Goal: Task Accomplishment & Management: Use online tool/utility

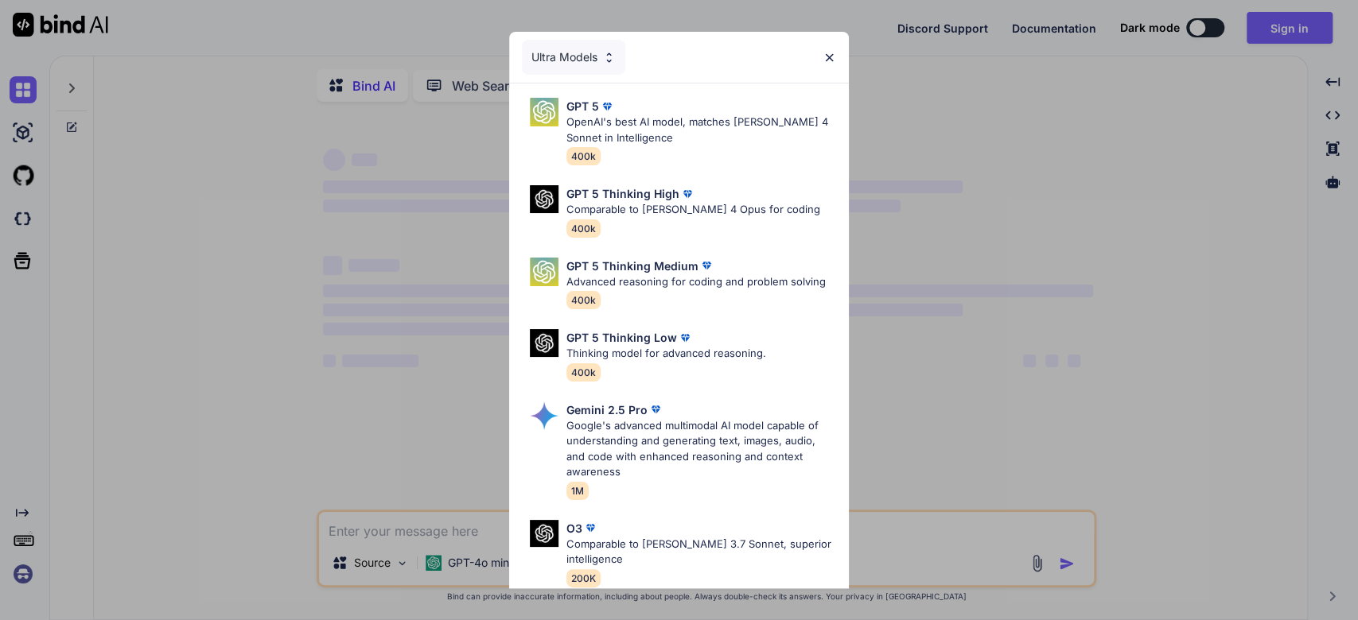
type textarea "x"
click at [1279, 14] on div "Ultra Models GPT 5 OpenAI's best AI model, matches [PERSON_NAME] 4 Sonnet in In…" at bounding box center [679, 310] width 1358 height 620
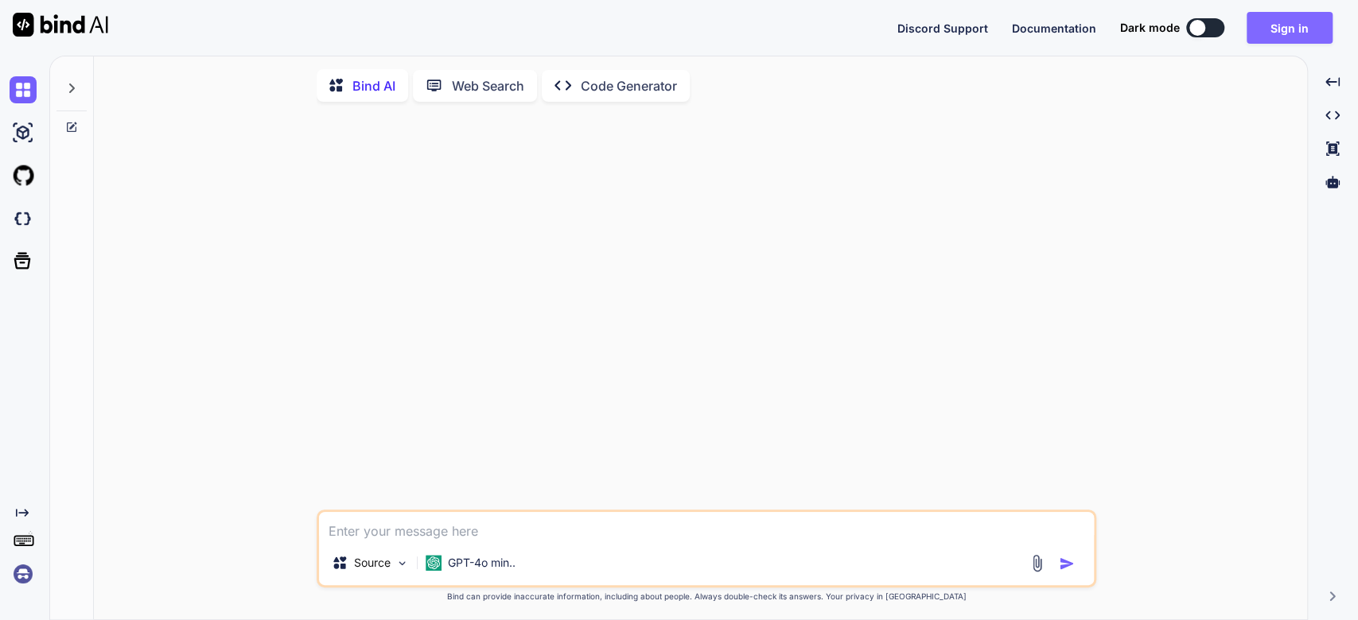
click at [1305, 40] on button "Sign in" at bounding box center [1289, 28] width 86 height 32
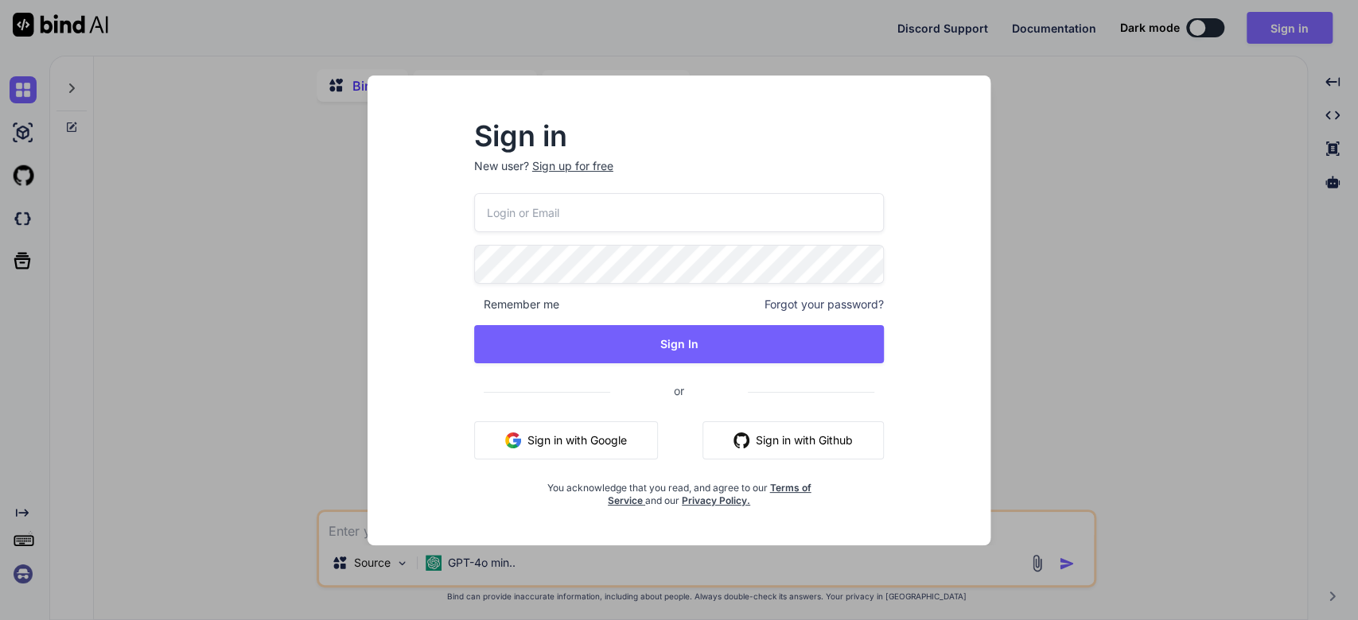
type input "[EMAIL_ADDRESS][DOMAIN_NAME]"
click at [617, 443] on button "Sign in with Google" at bounding box center [566, 441] width 184 height 38
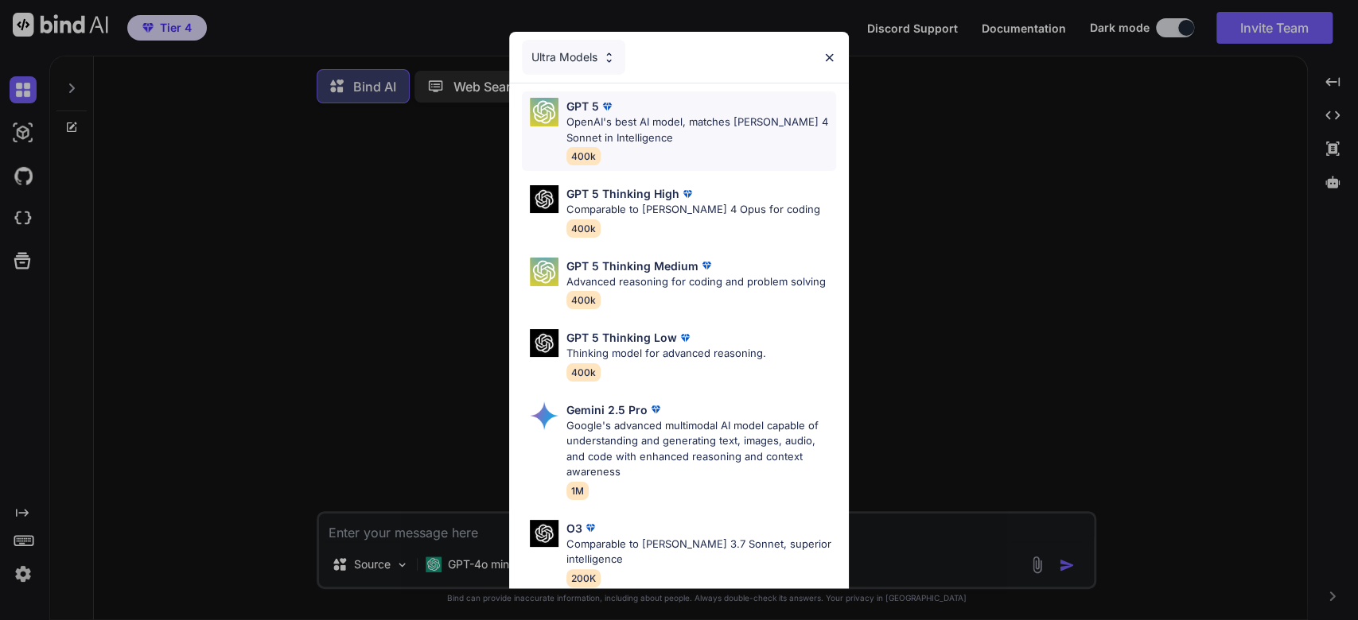
click at [572, 122] on p "OpenAI's best AI model, matches [PERSON_NAME] 4 Sonnet in Intelligence" at bounding box center [701, 130] width 270 height 31
type textarea "x"
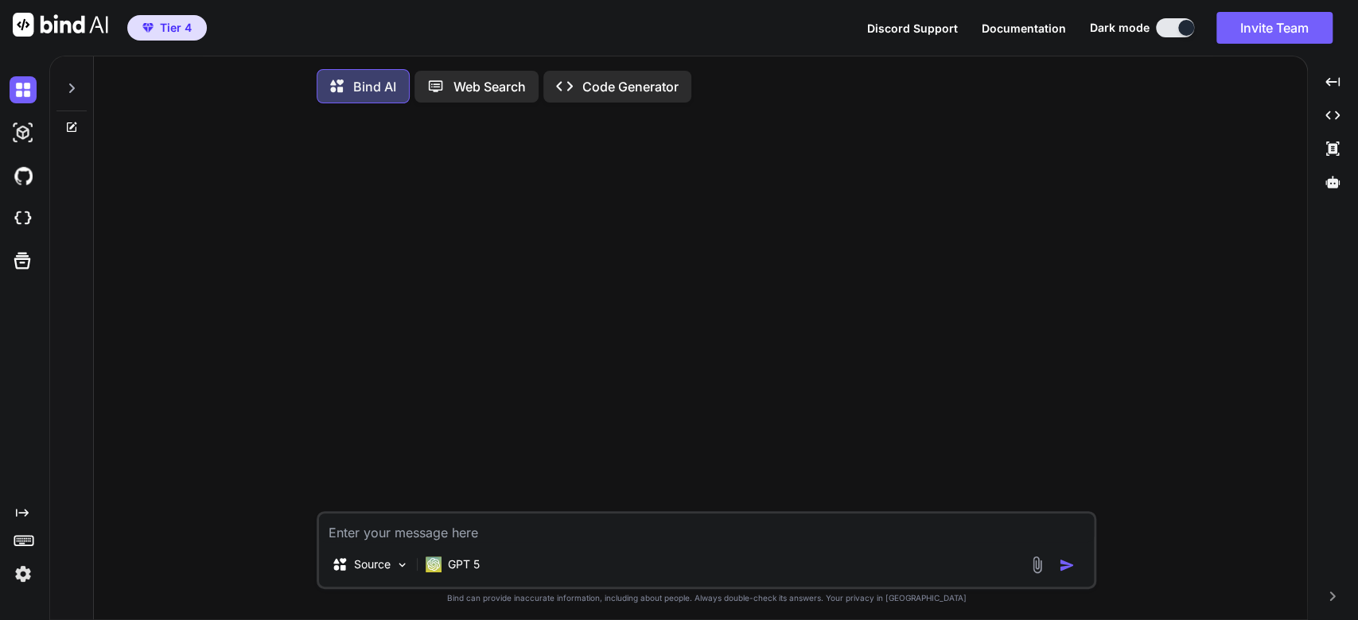
click at [362, 531] on textarea at bounding box center [706, 528] width 775 height 29
type textarea "h"
type textarea "x"
type textarea "he"
type textarea "x"
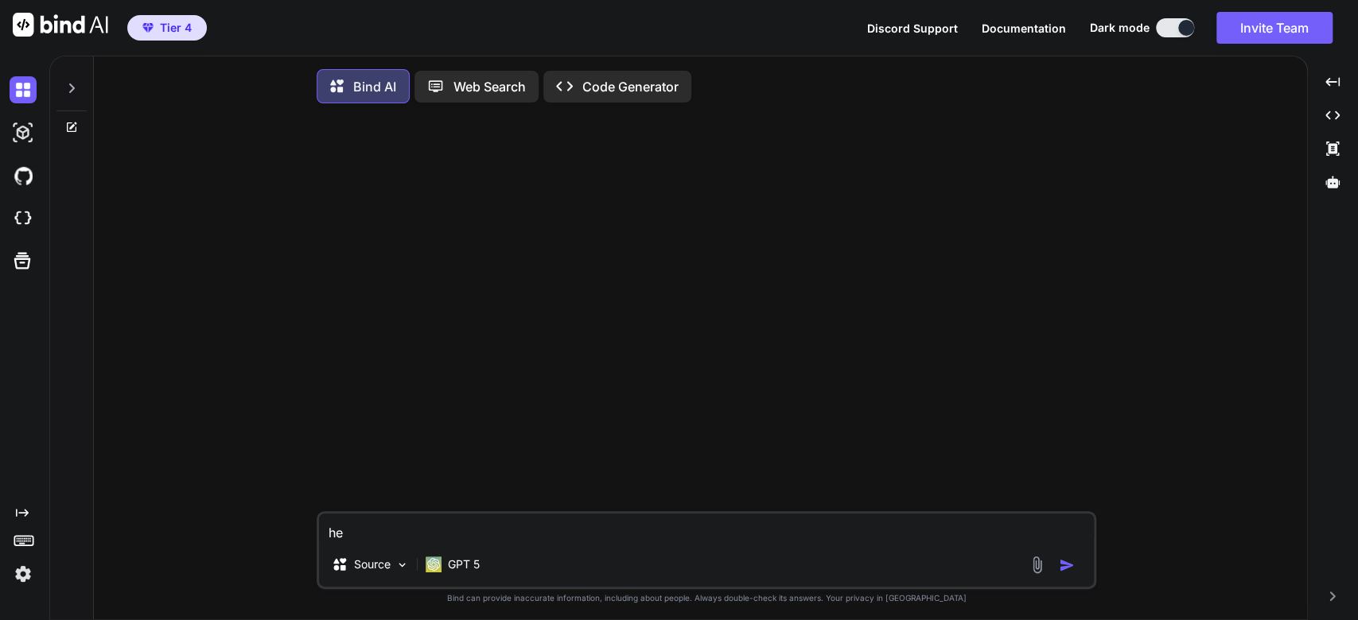
type textarea "hel"
type textarea "x"
type textarea "hell"
type textarea "x"
type textarea "hel"
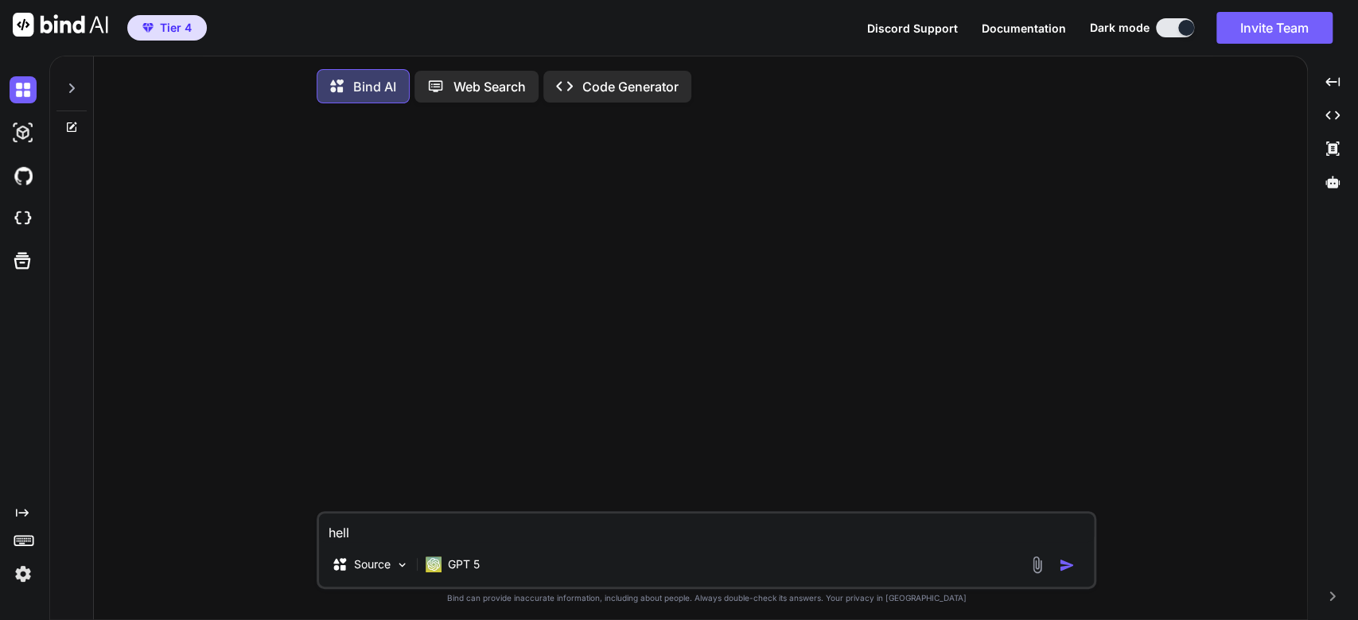
type textarea "x"
type textarea "he"
type textarea "x"
type textarea "h"
type textarea "x"
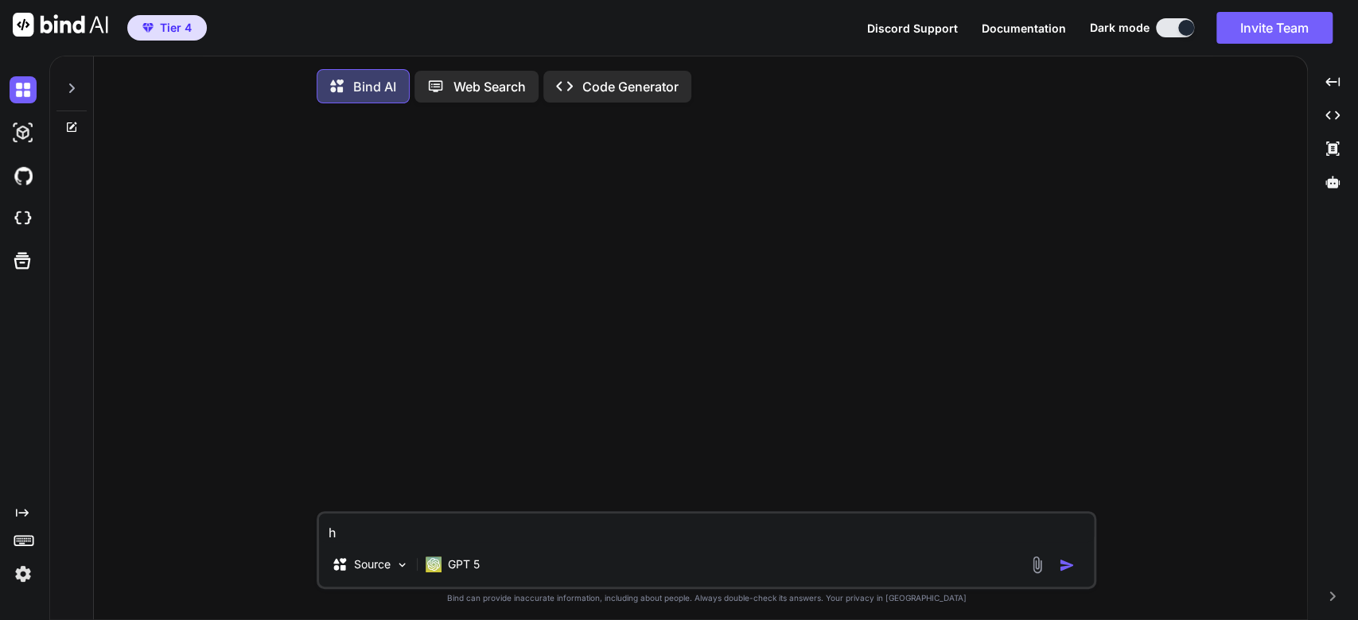
type textarea "x"
type textarea "H"
type textarea "x"
type textarea "He"
type textarea "x"
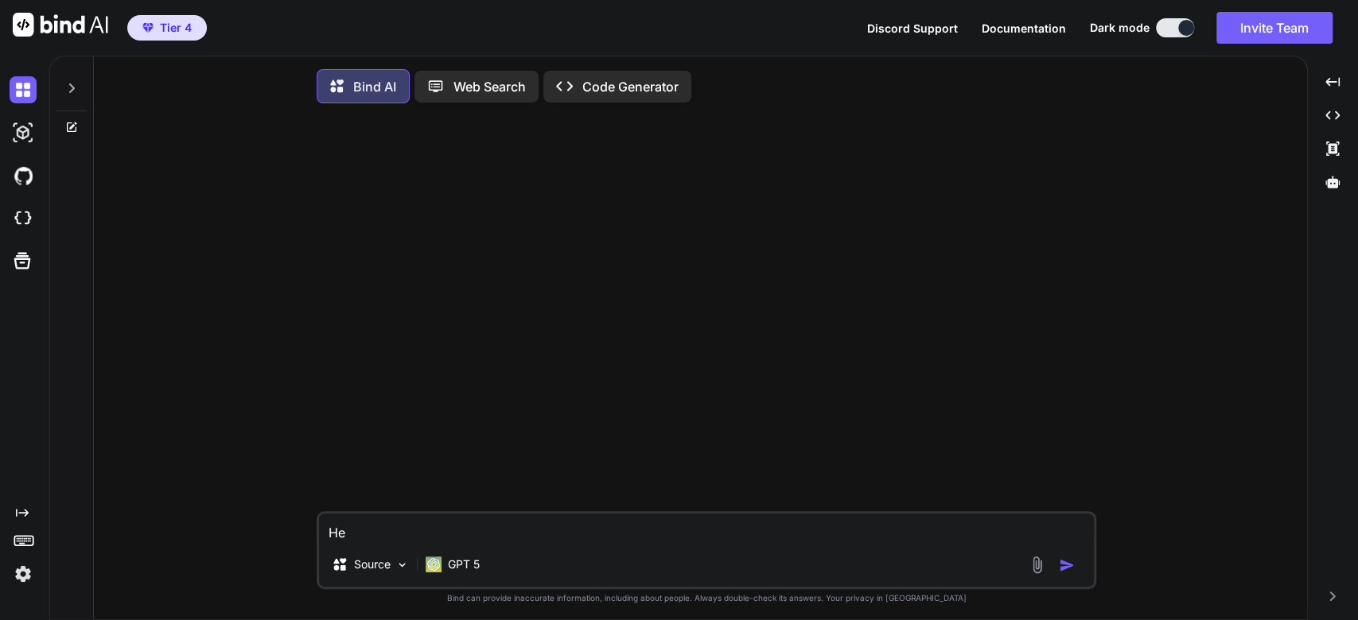
type textarea "Hel"
type textarea "x"
type textarea "Hell"
type textarea "x"
type textarea "Hello"
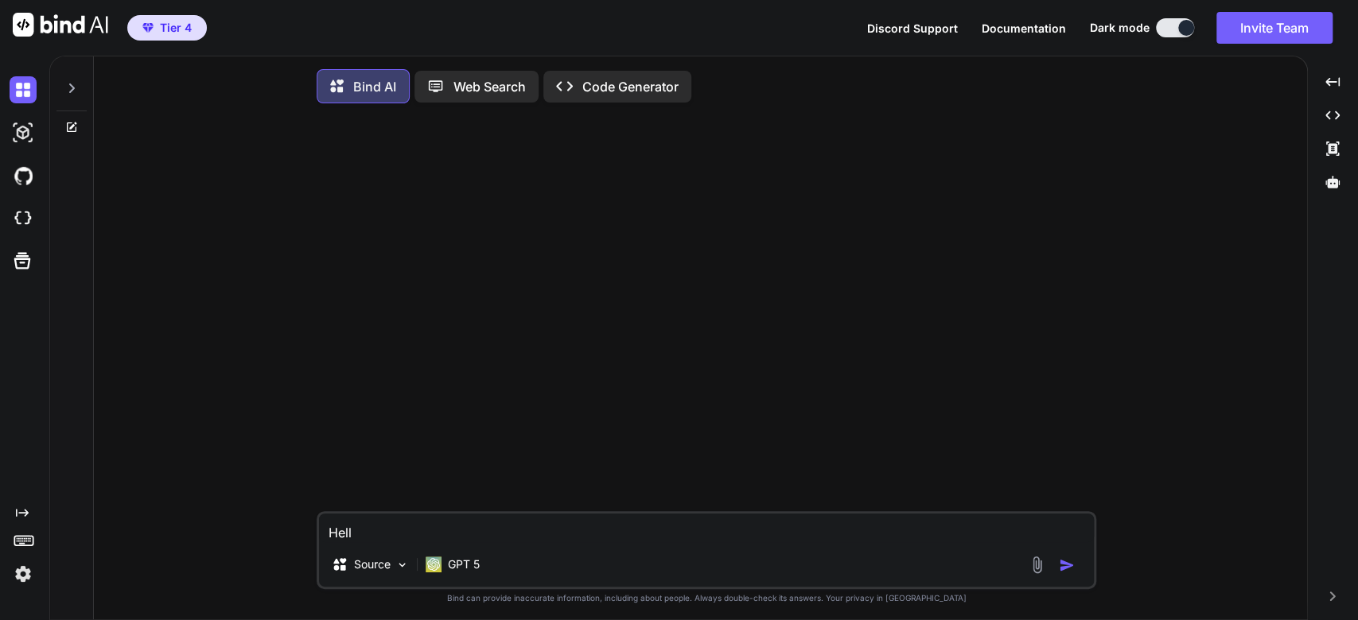
type textarea "x"
type textarea "Hello"
type textarea "x"
type textarea "Hello w"
type textarea "x"
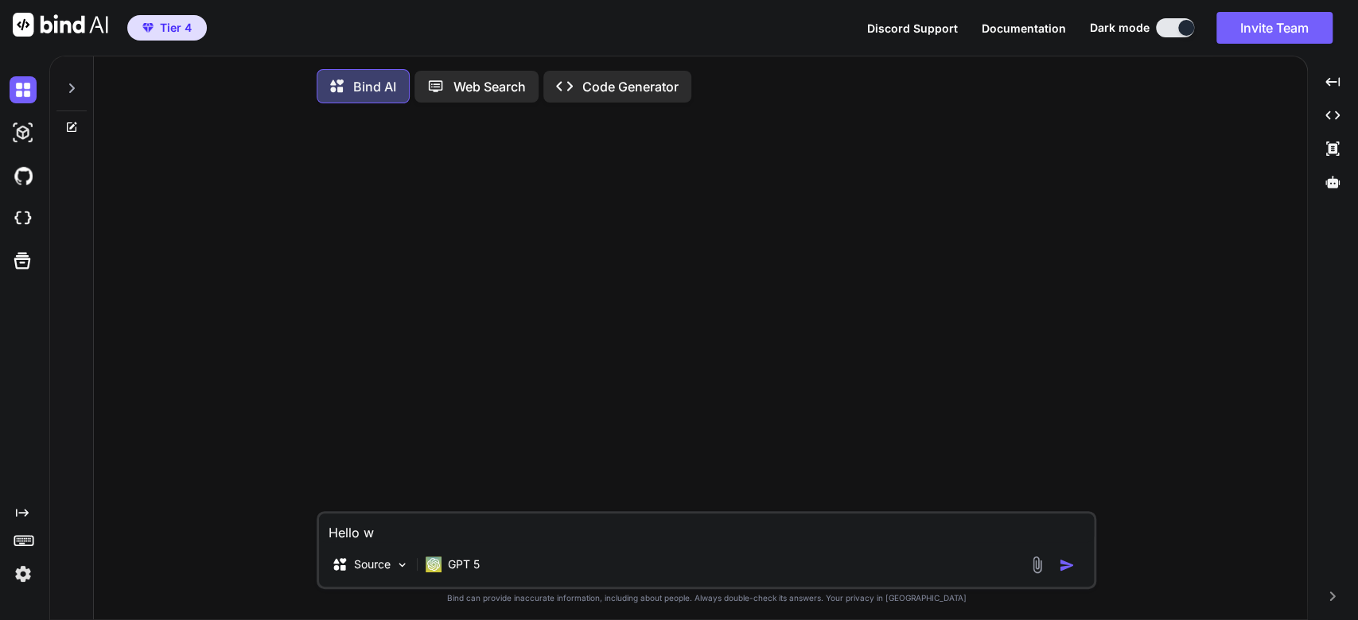
type textarea "Hello wo"
type textarea "x"
type textarea "Hello wor"
type textarea "x"
type textarea "Hello worl"
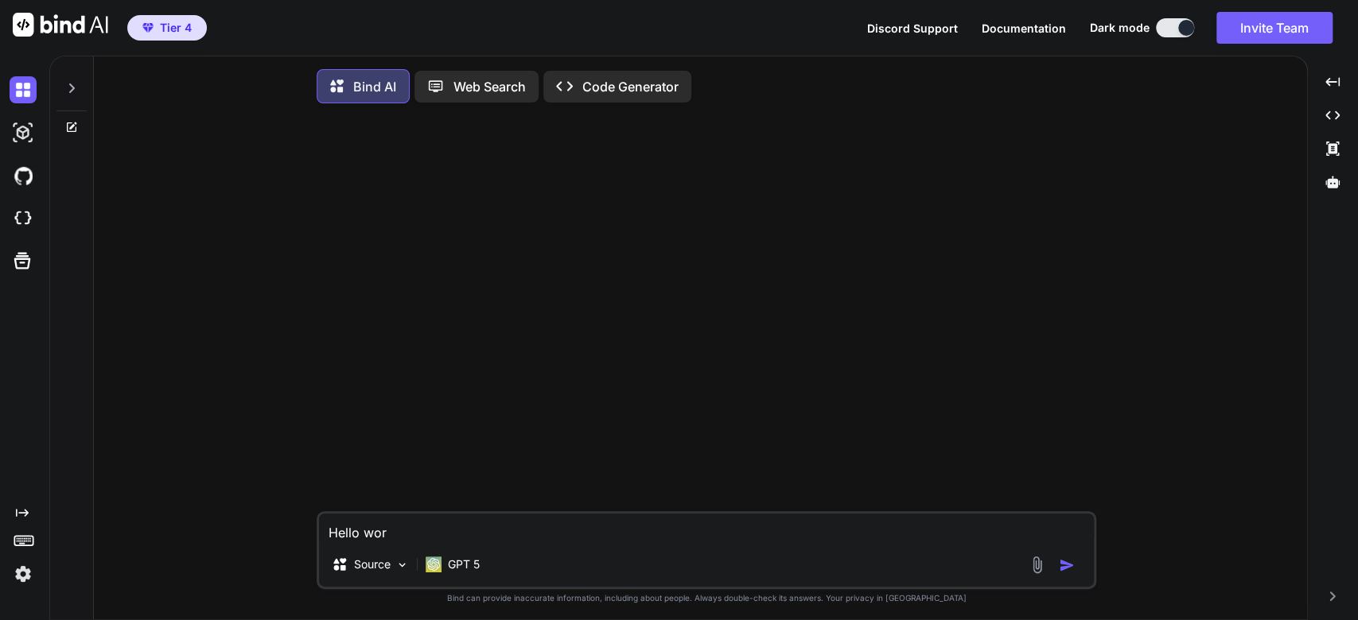
type textarea "x"
type textarea "Hello wor"
type textarea "x"
type textarea "Hello wo"
type textarea "x"
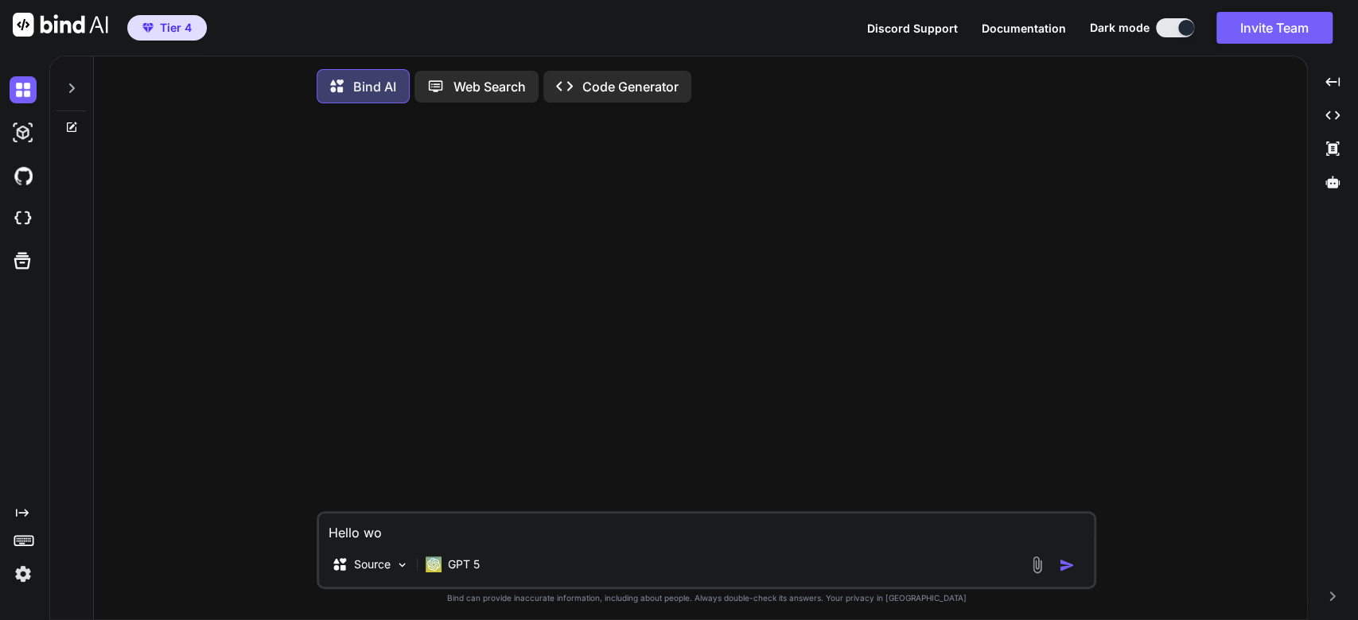
type textarea "Hello wor"
type textarea "x"
type textarea "Hello worl"
type textarea "x"
type textarea "Hello world"
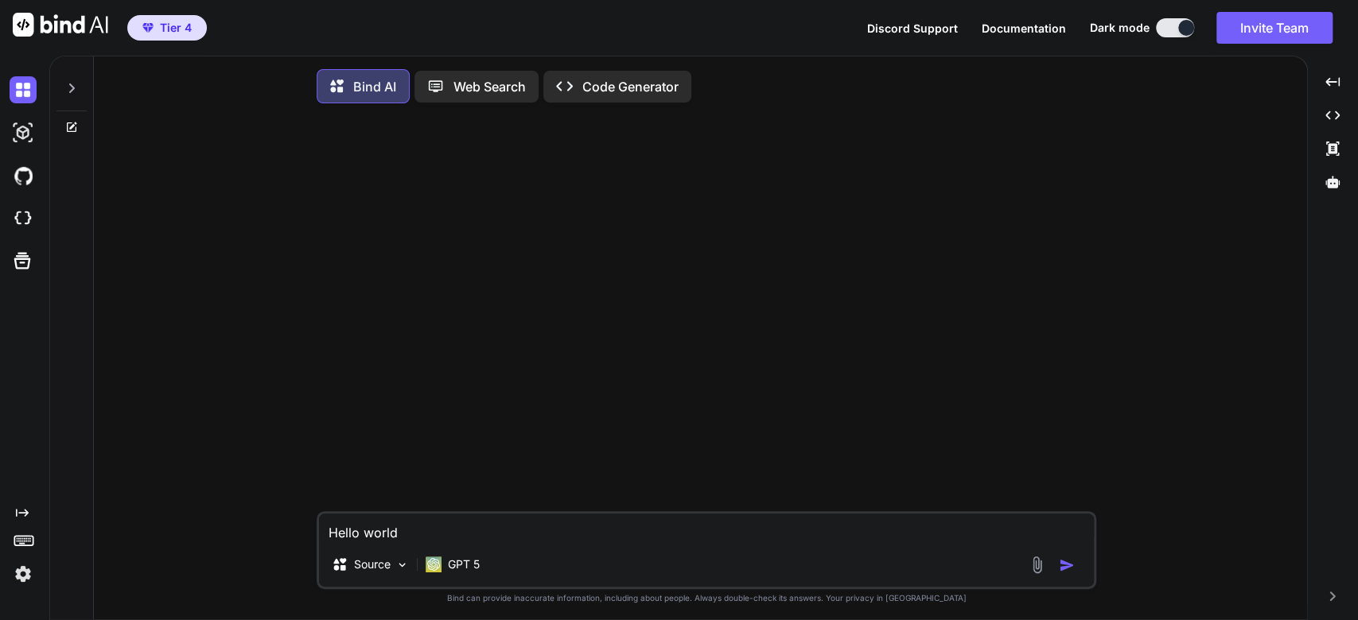
type textarea "x"
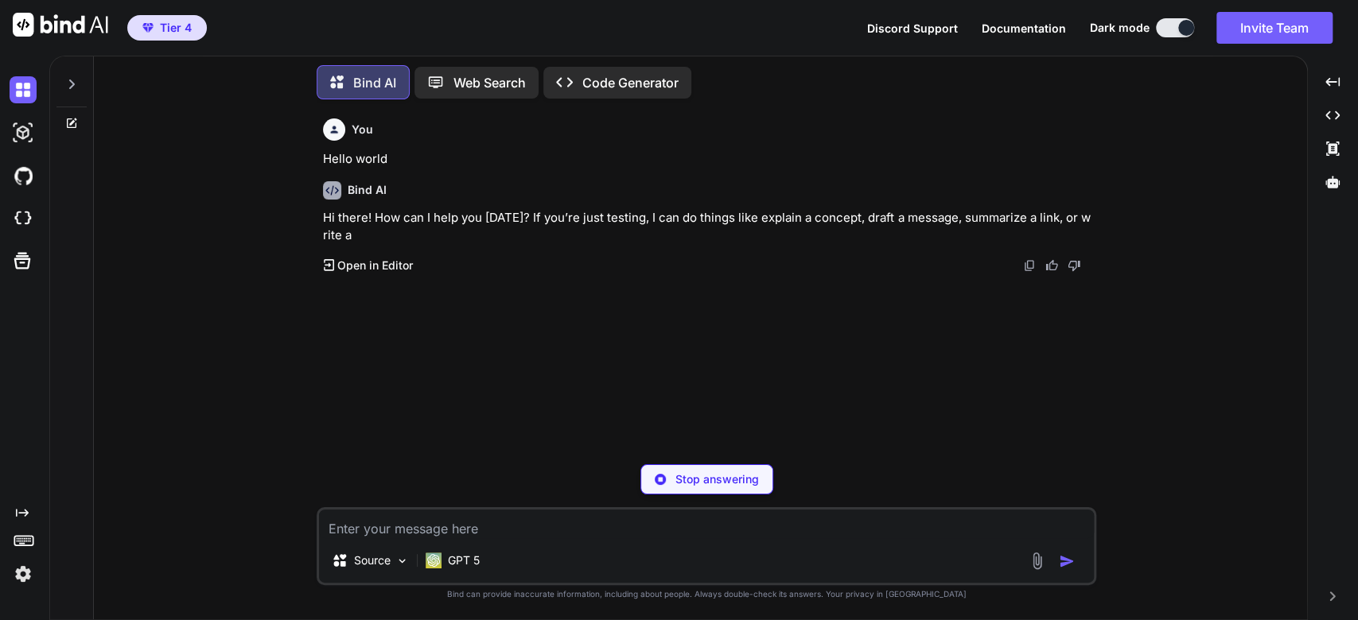
type textarea "x"
type textarea "yeah"
type textarea "x"
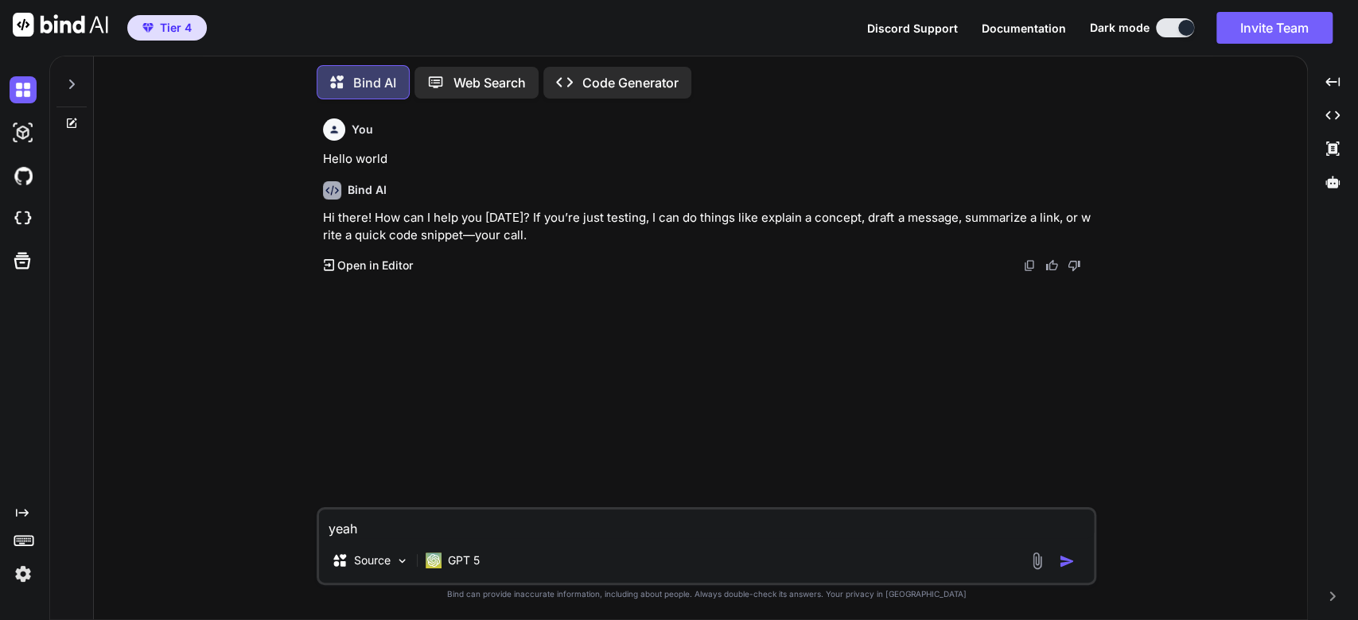
type textarea "yeah I"
type textarea "x"
type textarea "yeah i'm"
type textarea "x"
type textarea "yeah i'm just"
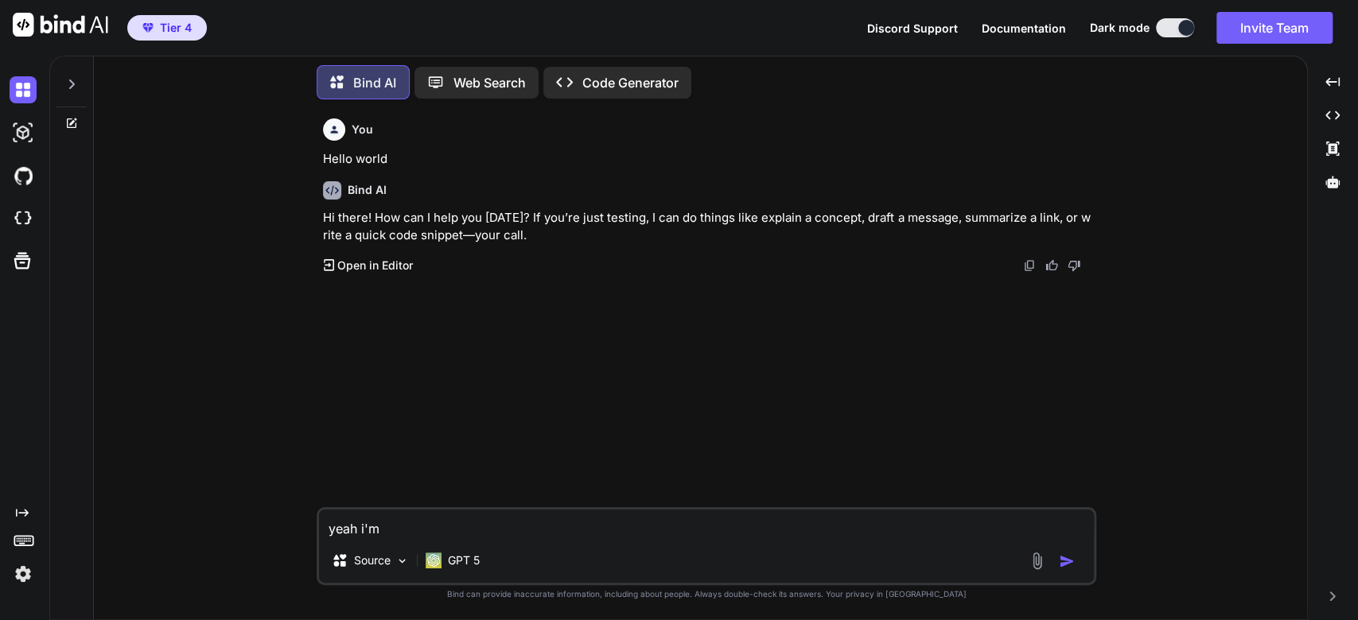
type textarea "x"
type textarea "Yeah I'm just testing"
type textarea "x"
type textarea "yeah i'm just testing I"
type textarea "x"
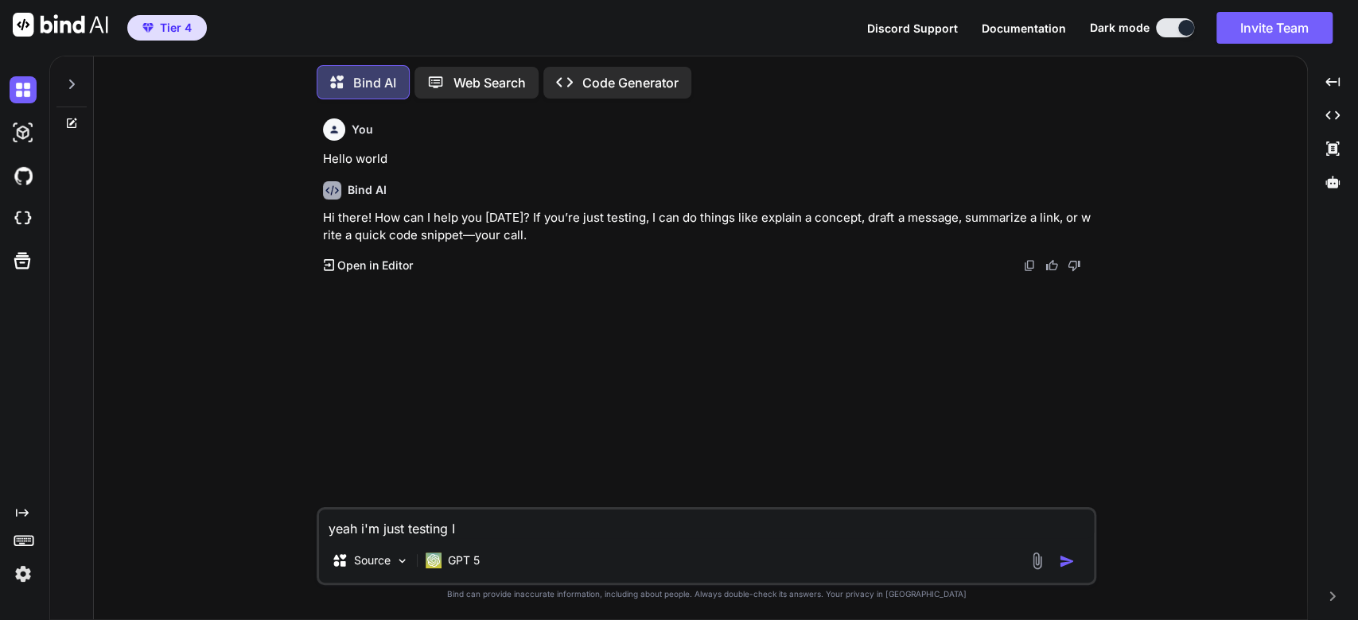
type textarea "yeah i'm just testing I was"
type textarea "x"
type textarea "yeah i'm just testing I was just"
type textarea "x"
type textarea "Yeah I'm just testing I was just you"
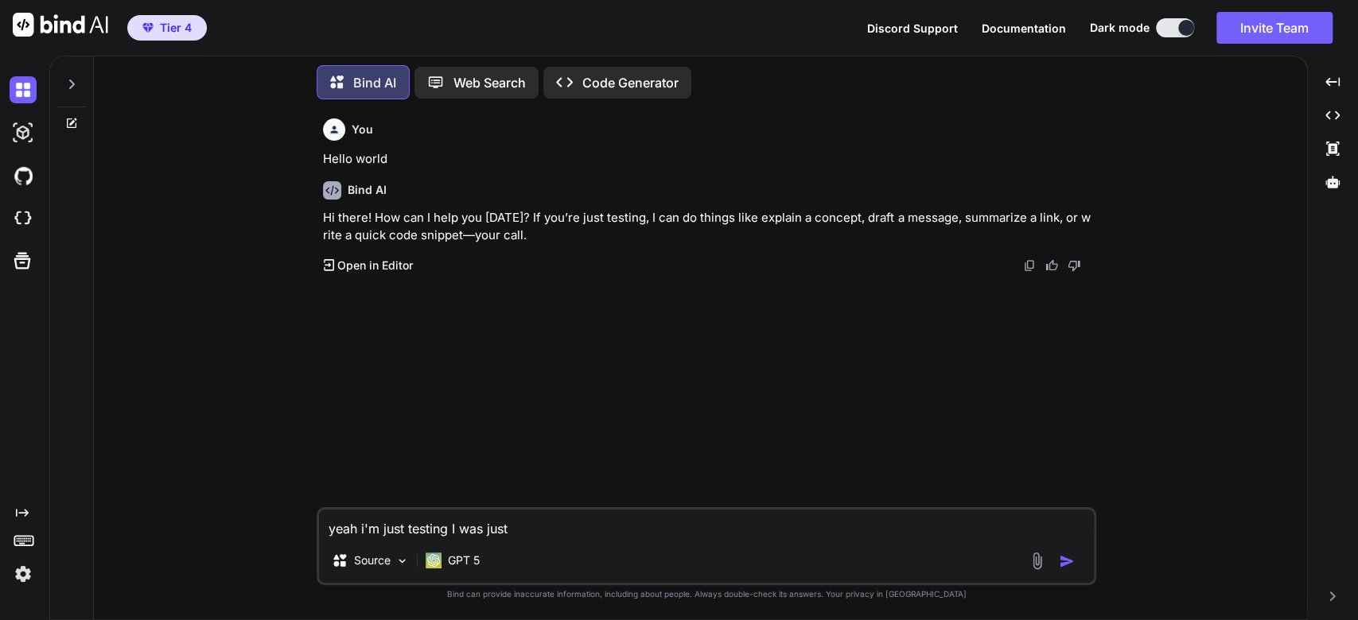
type textarea "x"
type textarea "yeah i'm just testing I was just you know"
type textarea "x"
type textarea "yeah i'm just testing I was just you know chat"
type textarea "x"
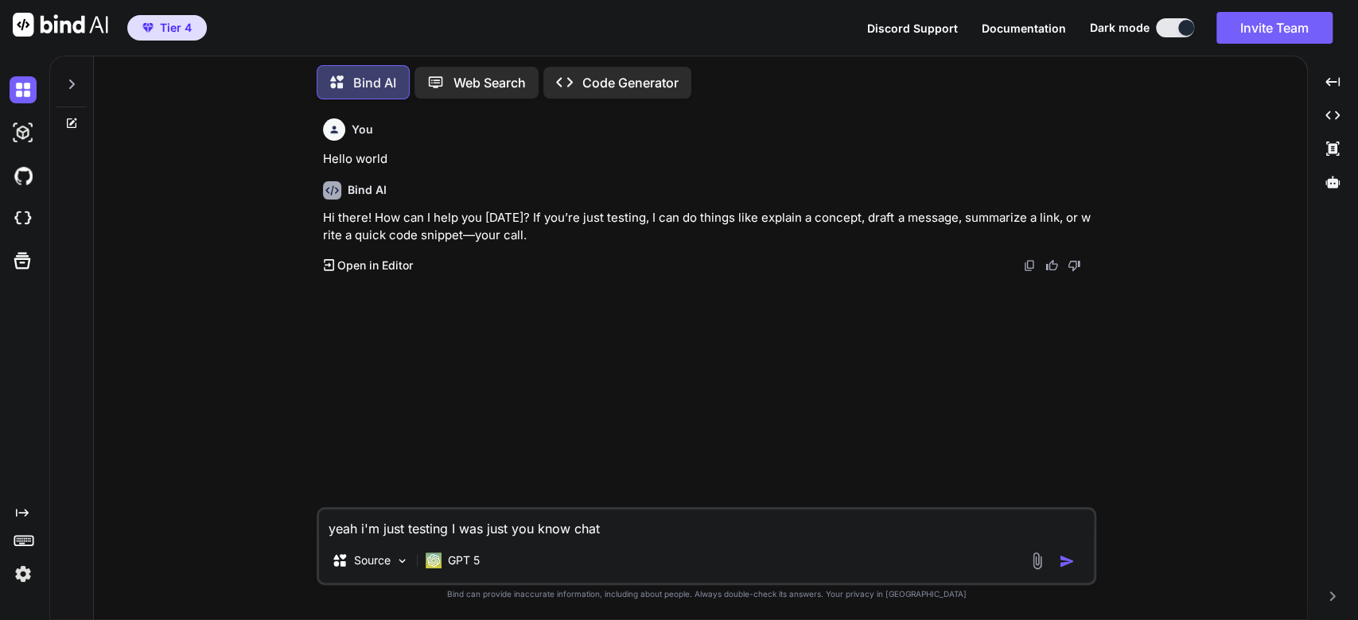
type textarea "yeah i'm just testing I was just you know chatting"
type textarea "x"
type textarea "yeah i'm just testing I was just you know chatting with"
type textarea "x"
type textarea "Yeah I'm just testing I was just you know chatting with you"
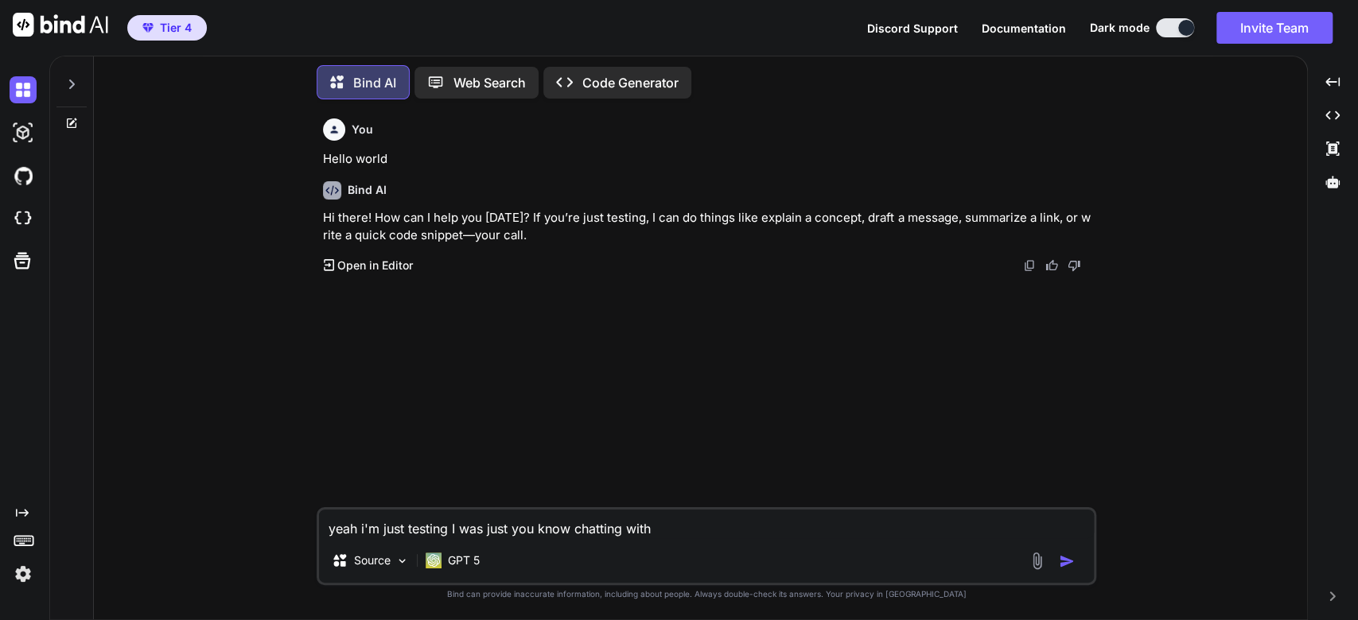
type textarea "x"
type textarea "yeah i'm just testing I was just you know chatting with you but"
type textarea "x"
type textarea "yeah i'm just testing I was just you know chatting with you but so"
type textarea "x"
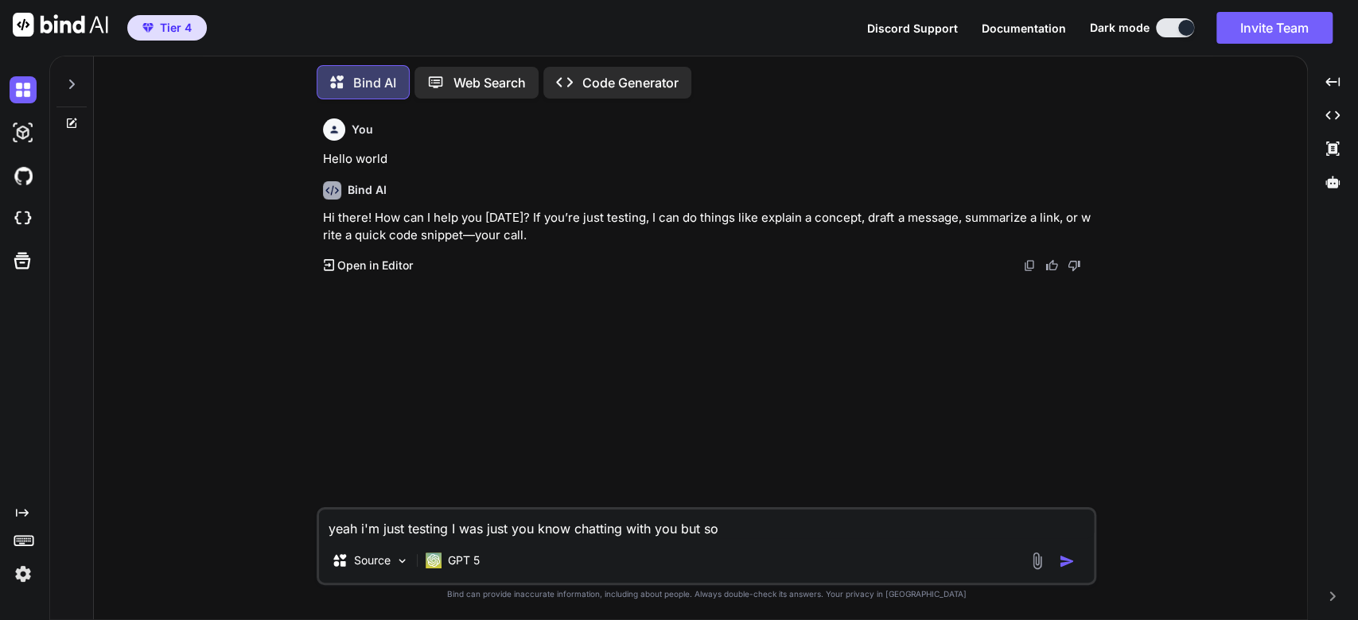
type textarea "yeah i'm just testing I was just you know chatting with you but So what"
type textarea "x"
type textarea "Yeah I'm just testing I was just you know chatting with you but So what model"
type textarea "x"
type textarea "yeah i'm just testing I was just you know chatting with you but So what model of"
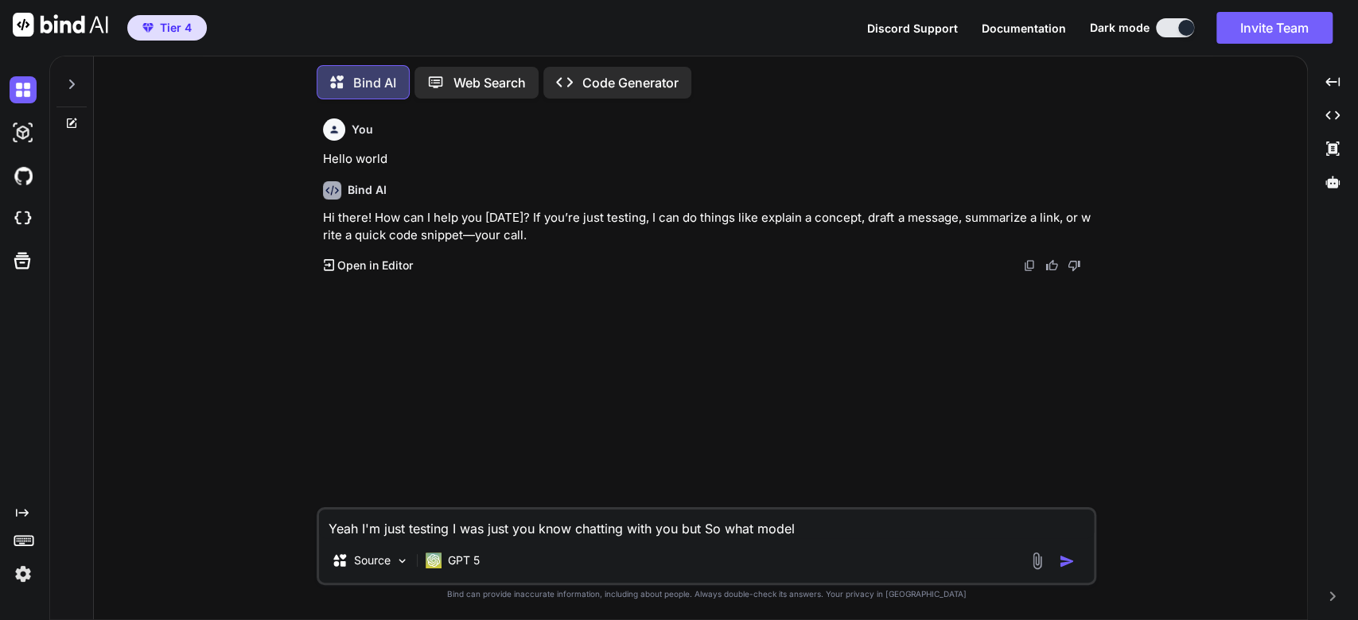
type textarea "x"
type textarea "yeah i'm just testing I was just you ....tting with you but So what model of A"
type textarea "x"
type textarea "yeah i'm just testing I was just you ....[PERSON_NAME] with you but So what mod…"
type textarea "x"
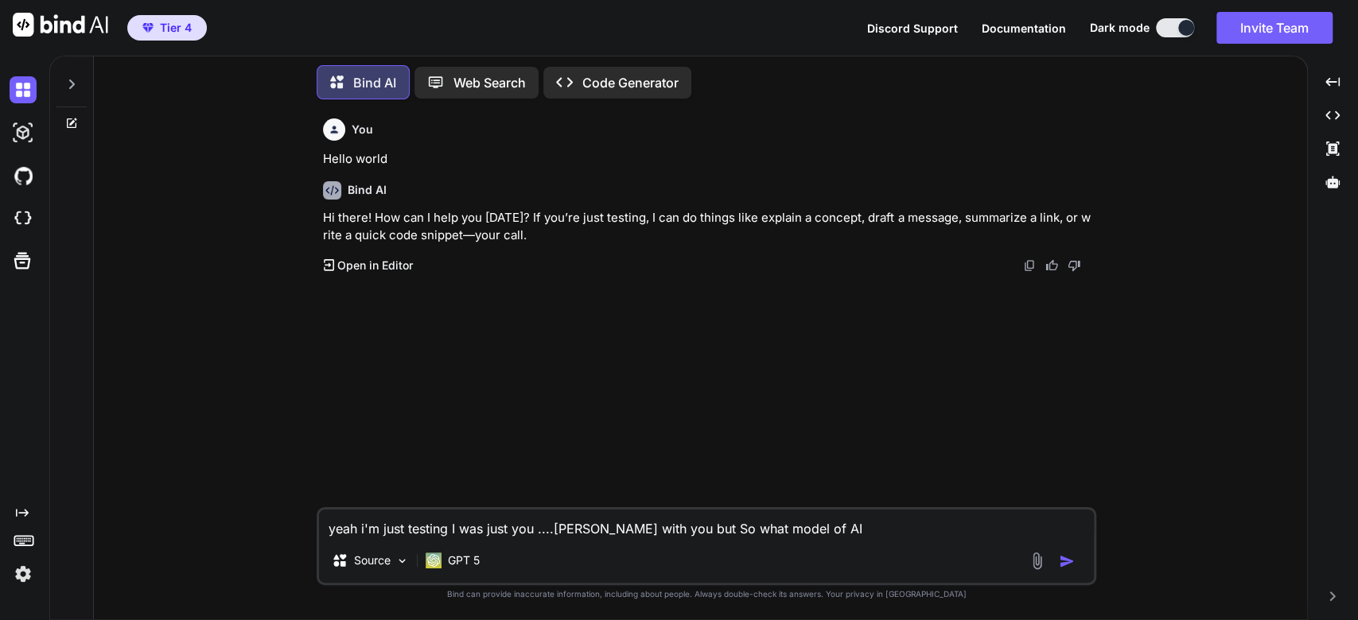
type textarea "yeah i'm just testing I was just you .... with you but So what model of AI are"
type textarea "x"
type textarea "Yeah I'm just testing I was just you ....h you but So what model of AI are you"
type textarea "x"
type textarea "yeah i'm just testing I was just you ....but So what model of AI are you again"
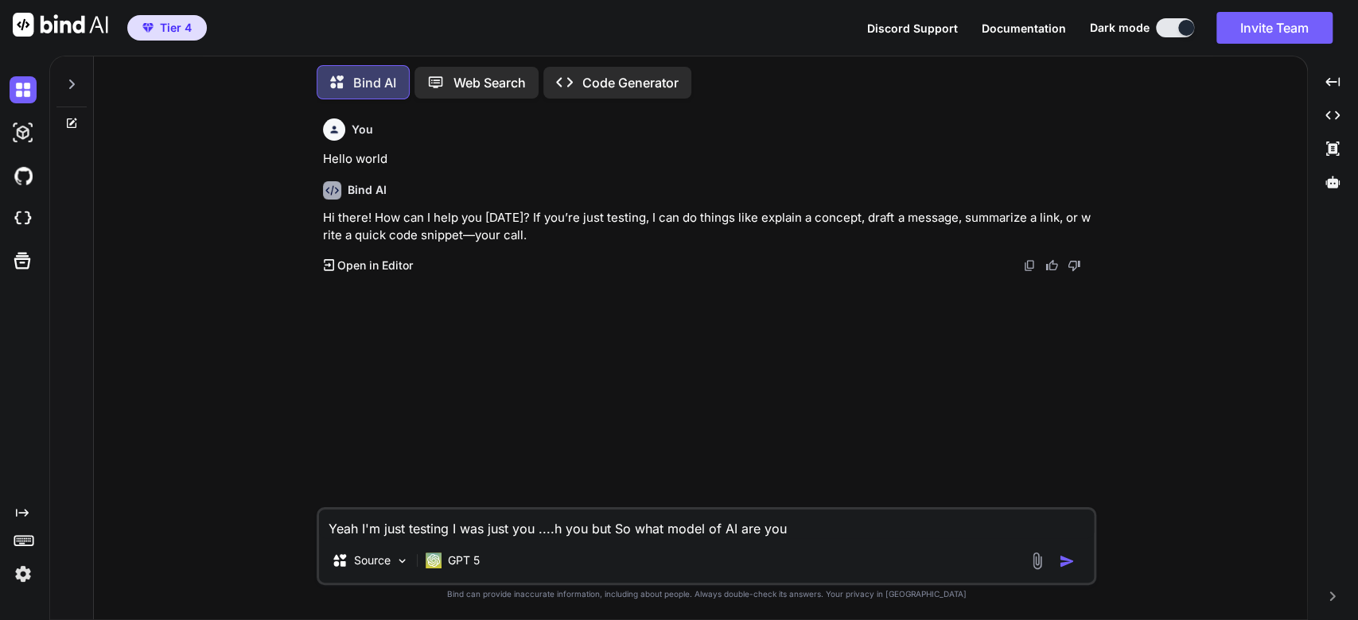
type textarea "x"
type textarea "yeah i'm just testing I was just you ....o what model of AI are you again just"
type textarea "x"
type textarea "yeah i'm just testing I was just you ....hat model of AI are you again just to"
type textarea "x"
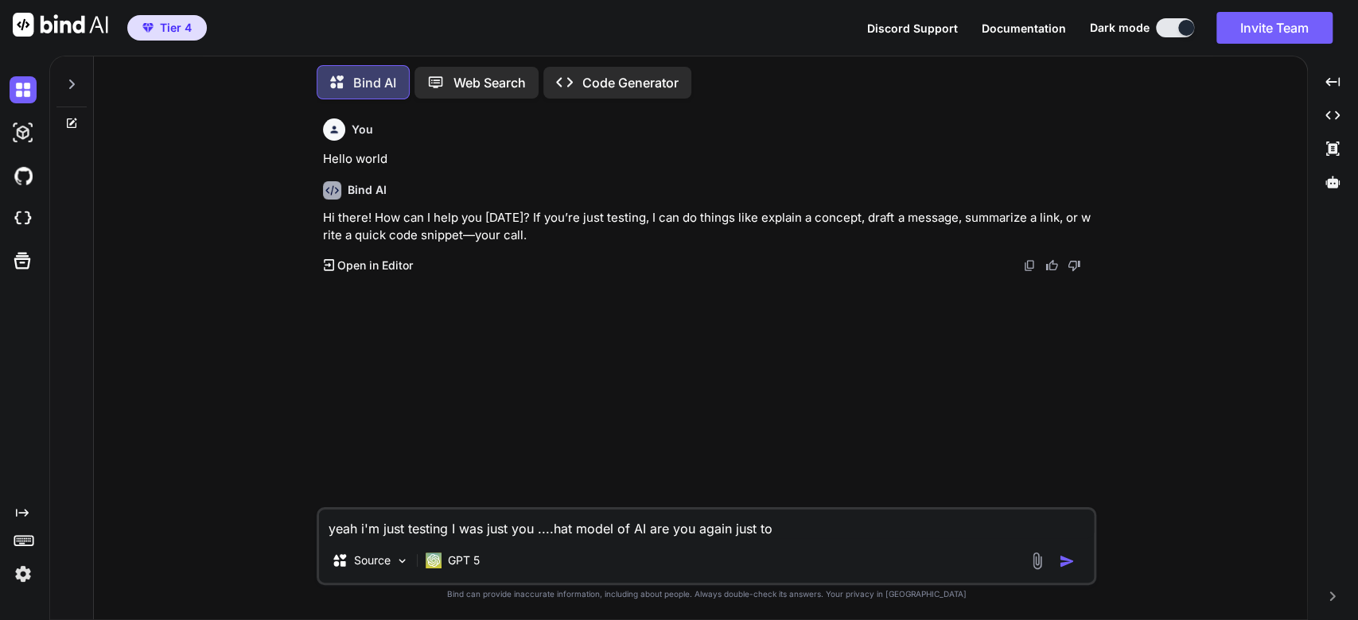
type textarea "Yeah I'm just testing I was just you ....odel of AI are you again just to clar"
type textarea "x"
type textarea "Yeah I'm just testing I was just you ....l of AI are you again just to clarify"
type textarea "x"
type textarea "Yeah I'm just testing I was just you know chatting with you but So what model o…"
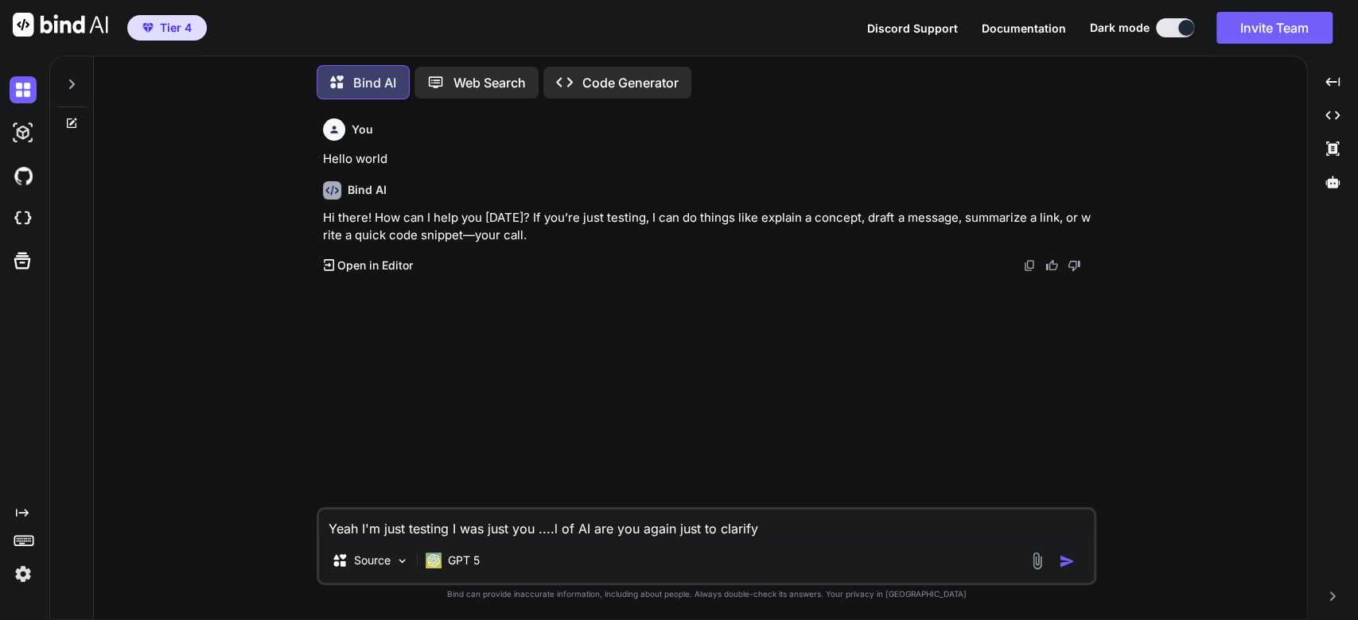
type textarea "x"
type textarea "Yeah I'm just testing I was just you know chatting with you but So what model o…"
click at [1075, 563] on img "button" at bounding box center [1067, 562] width 16 height 16
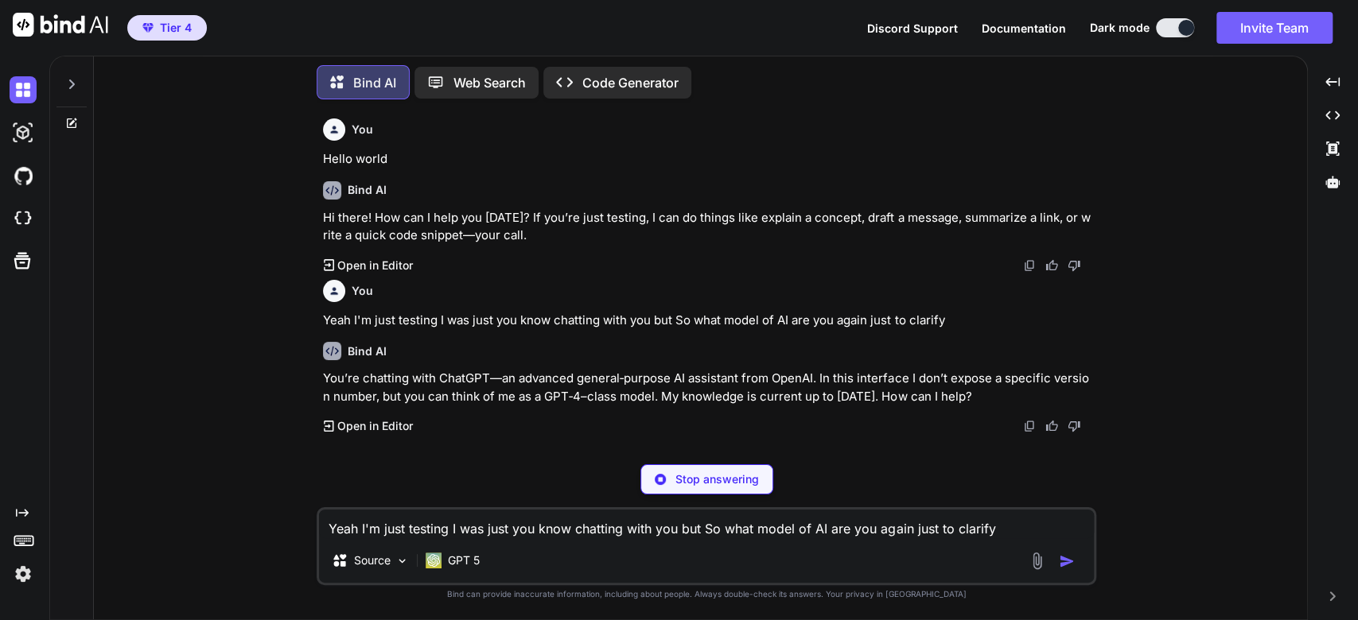
type textarea "x"
click at [367, 533] on textarea "Yeah I'm just testing I was just you know chatting with you but So what model o…" at bounding box center [706, 524] width 775 height 29
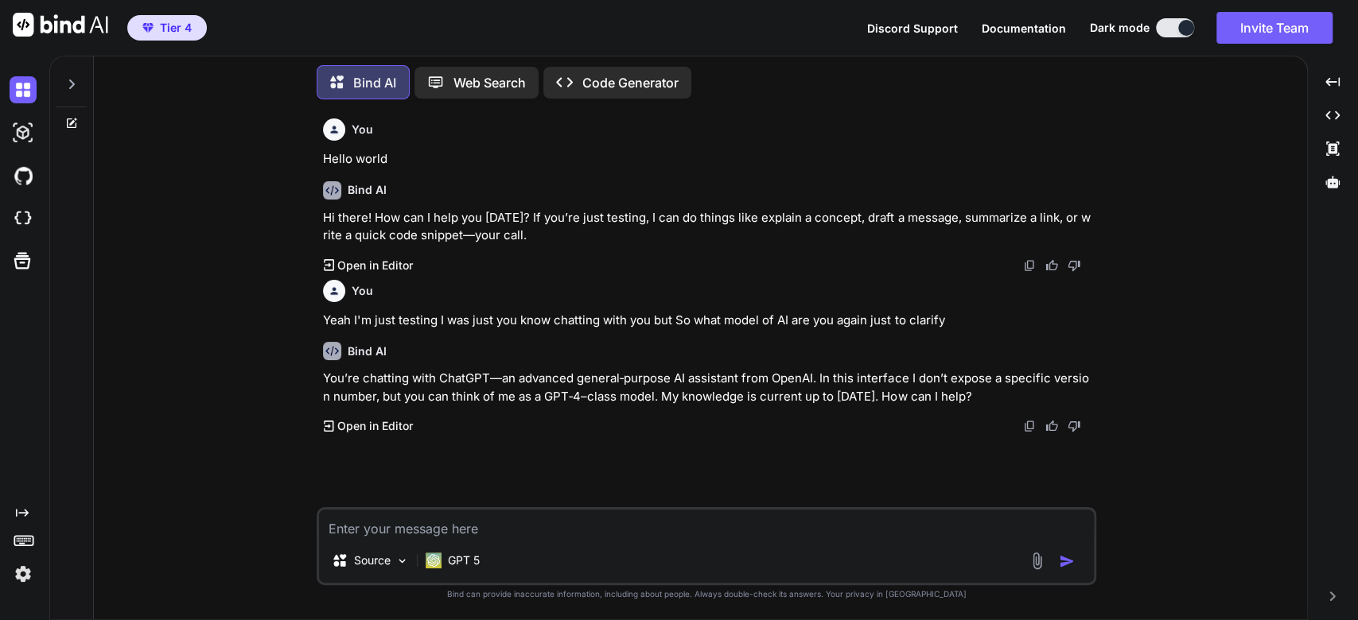
type textarea "OK"
type textarea "x"
type textarea "OK 'cause"
type textarea "x"
type textarea "OK 'cause it"
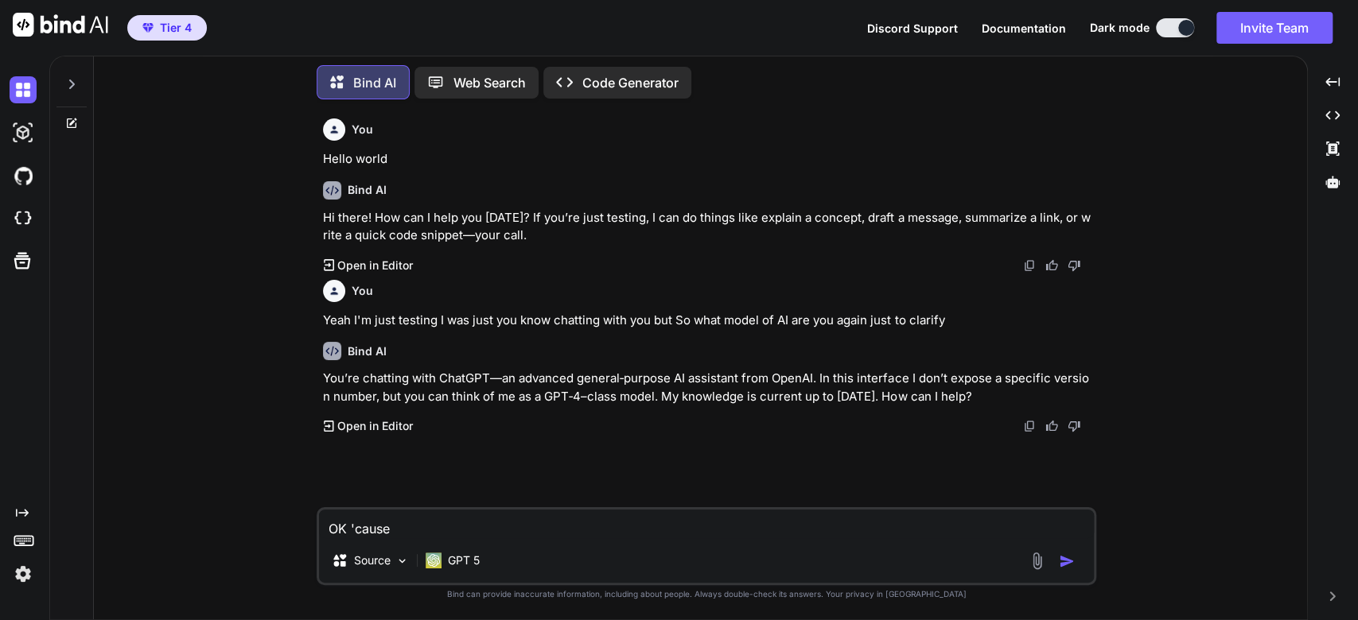
type textarea "x"
type textarea "OK 'cause it's"
type textarea "x"
type textarea "OK 'cause it's saying"
type textarea "x"
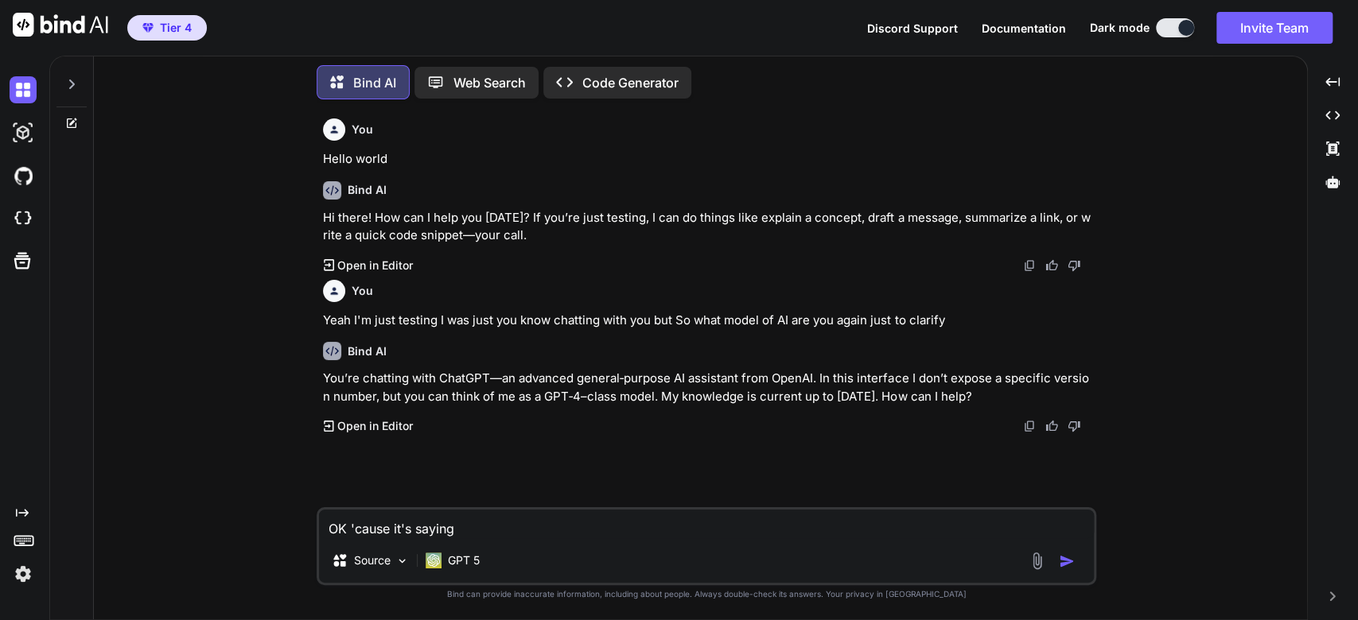
type textarea "OK 'cause it's saying here"
type textarea "x"
type textarea "OK 'cause It's saying here that"
type textarea "x"
type textarea "OK 'cause it's saying here that your"
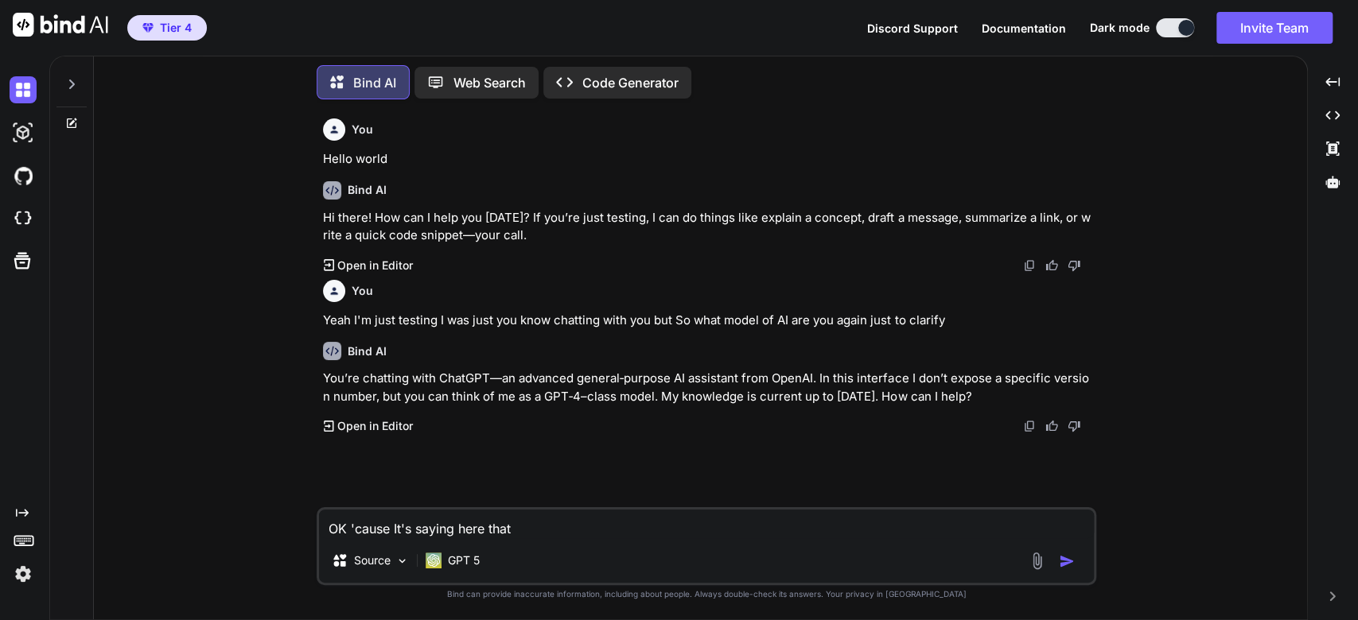
type textarea "x"
type textarea "OK 'cause it's saying here that your G"
type textarea "x"
type textarea "OK 'cause it's saying here that your GP"
type textarea "x"
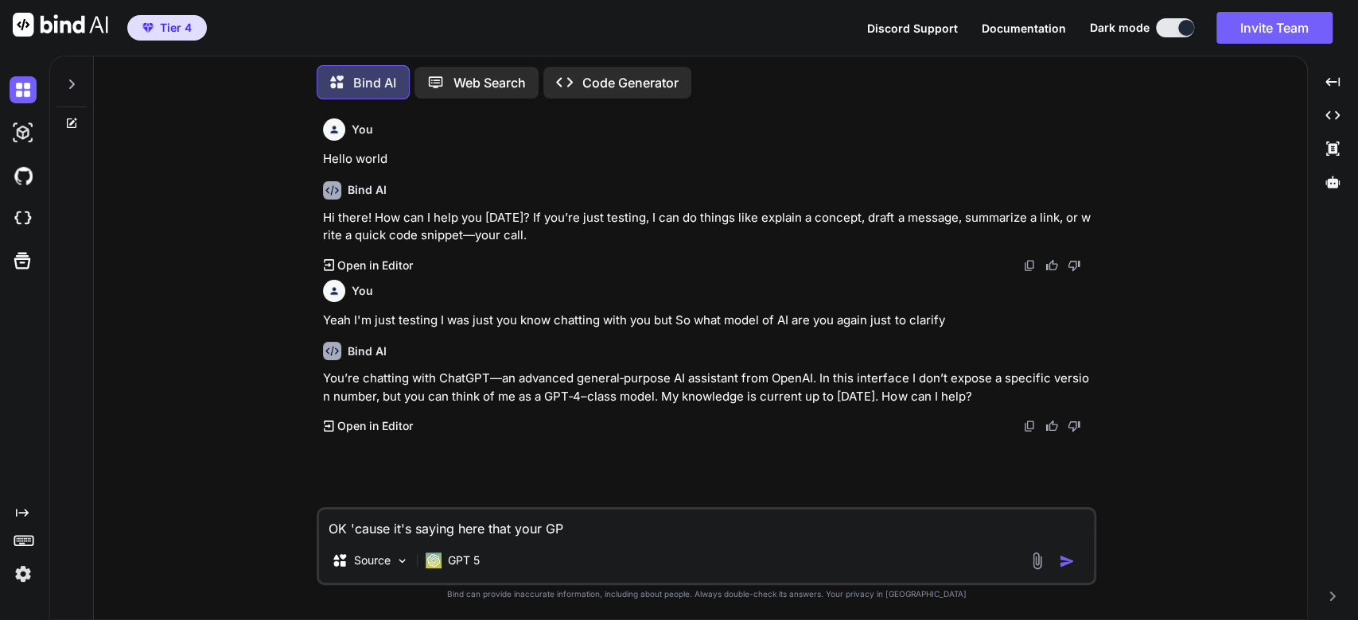
type textarea "OK 'cause it's saying here that your GPT"
type textarea "x"
type textarea "OK 'cause it's saying here that your GPT five"
type textarea "x"
type textarea "OK 'cause It's saying here that your GPT five but"
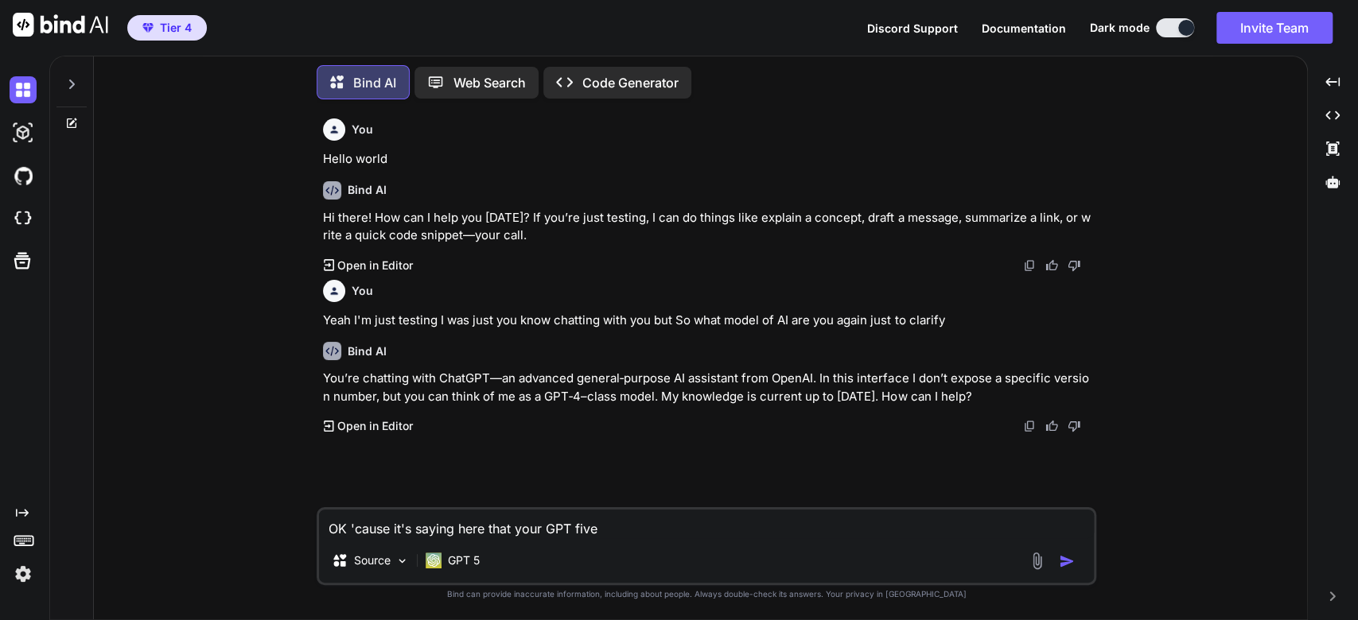
type textarea "x"
type textarea "OK 'cause it's saying here that your GPT 5 but"
type textarea "x"
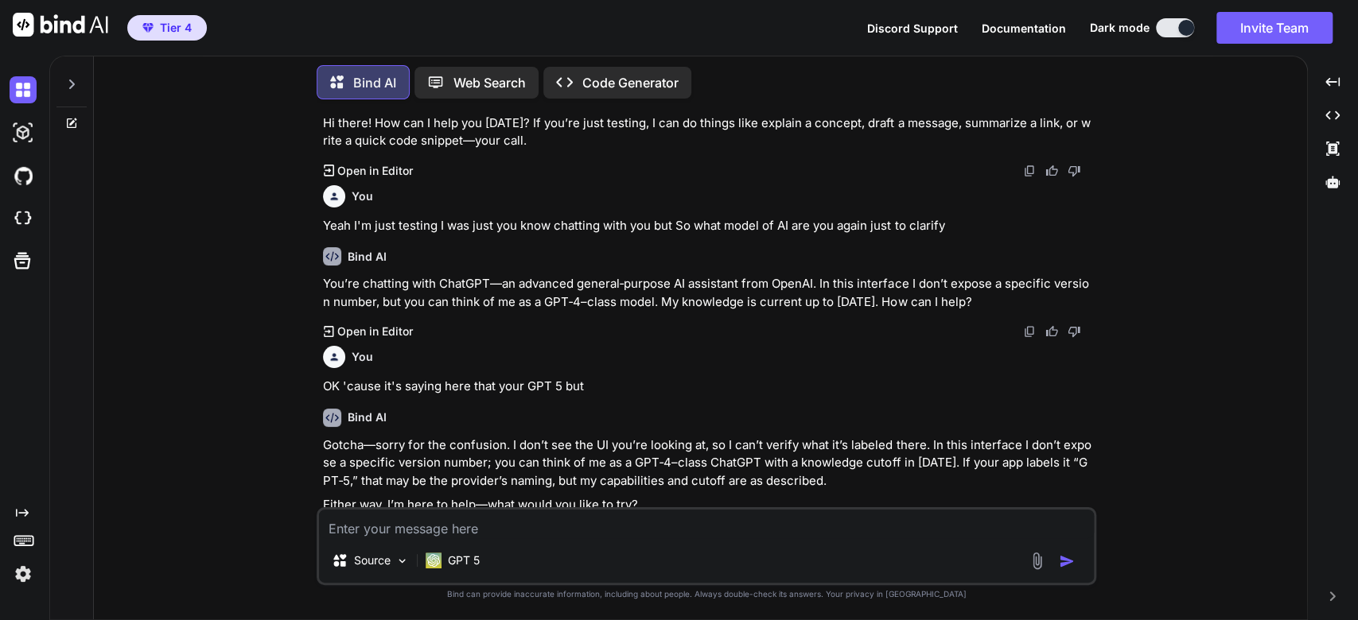
scroll to position [129, 0]
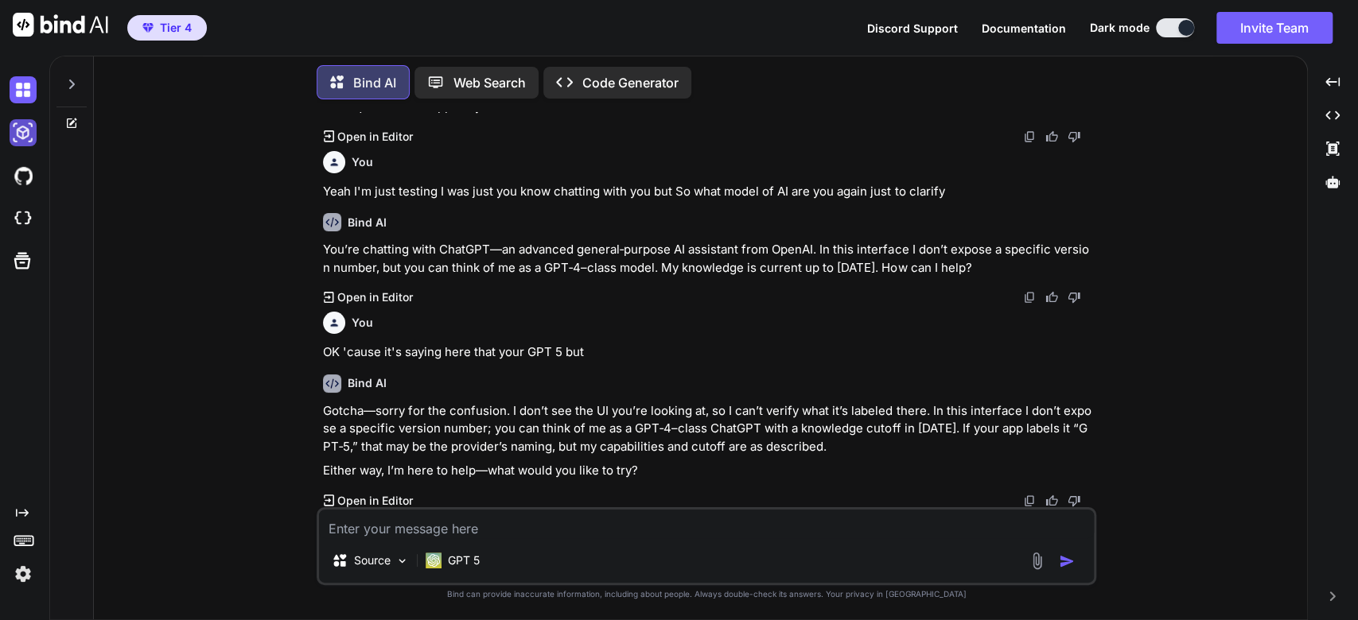
click at [21, 145] on img at bounding box center [23, 132] width 27 height 27
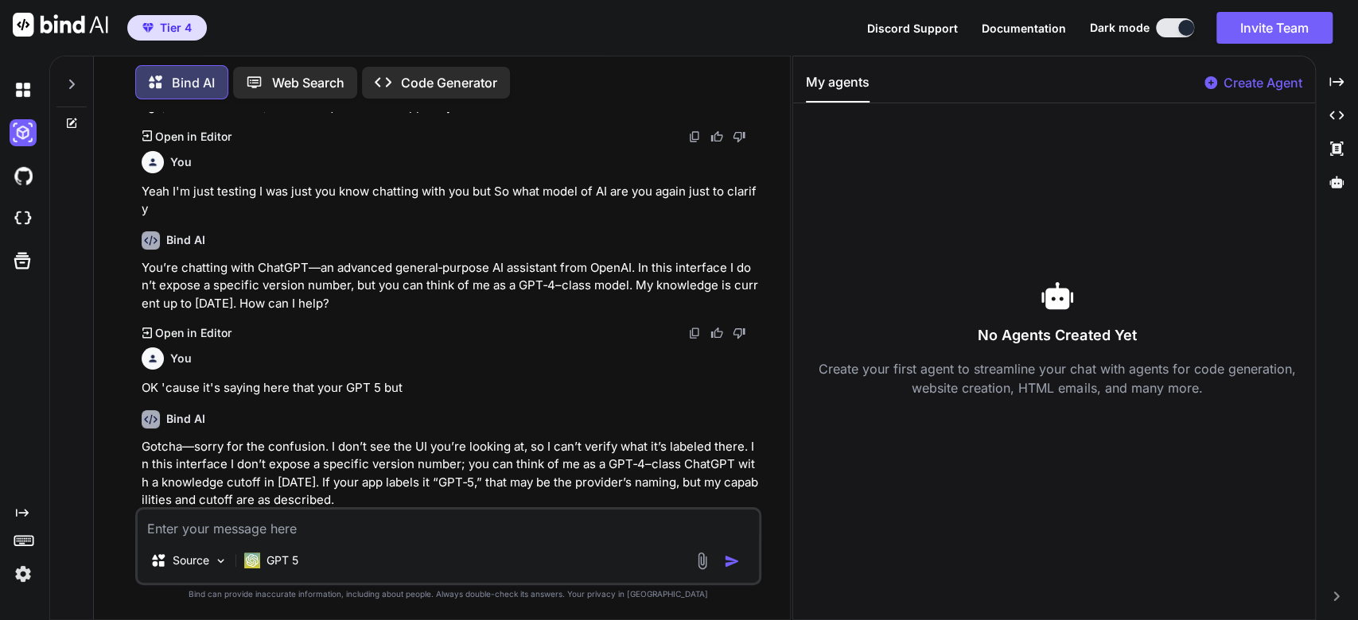
click at [66, 79] on icon at bounding box center [71, 84] width 13 height 13
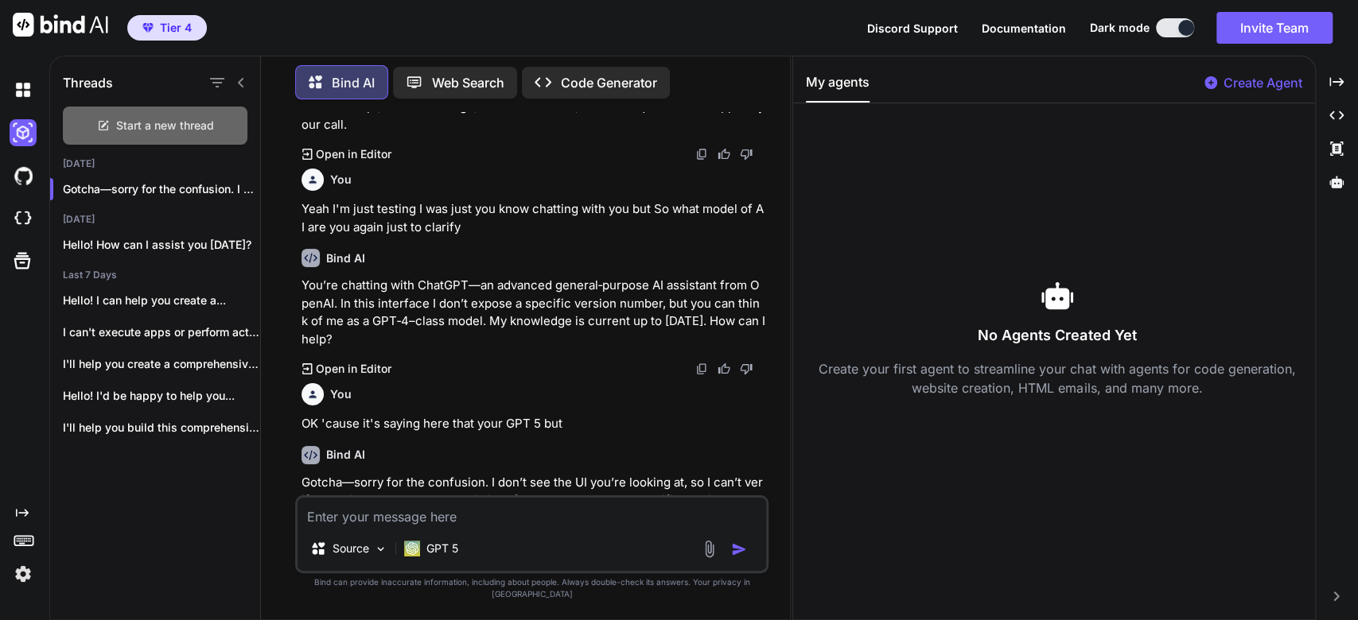
click at [184, 131] on div "Start a new thread" at bounding box center [155, 126] width 185 height 38
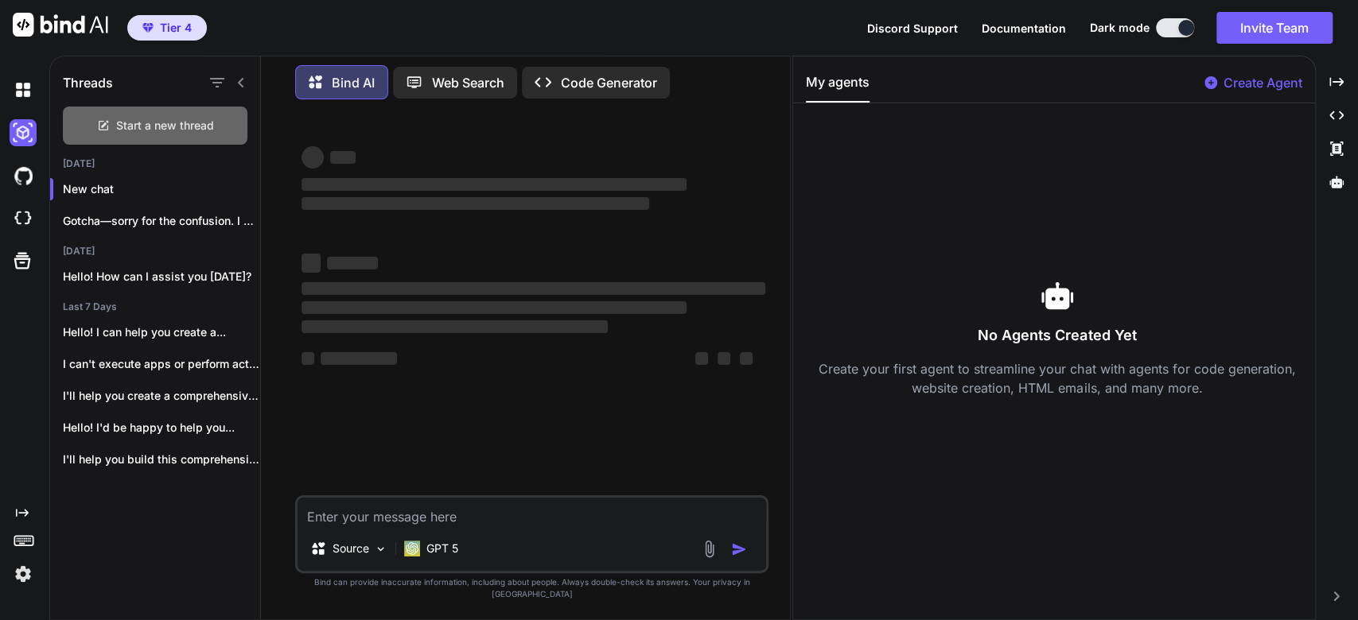
scroll to position [0, 0]
type textarea "x"
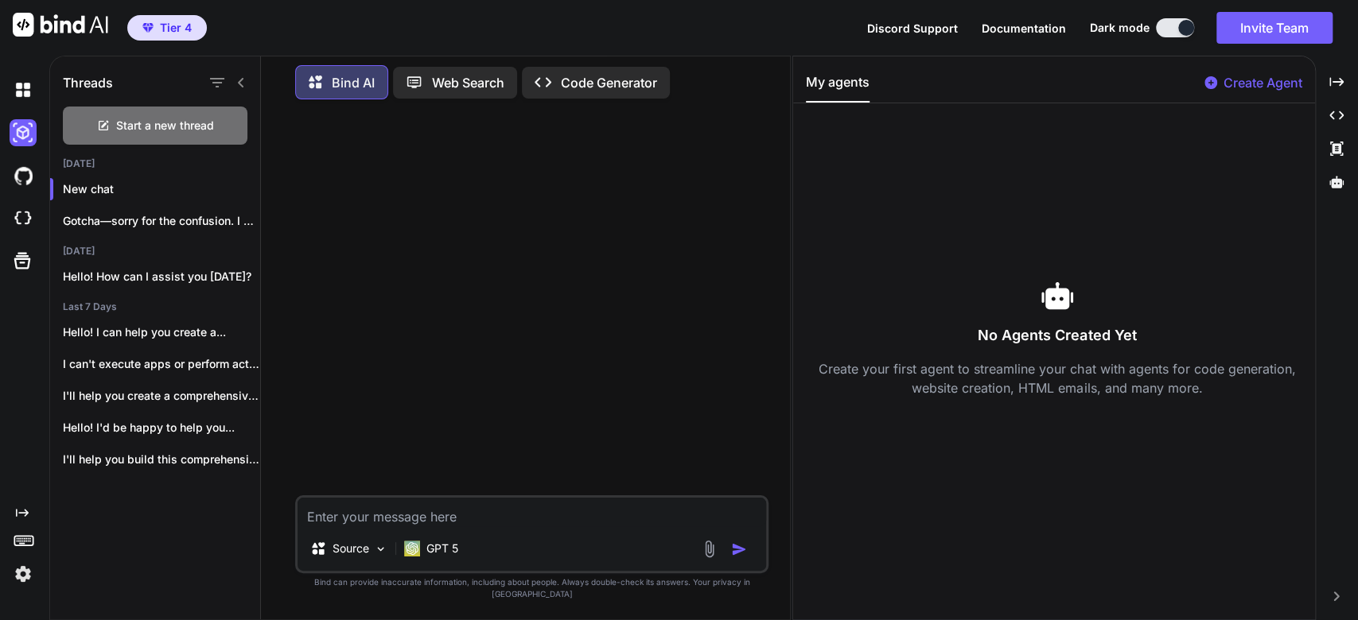
click at [493, 525] on textarea at bounding box center [531, 512] width 468 height 29
click at [626, 523] on textarea at bounding box center [531, 512] width 468 height 29
paste textarea "You said: I want to create an app fo i can upload documents, video, audio files…"
type textarea "You said: I want to create an app fo i can upload documents, video, audio files…"
type textarea "x"
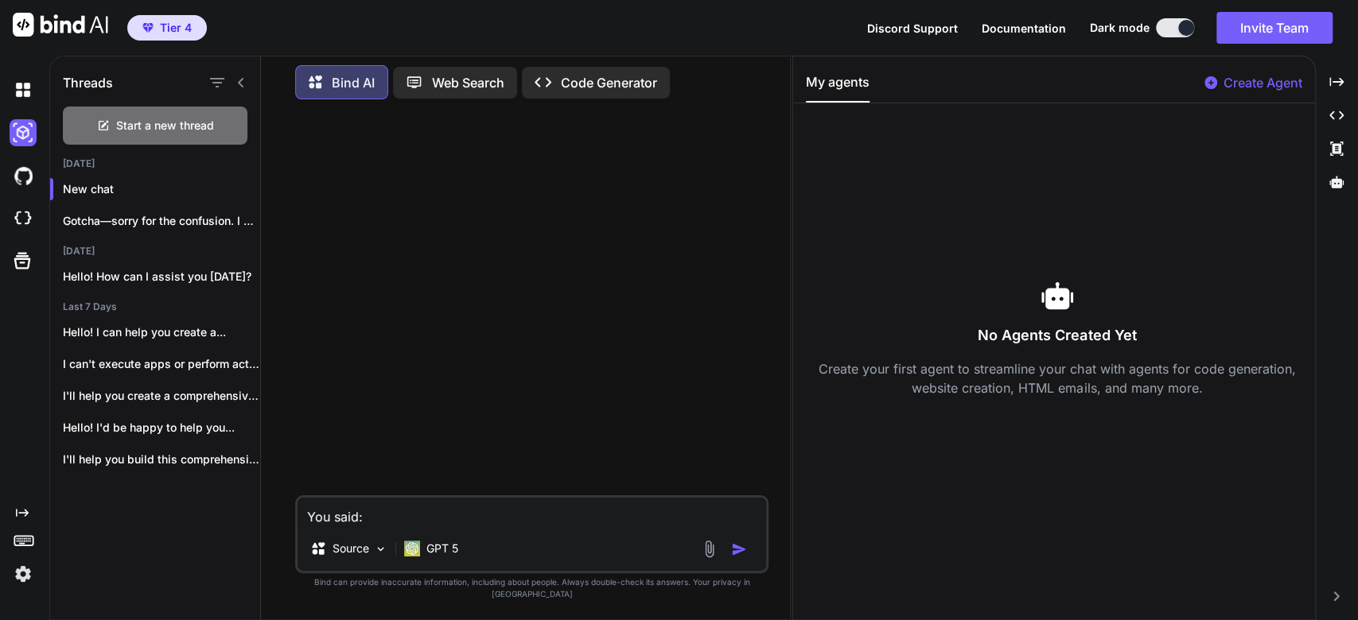
scroll to position [39, 0]
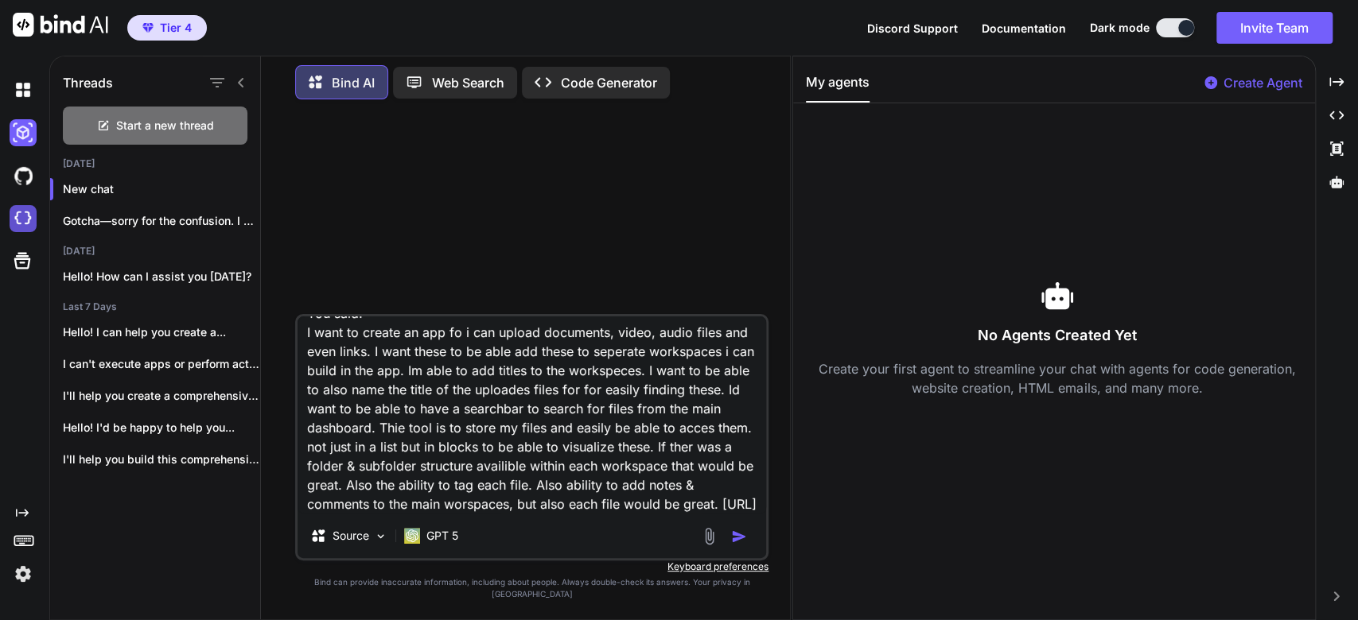
type textarea "You said: I want to create an app fo i can upload documents, video, audio files…"
click at [29, 216] on img at bounding box center [23, 218] width 27 height 27
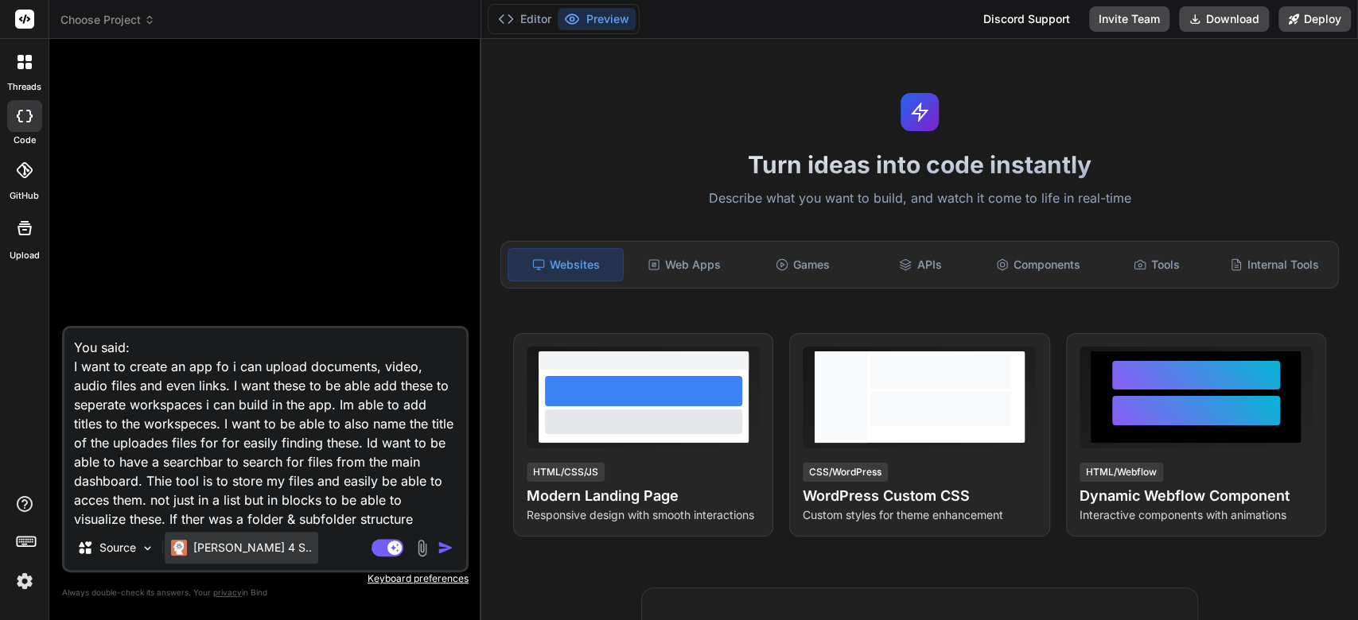
click at [229, 550] on p "Claude 4 S.." at bounding box center [252, 548] width 119 height 16
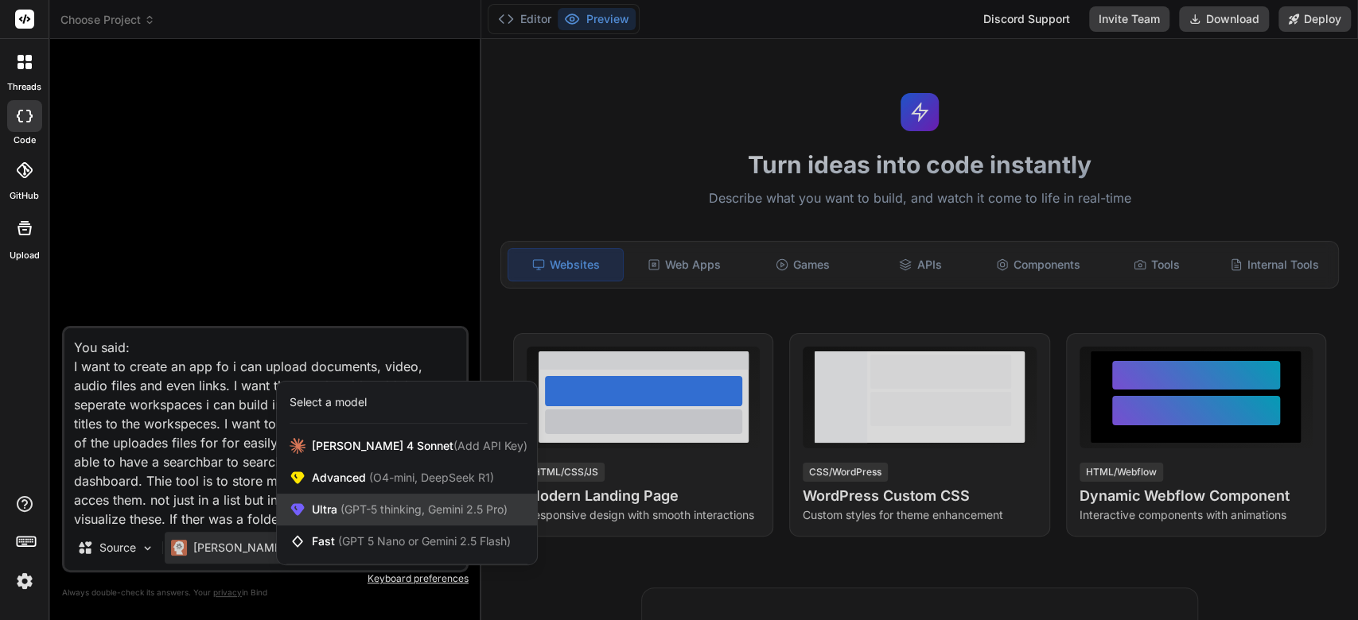
click at [418, 515] on span "(GPT-5 thinking, Gemini 2.5 Pro)" at bounding box center [422, 510] width 170 height 14
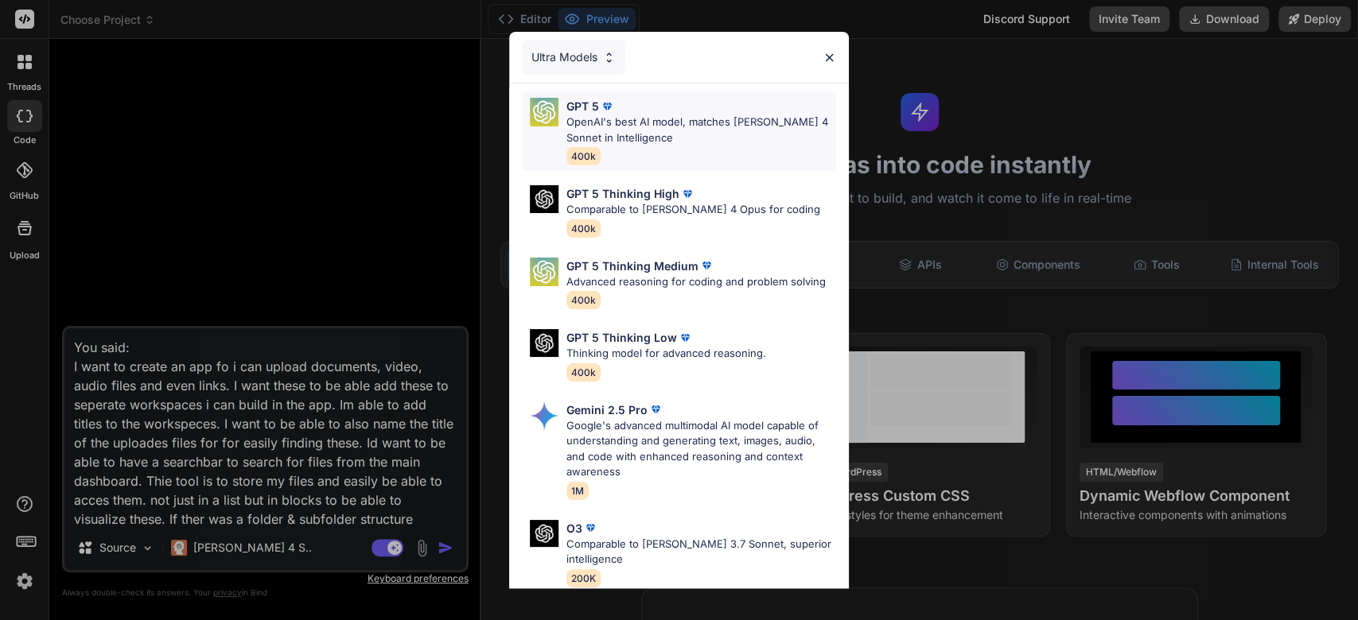
click at [687, 126] on p "OpenAI's best AI model, matches [PERSON_NAME] 4 Sonnet in Intelligence" at bounding box center [701, 130] width 270 height 31
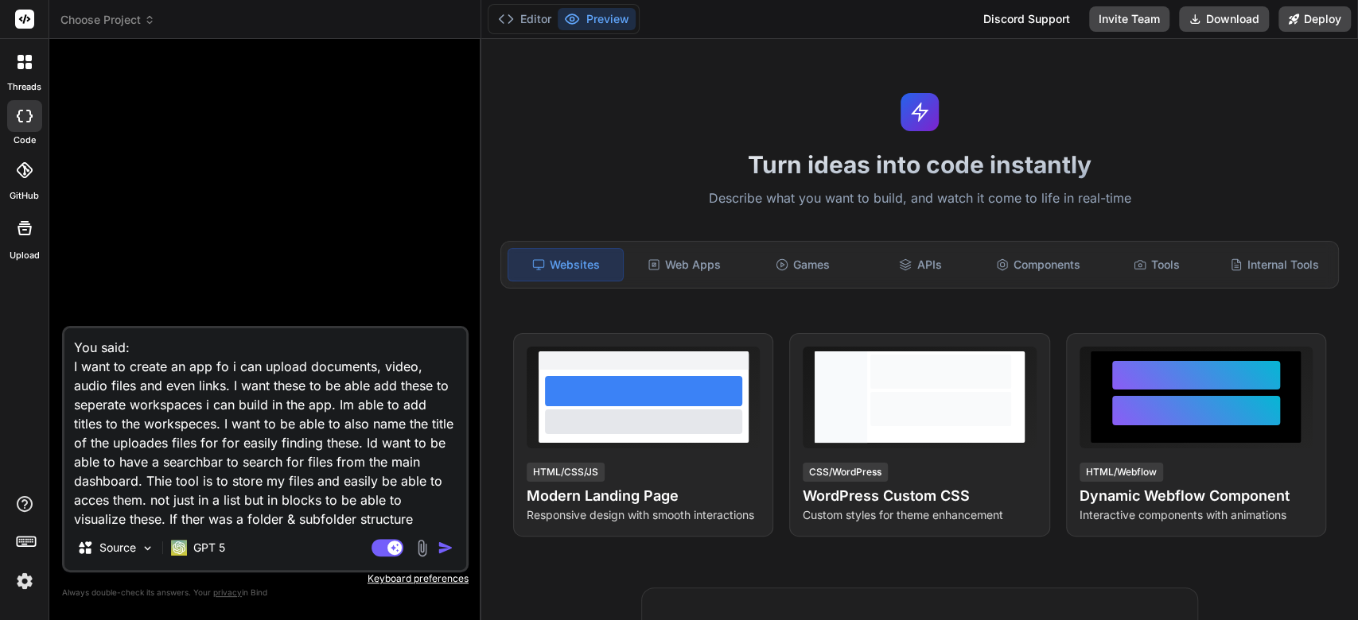
click at [440, 547] on img "button" at bounding box center [445, 548] width 16 height 16
type textarea "x"
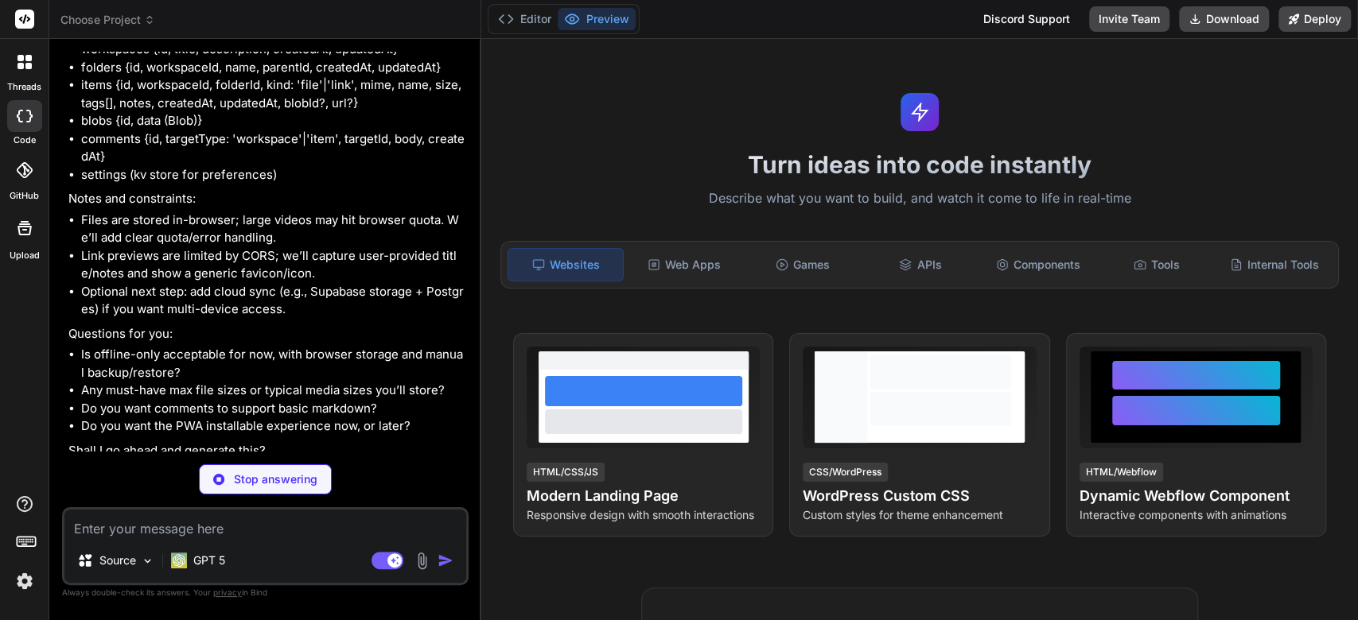
scroll to position [1439, 0]
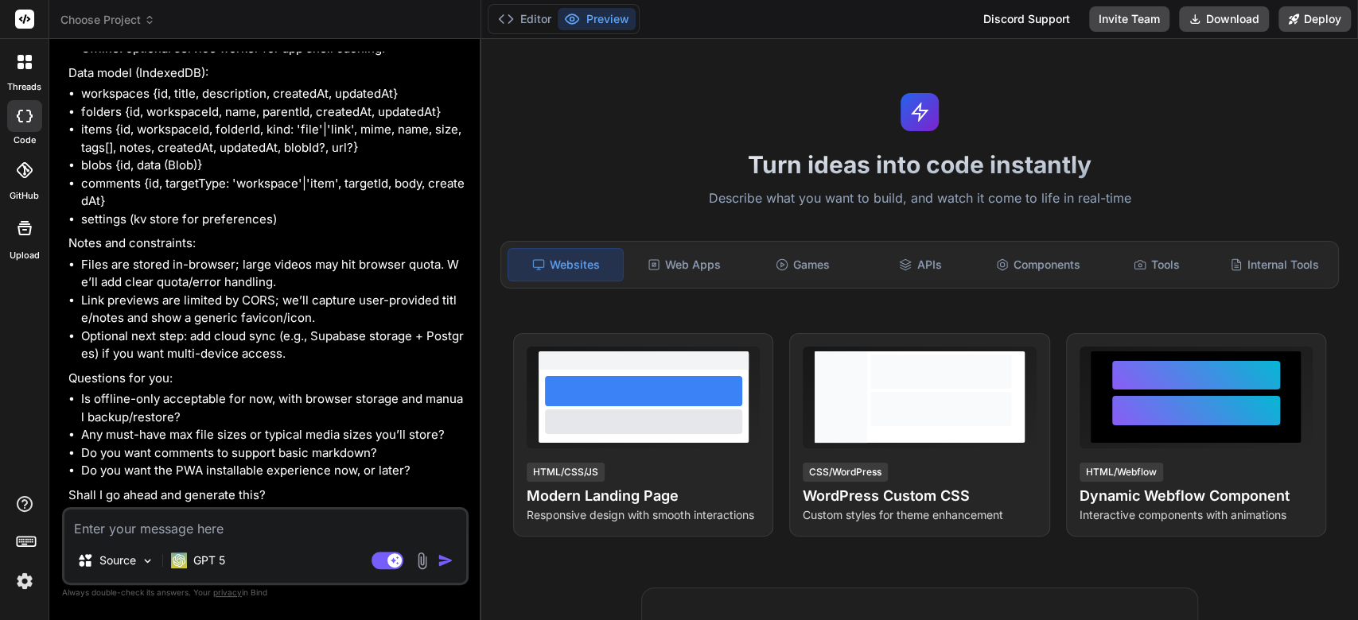
click at [130, 536] on textarea at bounding box center [265, 524] width 402 height 29
type textarea "x"
type textarea "y"
type textarea "x"
type textarea "ye"
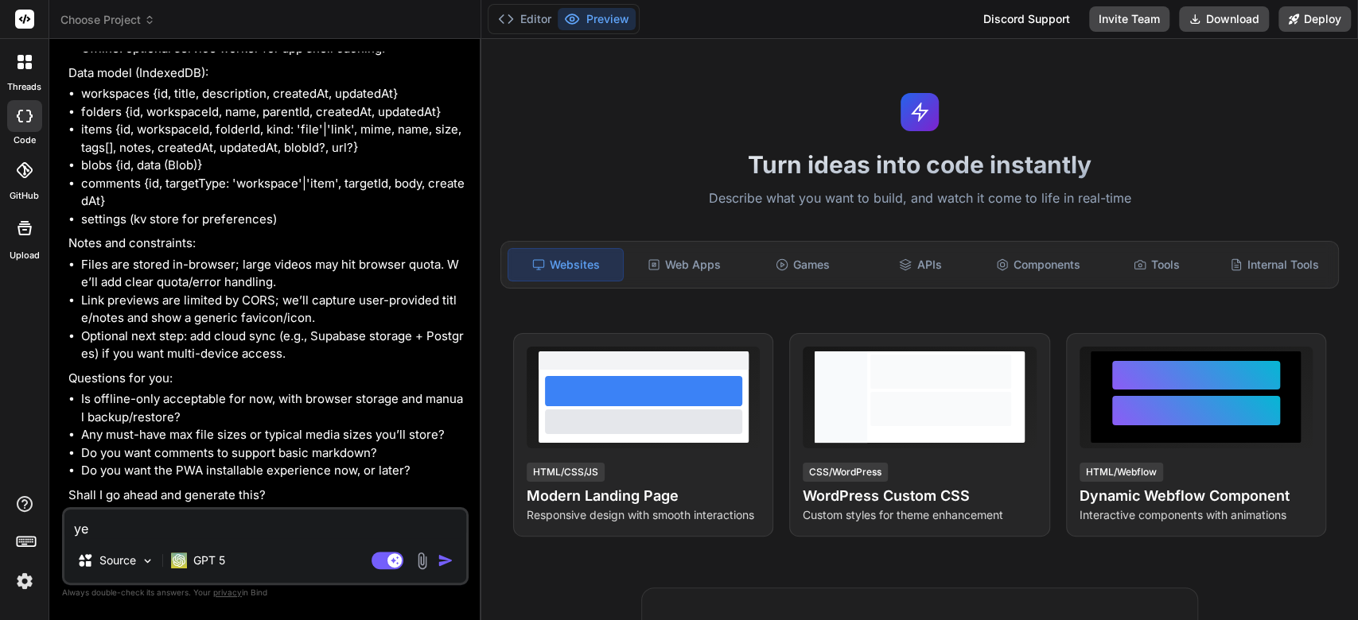
type textarea "x"
type textarea "yes"
type textarea "x"
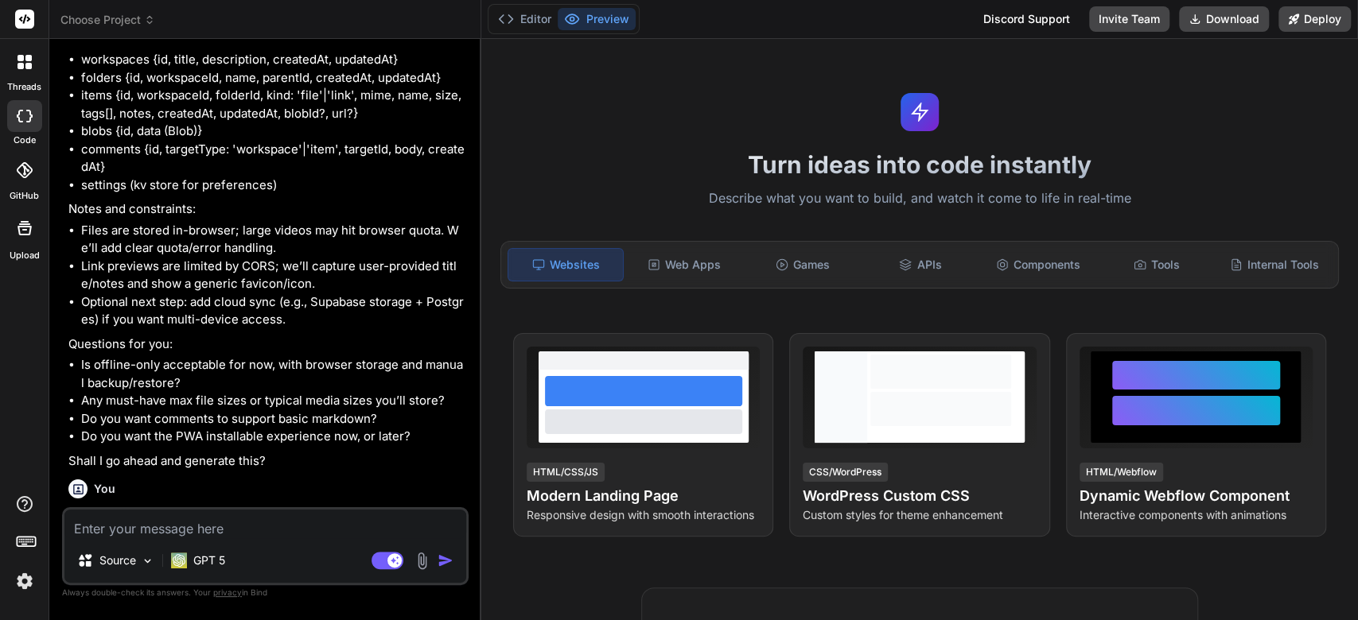
scroll to position [1604, 0]
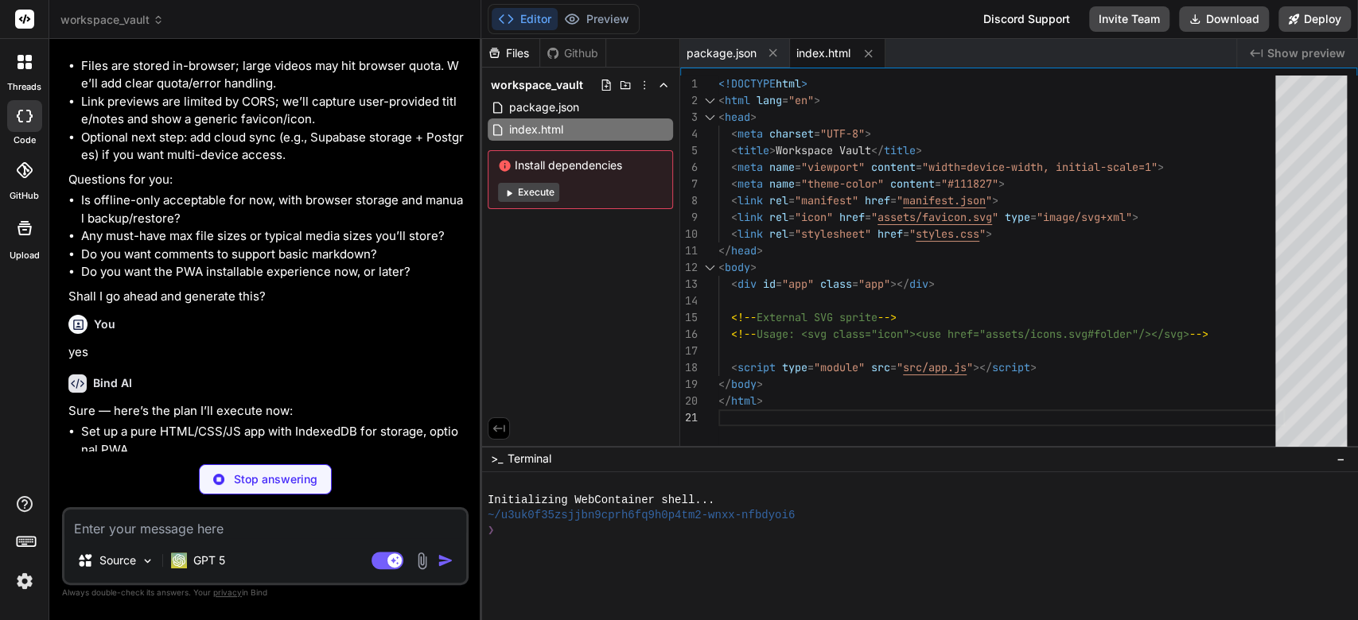
click at [533, 191] on button "Execute" at bounding box center [528, 192] width 61 height 19
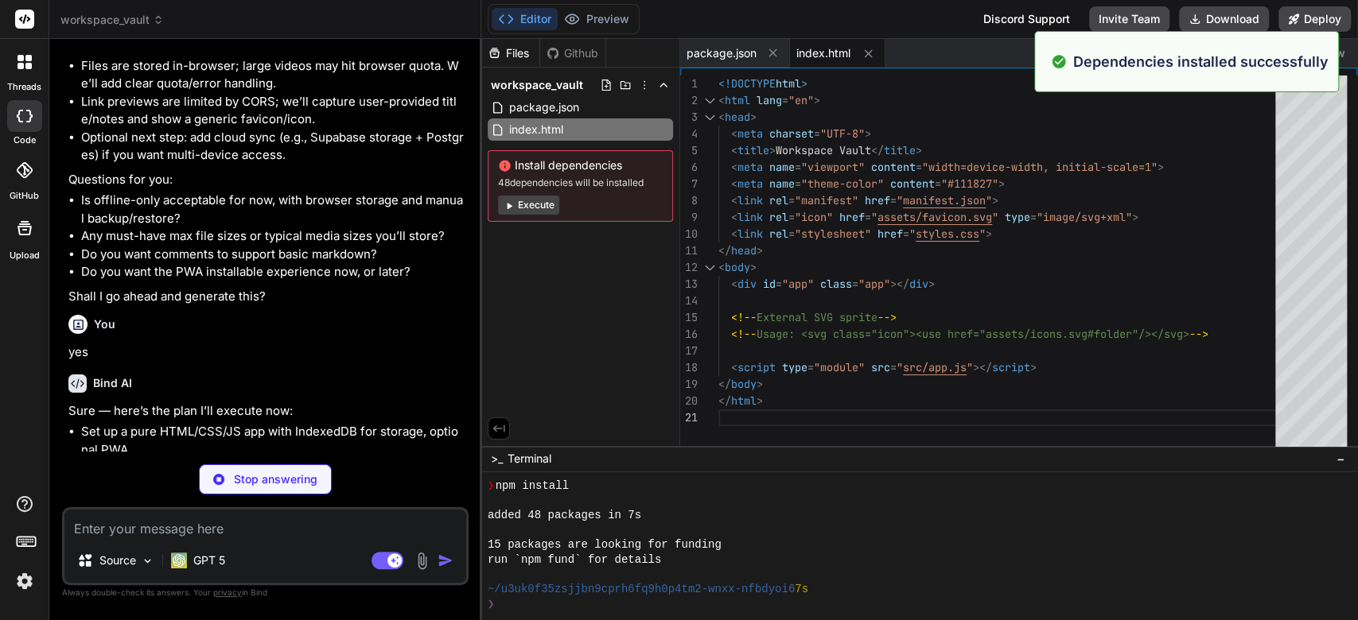
scroll to position [148, 0]
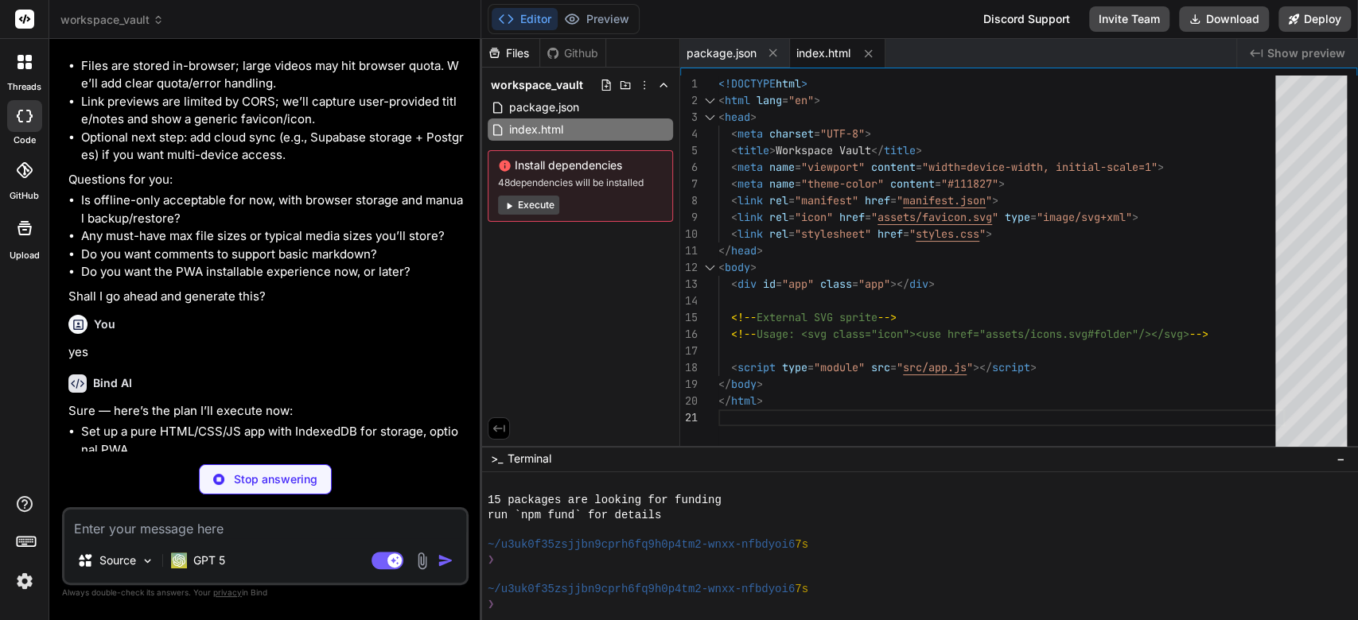
type textarea "x"
type textarea ".flex { display: flex; } .gap-8 { gap: 8px; } .mr-8 { margin-right: 8px; } .hid…"
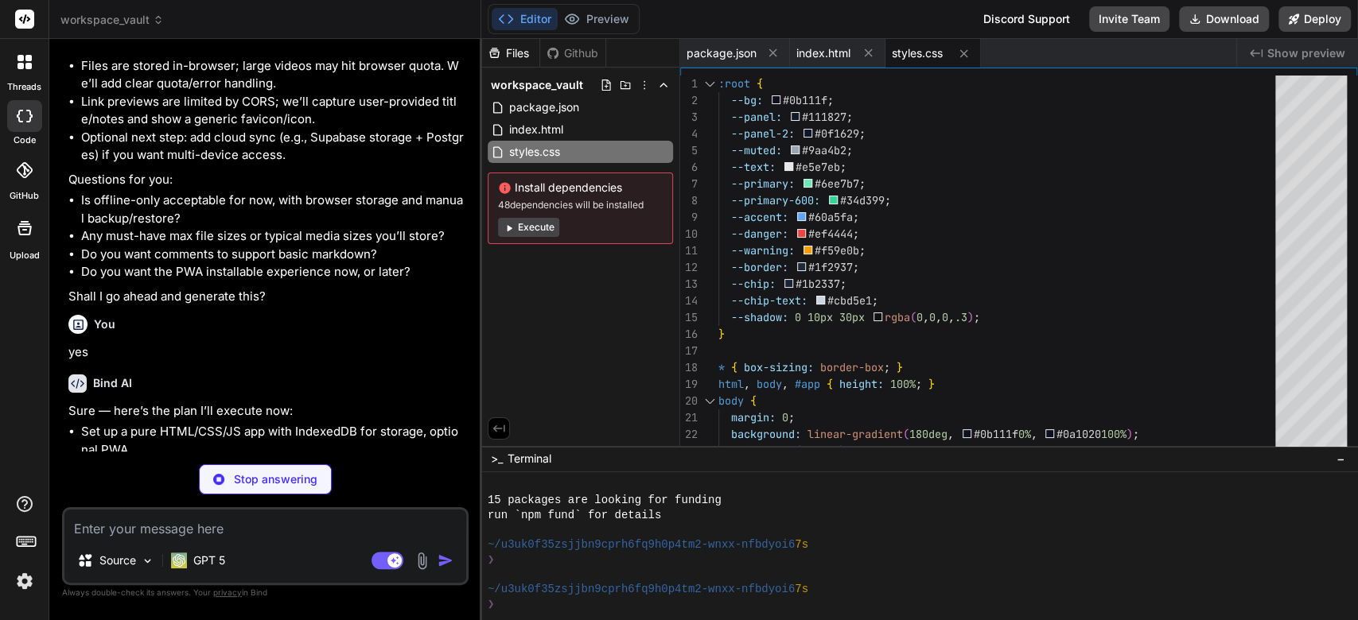
type textarea "x"
type textarea "export function uid(prefix = "") { const rnd = crypto.getRandomValues(new Uint3…"
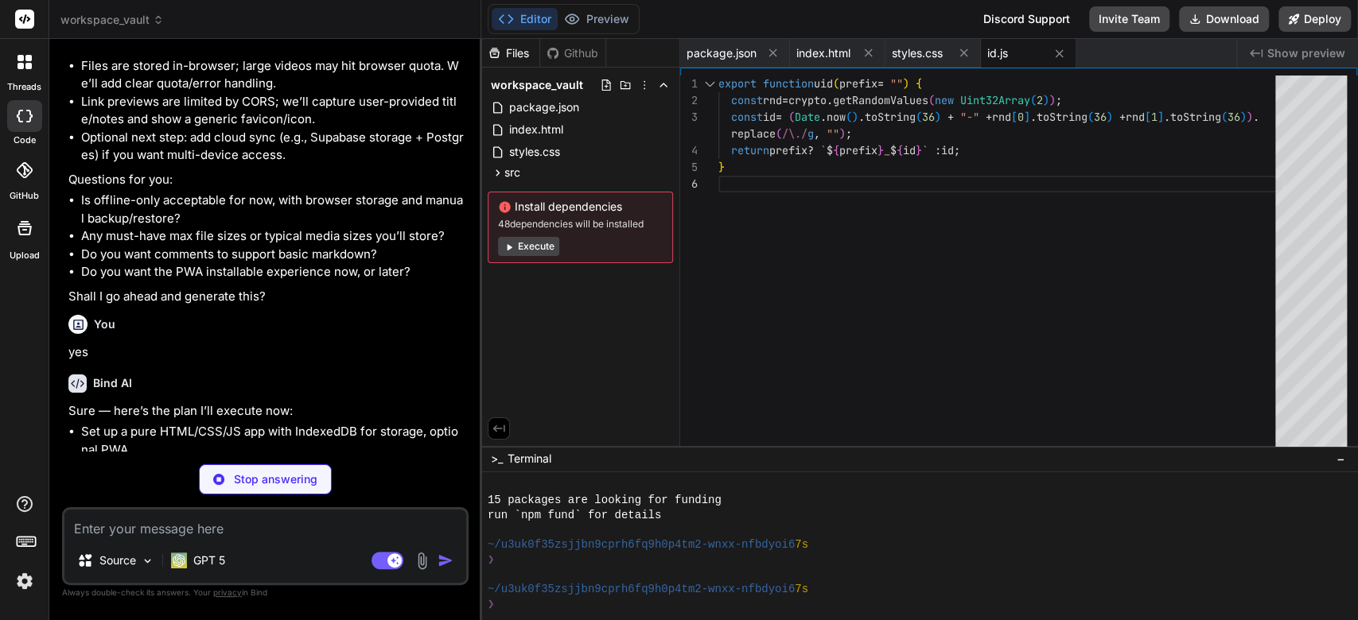
type textarea "x"
type textarea "export function debounce(fn, wait = 250) { let t; return (...args) => { clearTi…"
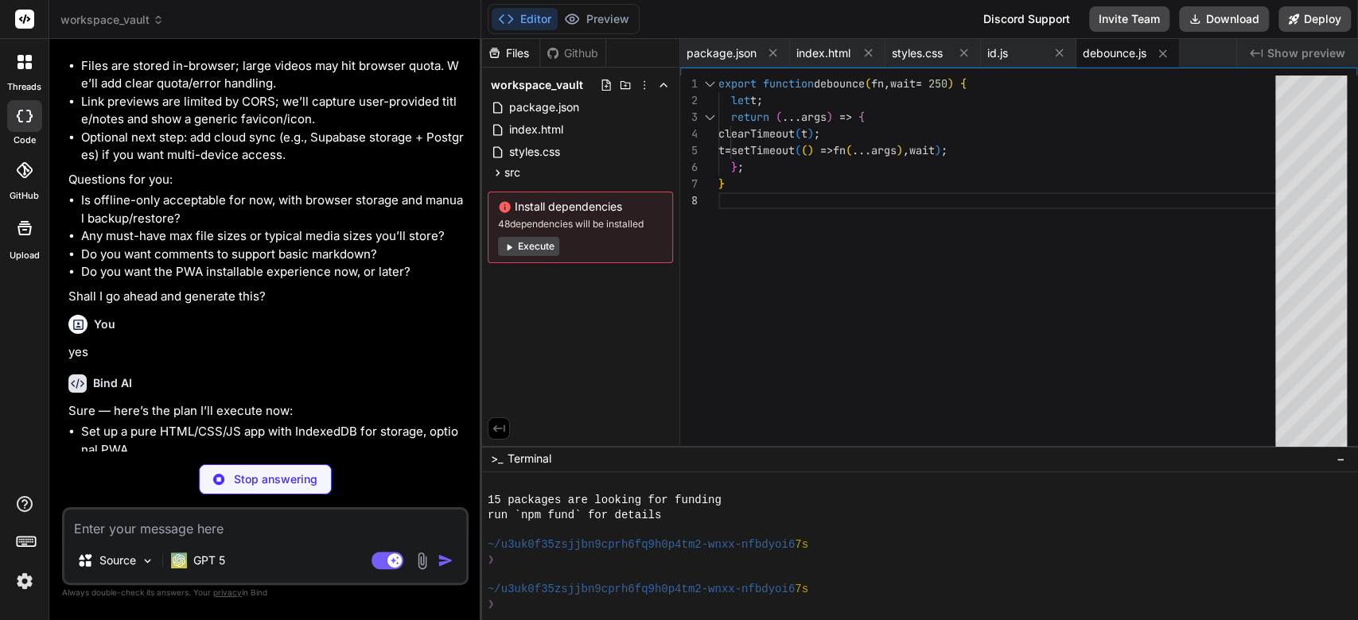
type textarea "x"
type textarea "if (h < 24) return `${h}h ago`; const d = Math.floor(h / 24); return `${d}d ago…"
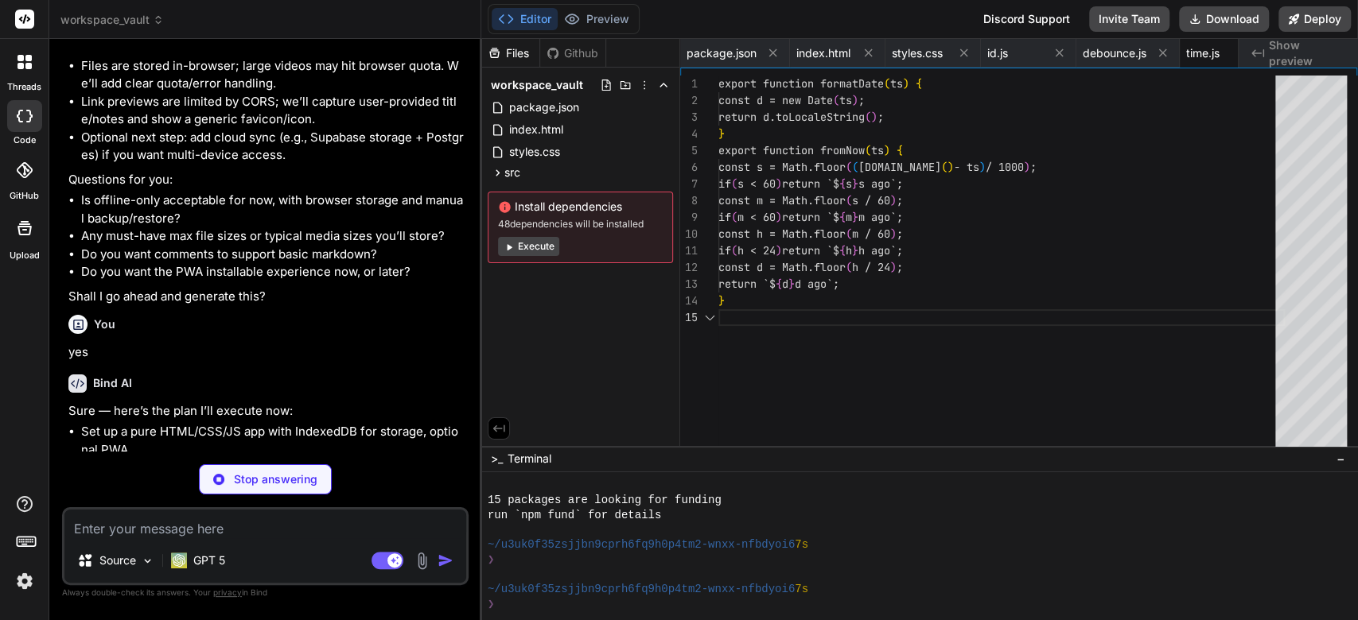
scroll to position [0, 38]
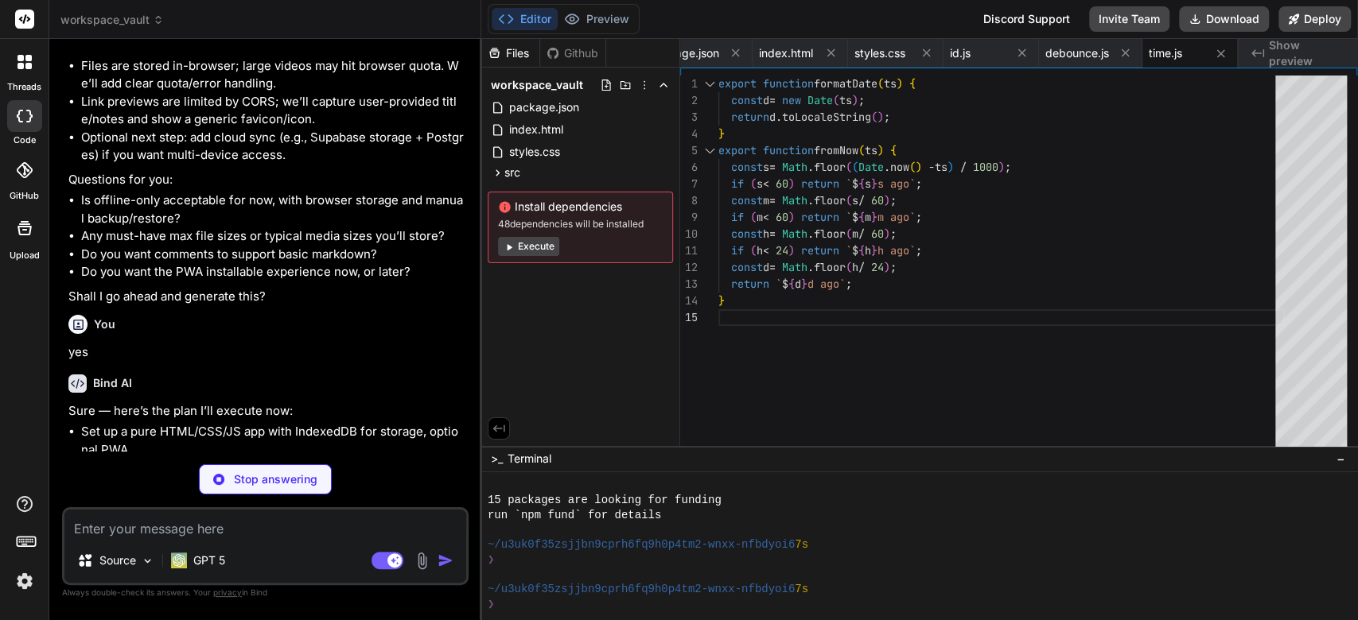
type textarea "x"
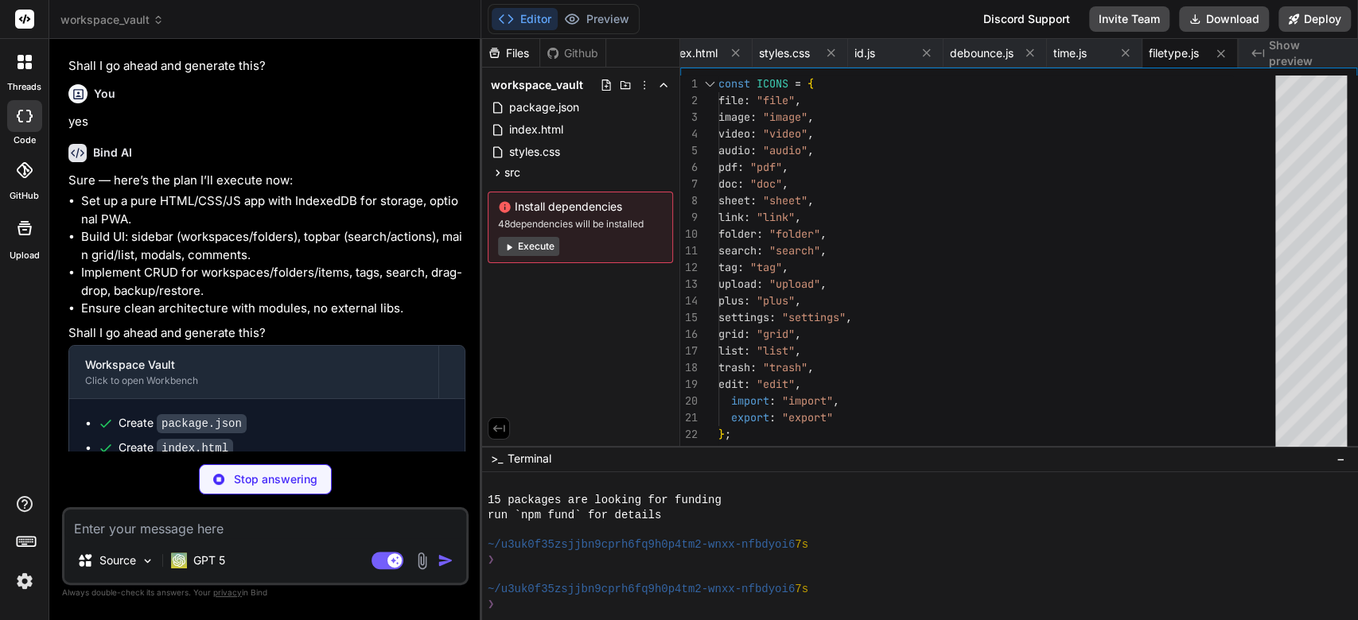
scroll to position [2031, 0]
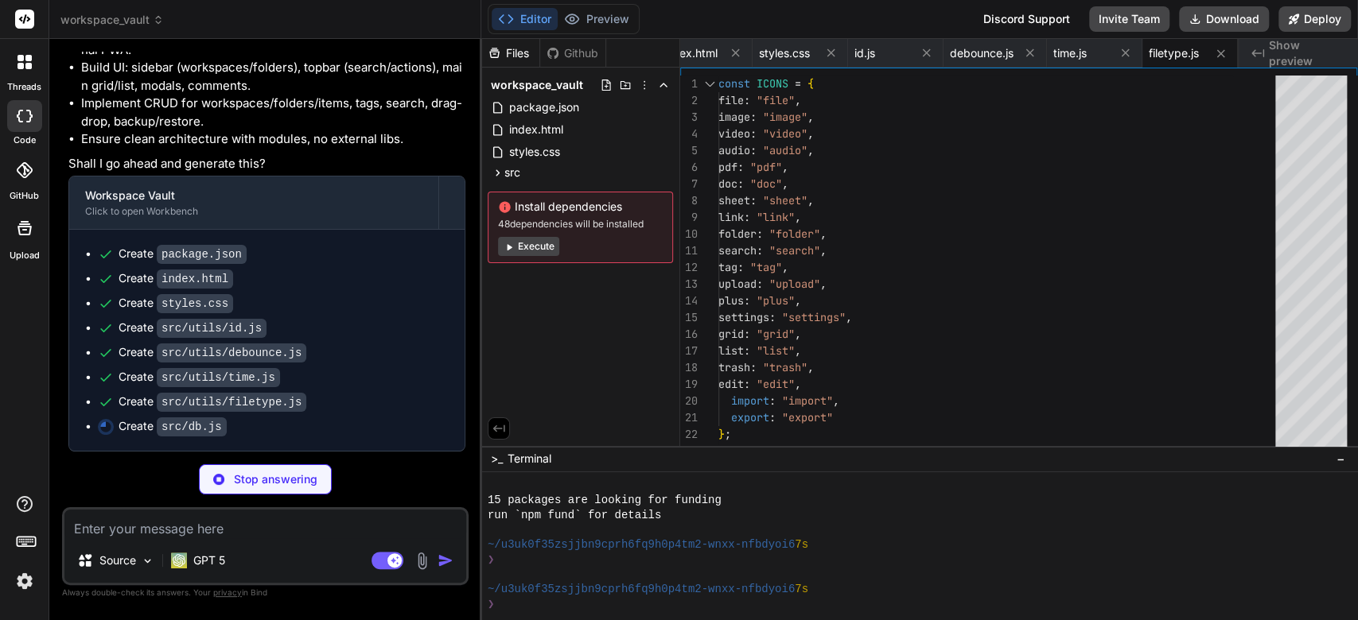
type textarea "x"
type textarea "for (const row of data[s]) { await this.put(s, row); } } } } };"
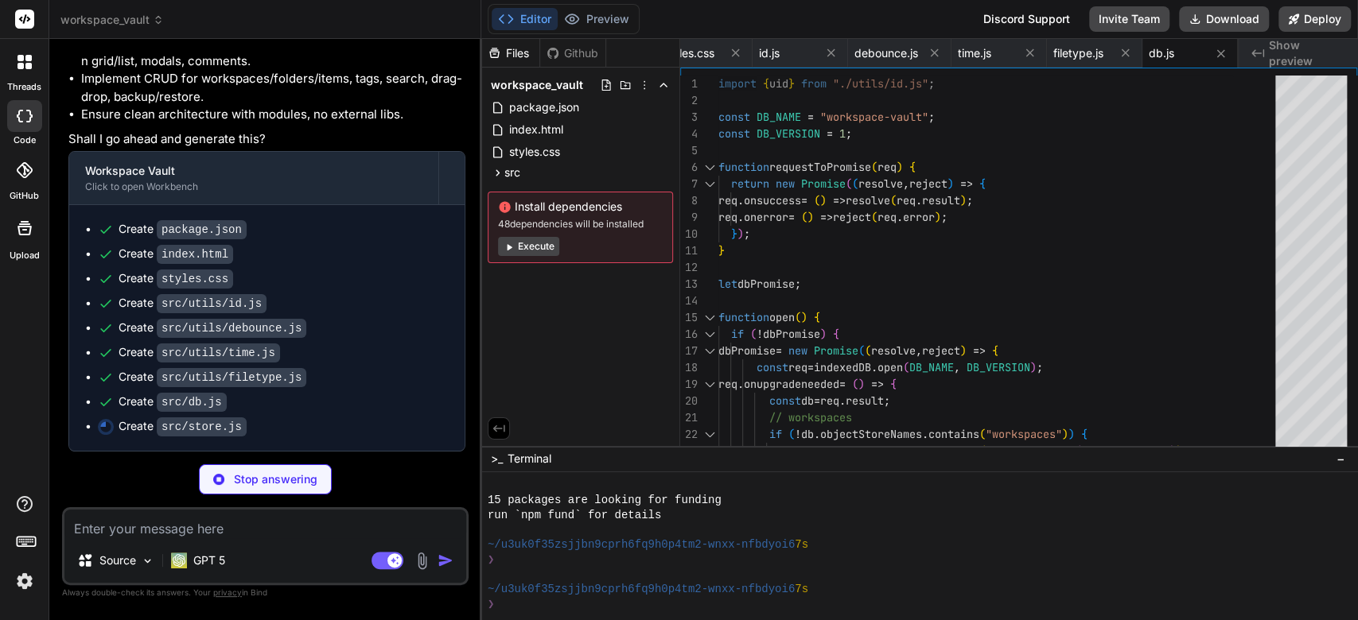
scroll to position [2055, 0]
type textarea "x"
type textarea "export async function restore(file) { const text = await file.text(); const dat…"
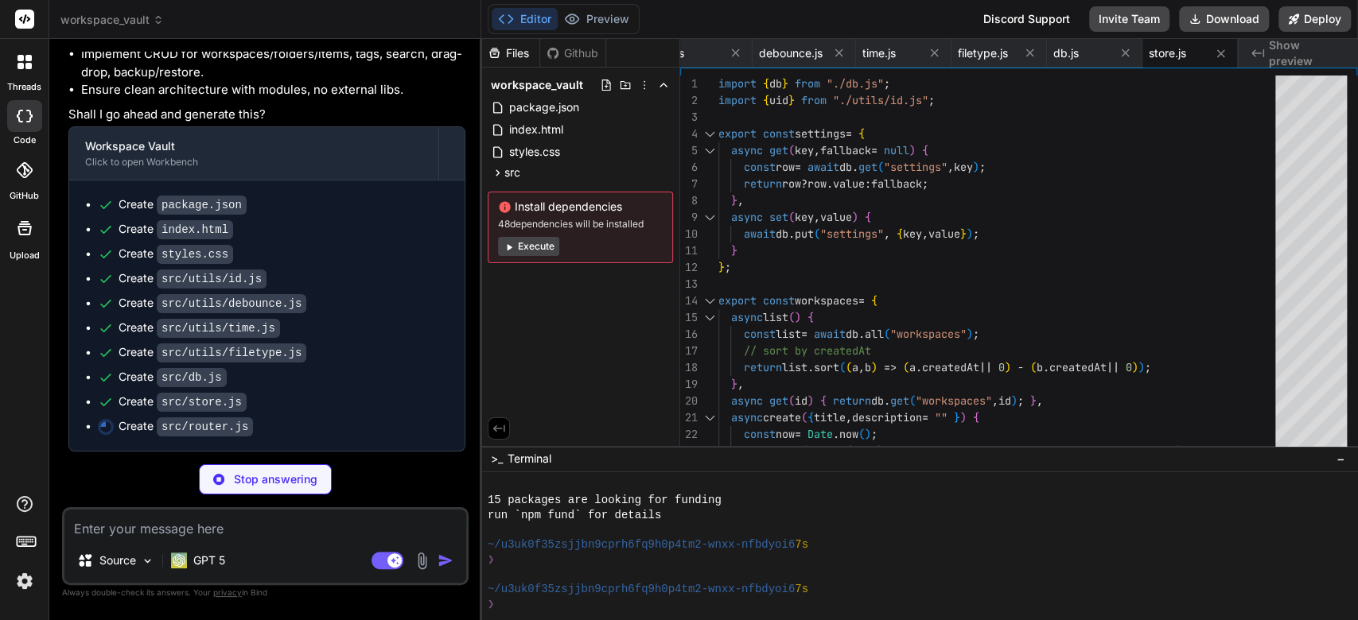
type textarea "x"
type textarea "export function onRouteChange(cb) { window.addEventListener("hashchange", () =>…"
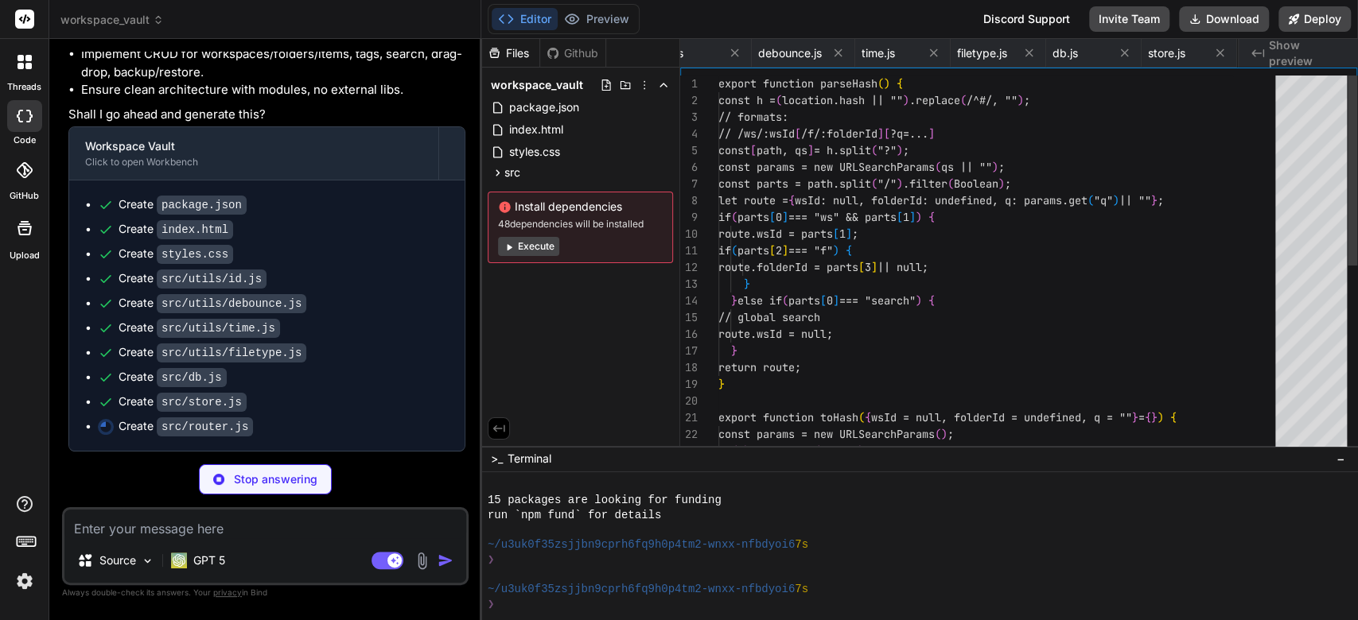
scroll to position [0, 420]
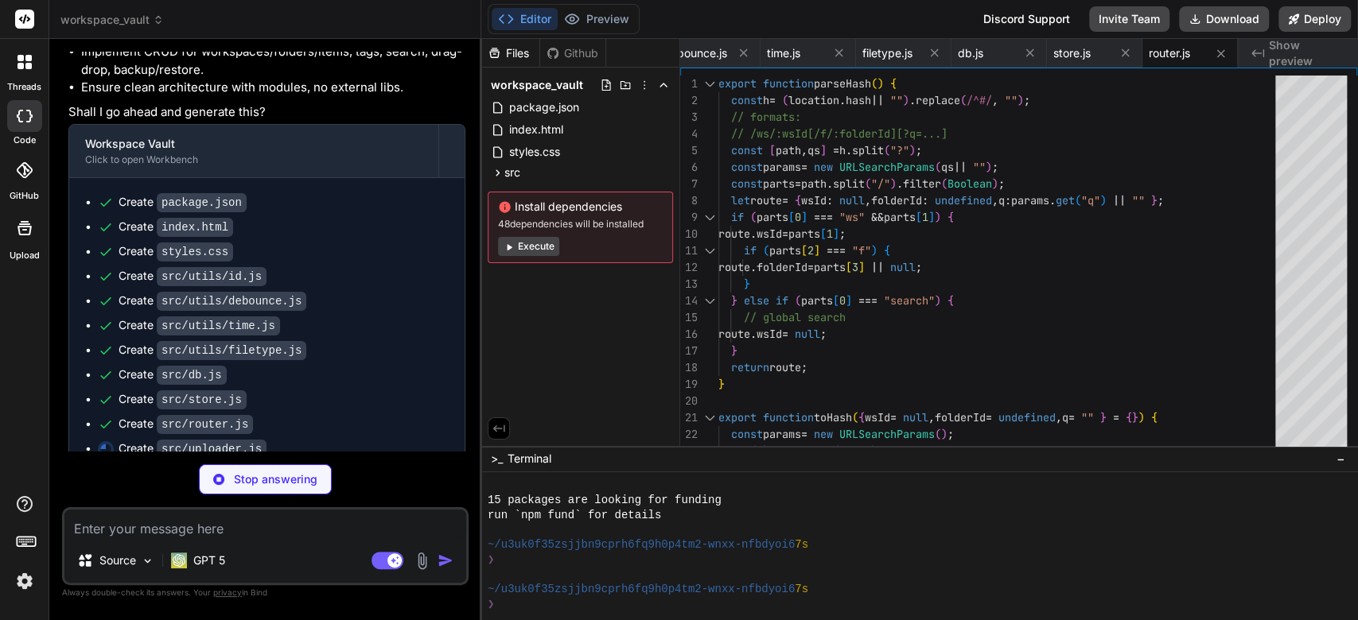
type textarea "x"
type textarea "} } return created; }"
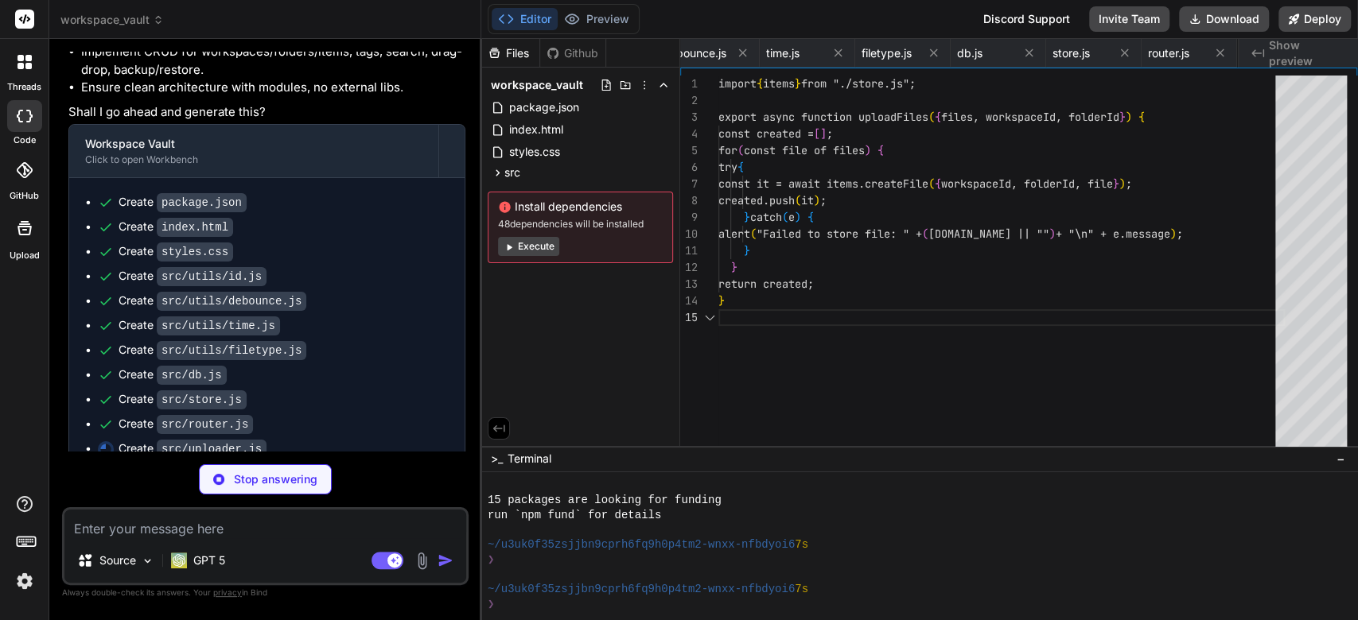
scroll to position [0, 517]
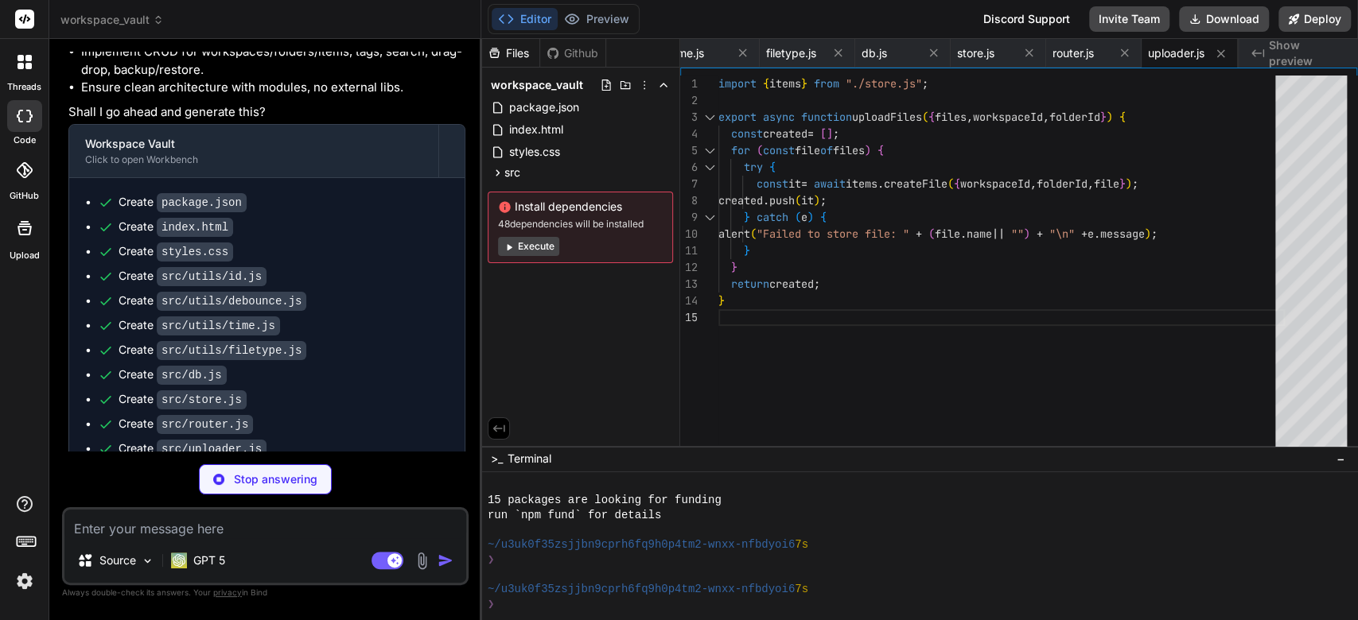
type textarea "x"
type textarea "import { debounce } from "./utils/debounce.js"; export function bindSearchInput…"
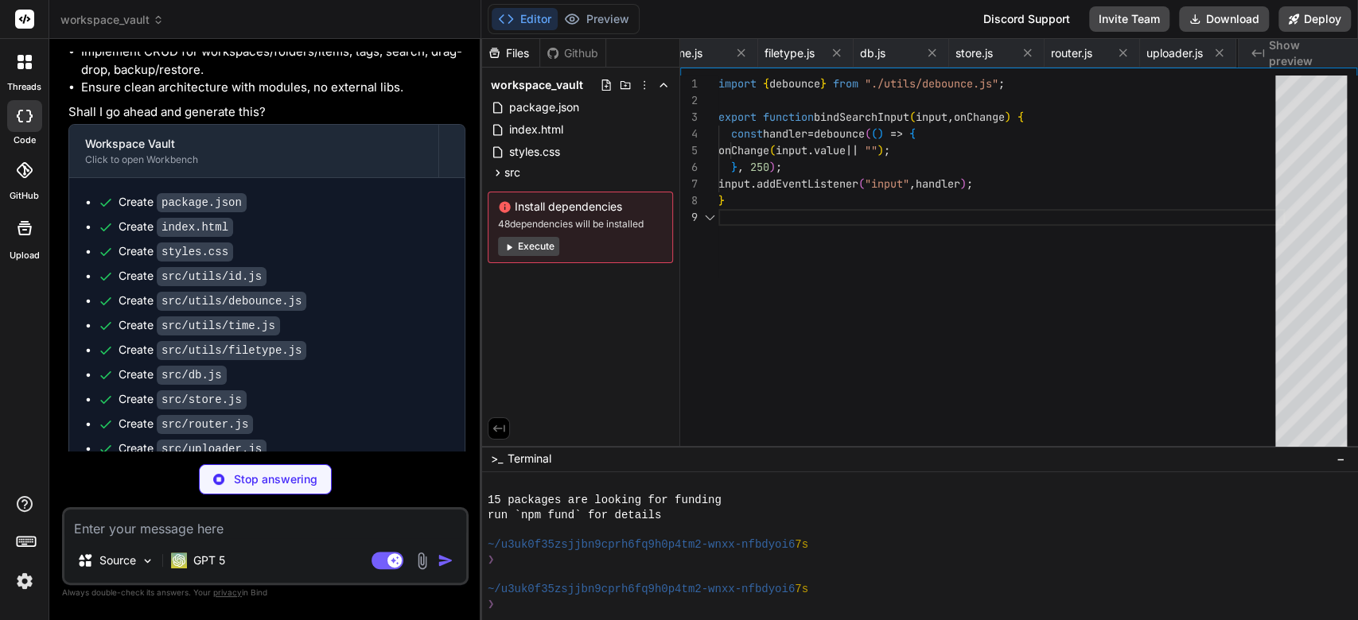
scroll to position [0, 612]
type textarea "x"
type textarea "}); }"
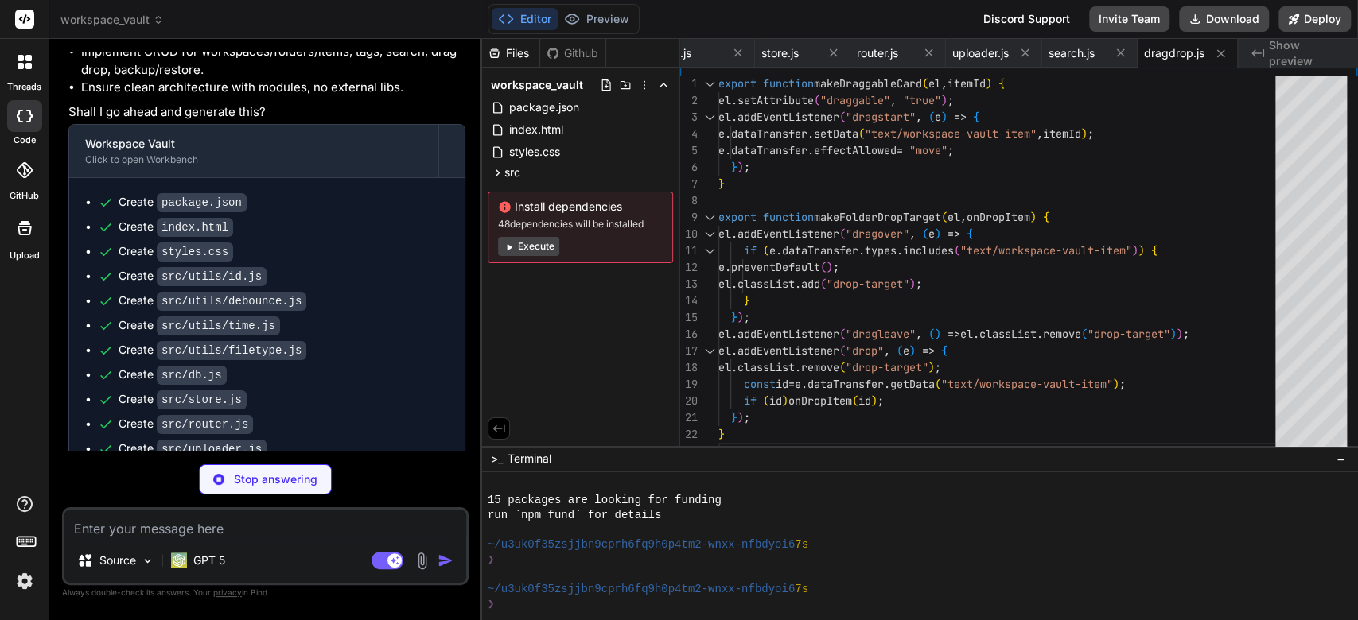
scroll to position [2175, 0]
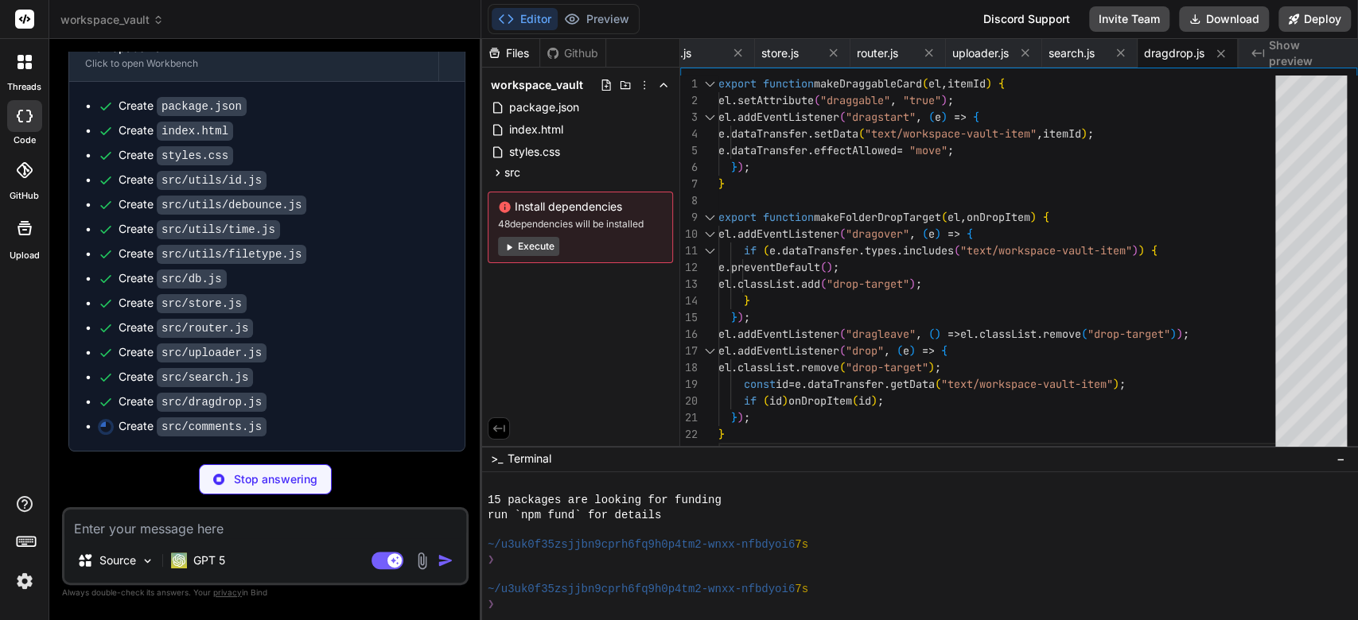
type textarea "x"
type textarea "}"
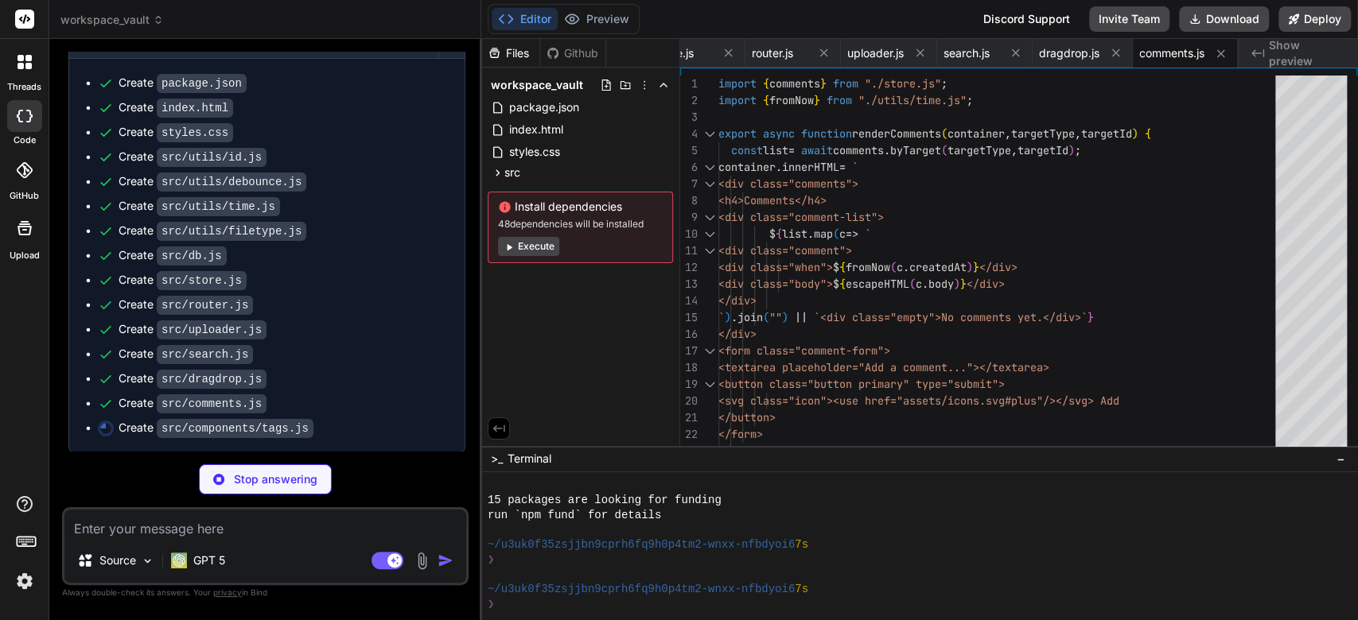
type textarea "x"
type textarea "t && t.remove(); } }); }"
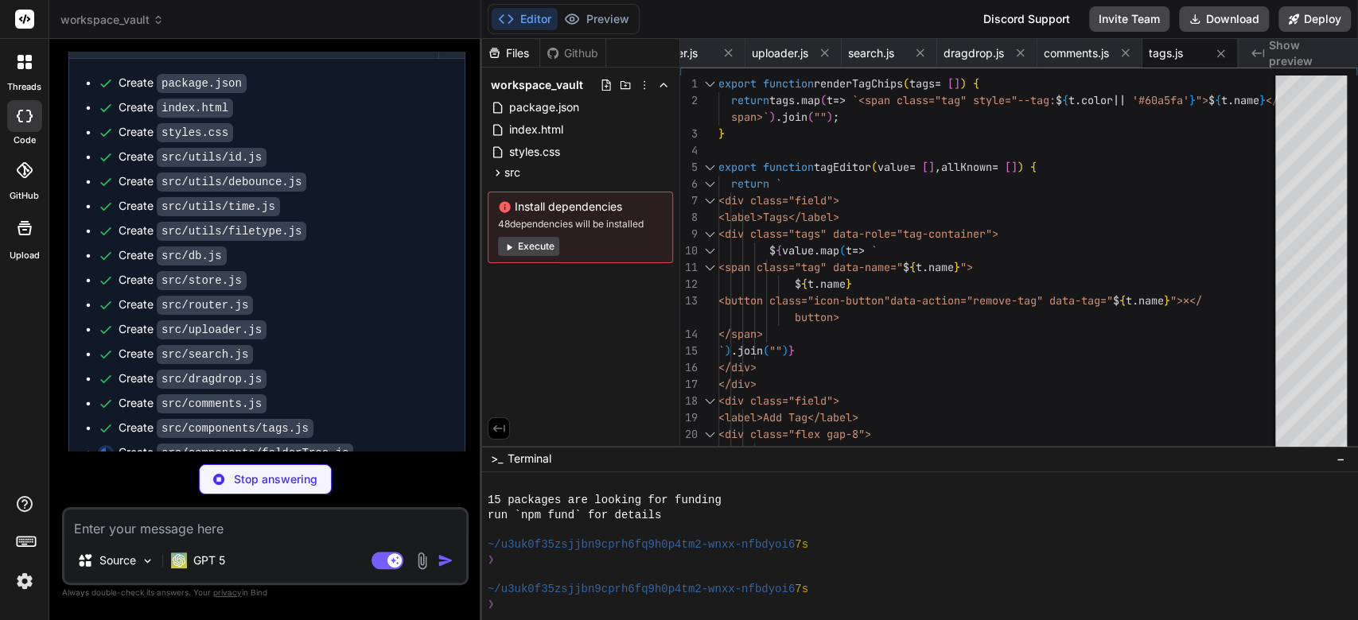
scroll to position [2222, 0]
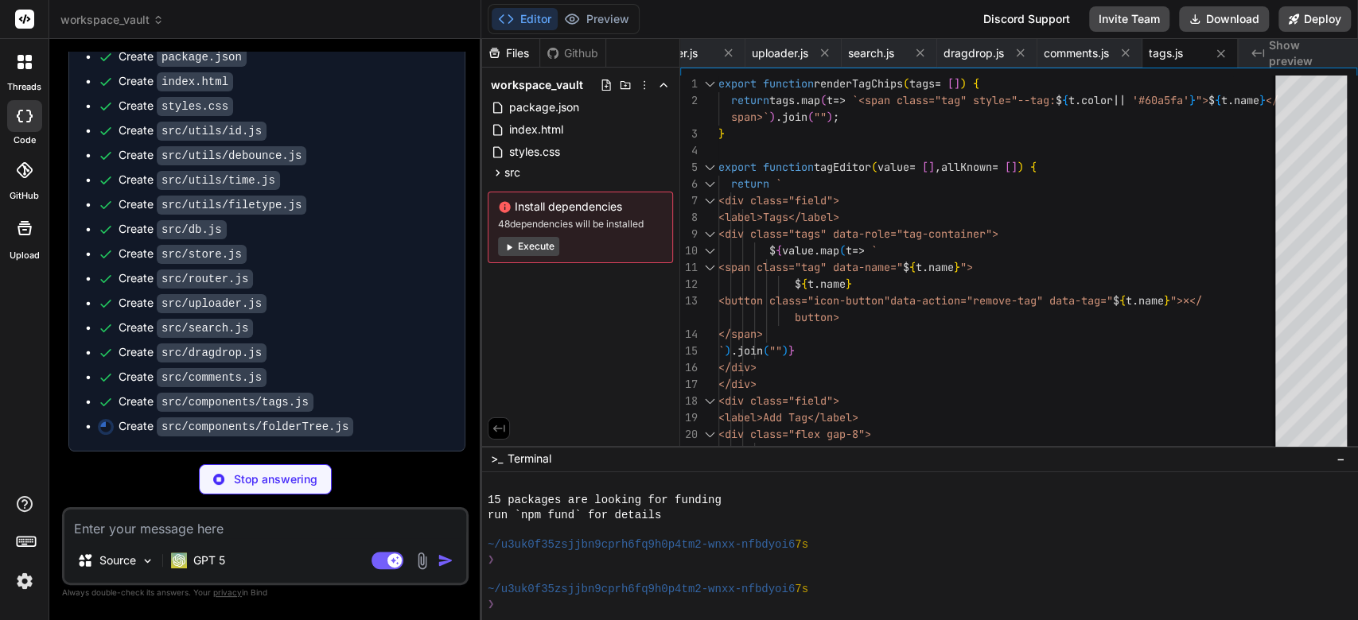
type textarea "x"
type textarea "</div> `; }"
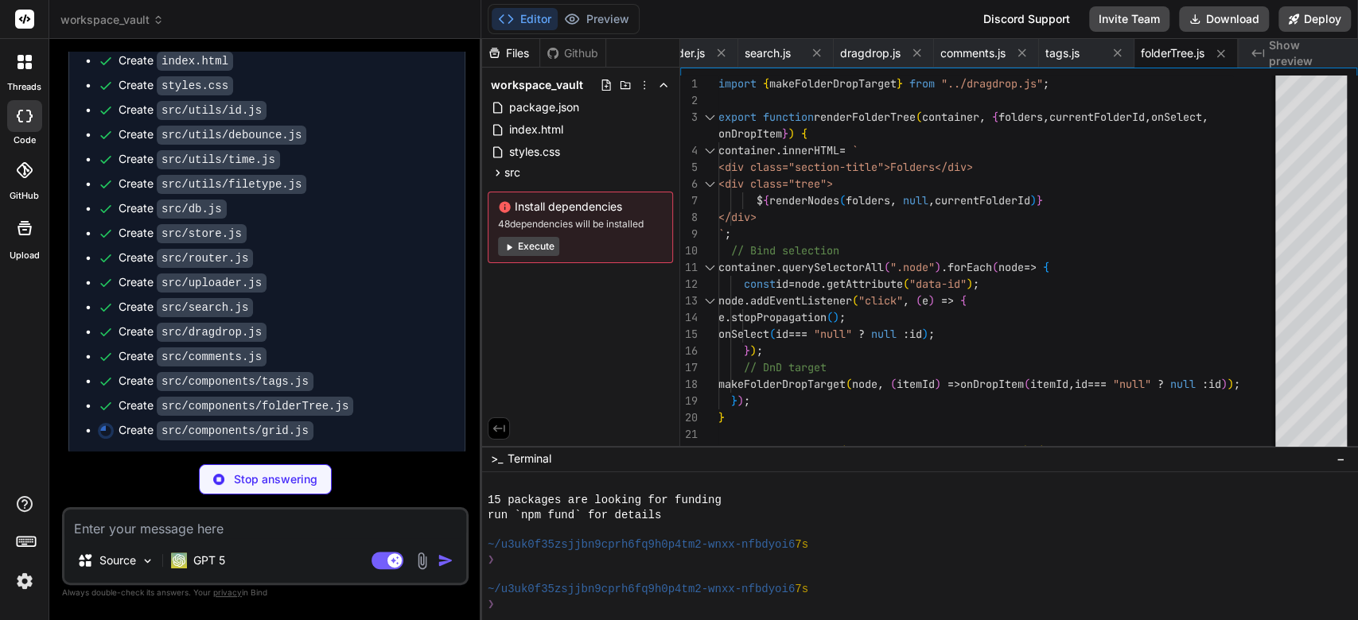
type textarea "x"
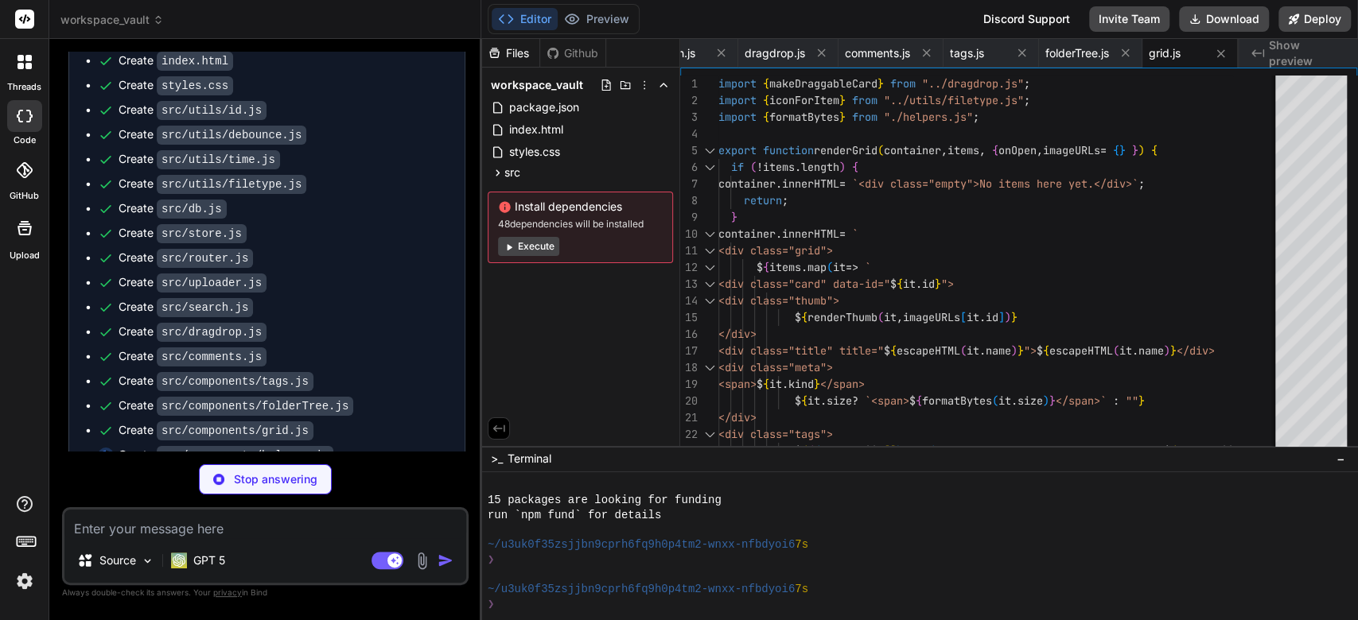
type textarea "x"
type textarea "export function formatBytes(bytes) { if (!bytes) return ""; const units = ["B",…"
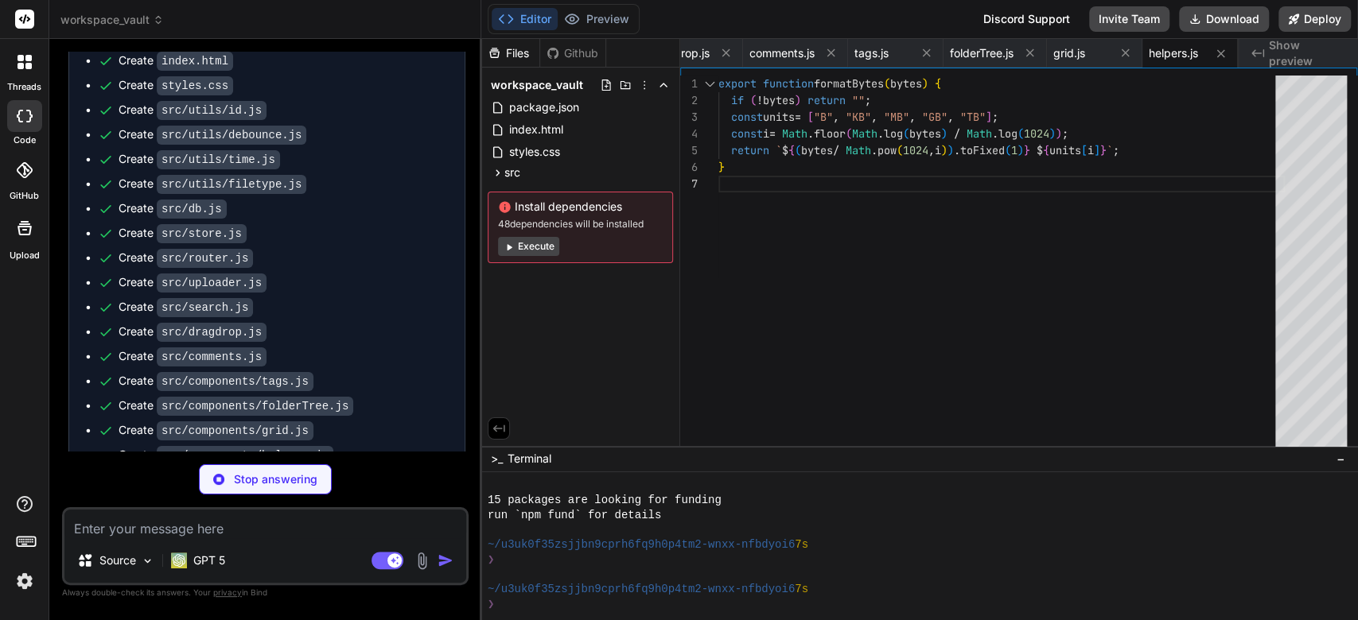
type textarea "x"
type textarea ""&": "&amp;", "<": "&lt;", ">": "&gt;", '"': "&quot;", "'": "&#39;" }[c])); } e…"
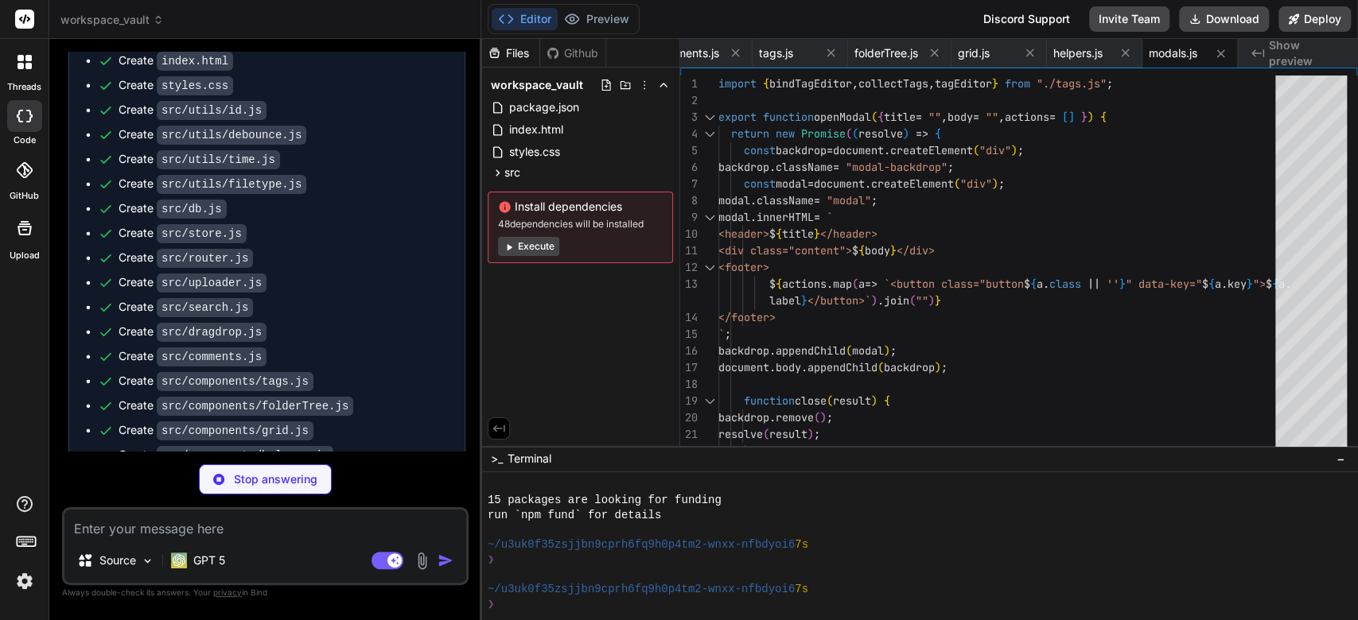
type textarea "x"
type textarea ""&": "&amp;", "<": "&lt;", ">": "&gt;", '"': "&quot;", "'": "&#39;" }[c])); }"
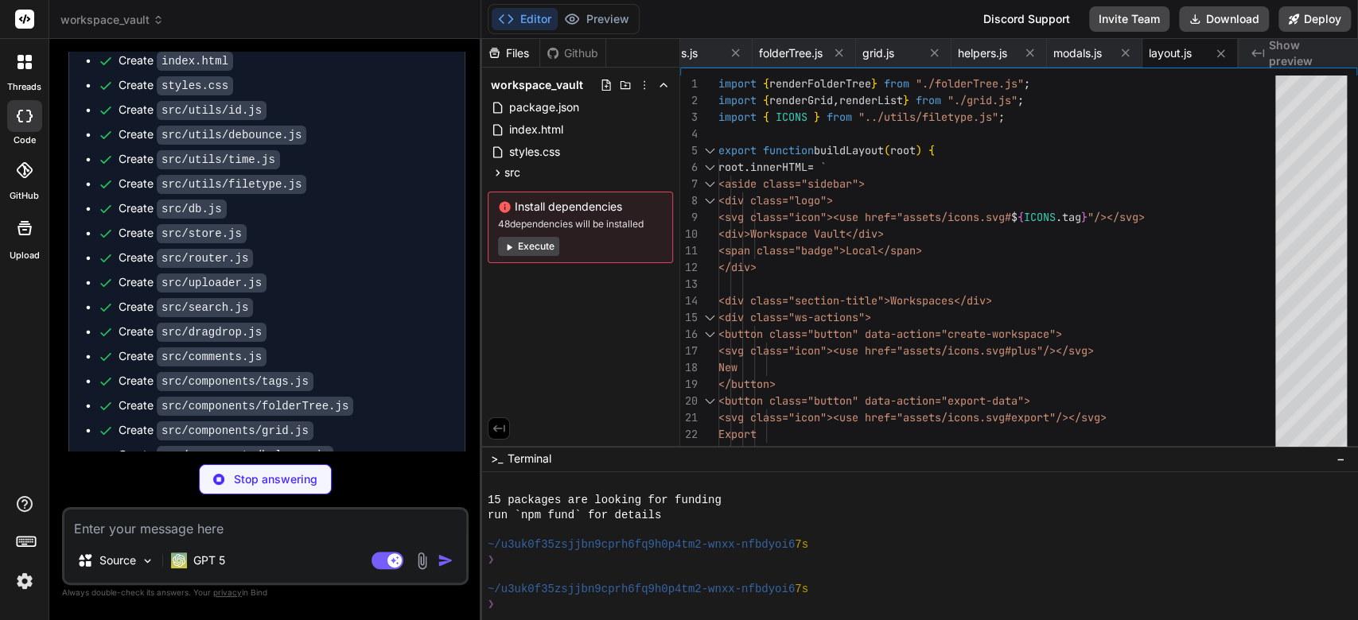
scroll to position [2342, 0]
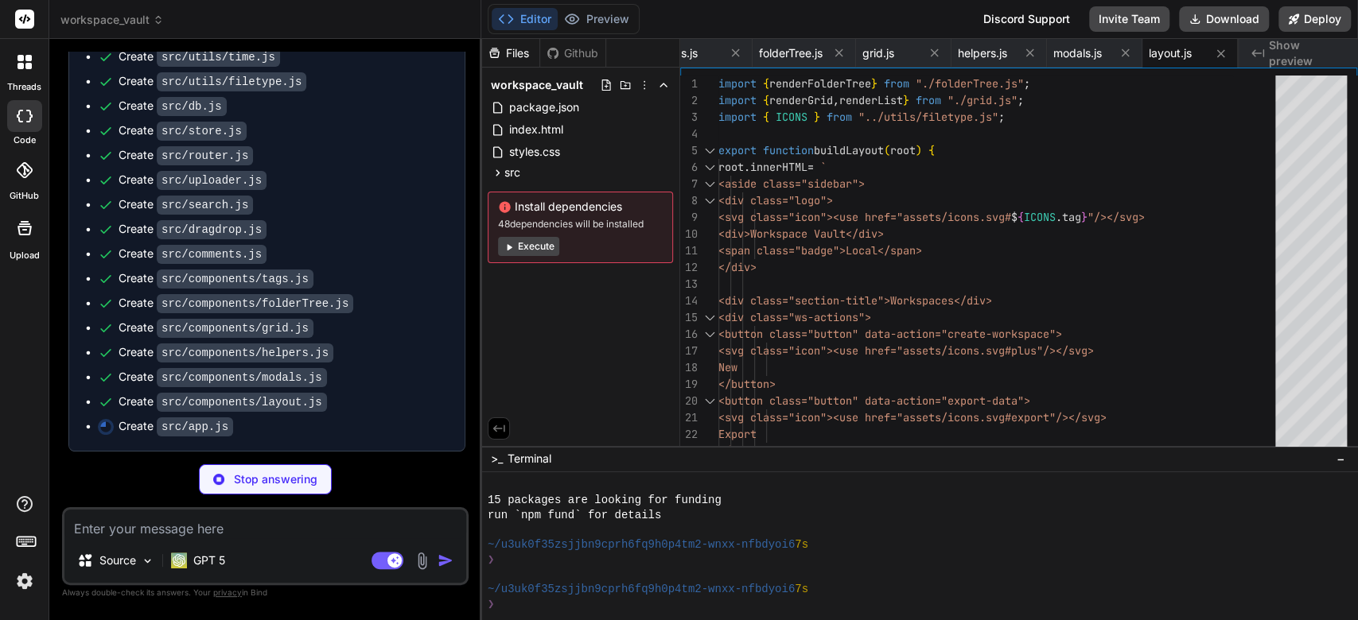
type textarea "x"
type textarea "document.addEventListener("DOMContentLoaded", () => { /* no-op */ });"
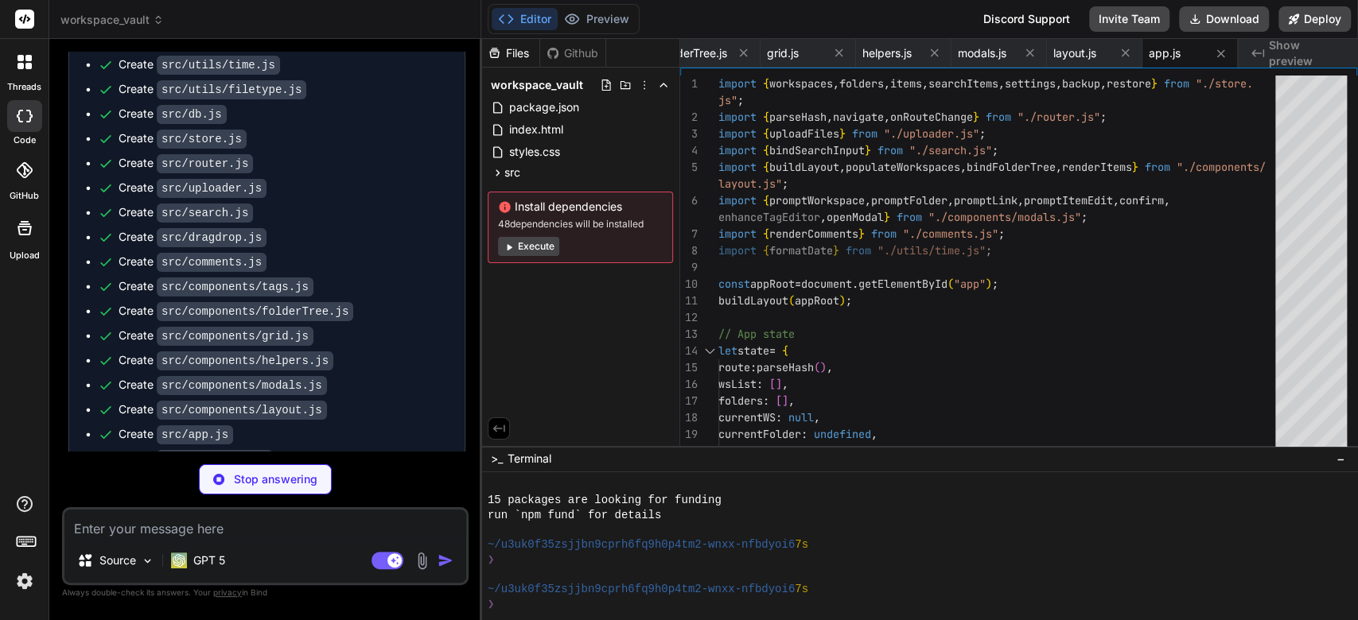
scroll to position [2366, 0]
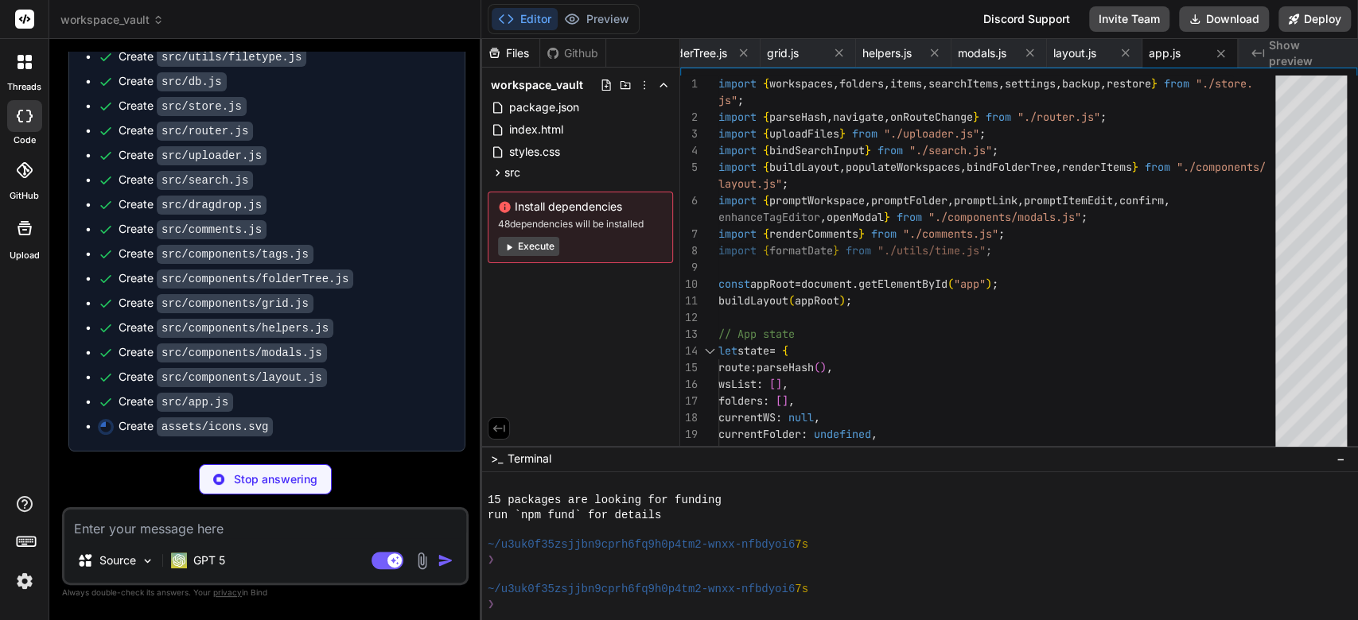
type textarea "x"
type textarea "<path fill="currentColor" d="M14 12v7H4V7h7V5H4a2 2 0 0 0-2 2v12a2 2 0 0 0 2 2h…"
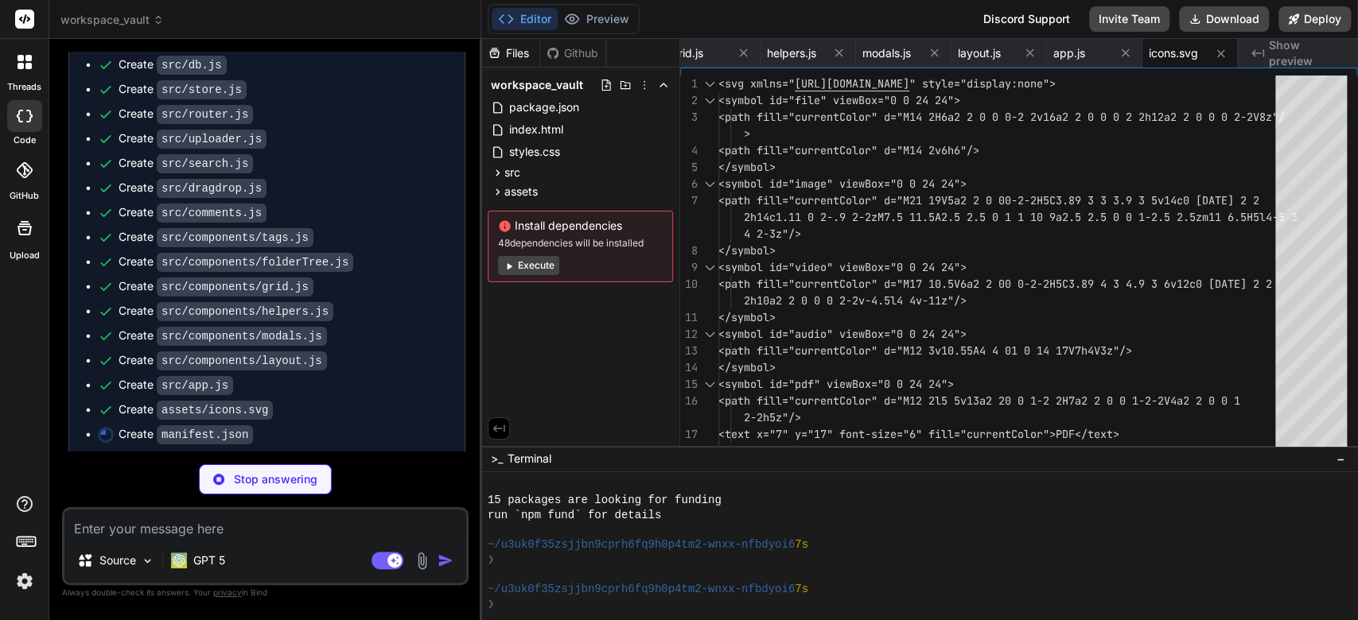
type textarea "x"
type textarea ""sizes": "any", "type": "image/svg+xml" } ] }"
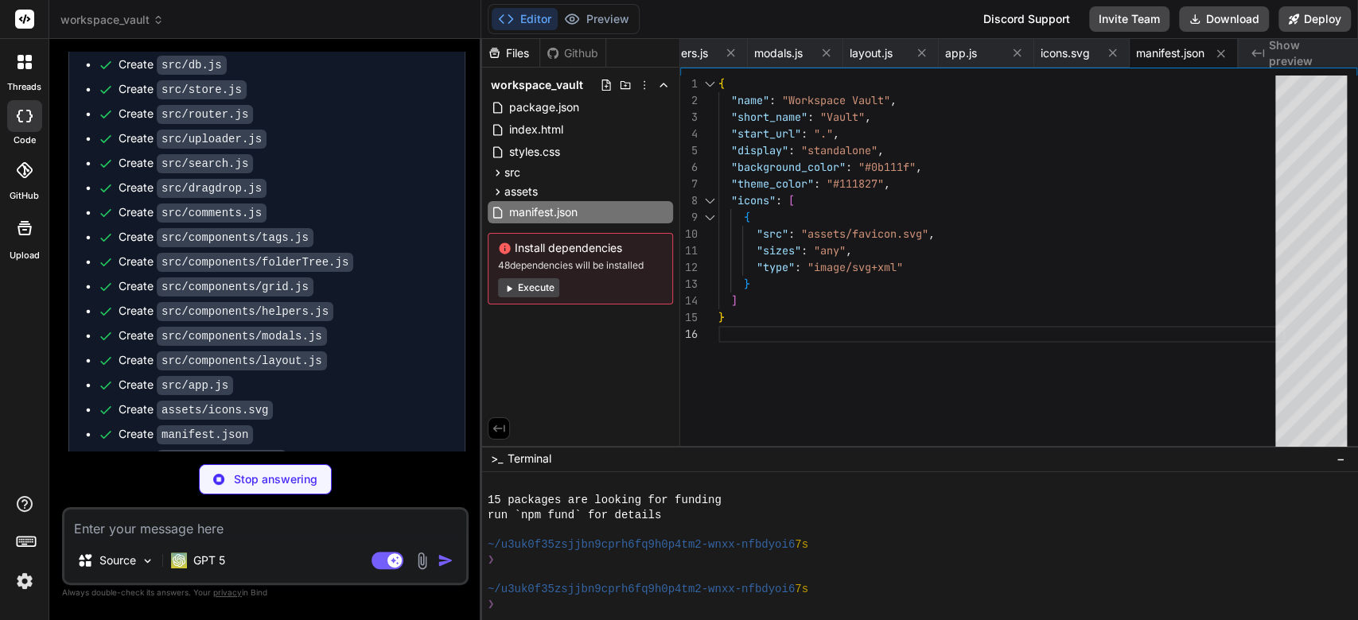
type textarea "x"
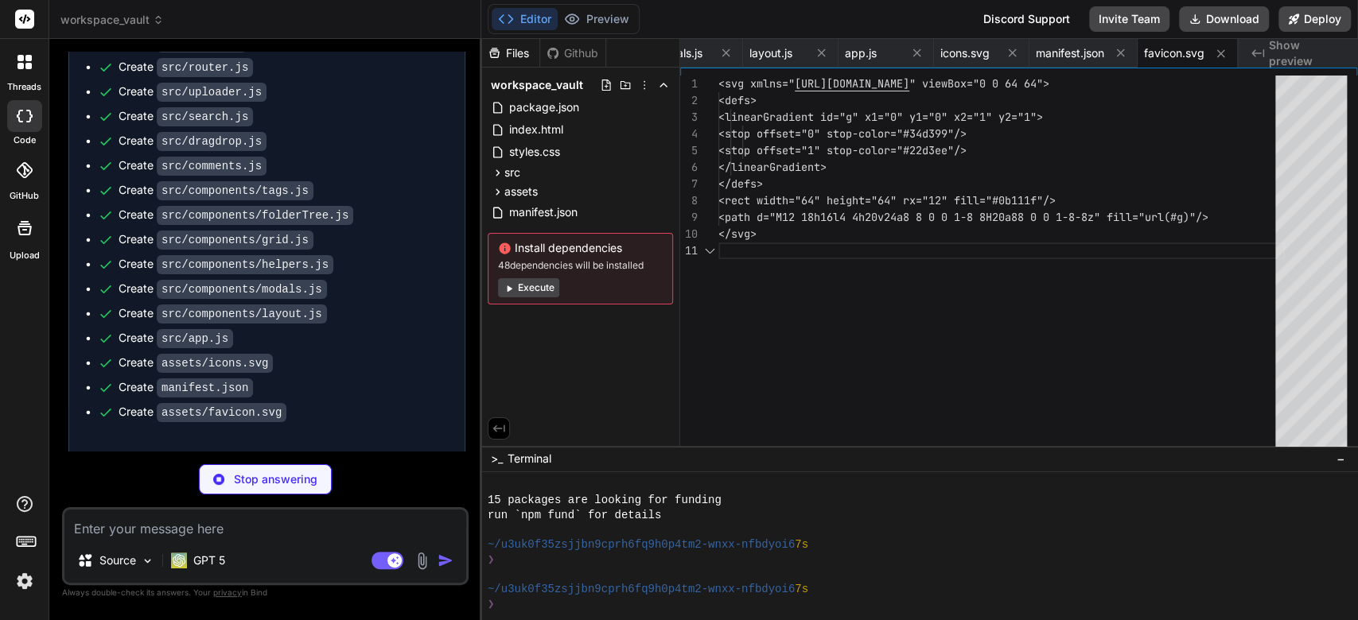
scroll to position [2437, 0]
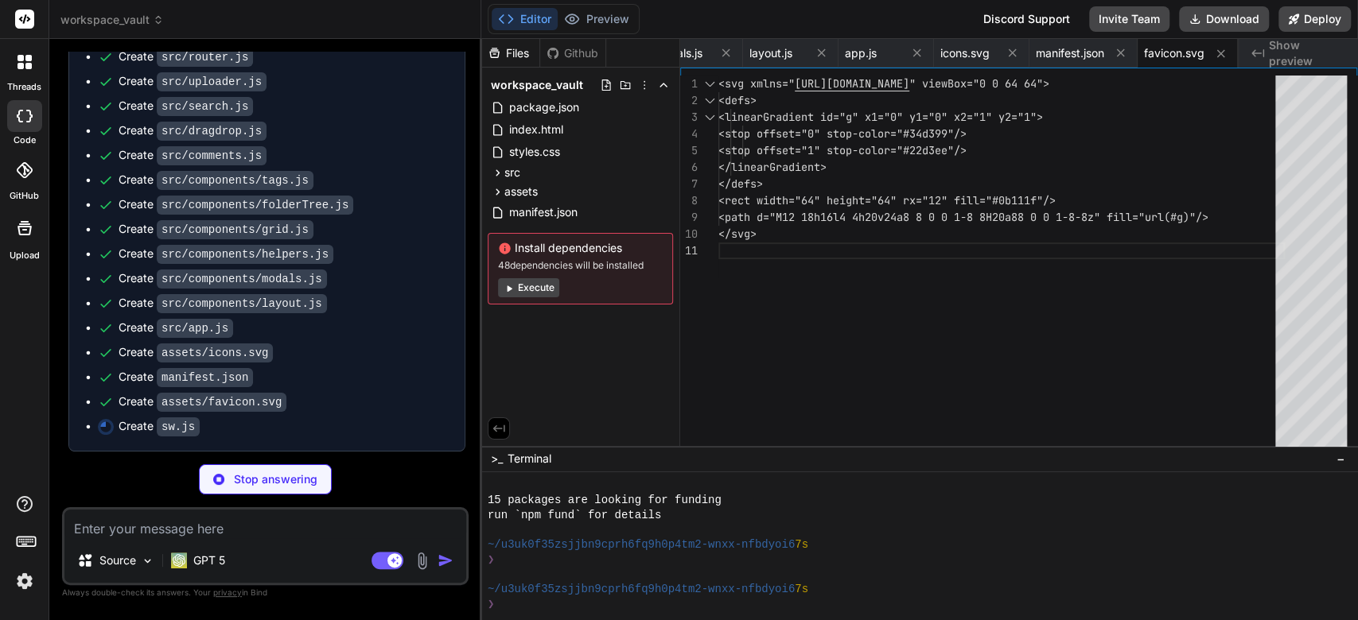
type textarea "x"
type textarea "});"
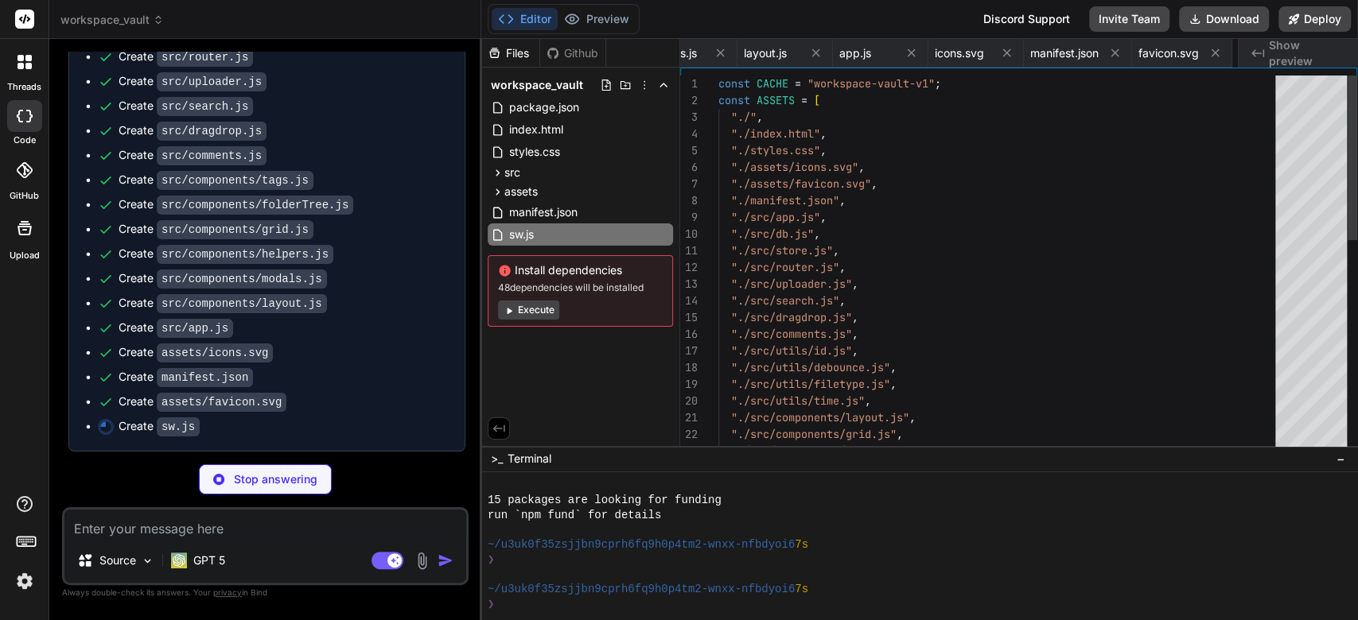
scroll to position [0, 1897]
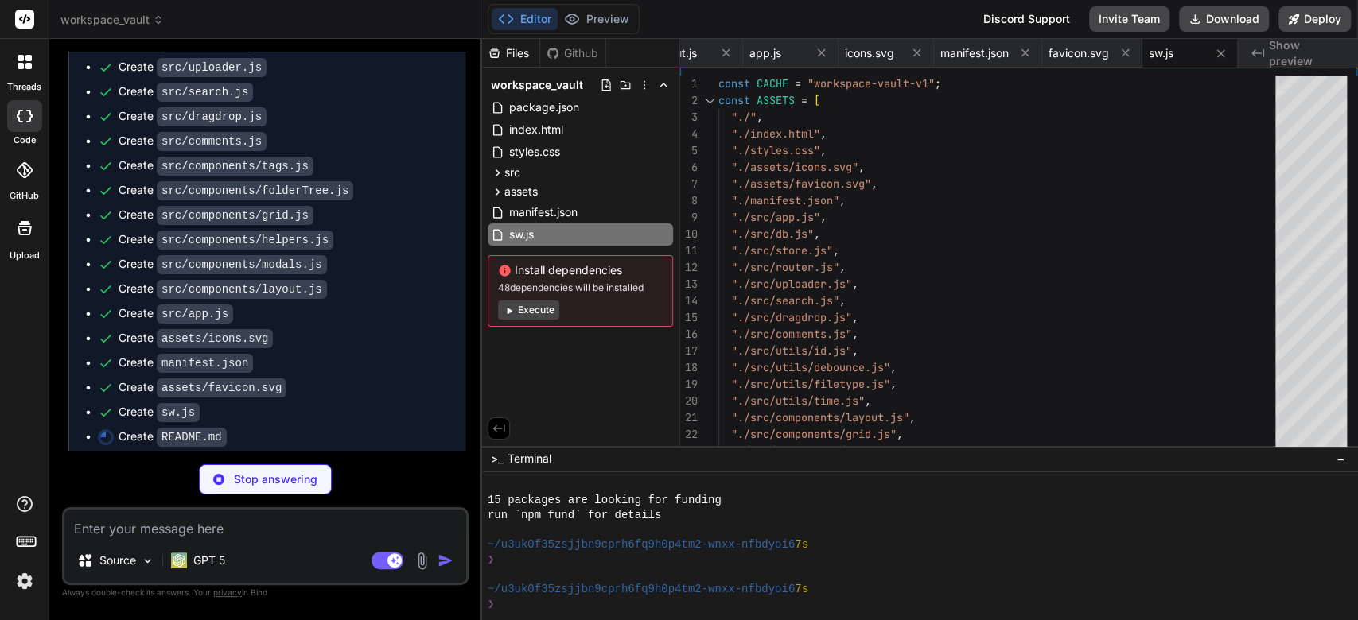
type textarea "x"
type textarea "- utils/ (id, time, filetype, debounce) - assets/icons.svg (SVG sprite) - sw.js…"
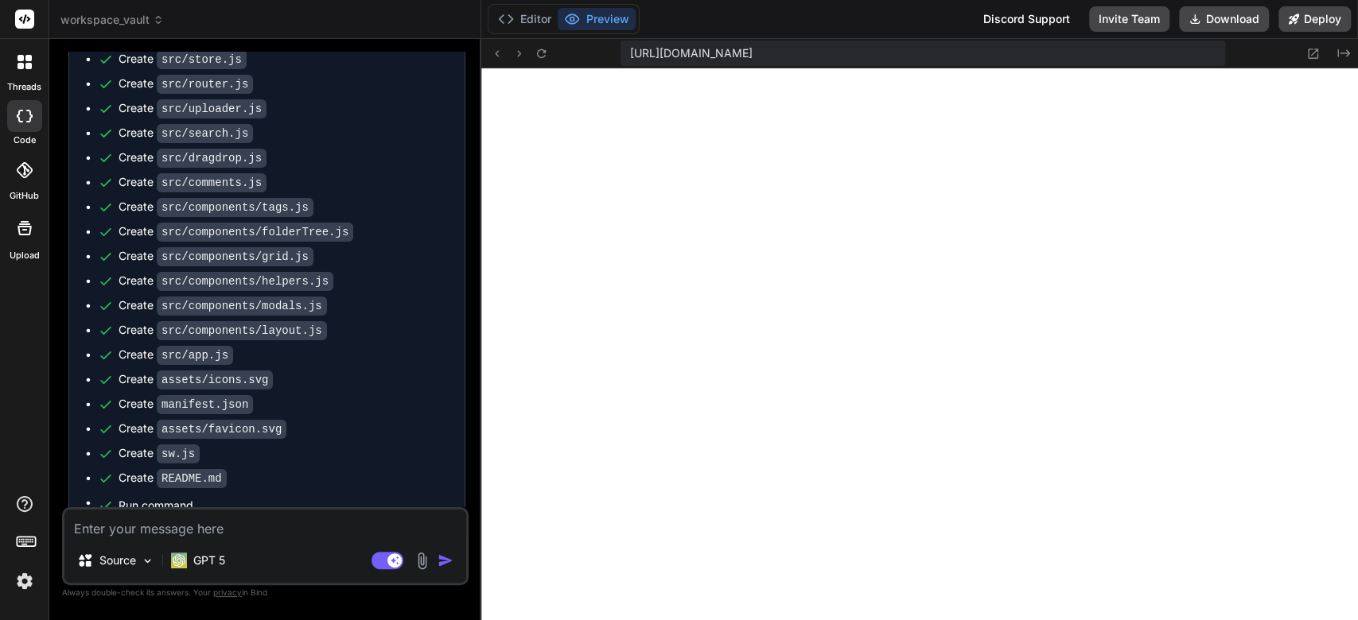
scroll to position [2380, 0]
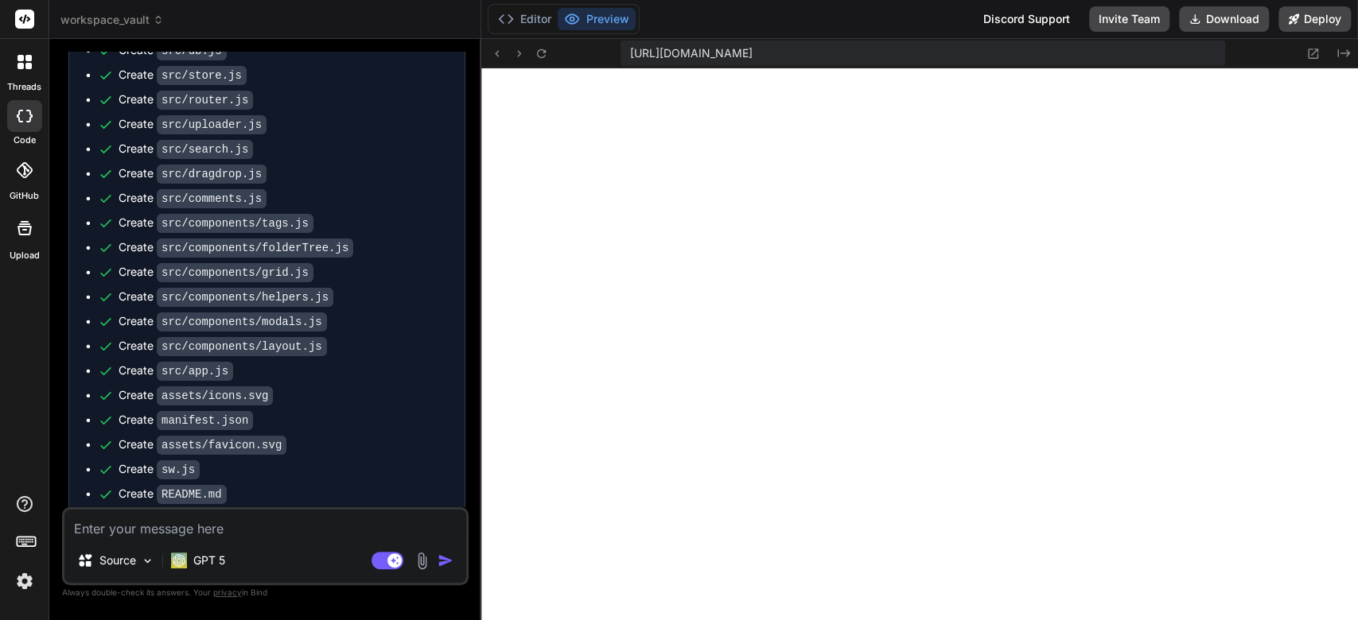
click at [328, 525] on textarea at bounding box center [265, 524] width 402 height 29
type textarea "x"
type textarea "t"
type textarea "x"
type textarea "th"
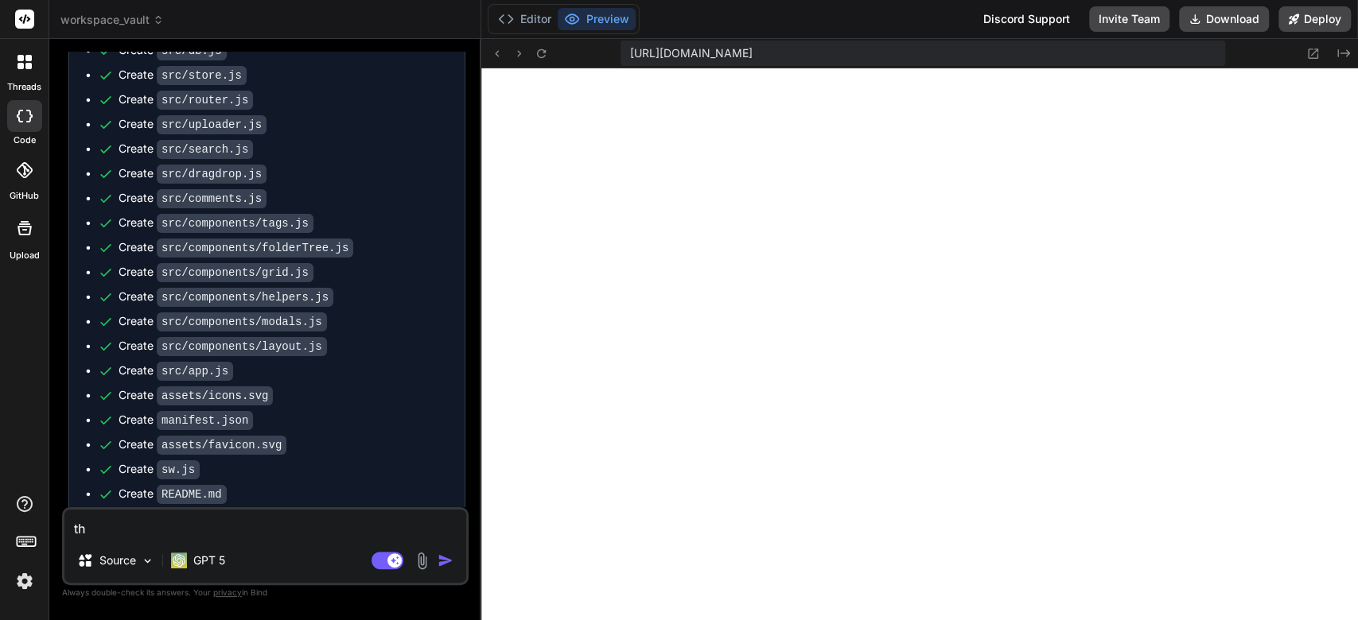
type textarea "x"
type textarea "tha"
type textarea "x"
type textarea "than"
type textarea "x"
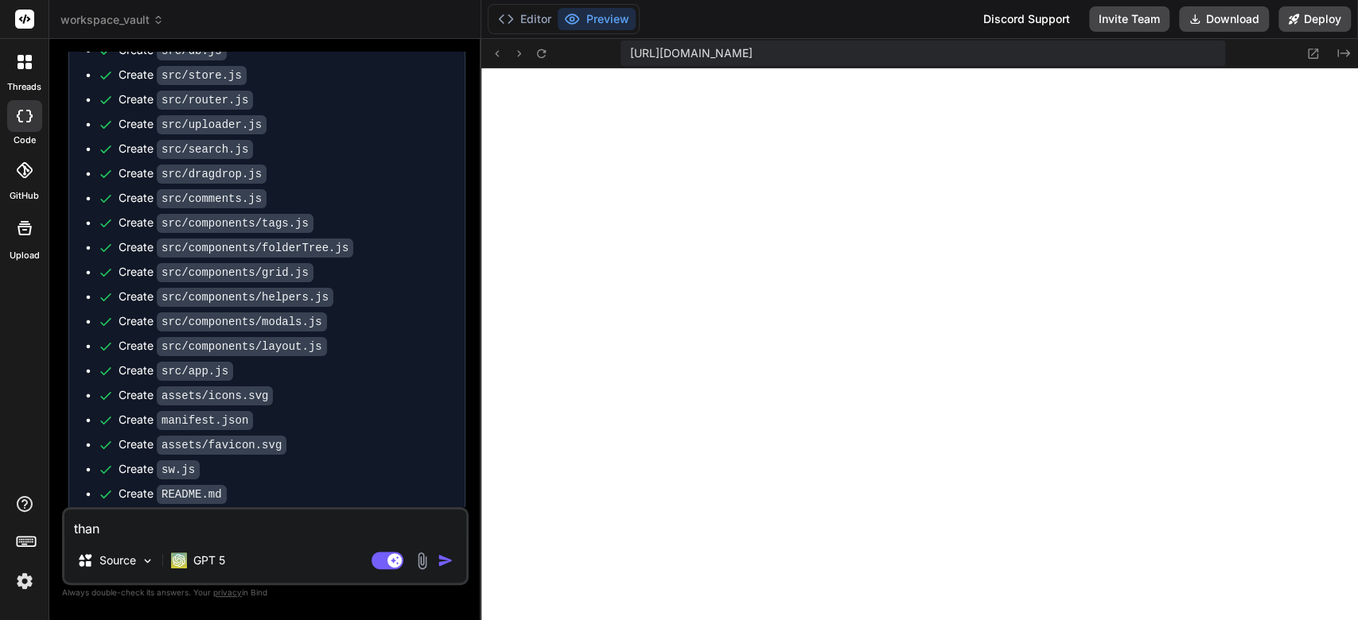
type textarea "thank"
type textarea "x"
type textarea "thanks"
type textarea "x"
type textarea "thanks,"
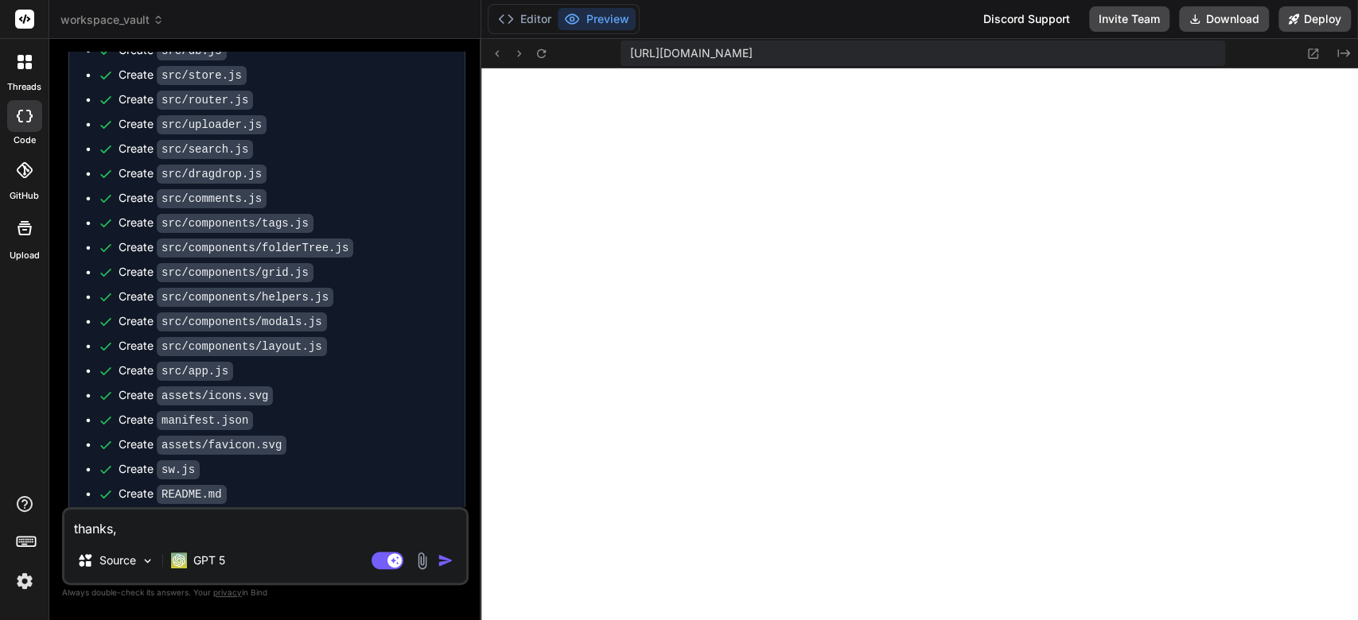
type textarea "x"
type textarea "thanks,"
type textarea "x"
type textarea "thanks, b"
type textarea "x"
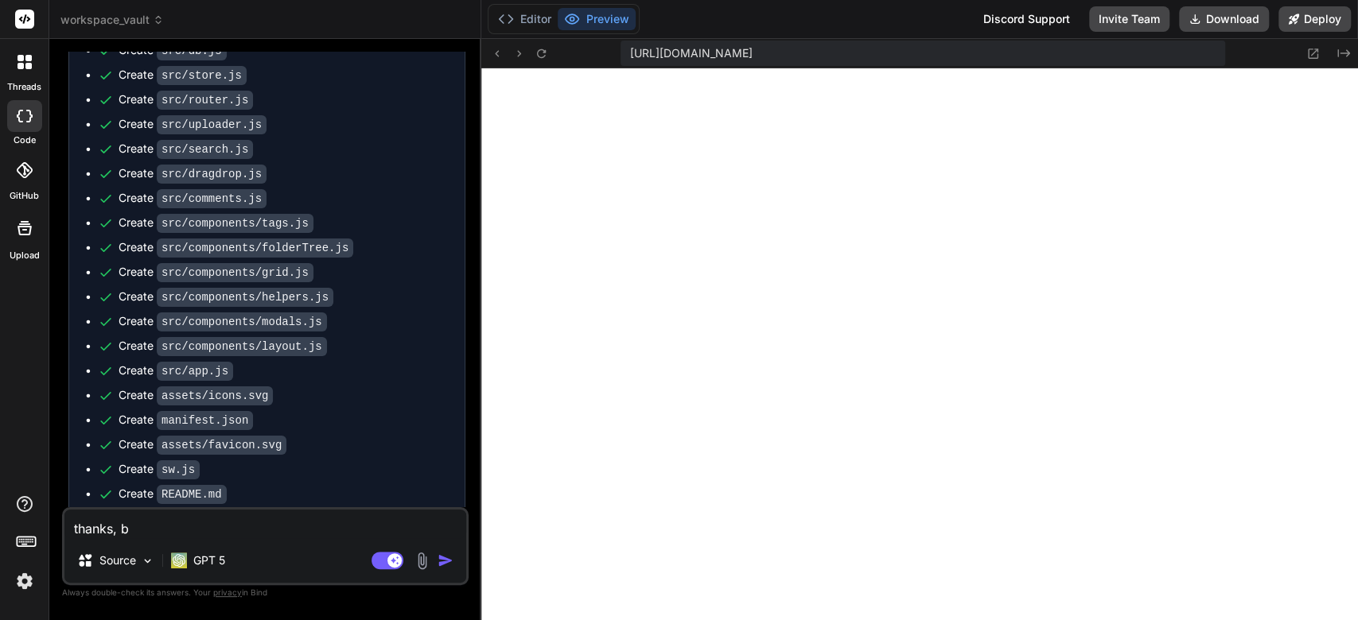
type textarea "thanks, bu"
type textarea "x"
type textarea "thanks, but"
type textarea "x"
type textarea "thanks, but"
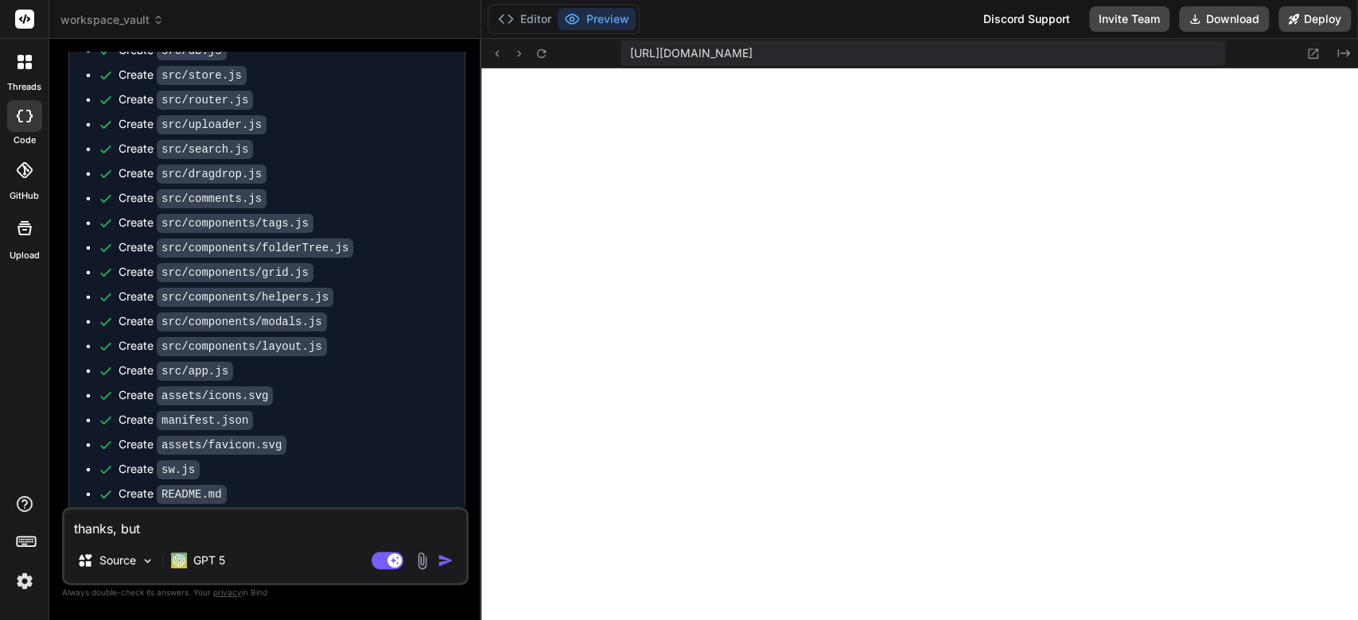
type textarea "x"
type textarea "thanks, but i"
type textarea "x"
type textarea "thanks, but i"
type textarea "x"
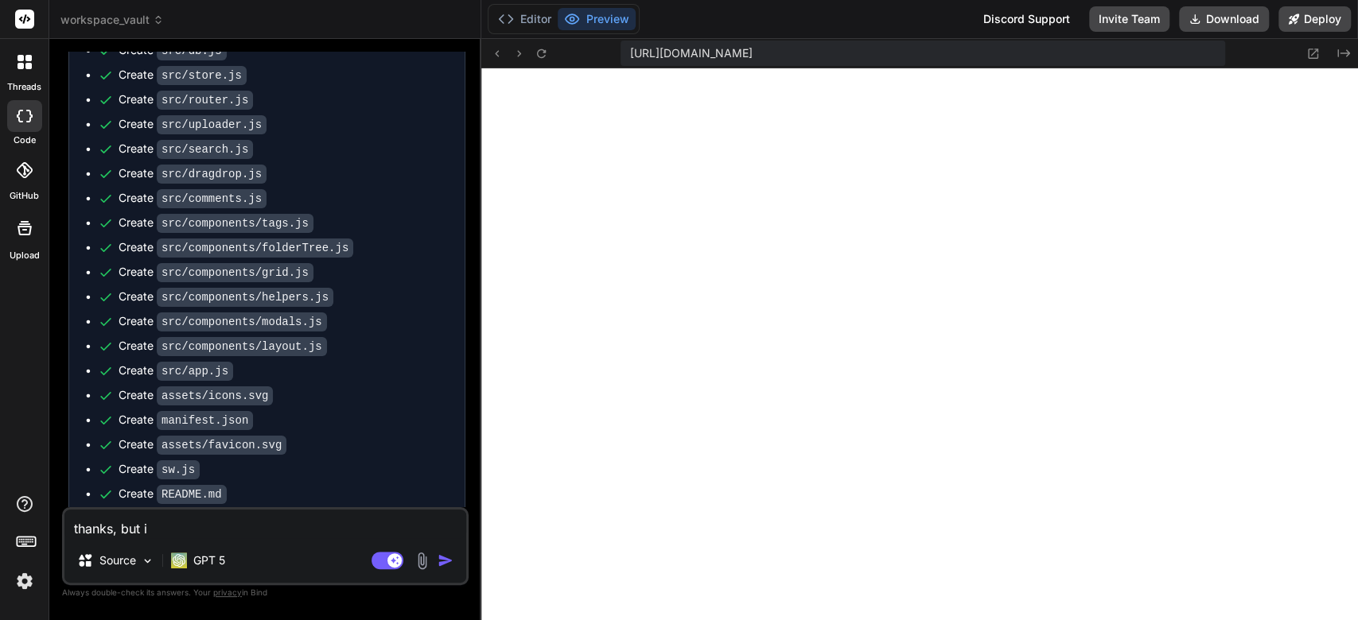
type textarea "thanks, but i c"
type textarea "x"
type textarea "thanks, but i ca"
type textarea "x"
type textarea "thanks, but i can"
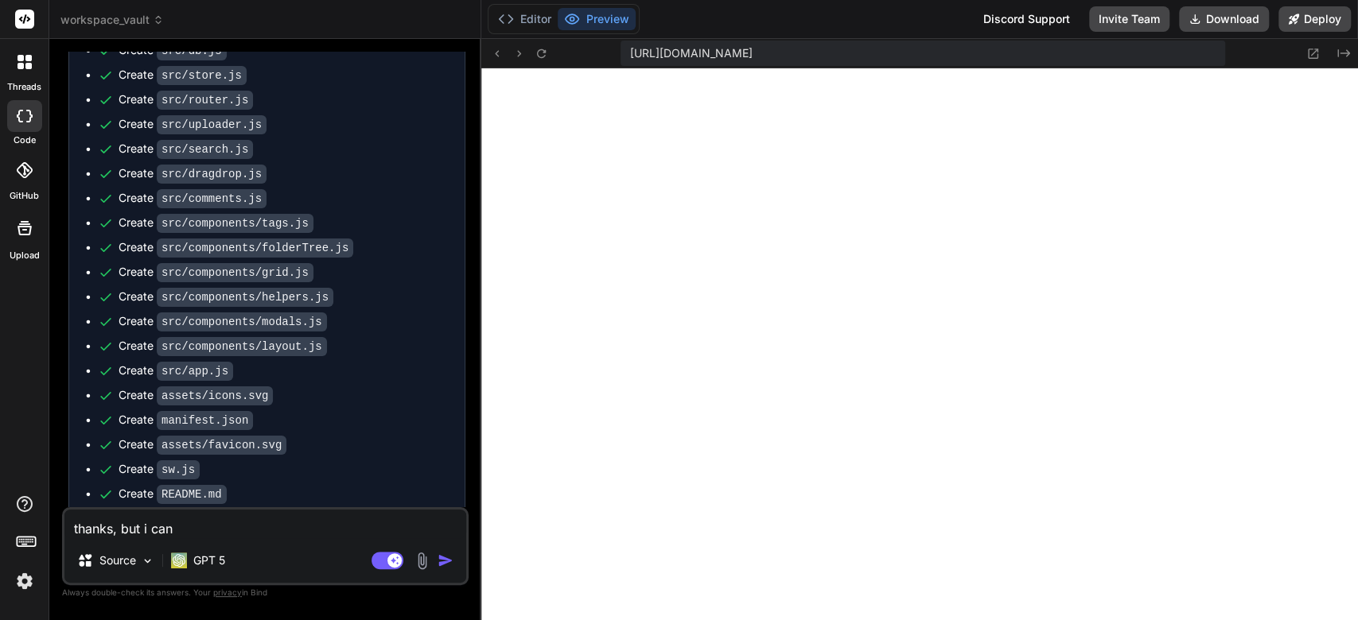
type textarea "x"
type textarea "thanks, but i cann"
type textarea "x"
type textarea "thanks, but i canno"
type textarea "x"
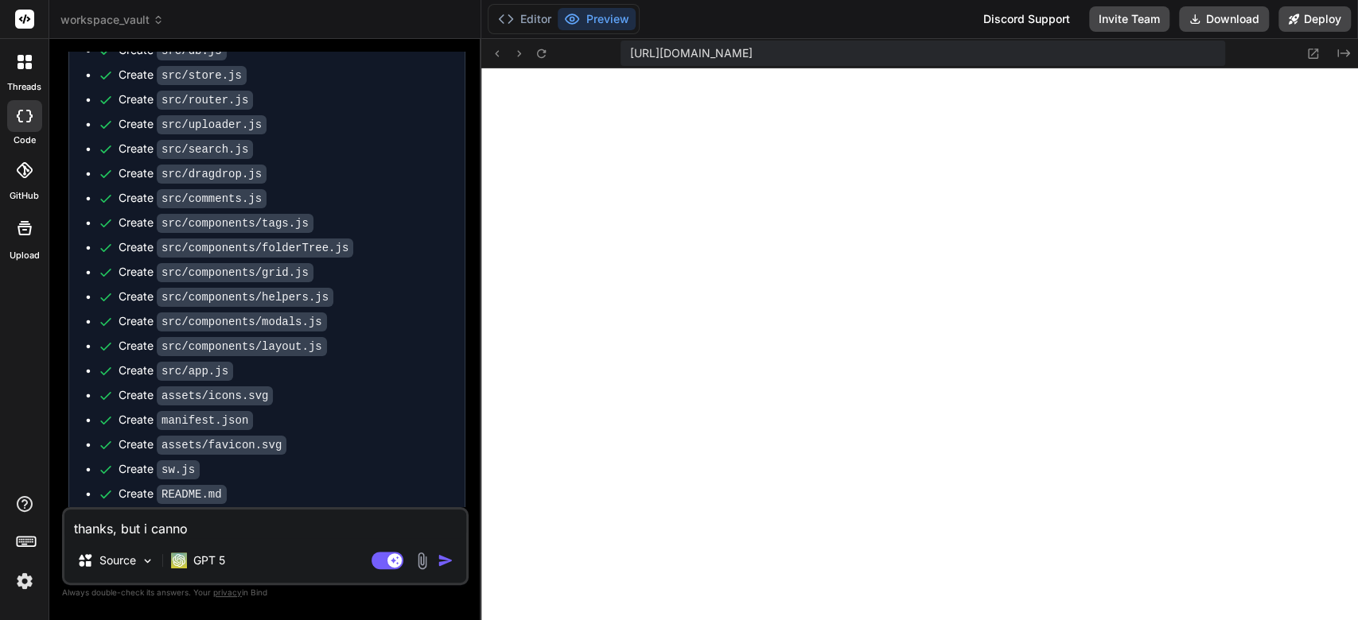
type textarea "thanks, but i cannot"
type textarea "x"
type textarea "thanks, but i cannot"
type textarea "x"
type textarea "thanks, but i cannot v"
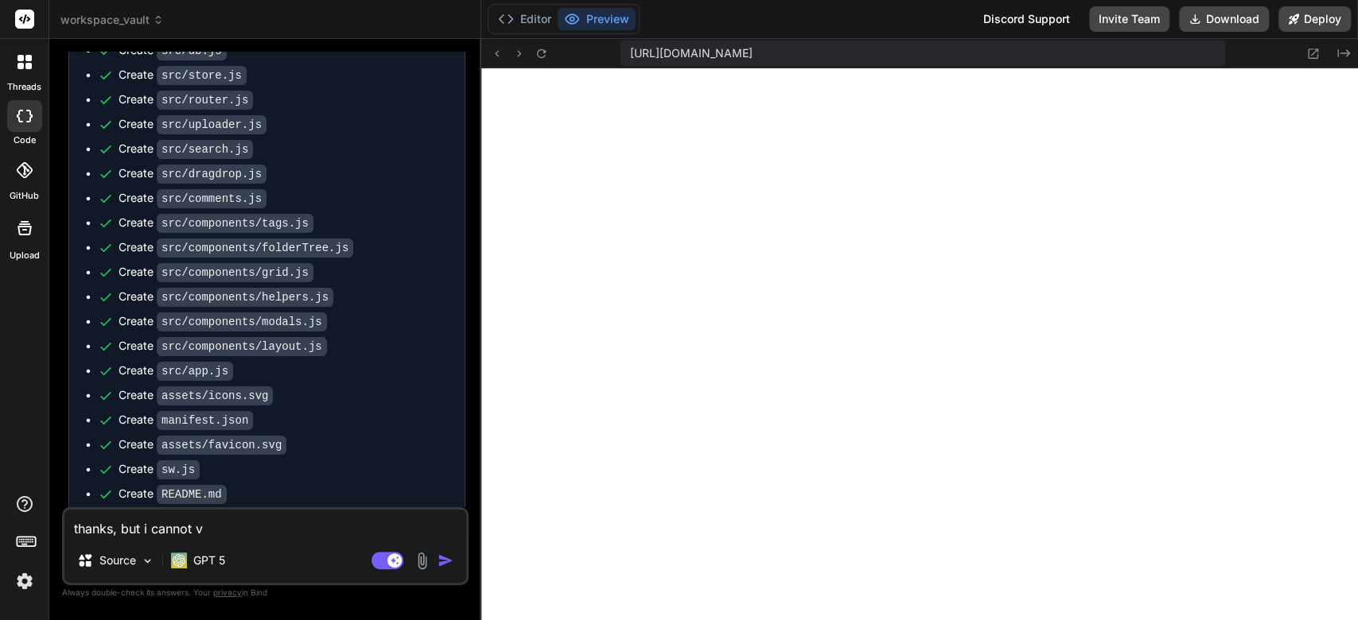
type textarea "x"
type textarea "thanks, but i cannot vi"
type textarea "x"
type textarea "thanks, but i cannot vir"
type textarea "x"
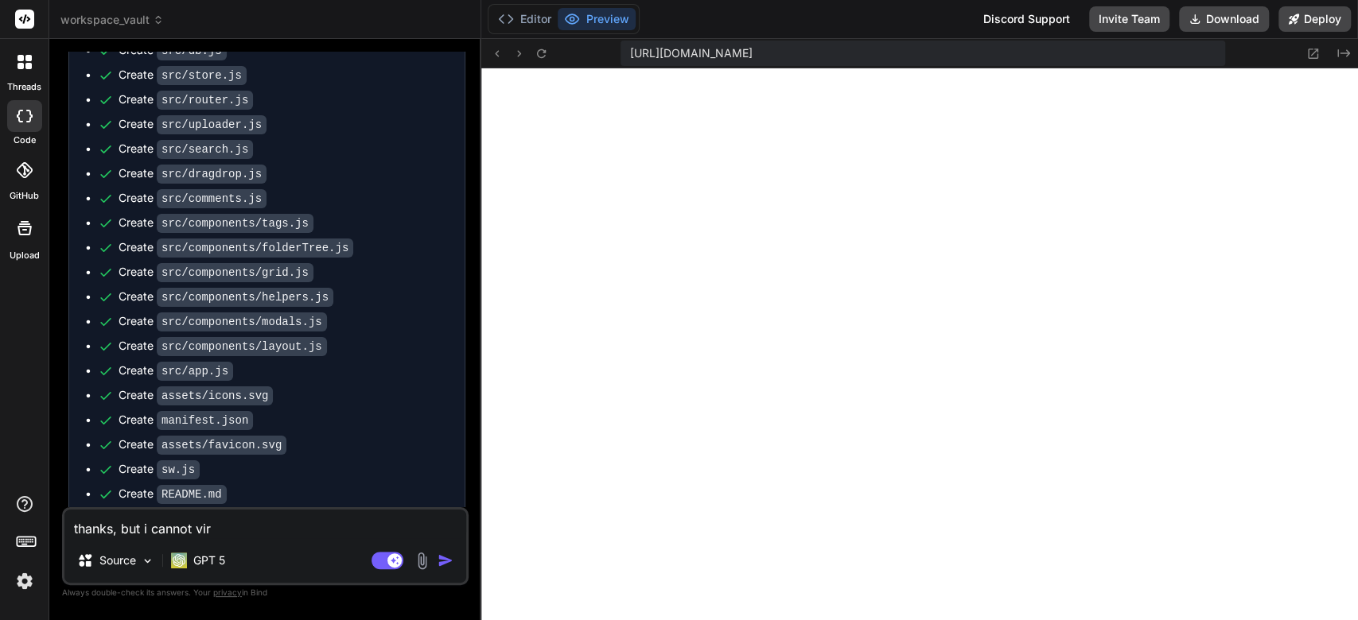
type textarea "thanks, but i cannot vi"
type textarea "x"
type textarea "thanks, but i cannot vie"
type textarea "x"
type textarea "thanks, but i cannot view"
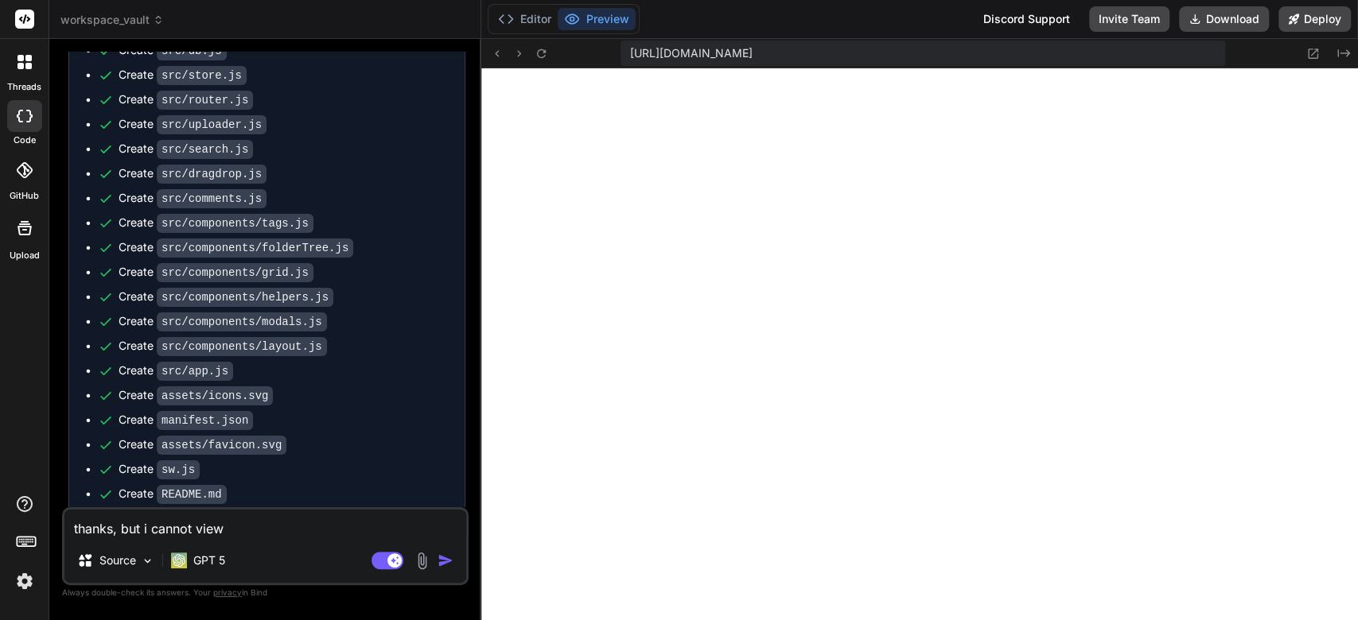
type textarea "x"
type textarea "thanks, but i cannot view"
type textarea "x"
type textarea "thanks, but i cannot view t"
type textarea "x"
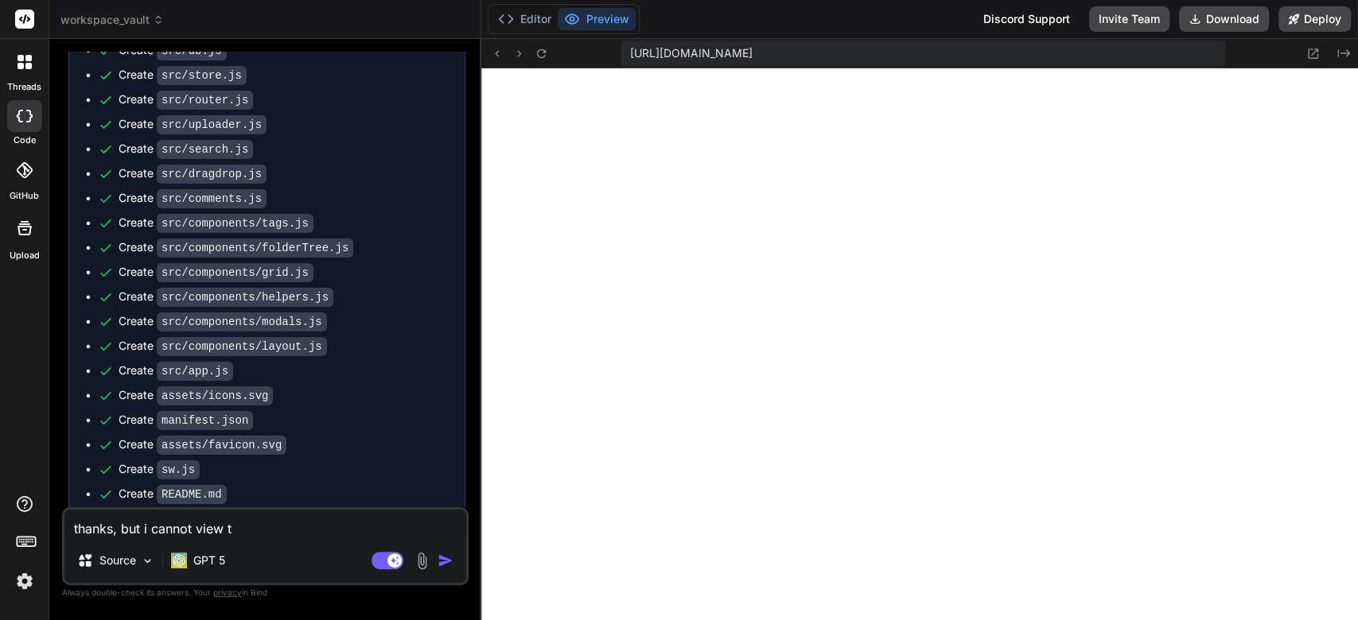
type textarea "thanks, but i cannot view th"
type textarea "x"
type textarea "thanks, but i cannot view the"
type textarea "x"
type textarea "thanks, but i cannot view the"
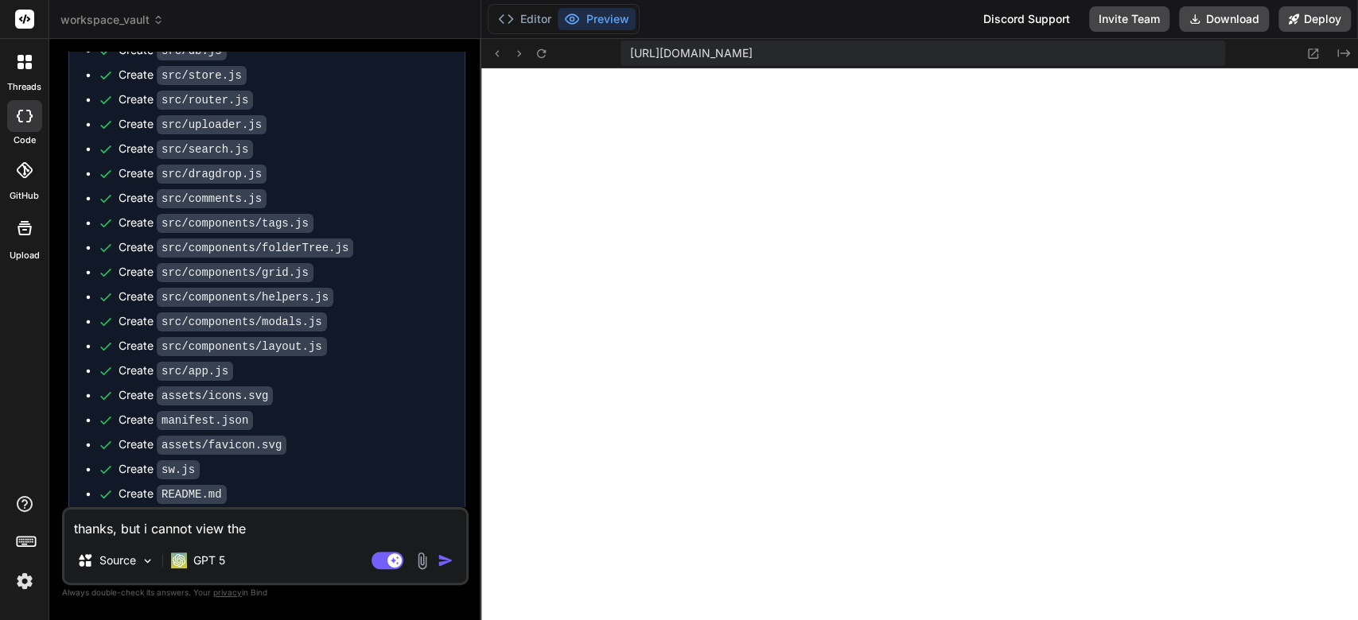
click at [338, 516] on textarea "thanks, but i cannot view the" at bounding box center [265, 524] width 402 height 29
click at [264, 528] on textarea "thanks, but i cannot view the" at bounding box center [265, 524] width 402 height 29
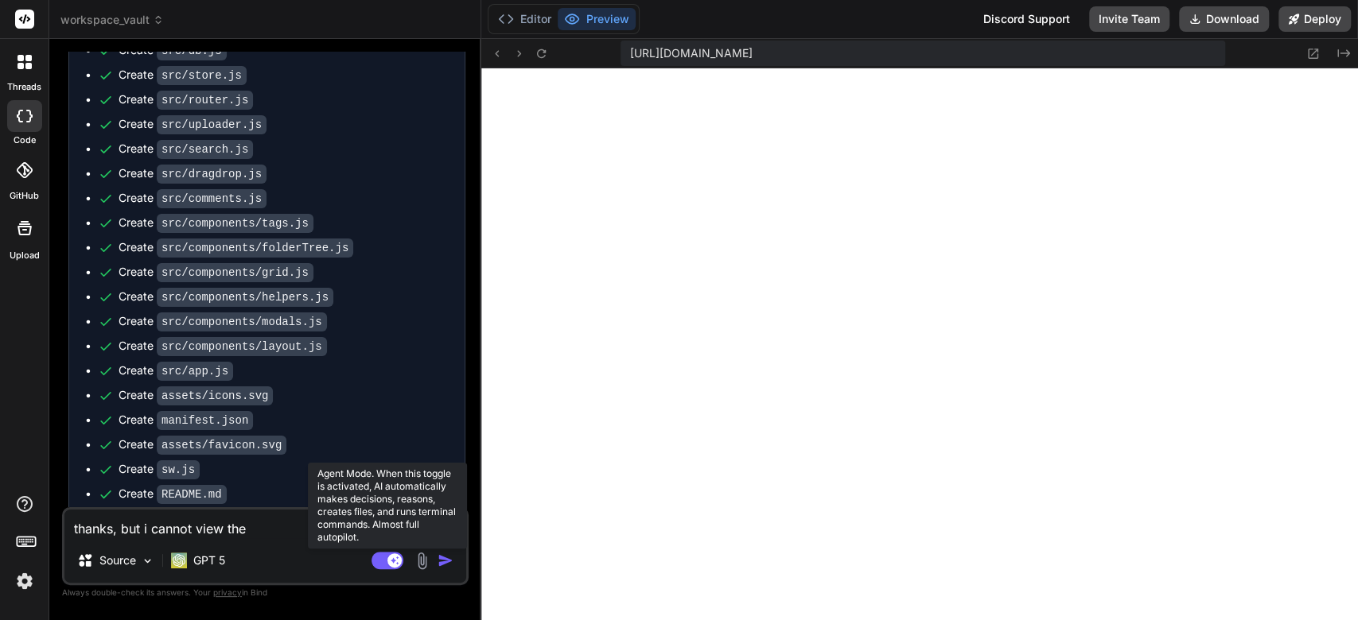
click at [388, 566] on rect at bounding box center [387, 560] width 32 height 17
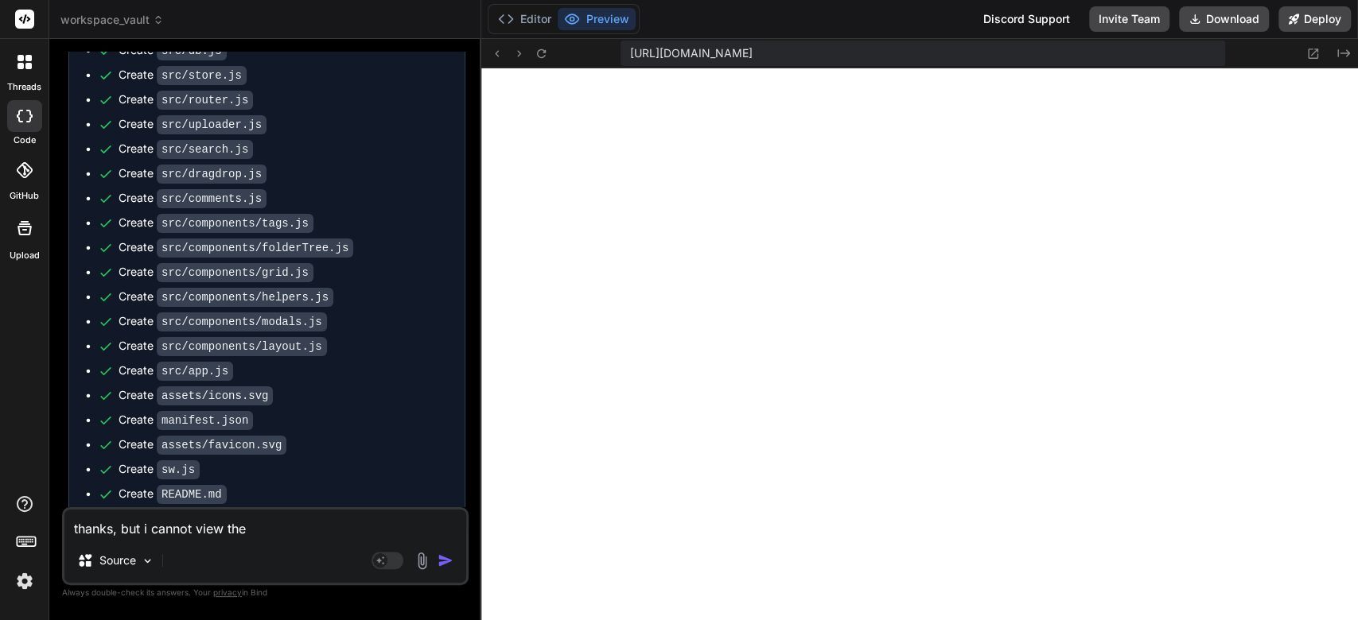
click at [270, 527] on textarea "thanks, but i cannot view the" at bounding box center [265, 524] width 402 height 29
type textarea "x"
type textarea "thanks, but i cannot view the f"
type textarea "x"
type textarea "thanks, but i cannot view the fi"
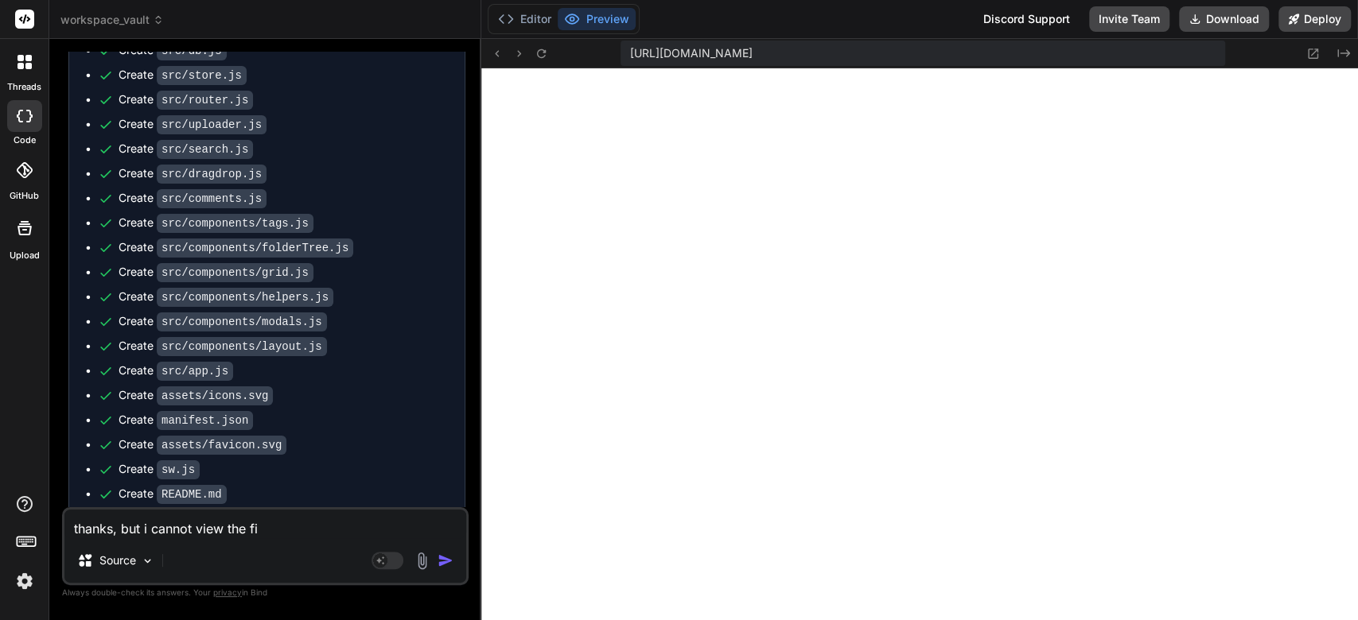
type textarea "x"
type textarea "thanks, but i cannot view the fil"
type textarea "x"
type textarea "thanks, but i cannot view the file"
type textarea "x"
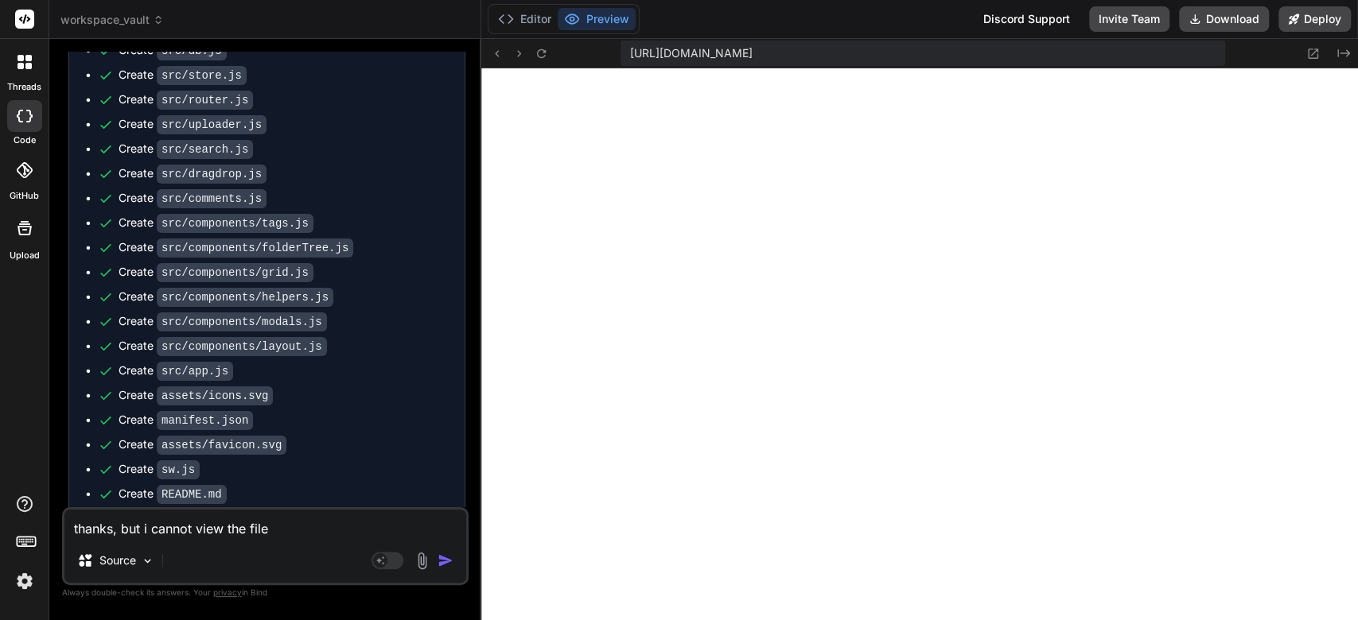
type textarea "thanks, but i cannot view the files"
type textarea "x"
type textarea "thanks, but i cannot view the files"
type textarea "x"
type textarea "thanks, but i cannot view the files I"
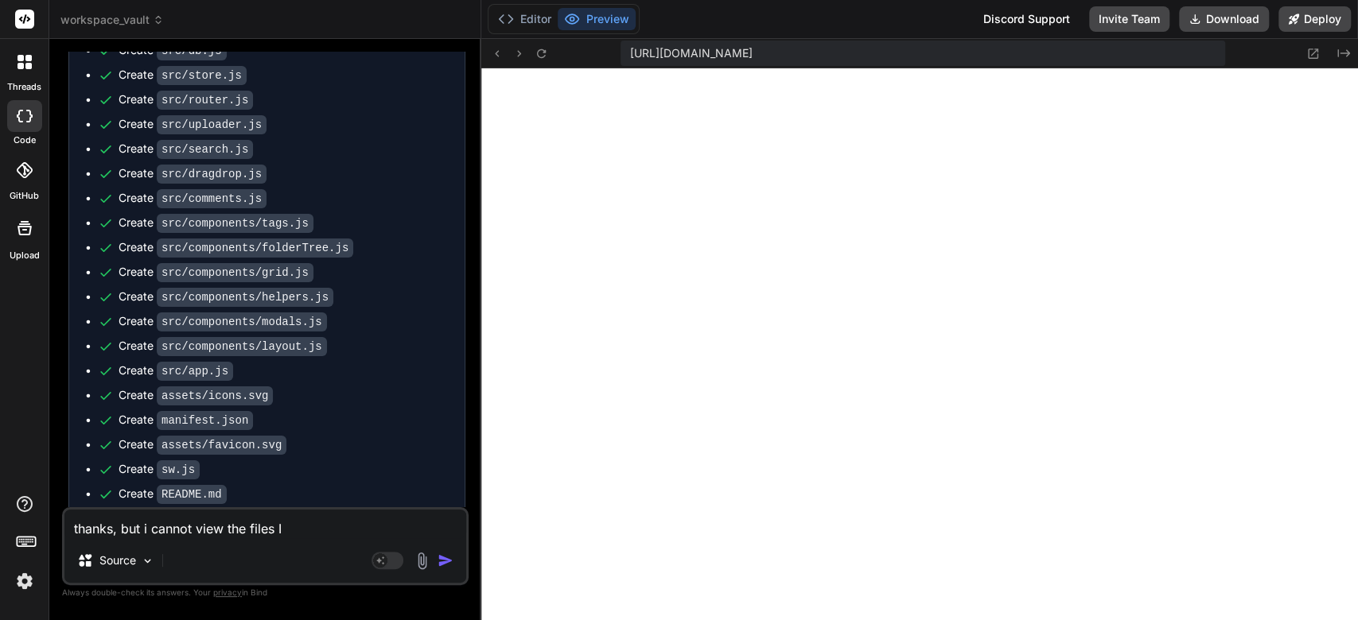
type textarea "x"
type textarea "thanks, but i cannot view the files I"
type textarea "x"
type textarea "thanks, but i cannot view the files I u"
type textarea "x"
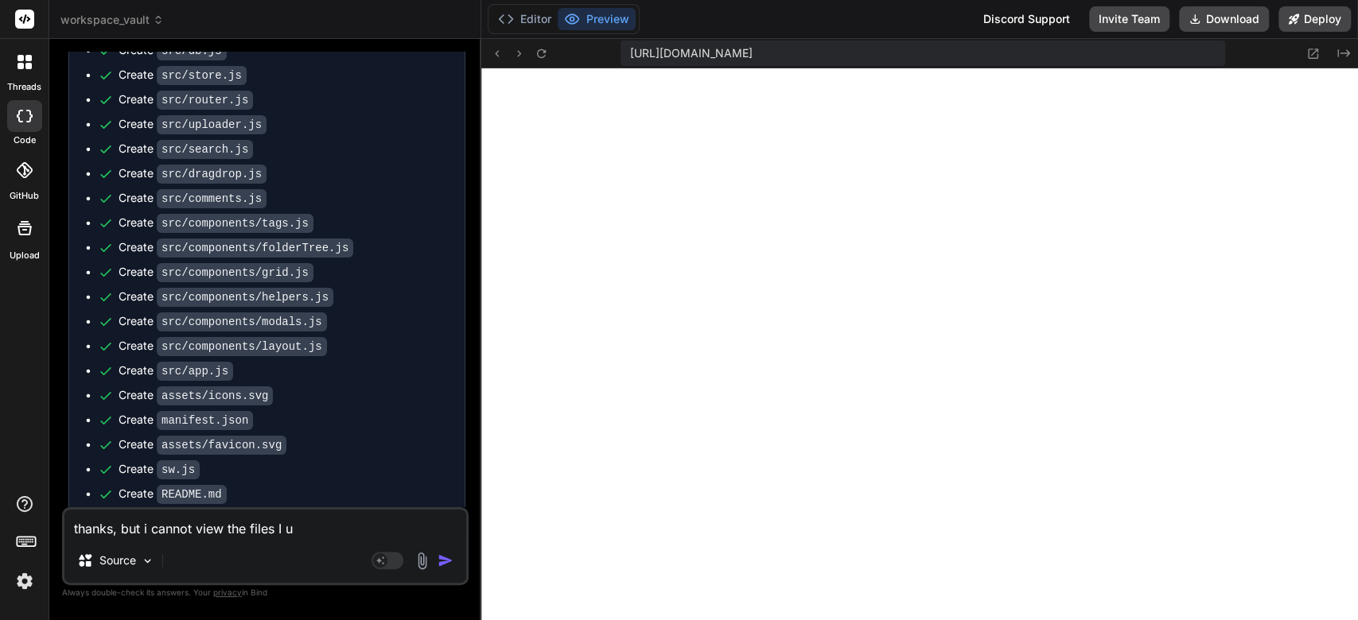
type textarea "thanks, but i cannot view the files I up"
type textarea "x"
type textarea "thanks, but i cannot view the files I upl"
type textarea "x"
type textarea "thanks, but i cannot view the files I uplo"
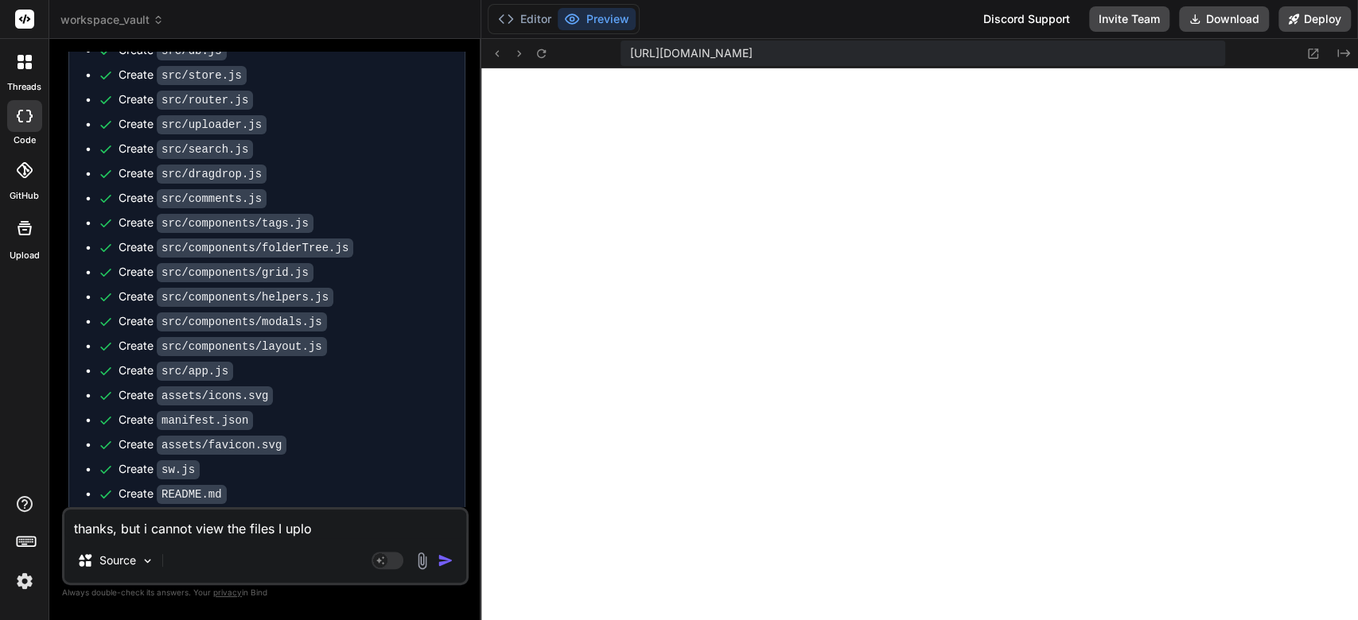
type textarea "x"
type textarea "thanks, but i cannot view the files I uploa"
type textarea "x"
type textarea "thanks, but i cannot view the files I upload"
type textarea "x"
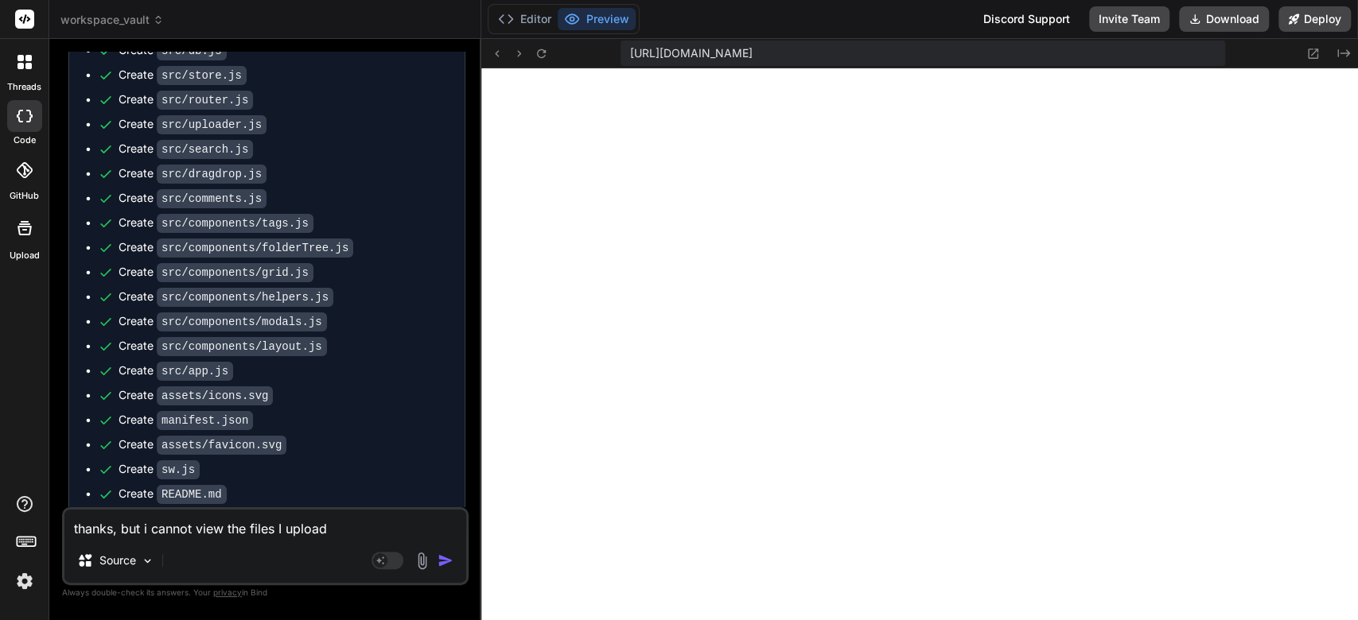
type textarea "thanks, but i cannot view the files I upload."
type textarea "x"
type textarea "thanks, but i cannot view the files I upload."
type textarea "x"
type textarea "thanks, but i cannot view the files I upload. I"
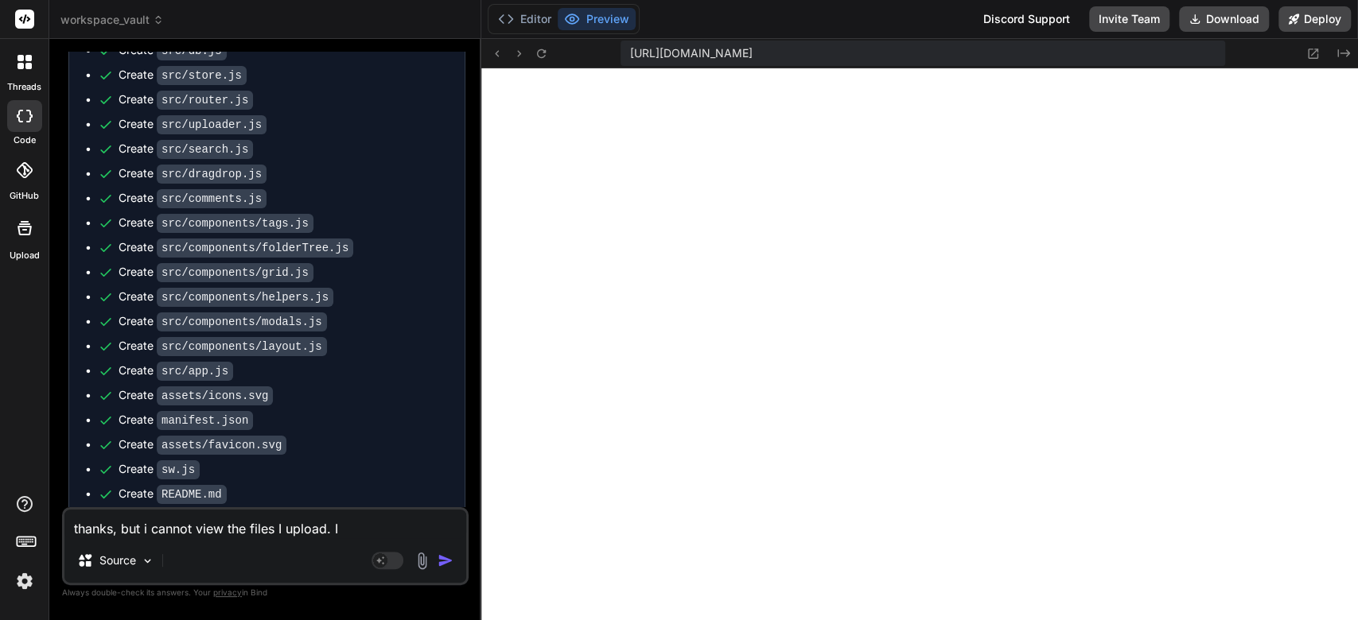
type textarea "x"
type textarea "thanks, but i cannot view the files I upload. I"
type textarea "x"
type textarea "thanks, but i cannot view the files I upload. I d"
type textarea "x"
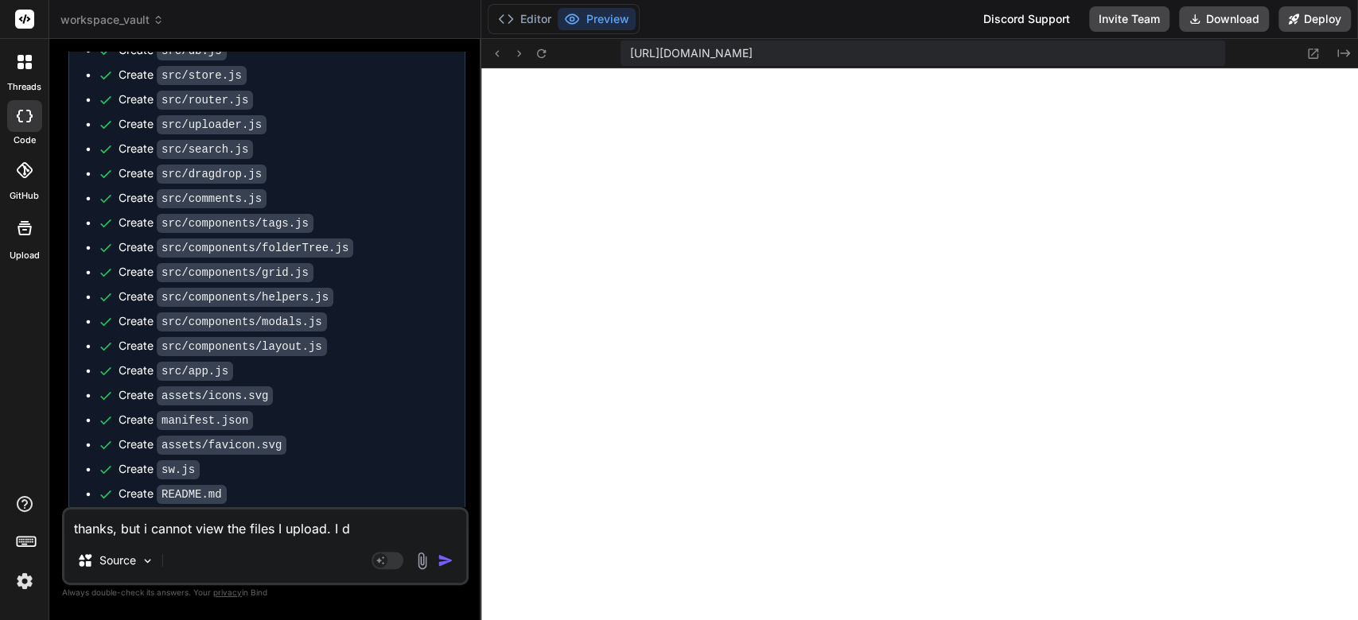
type textarea "thanks, but i cannot view the files I upload. I do"
type textarea "x"
type textarea "thanks, but i cannot view the files I upload. I do"
type textarea "x"
type textarea "thanks, but i cannot view the files I upload. I do s"
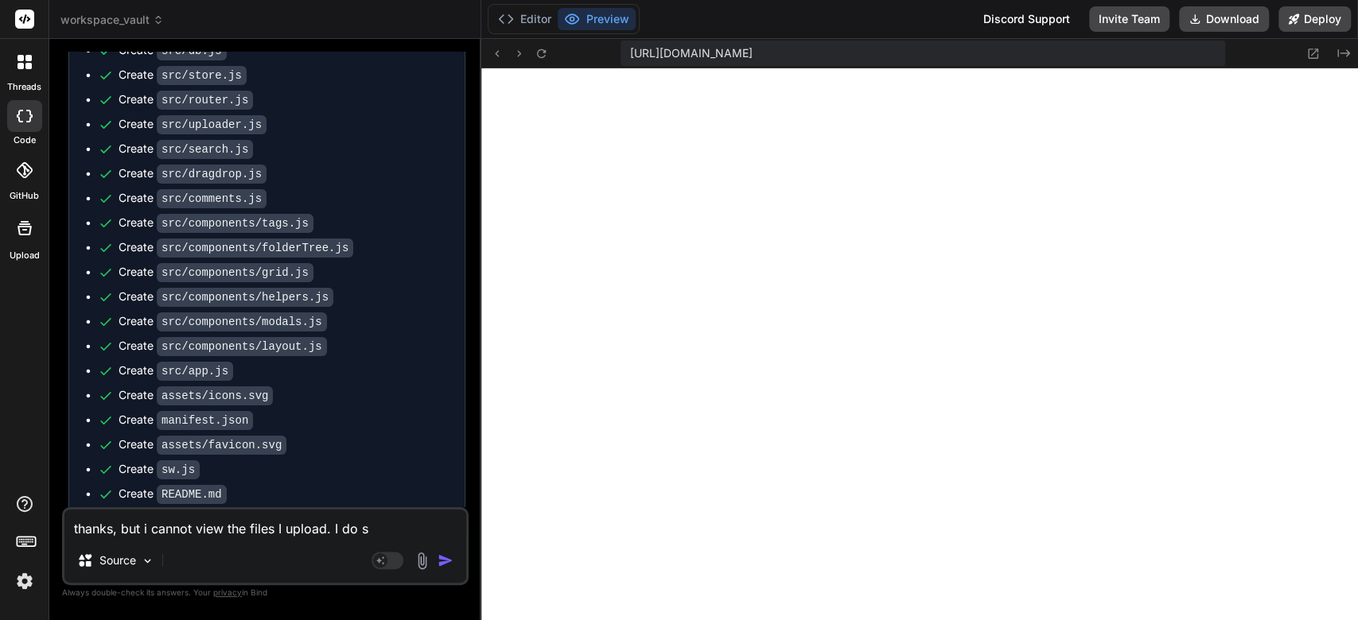
type textarea "x"
type textarea "thanks, but i cannot view the files I upload. I do se"
type textarea "x"
type textarea "thanks, but i cannot view the files I upload. I do see"
type textarea "x"
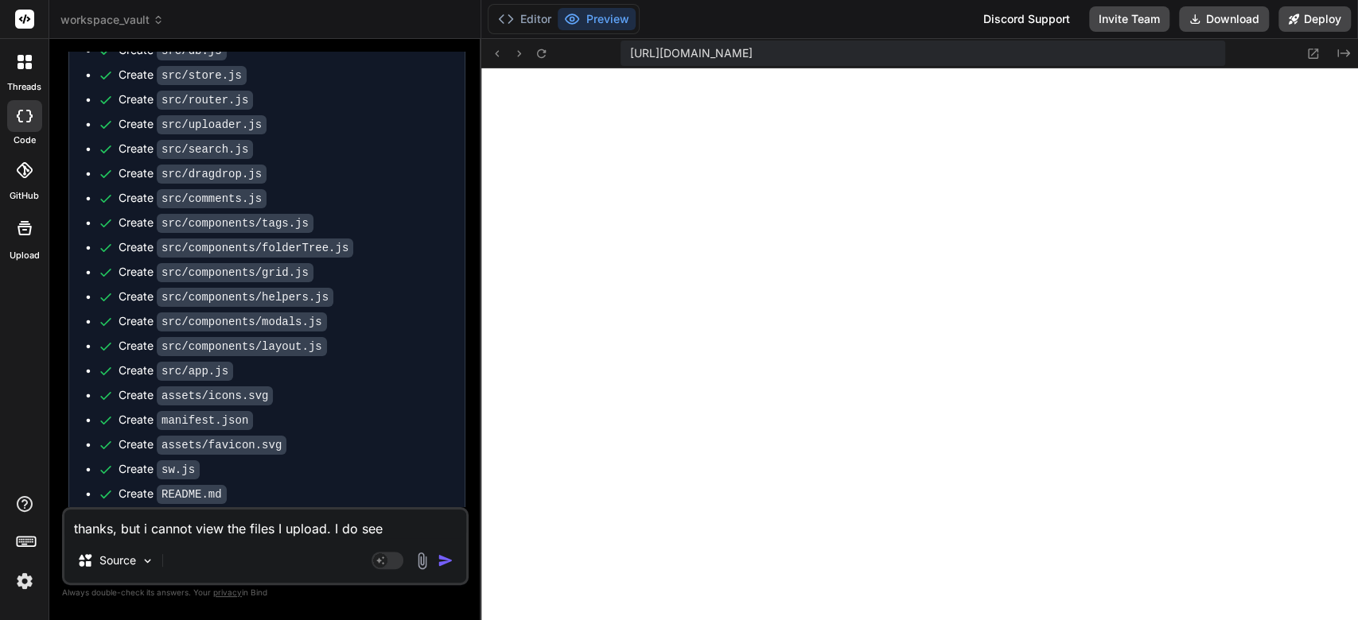
type textarea "thanks, but i cannot view the files I upload. I do see"
type textarea "x"
type textarea "thanks, but i cannot view the files I upload. I do see t"
type textarea "x"
type textarea "thanks, but i cannot view the files I upload. I do see th"
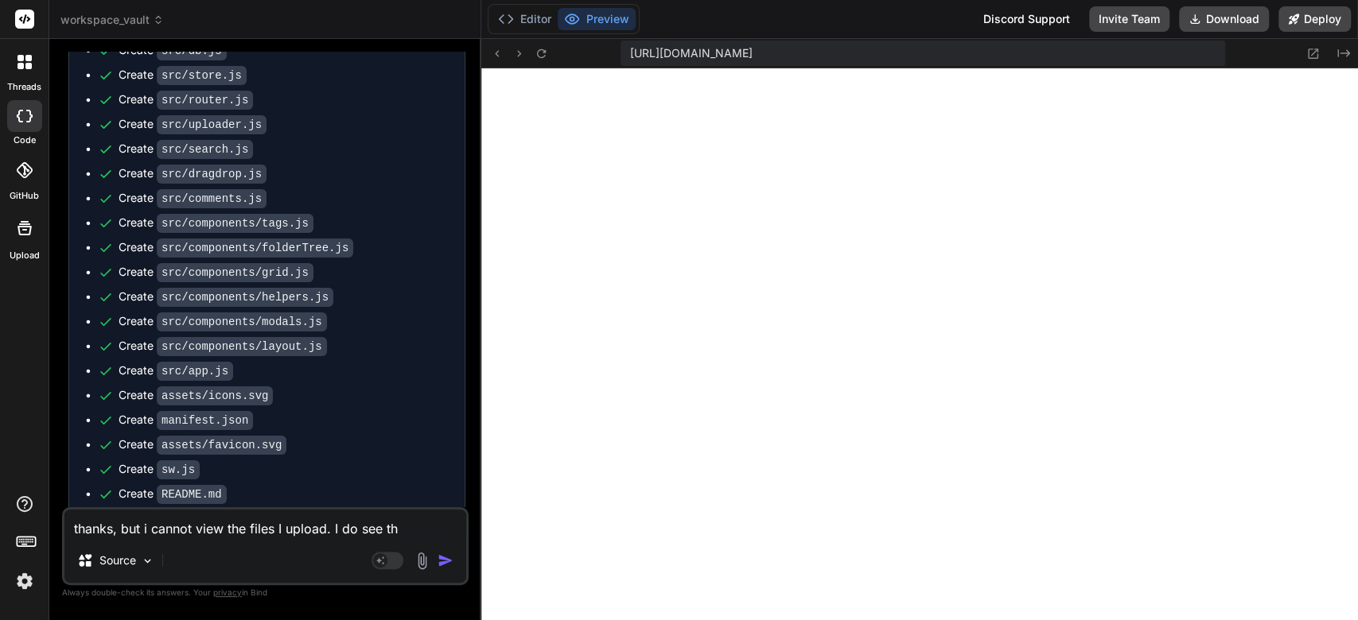
type textarea "x"
type textarea "thanks, but i cannot view the files I upload. I do see tha"
type textarea "x"
type textarea "thanks, but i cannot view the files I upload. I do see thay"
type textarea "x"
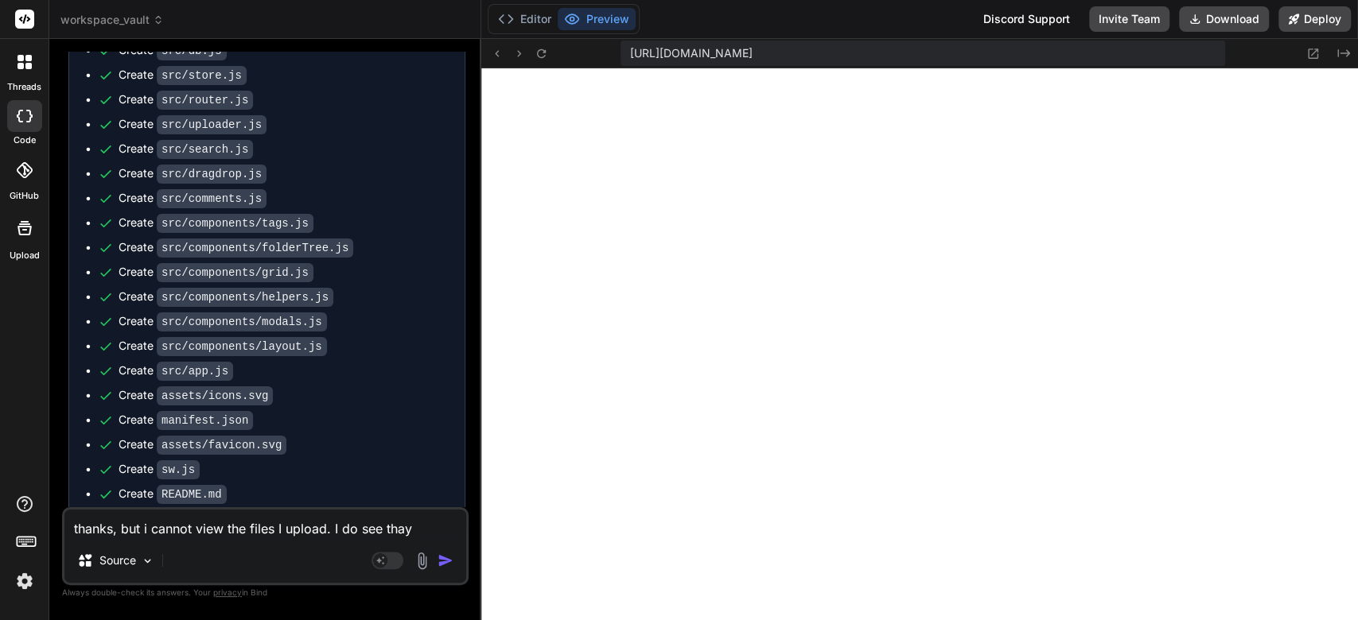
type textarea "thanks, but i cannot view the files I upload. I do see tha"
type textarea "x"
type textarea "thanks, but i cannot view the files I upload. I do see that"
type textarea "x"
type textarea "thanks, but i cannot view the files I upload. I do see that"
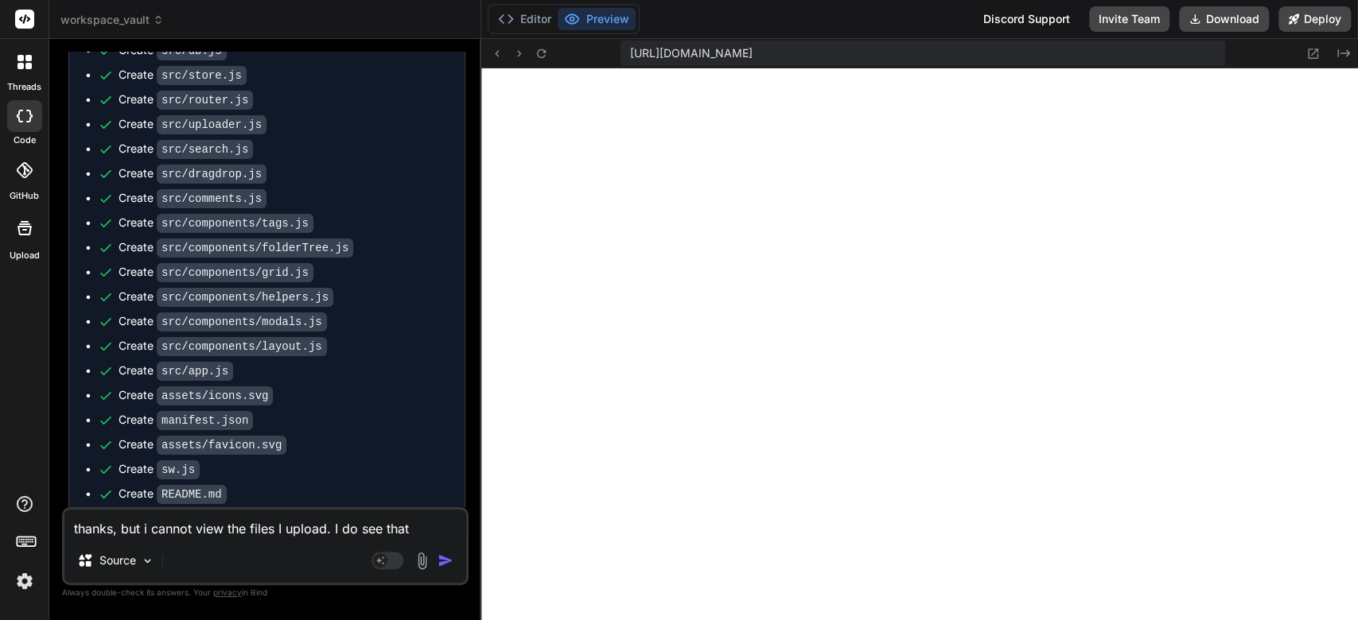
type textarea "x"
type textarea "thanks, but i cannot view the files I upload. I do see that i"
type textarea "x"
type textarea "thanks, but i cannot view the files I upload. I do see that it"
type textarea "x"
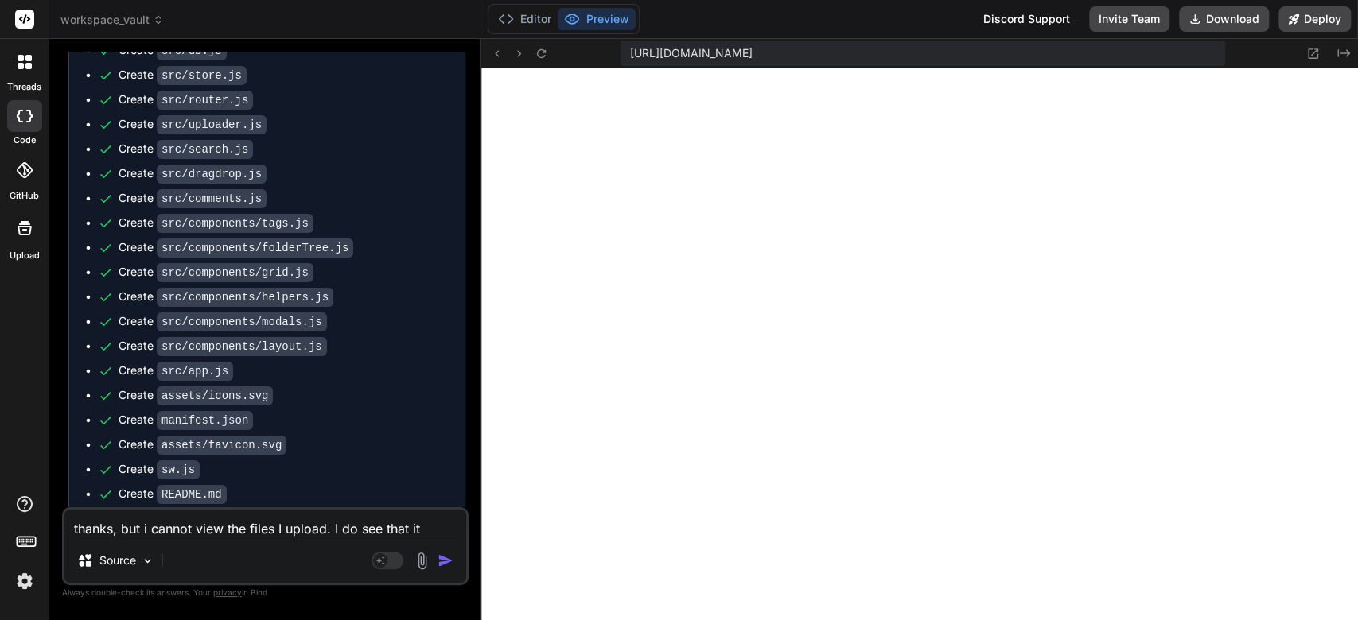
type textarea "thanks, but i cannot view the files I upload. I do see that it"
type textarea "x"
type textarea "thanks, but i cannot view the files I upload. I do see that it u"
type textarea "x"
type textarea "thanks, but i cannot view the files I upload. I do see that it up"
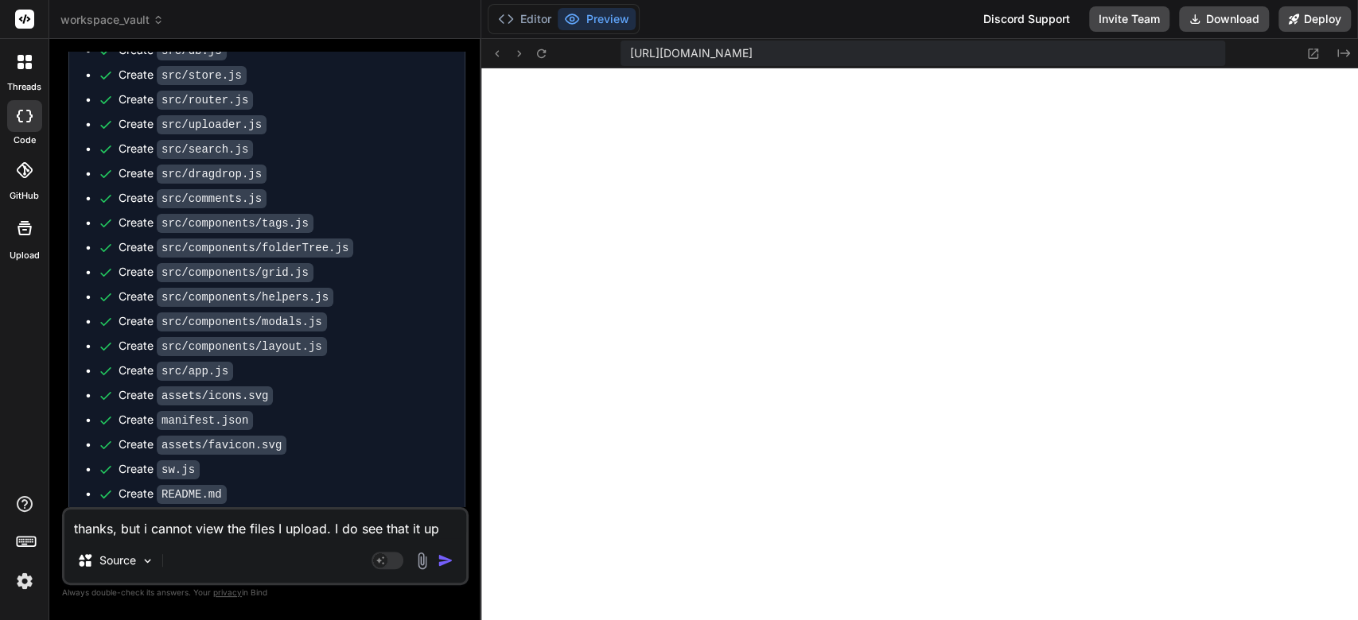
type textarea "x"
type textarea "thanks, but i cannot view the files I upload. I do see that it upl"
type textarea "x"
type textarea "thanks, but i cannot view the files I upload. I do see that it uplo"
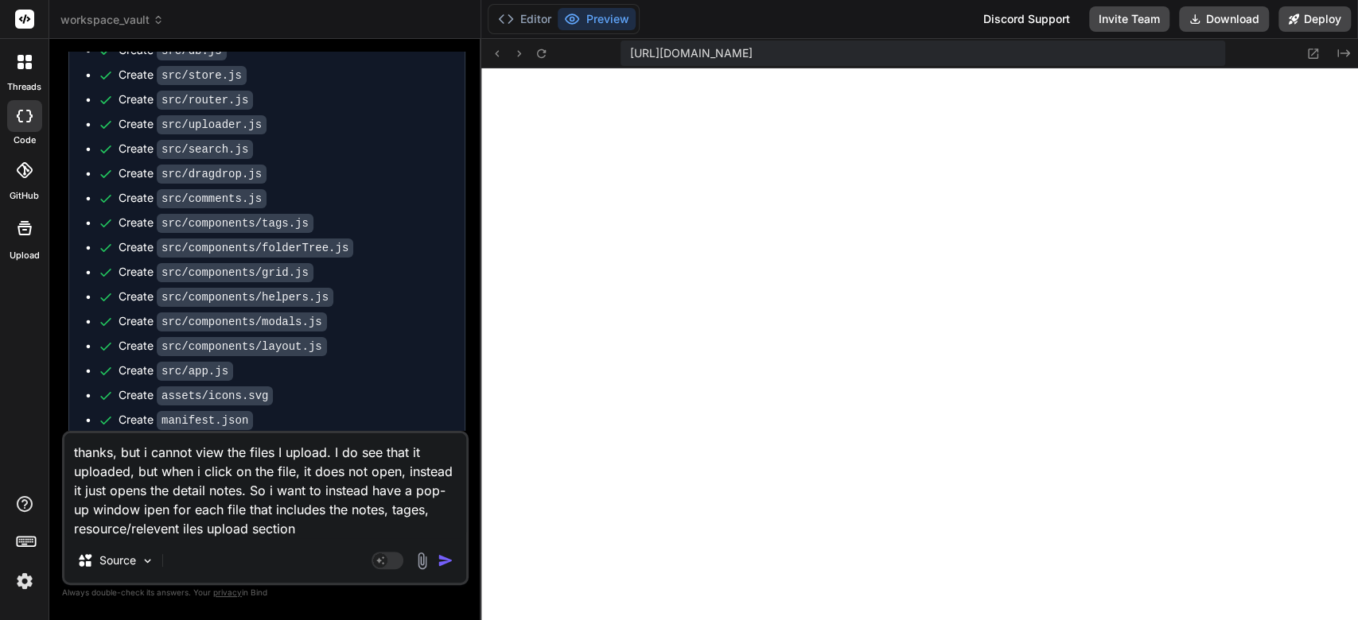
click at [247, 515] on textarea "thanks, but i cannot view the files I upload. I do see that it uploaded, but wh…" at bounding box center [265, 485] width 402 height 105
click at [302, 520] on textarea "thanks, but i cannot view the files I upload. I do see that it uploaded, but wh…" at bounding box center [265, 485] width 402 height 105
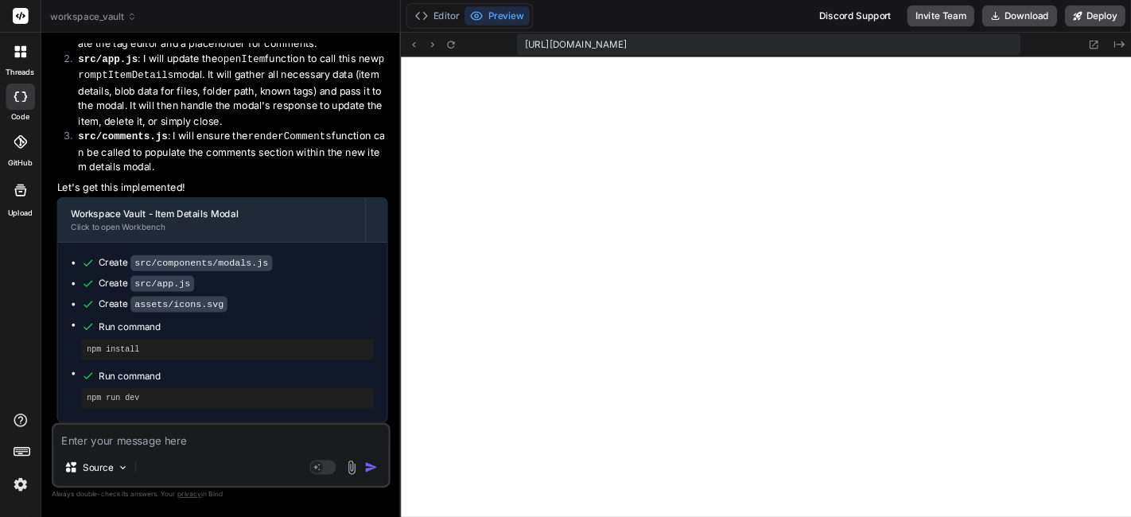
scroll to position [2553, 0]
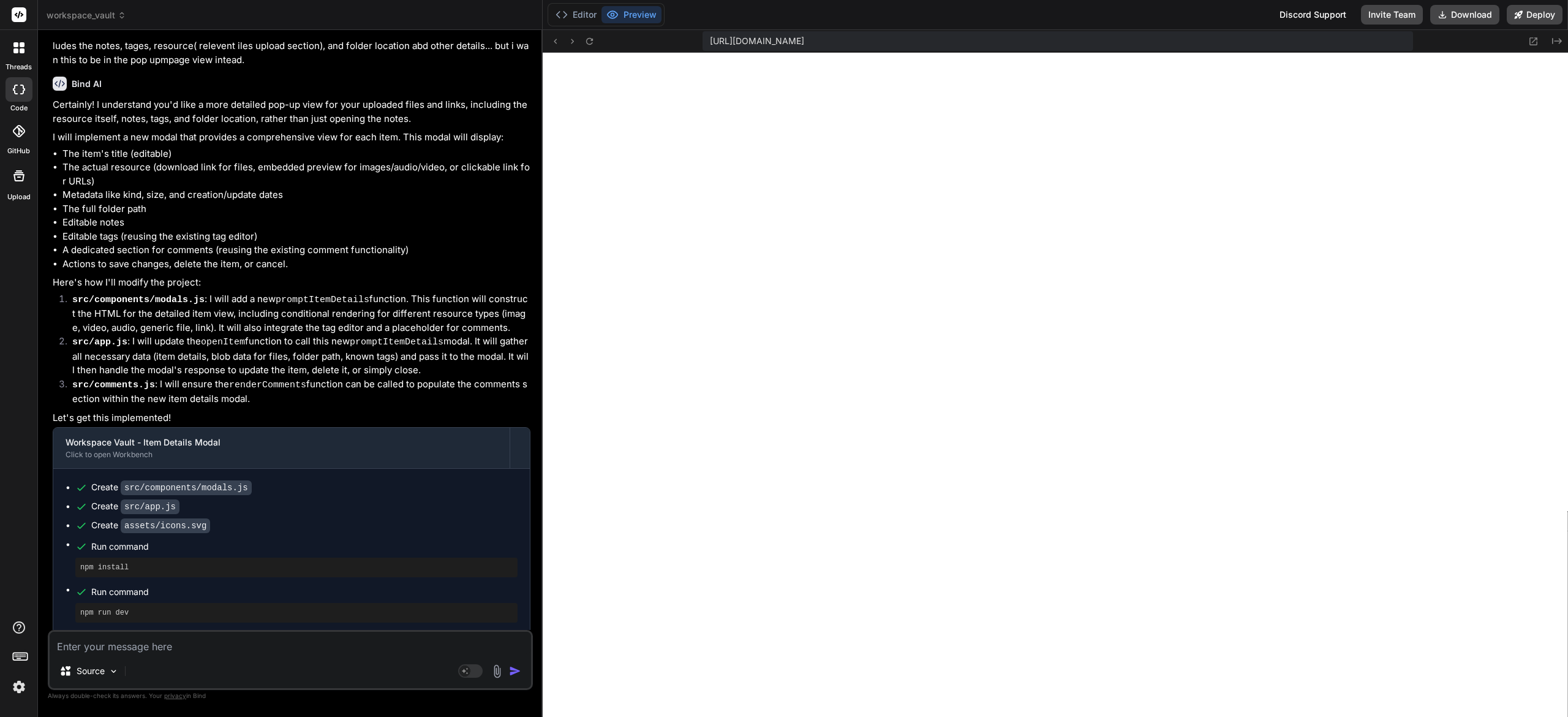
click at [358, 477] on textarea at bounding box center [290, 642] width 481 height 22
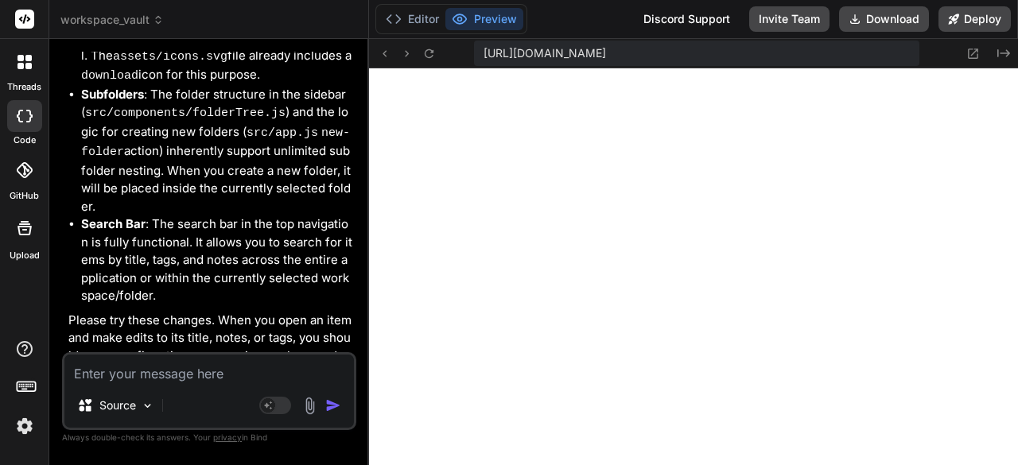
scroll to position [5285, 0]
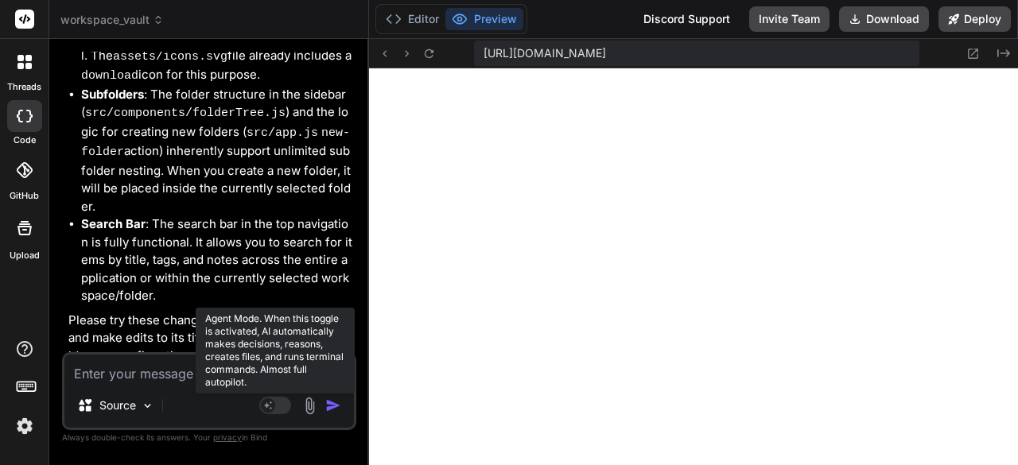
click at [282, 406] on rect at bounding box center [275, 405] width 32 height 17
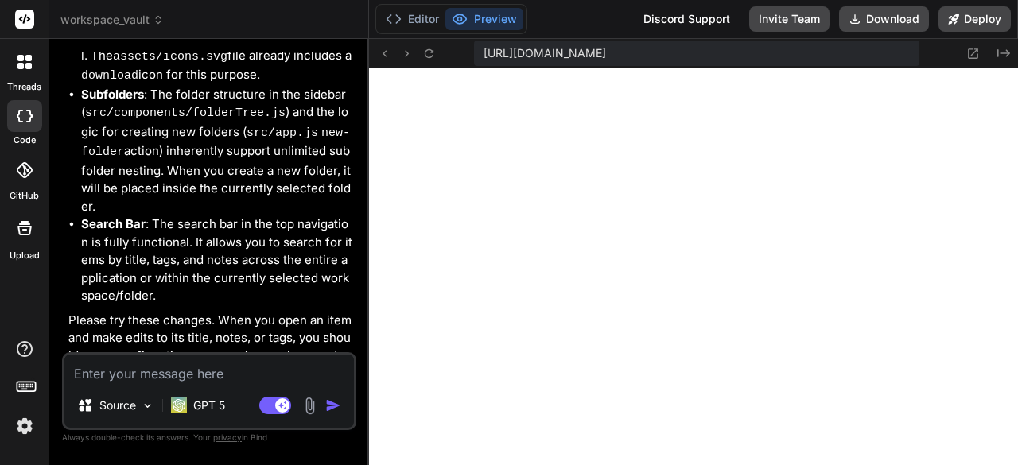
click at [138, 373] on textarea at bounding box center [209, 369] width 290 height 29
click at [135, 375] on textarea at bounding box center [209, 369] width 290 height 29
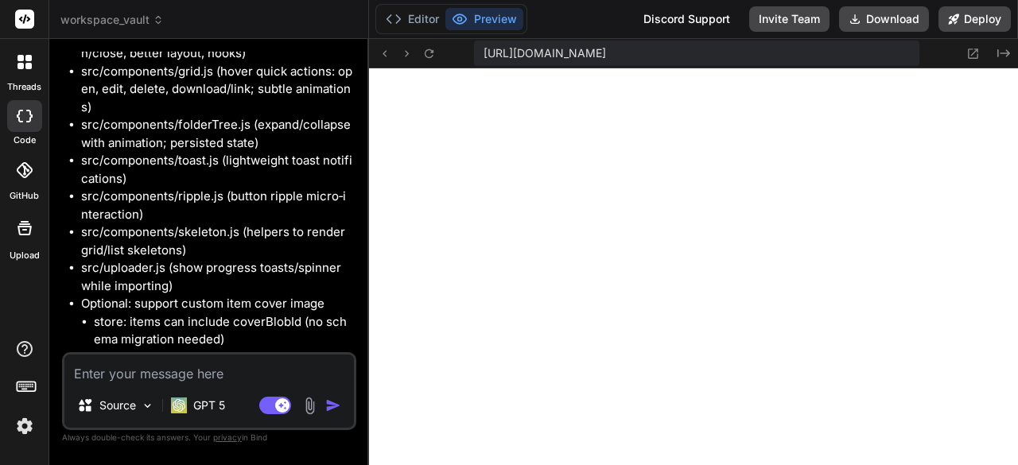
scroll to position [7253, 0]
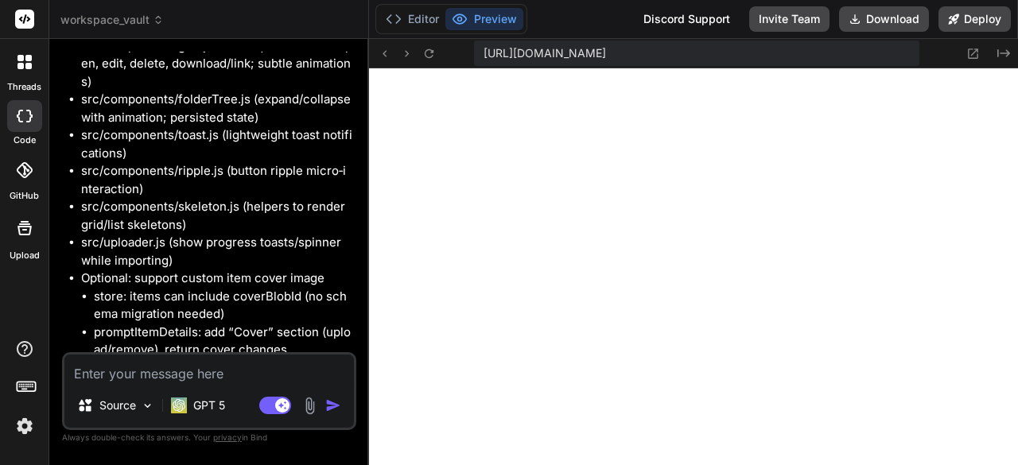
click at [246, 370] on textarea at bounding box center [209, 369] width 290 height 29
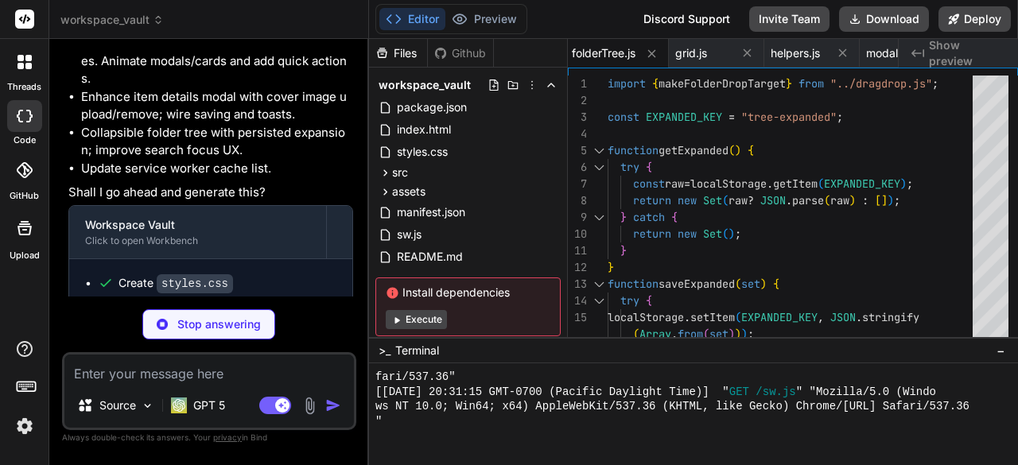
scroll to position [7933, 0]
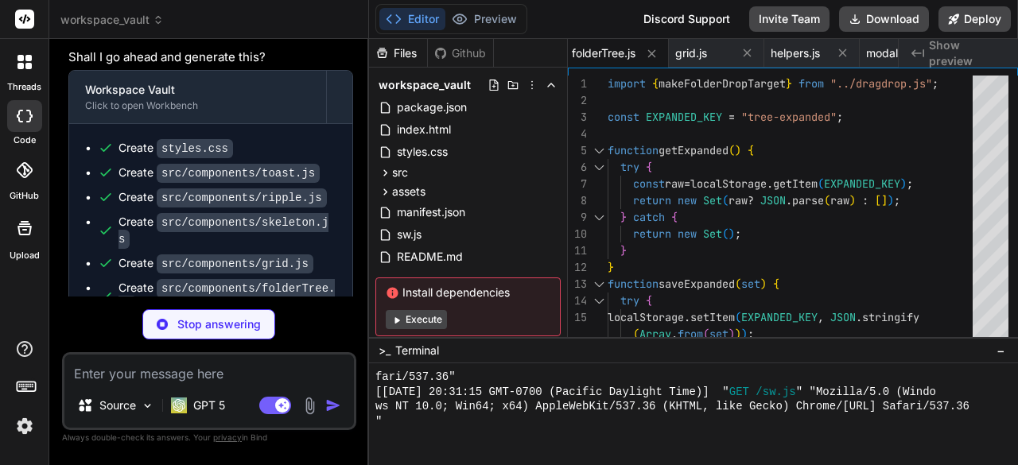
click at [430, 313] on button "Execute" at bounding box center [416, 319] width 61 height 19
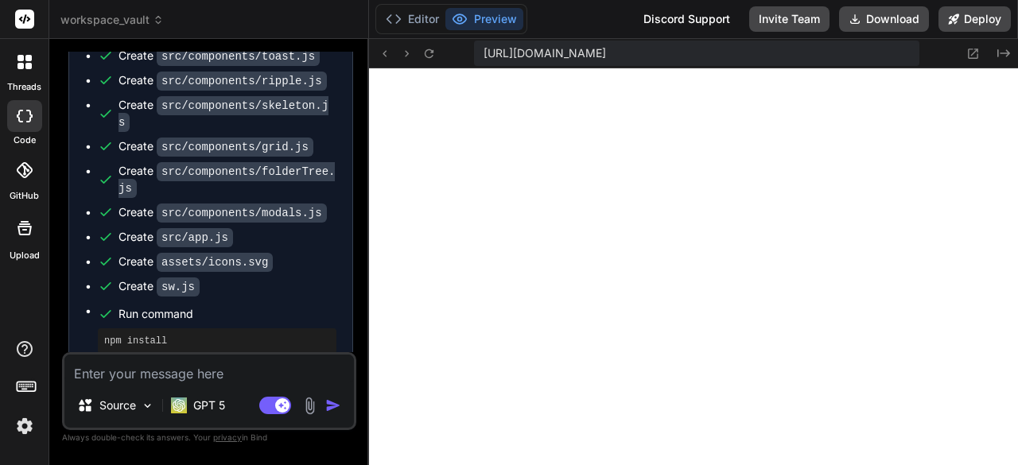
scroll to position [8067, 0]
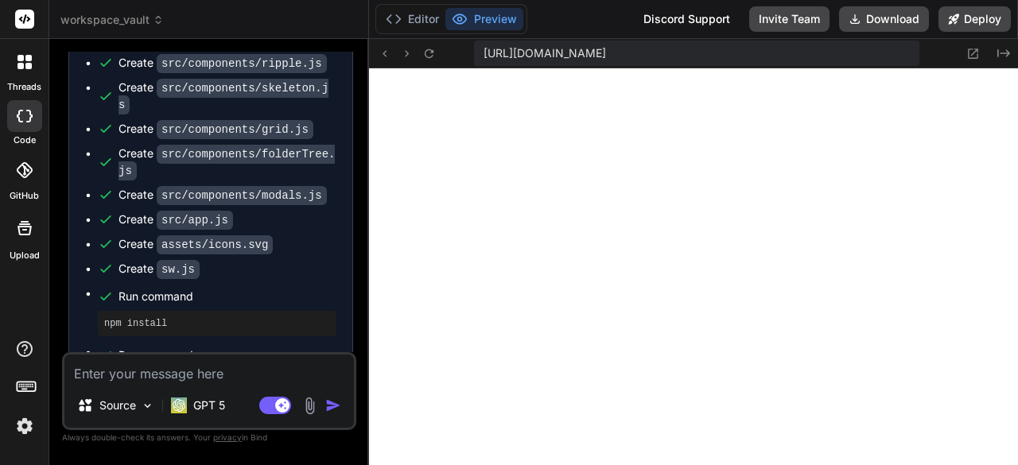
click at [492, 19] on button "Preview" at bounding box center [484, 19] width 78 height 22
click at [161, 375] on textarea at bounding box center [209, 369] width 290 height 29
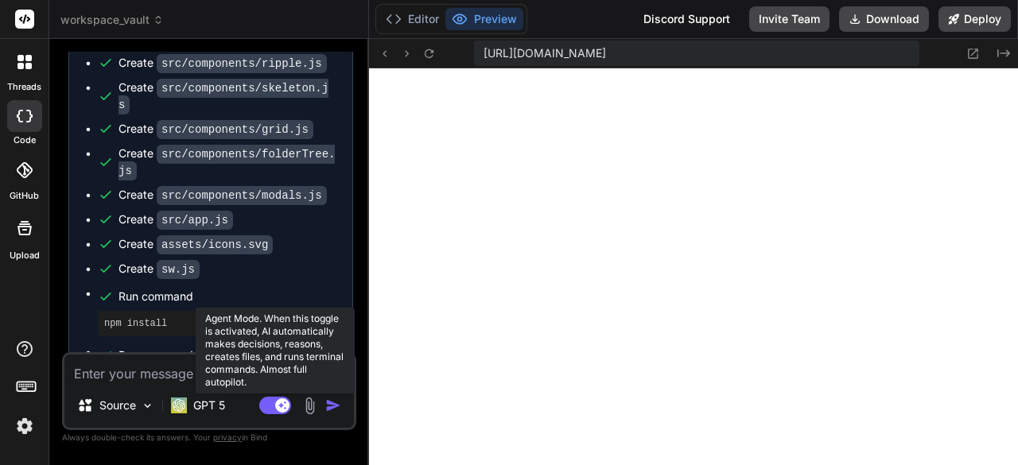
click at [277, 409] on rect at bounding box center [282, 405] width 14 height 14
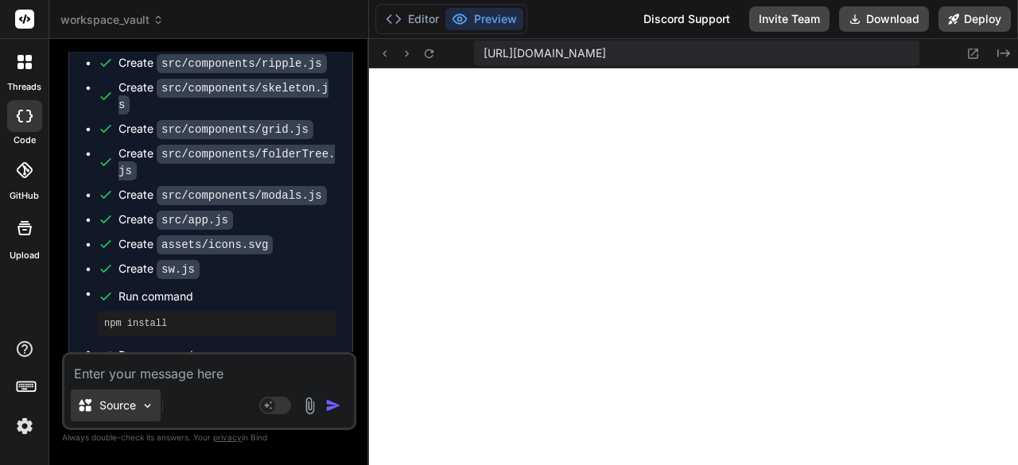
click at [116, 396] on div "Source" at bounding box center [116, 406] width 90 height 32
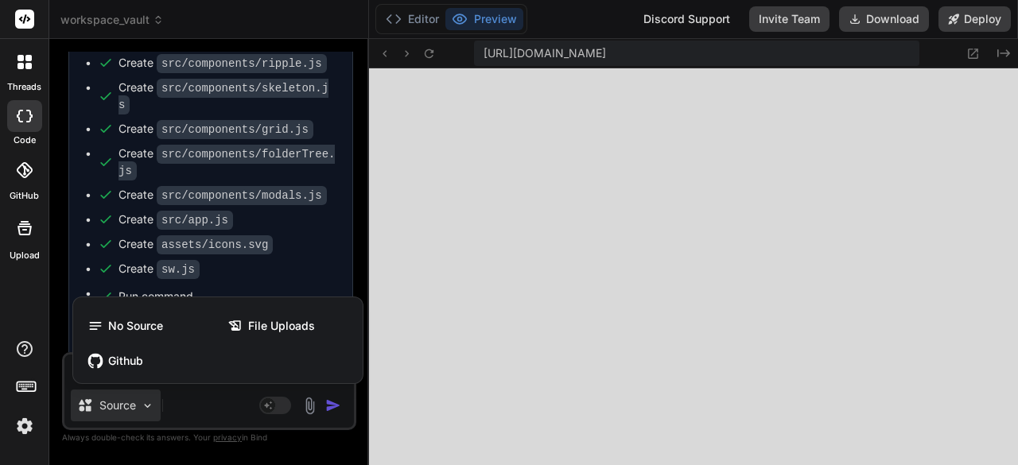
click at [473, 255] on div at bounding box center [509, 232] width 1018 height 465
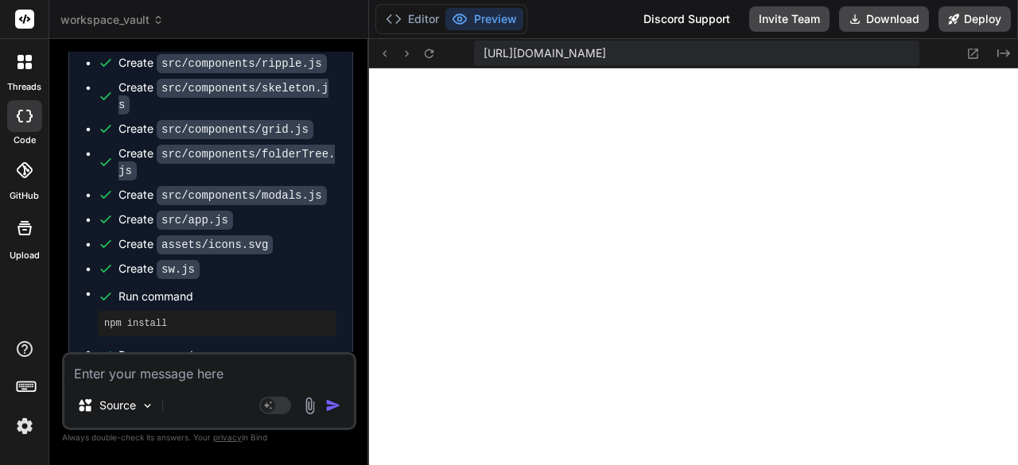
click at [129, 379] on textarea at bounding box center [209, 369] width 290 height 29
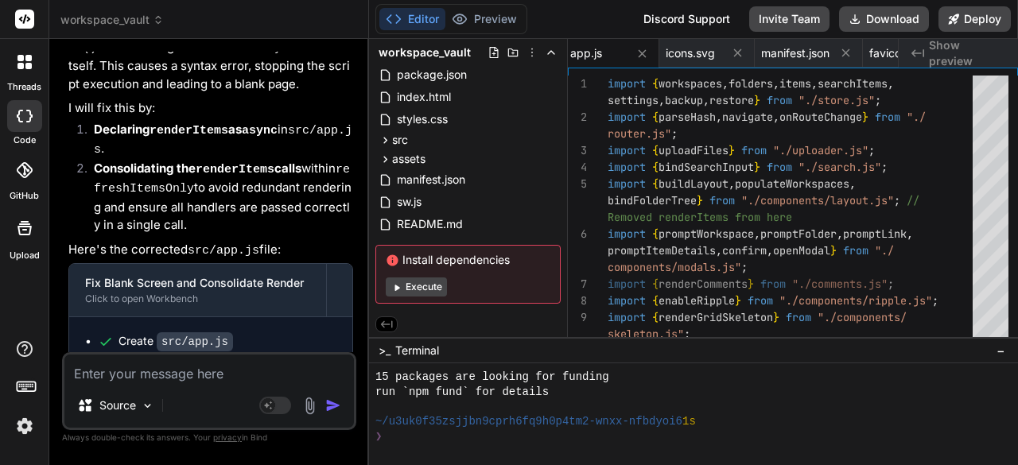
scroll to position [7929, 0]
click at [409, 290] on button "Execute" at bounding box center [416, 287] width 61 height 19
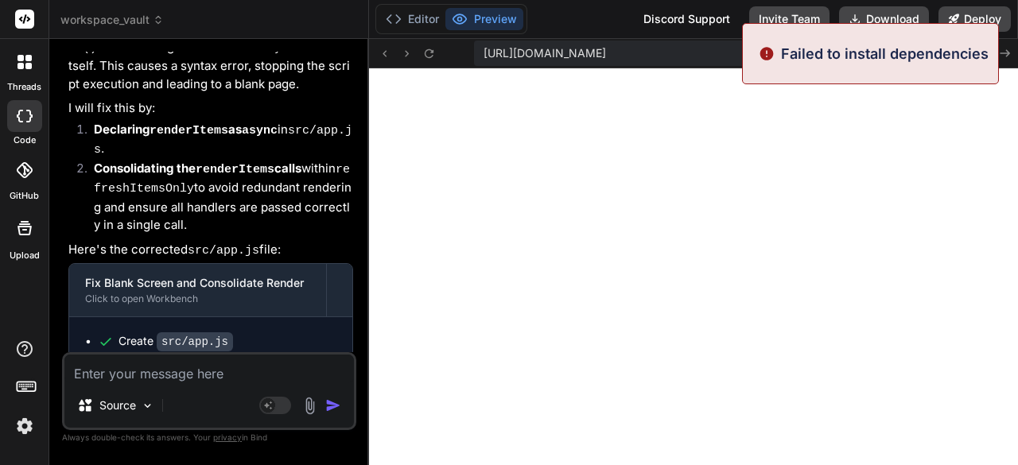
scroll to position [9947, 0]
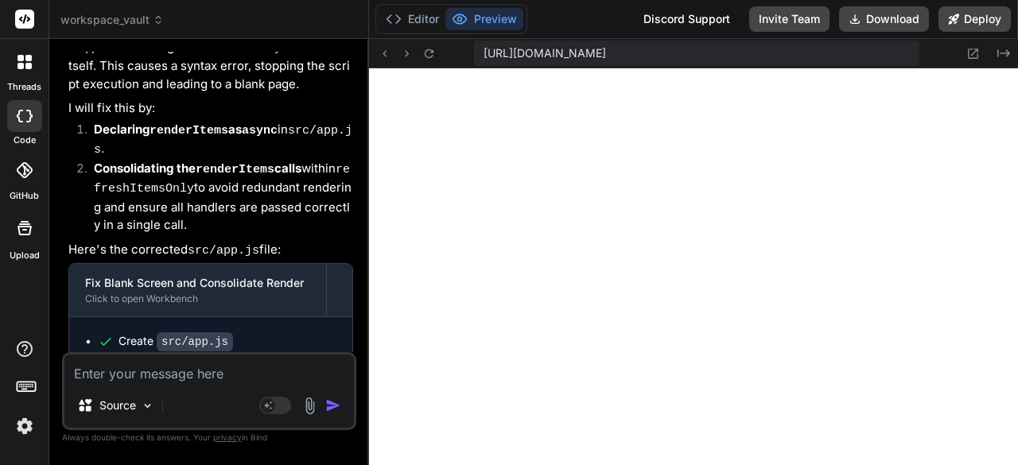
click at [95, 379] on textarea at bounding box center [209, 369] width 290 height 29
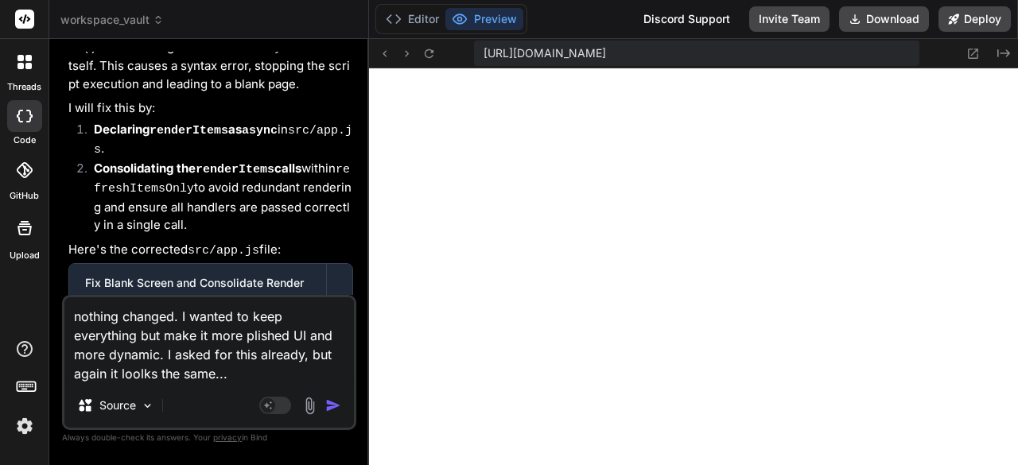
click at [324, 407] on div "Agent Mode. When this toggle is activated, AI automatically makes decisions, re…" at bounding box center [301, 405] width 91 height 19
click at [332, 406] on img "button" at bounding box center [333, 406] width 16 height 16
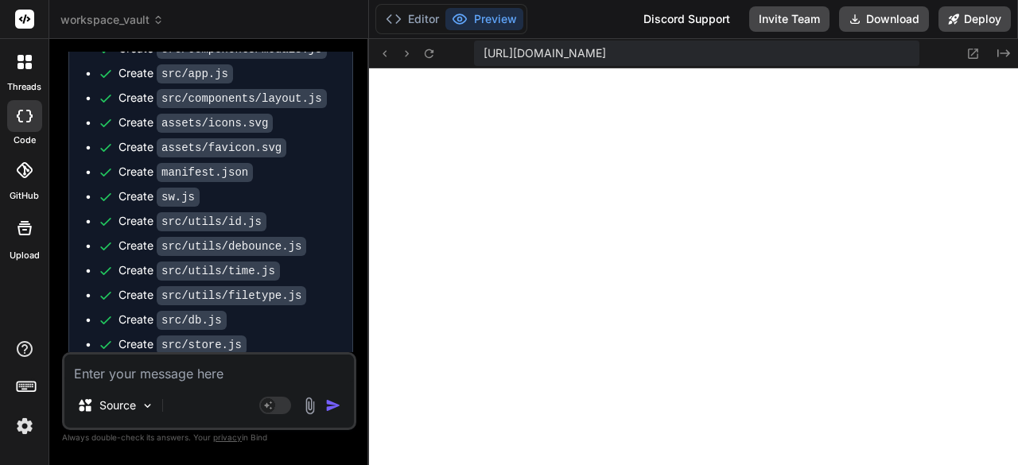
scroll to position [10947, 0]
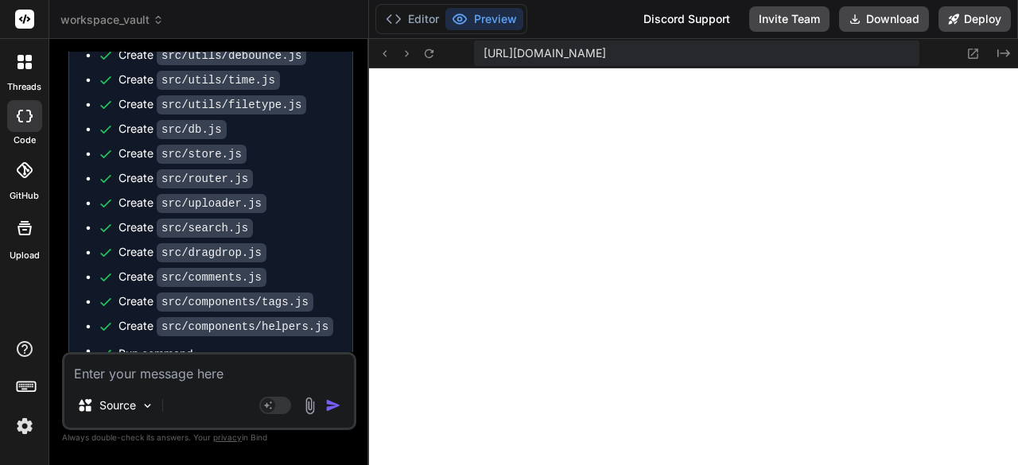
click at [248, 371] on textarea at bounding box center [209, 369] width 290 height 29
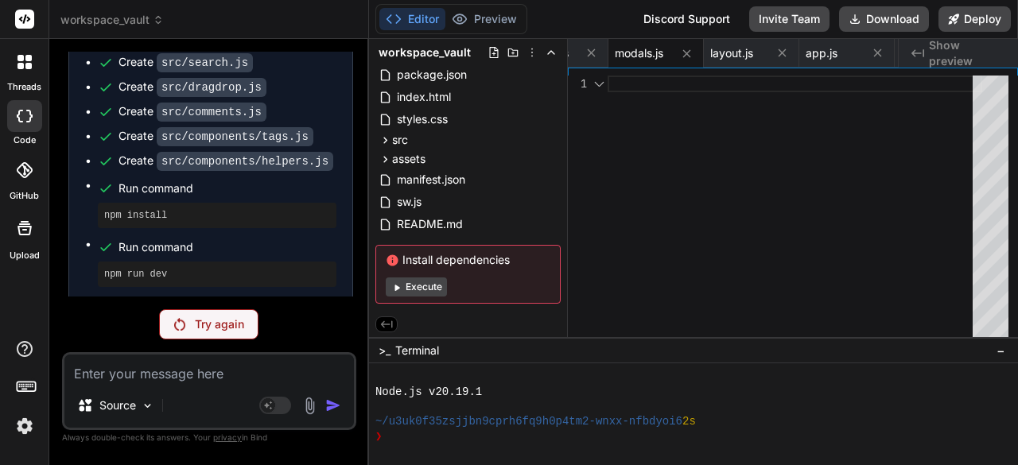
scroll to position [11055, 0]
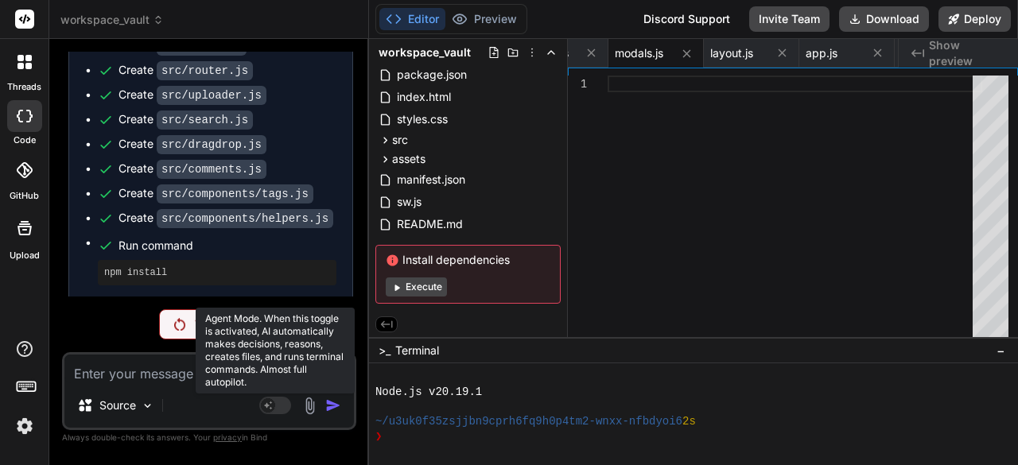
click at [278, 406] on rect at bounding box center [275, 405] width 32 height 17
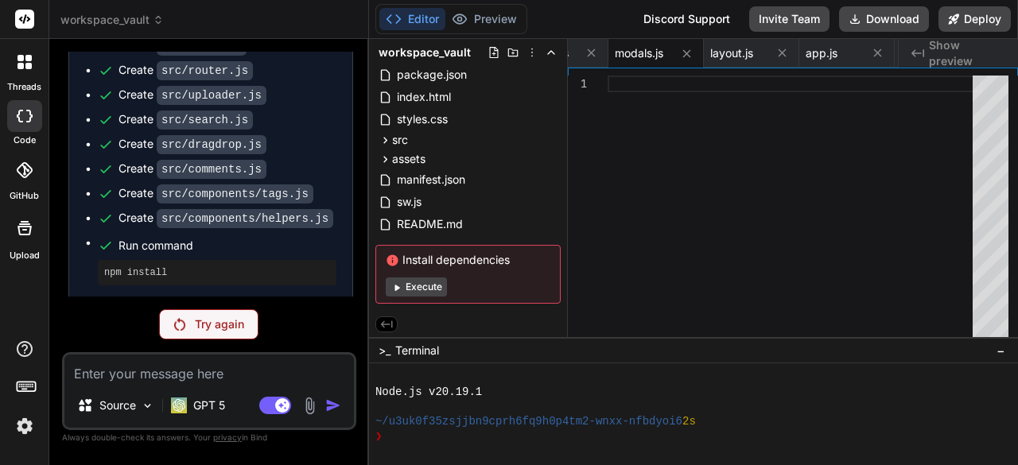
click at [115, 325] on div "Try again" at bounding box center [209, 324] width 294 height 30
click at [178, 325] on img at bounding box center [179, 324] width 11 height 13
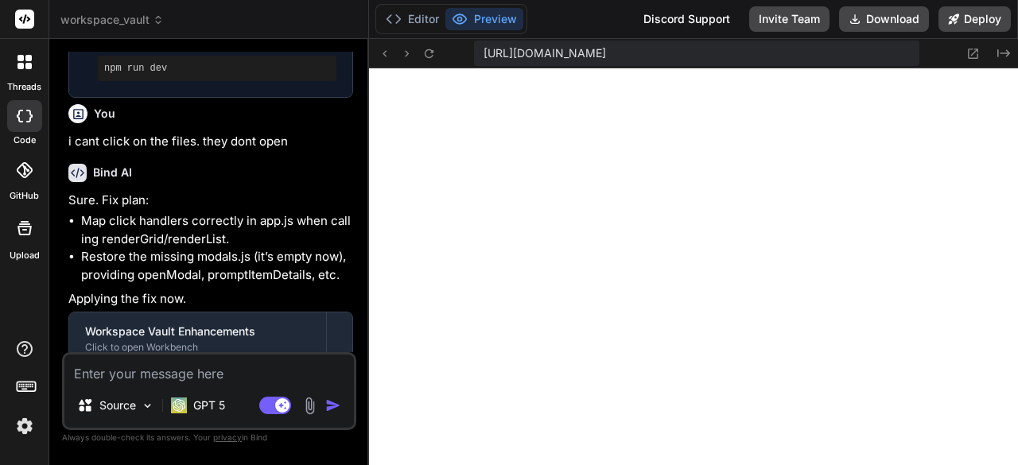
scroll to position [12011, 0]
click at [978, 59] on icon at bounding box center [973, 54] width 14 height 14
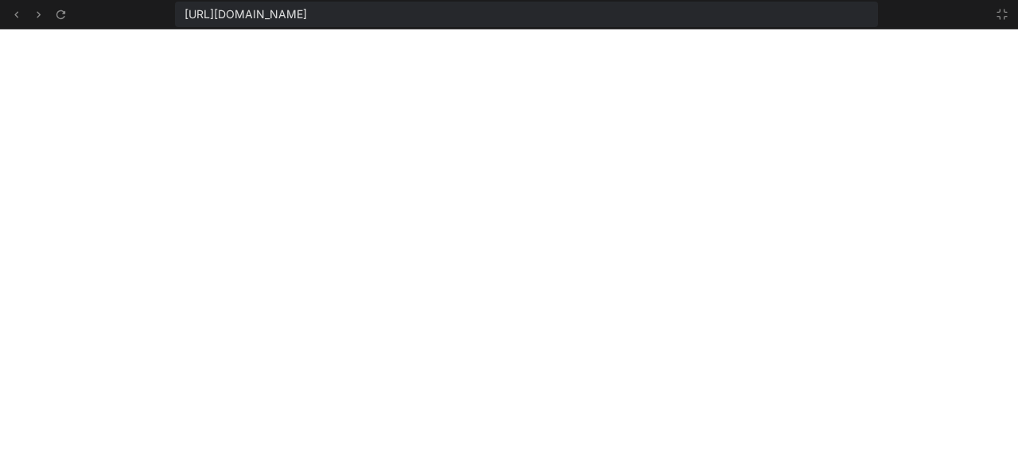
scroll to position [13110, 0]
click at [1002, 19] on icon at bounding box center [1002, 14] width 13 height 13
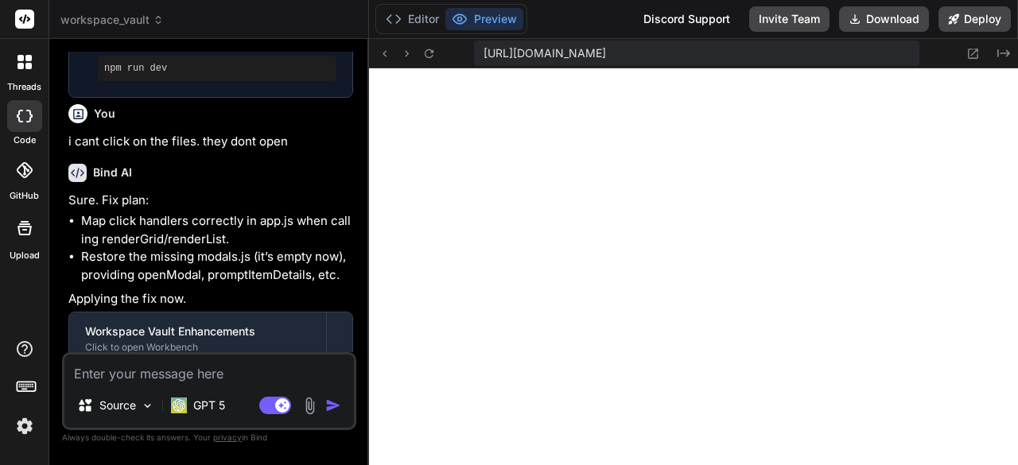
scroll to position [14209, 0]
click at [974, 60] on button at bounding box center [973, 53] width 19 height 19
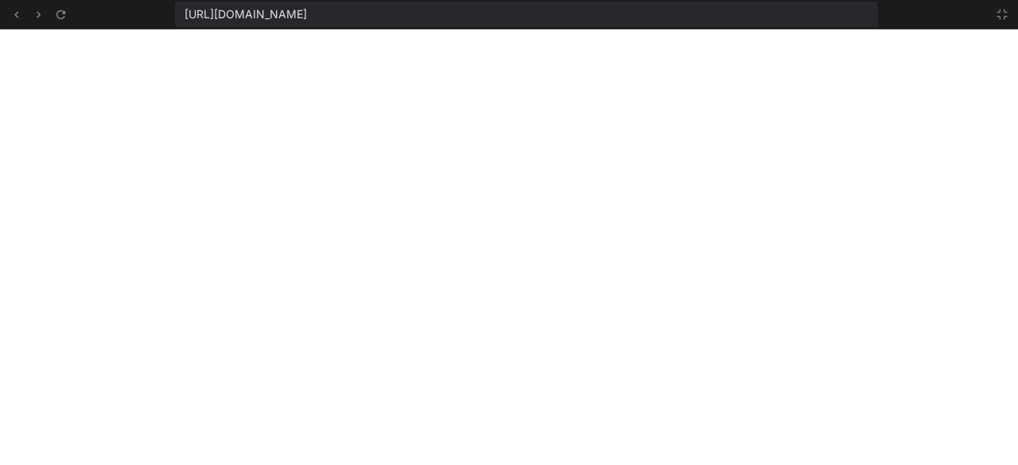
scroll to position [14847, 0]
click at [1003, 6] on button at bounding box center [1002, 14] width 19 height 19
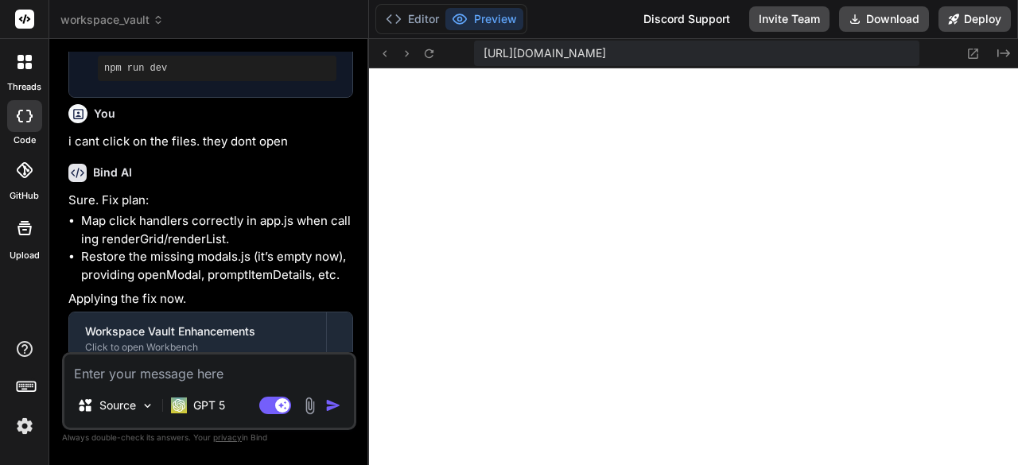
click at [259, 406] on button "Agent Mode. When this toggle is activated, AI automatically makes decisions, re…" at bounding box center [275, 405] width 38 height 19
click at [270, 375] on textarea at bounding box center [209, 369] width 290 height 29
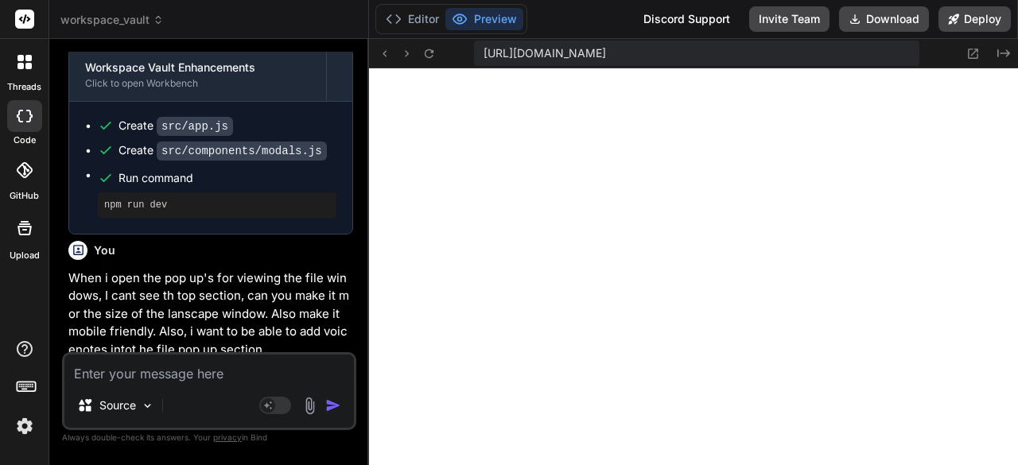
scroll to position [11525, 0]
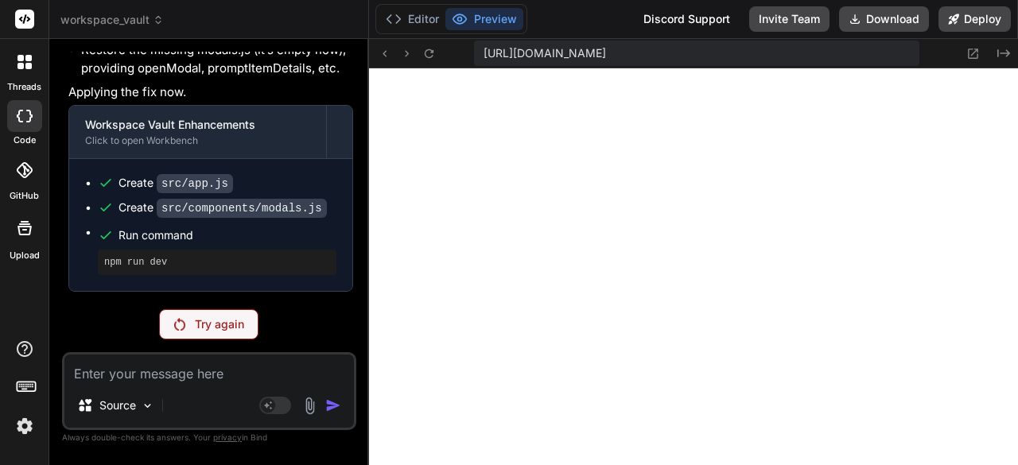
click at [200, 329] on p "Try again" at bounding box center [219, 325] width 49 height 16
drag, startPoint x: 227, startPoint y: 279, endPoint x: 192, endPoint y: 288, distance: 36.8
click at [192, 327] on p "When i open the pop up's for viewing the file windows, I cant see th top sectio…" at bounding box center [210, 372] width 285 height 90
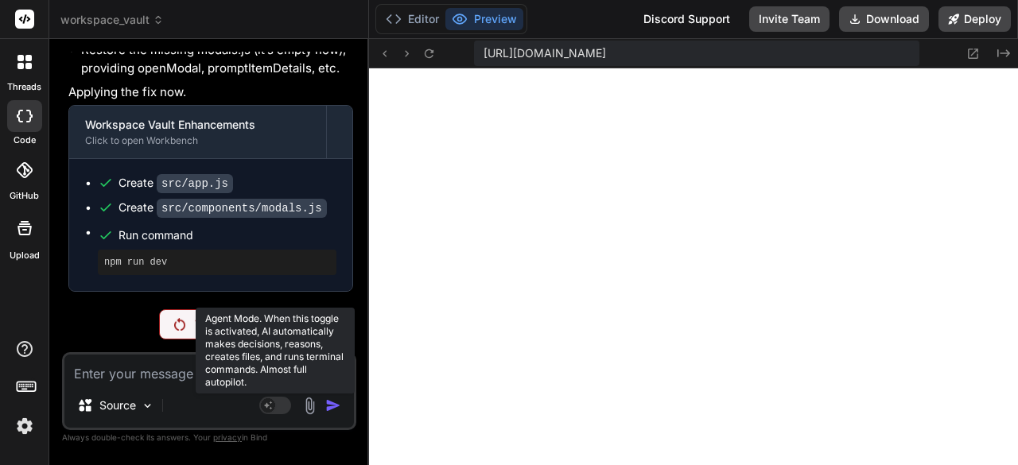
click at [290, 410] on rect at bounding box center [275, 405] width 32 height 17
click at [284, 402] on rect at bounding box center [282, 405] width 14 height 14
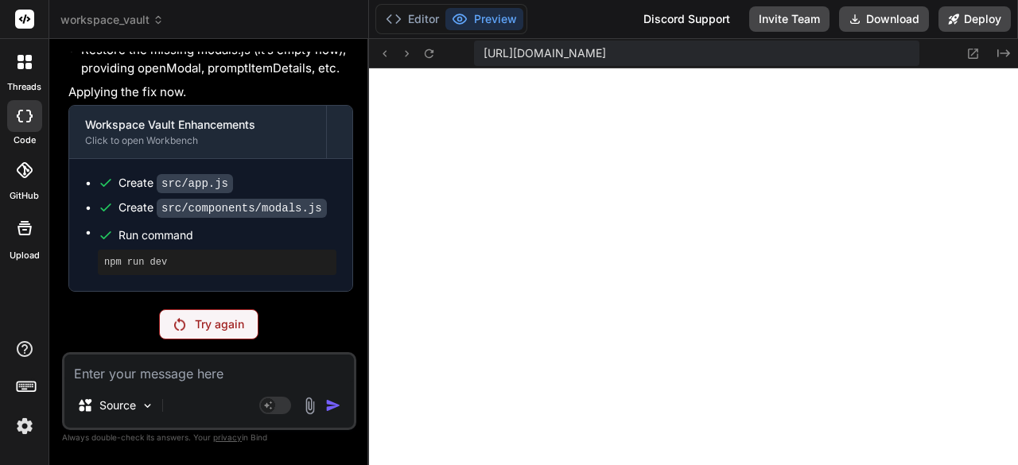
click at [175, 335] on div "Try again" at bounding box center [208, 324] width 99 height 30
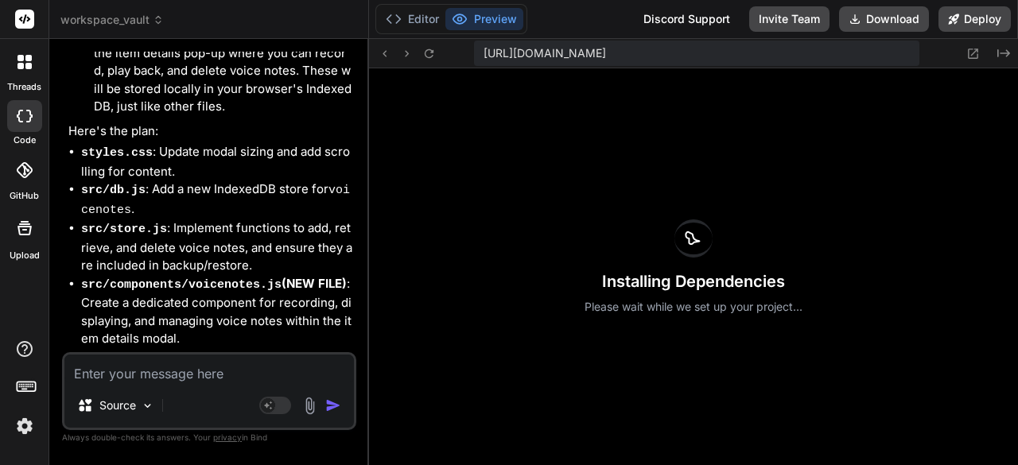
scroll to position [0, 2124]
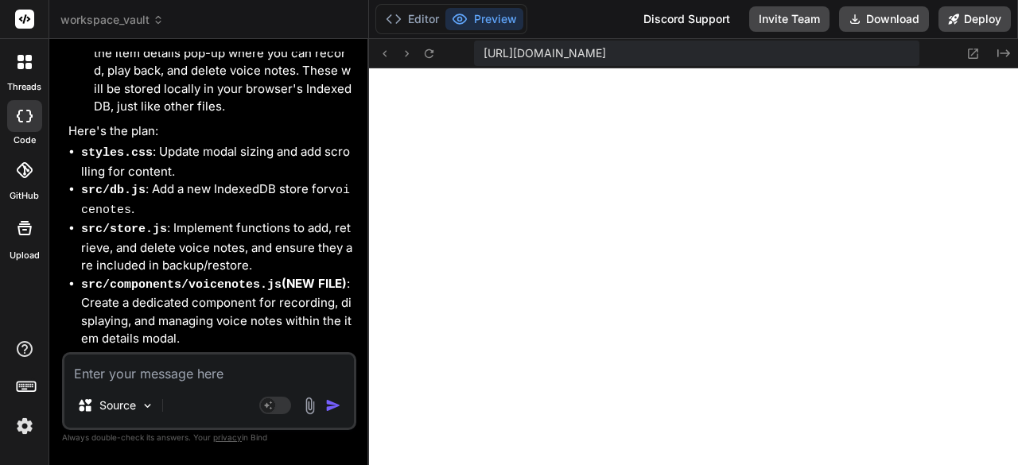
click at [191, 376] on textarea at bounding box center [209, 369] width 290 height 29
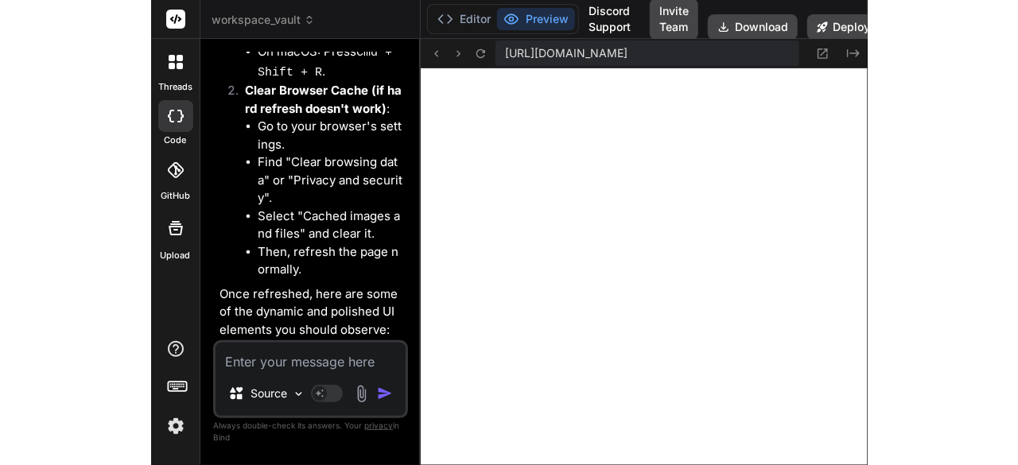
scroll to position [17282, 0]
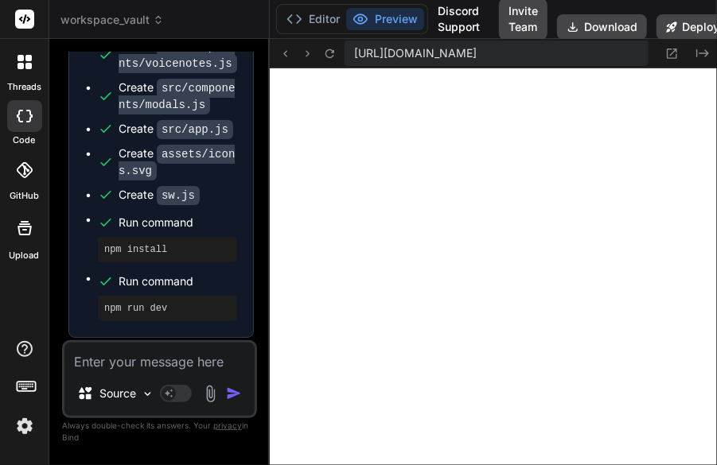
drag, startPoint x: 1017, startPoint y: 408, endPoint x: 1001, endPoint y: 282, distance: 126.8
click at [717, 282] on html "threads code GitHub Upload workspace_vault Created with Pixso. Bind AI Web Sear…" at bounding box center [358, 252] width 717 height 505
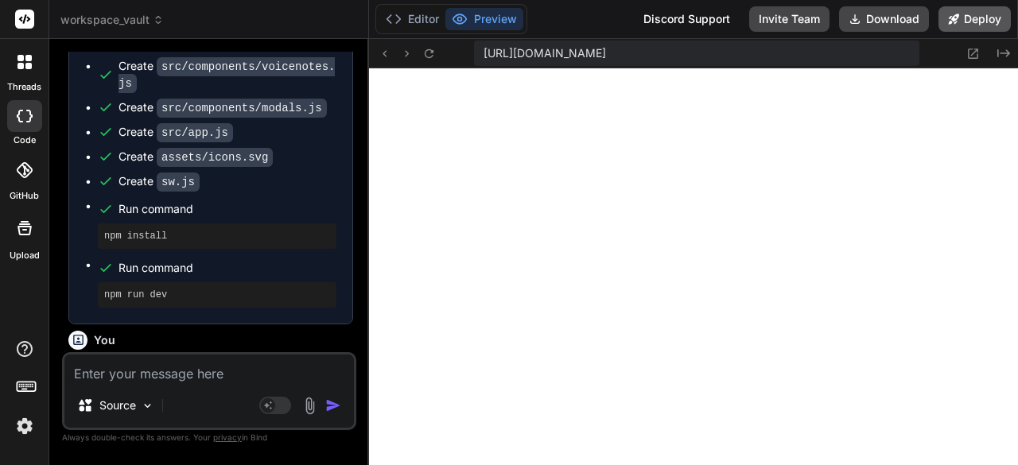
scroll to position [11937, 0]
click at [274, 382] on textarea at bounding box center [209, 369] width 290 height 29
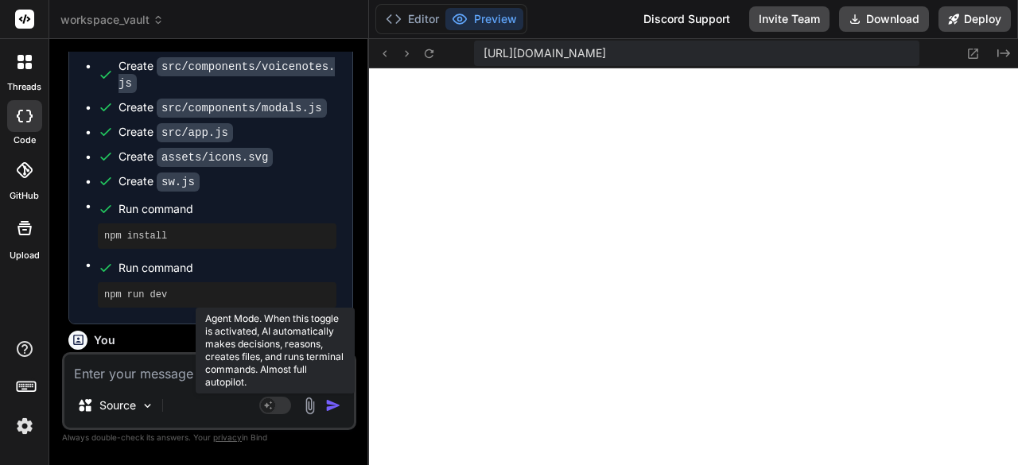
click at [271, 398] on rect at bounding box center [275, 405] width 32 height 17
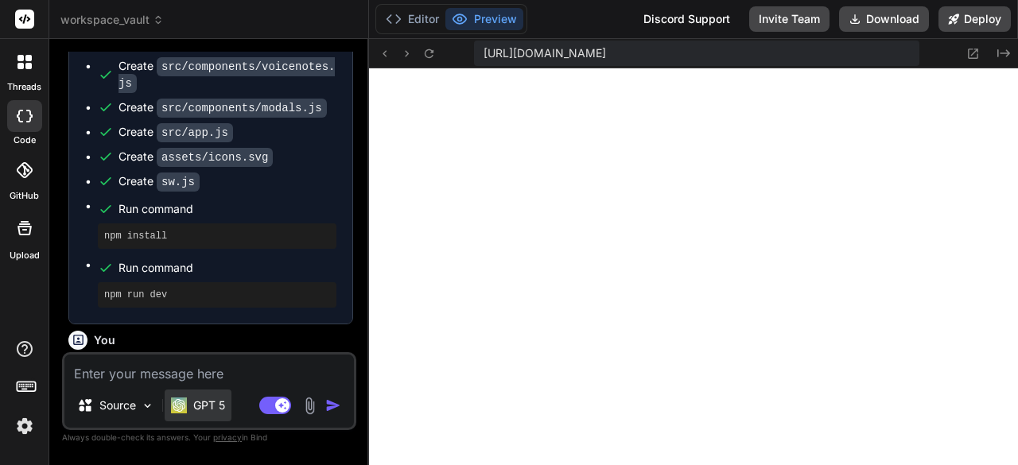
click at [196, 406] on p "GPT 5" at bounding box center [209, 406] width 32 height 16
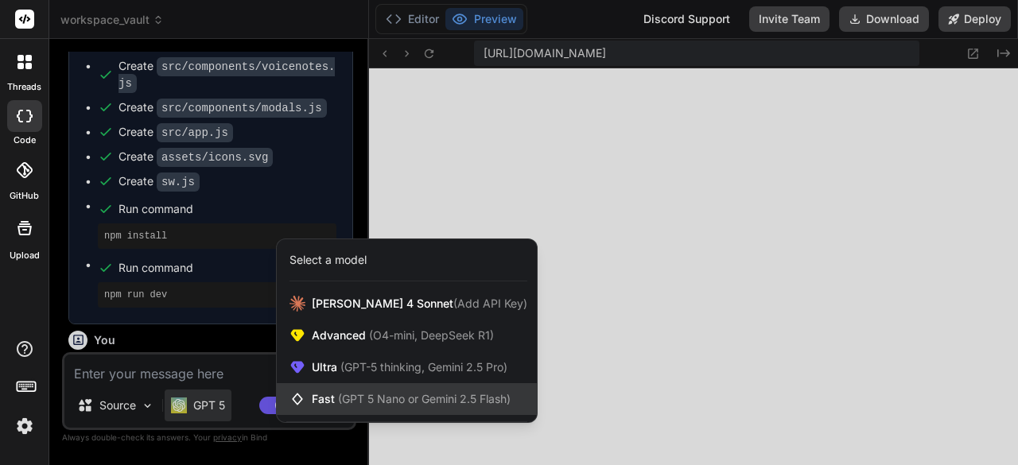
click at [480, 402] on span "(GPT 5 Nano or Gemini 2.5 Flash)" at bounding box center [424, 399] width 173 height 14
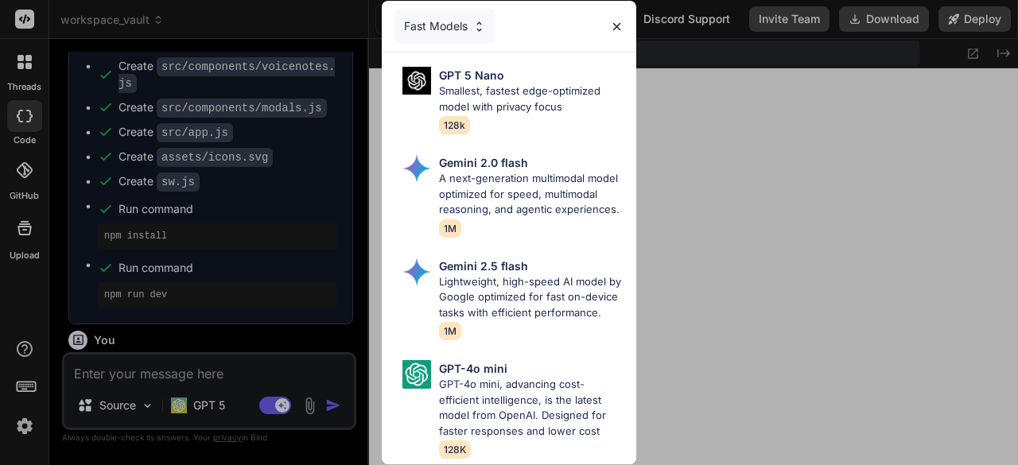
click at [719, 378] on div "Fast Models GPT 5 Nano Smallest, fastest edge-optimized model with privacy focu…" at bounding box center [509, 232] width 1018 height 465
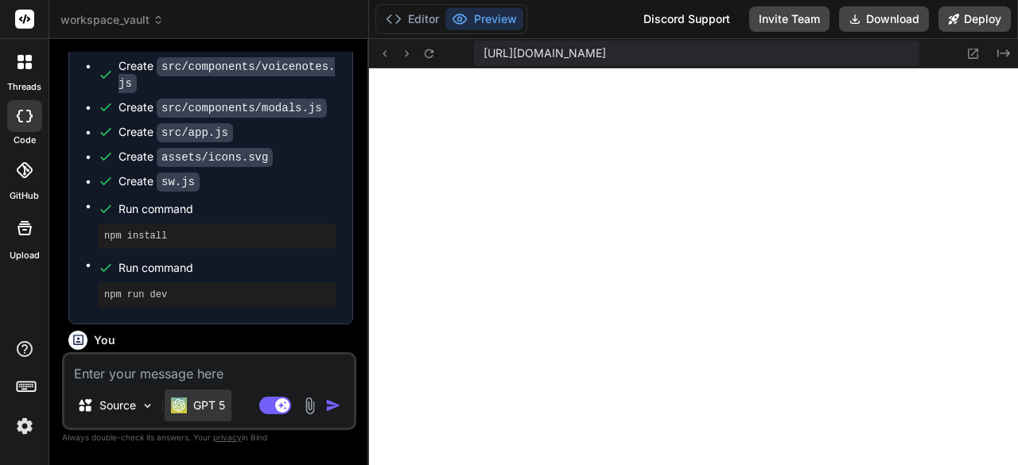
click at [192, 410] on div "GPT 5" at bounding box center [198, 406] width 54 height 16
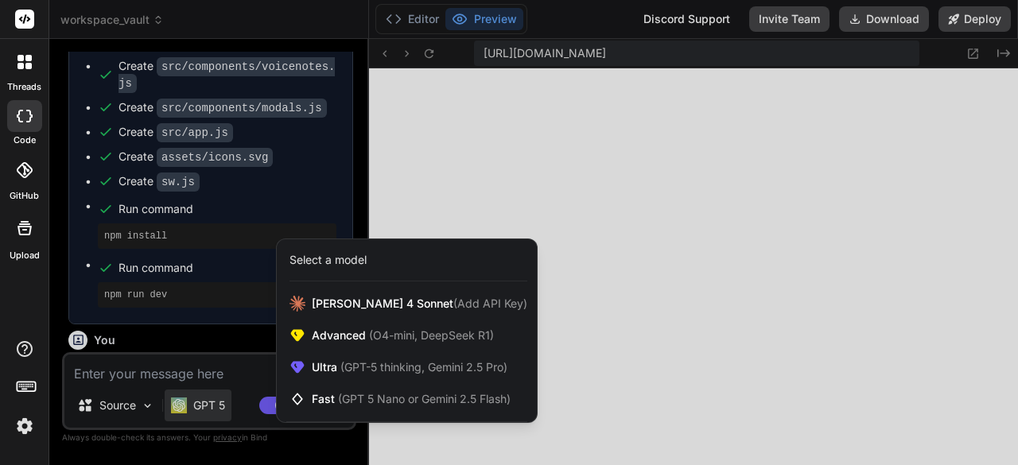
click at [721, 402] on div at bounding box center [509, 232] width 1018 height 465
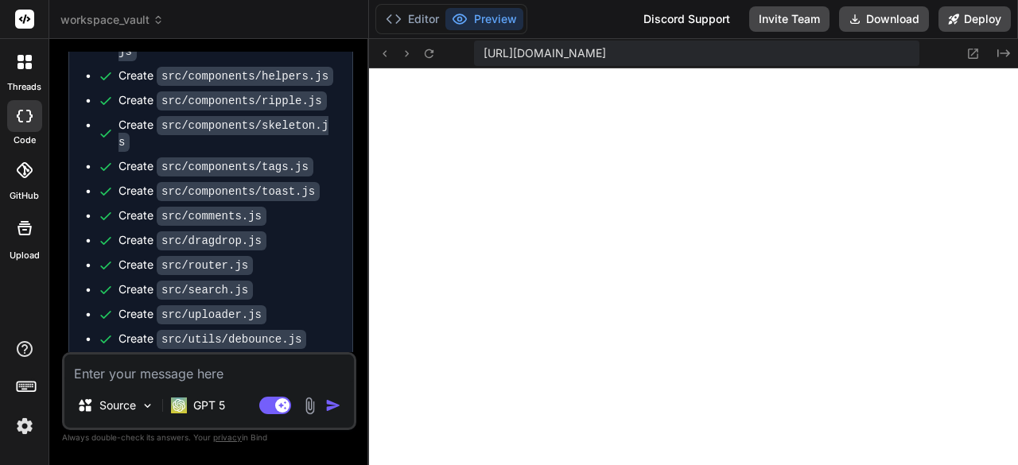
scroll to position [14072, 0]
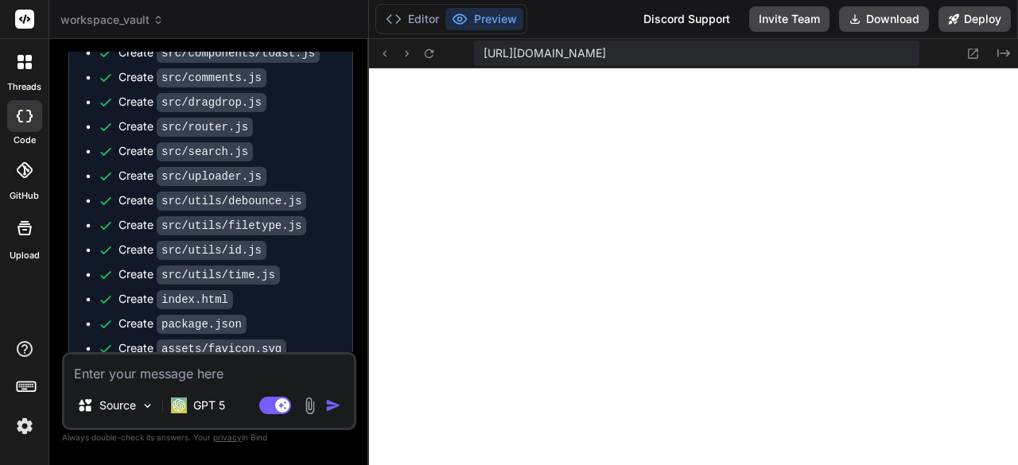
click at [161, 377] on textarea at bounding box center [209, 369] width 290 height 29
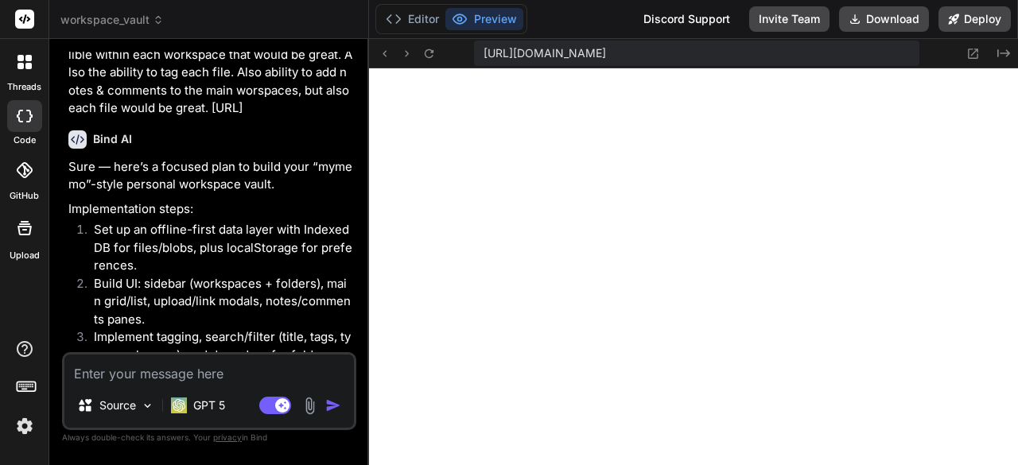
scroll to position [165, 0]
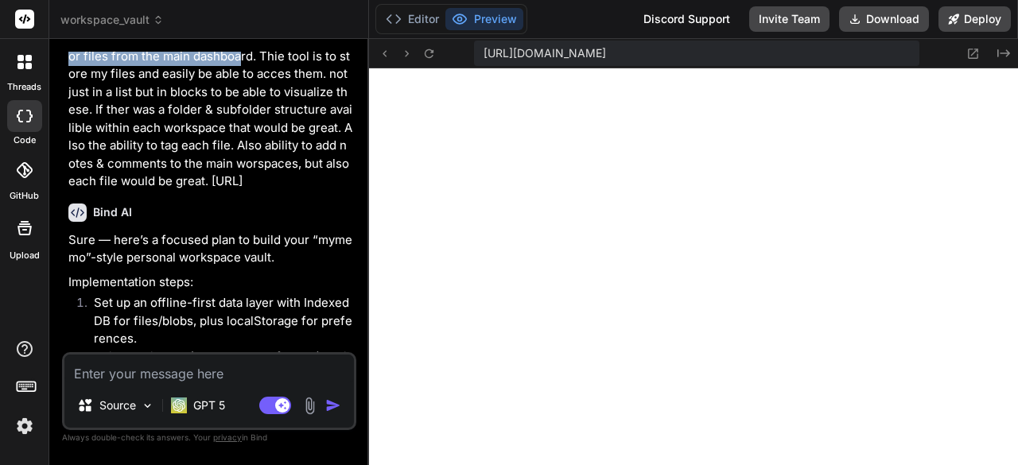
drag, startPoint x: 123, startPoint y: 96, endPoint x: 325, endPoint y: 178, distance: 217.3
click at [325, 178] on p "You said: I want to create an app fo i can upload documents, video, audio files…" at bounding box center [210, 56] width 285 height 269
copy p "I want to create an app fo i can upload documents, video, audio files and even …"
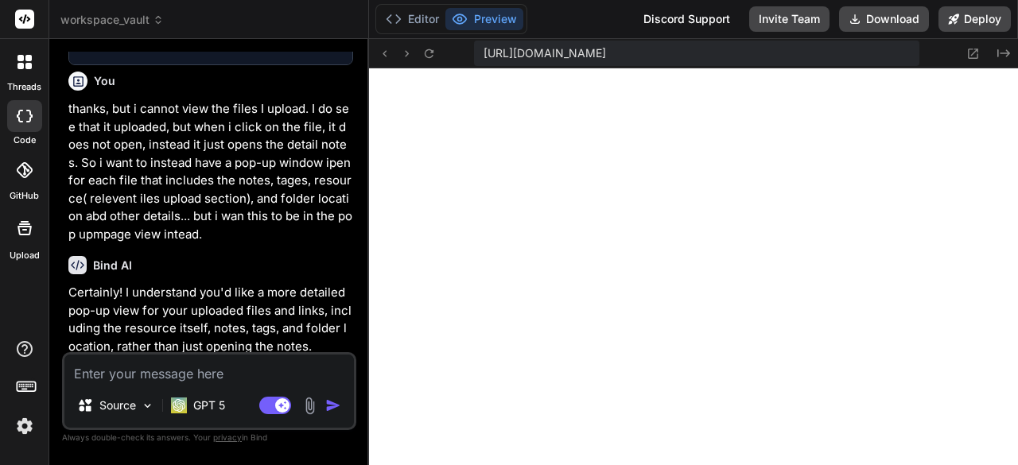
scroll to position [3579, 0]
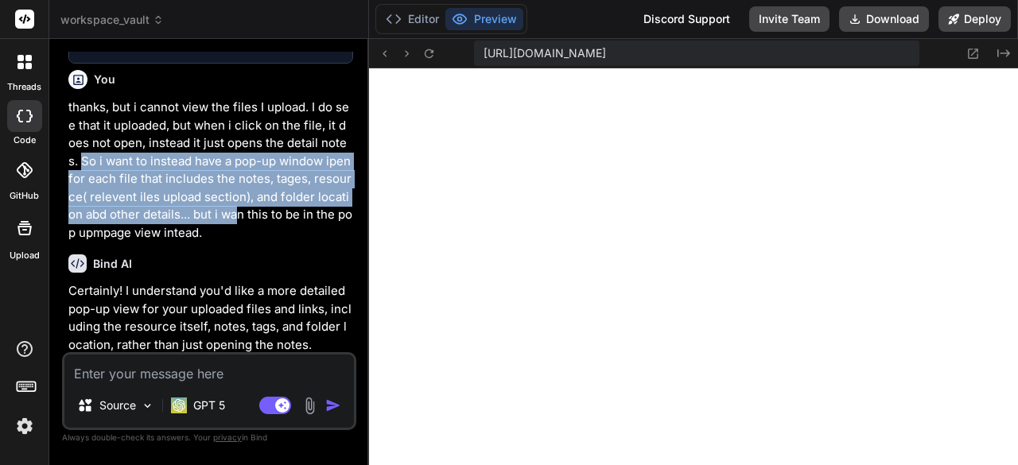
drag, startPoint x: 68, startPoint y: 177, endPoint x: 234, endPoint y: 232, distance: 174.6
click at [234, 232] on p "thanks, but i cannot view the files I upload. I do see that it uploaded, but wh…" at bounding box center [210, 170] width 285 height 143
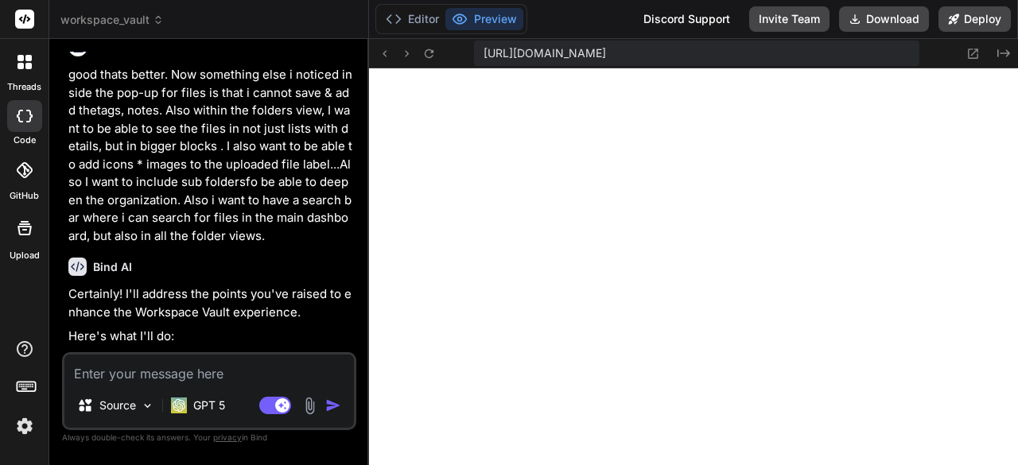
scroll to position [4856, 0]
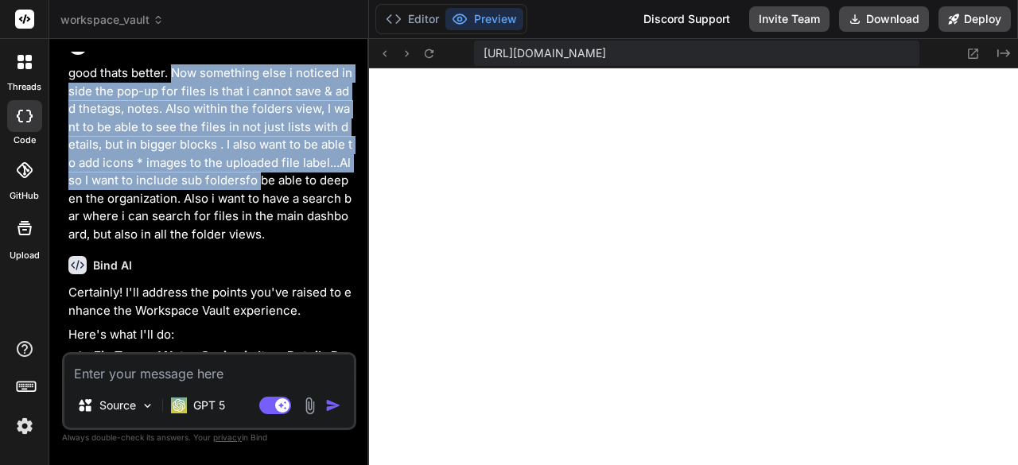
drag, startPoint x: 170, startPoint y: 81, endPoint x: 259, endPoint y: 177, distance: 131.1
click at [259, 177] on p "good thats better. Now something else i noticed inside the pop-up for files is …" at bounding box center [210, 153] width 285 height 179
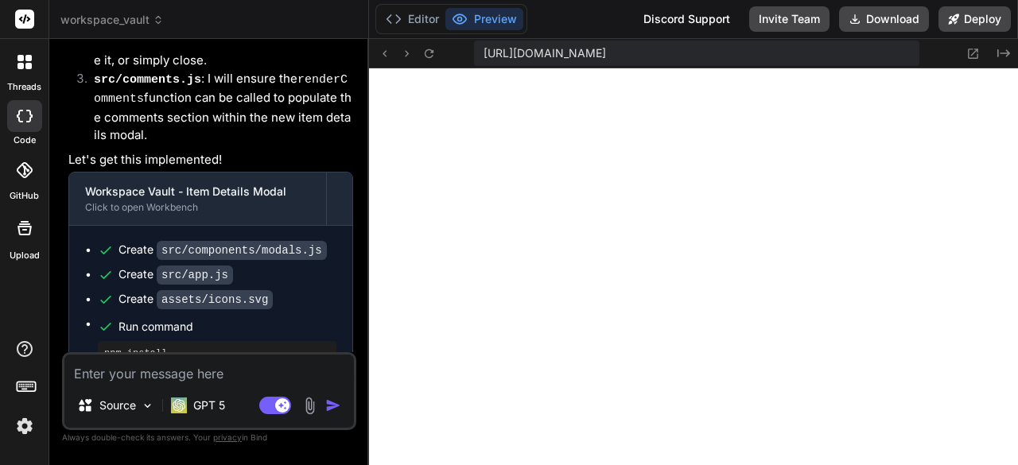
scroll to position [4434, 0]
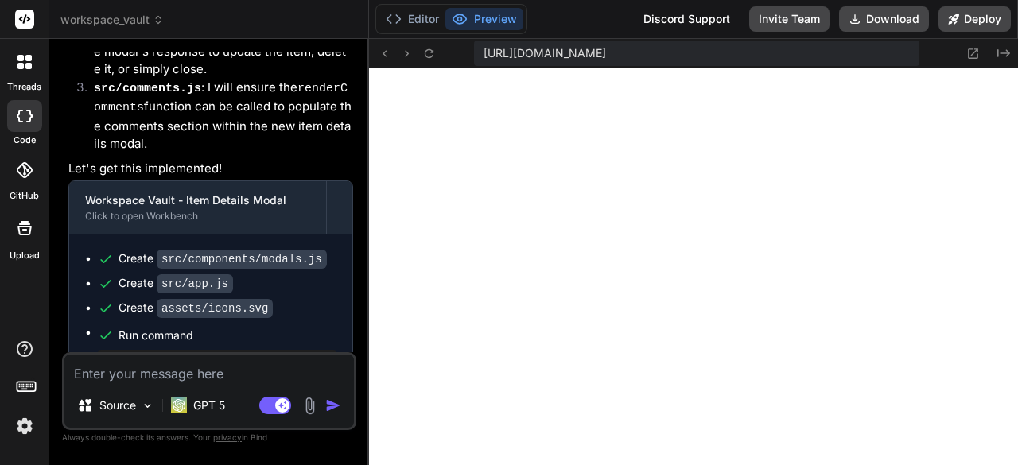
click at [161, 375] on textarea at bounding box center [209, 369] width 290 height 29
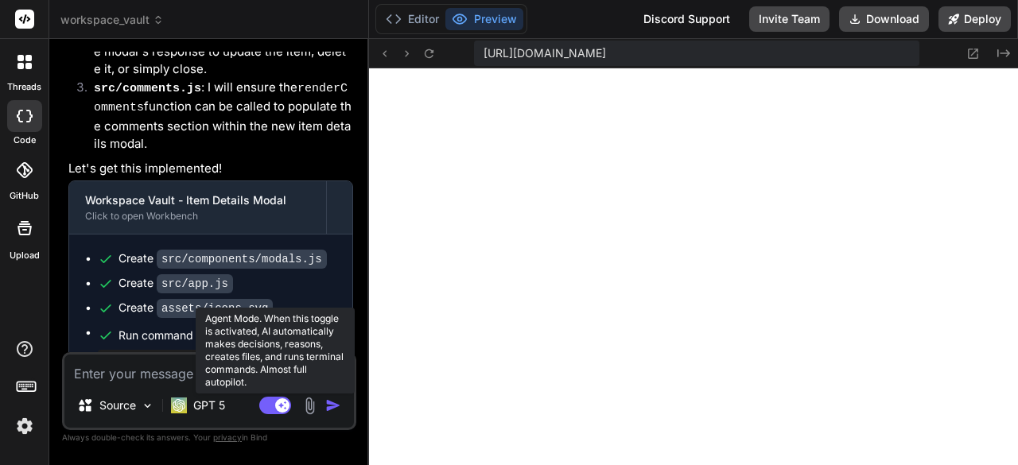
click at [270, 401] on rect at bounding box center [275, 405] width 32 height 17
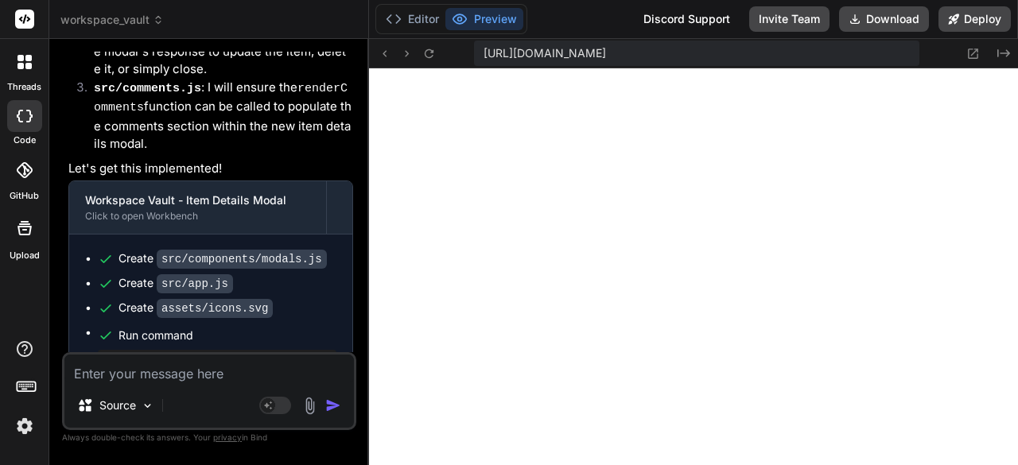
click at [157, 377] on textarea at bounding box center [209, 369] width 290 height 29
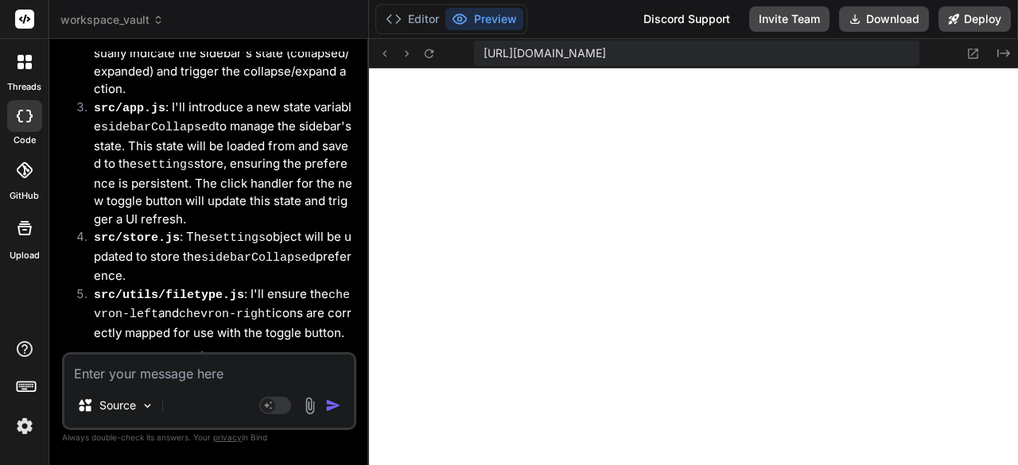
scroll to position [15041, 0]
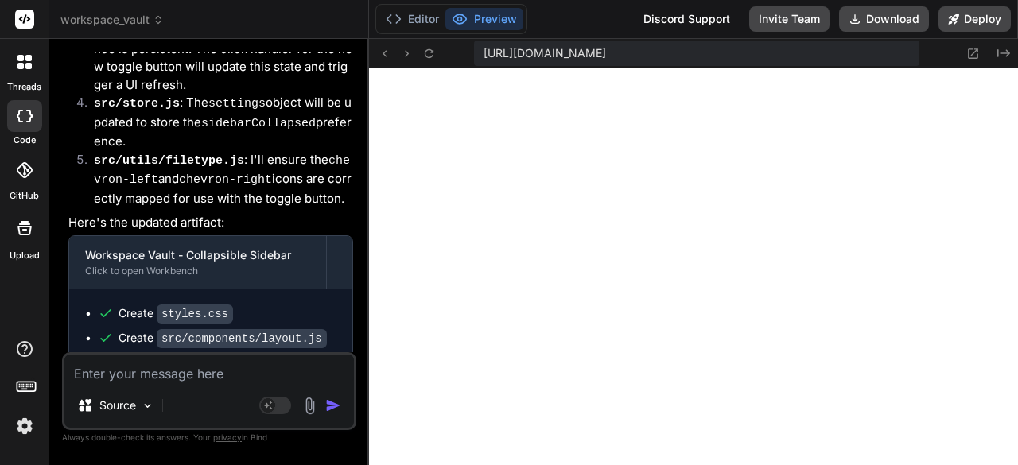
click at [120, 377] on textarea at bounding box center [209, 369] width 290 height 29
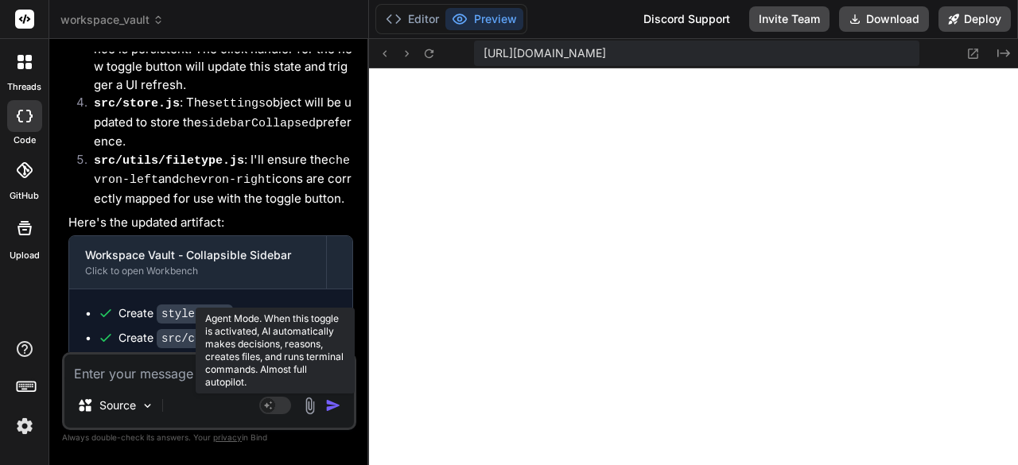
click at [275, 406] on rect at bounding box center [268, 405] width 14 height 14
click at [256, 396] on button "Agent Mode. When this toggle is activated, AI automatically makes decisions, re…" at bounding box center [275, 405] width 38 height 19
click at [268, 406] on icon at bounding box center [268, 405] width 8 height 8
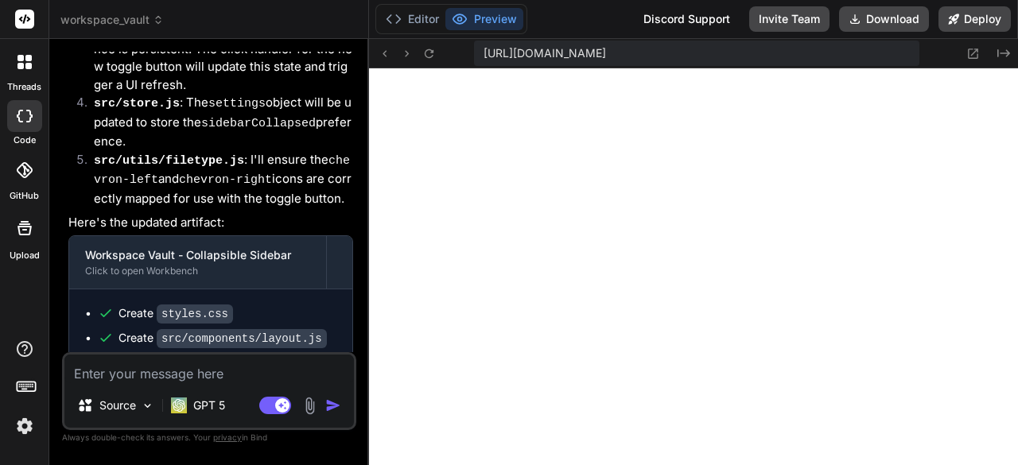
click at [140, 383] on textarea at bounding box center [209, 369] width 290 height 29
click at [270, 376] on textarea at bounding box center [209, 369] width 290 height 29
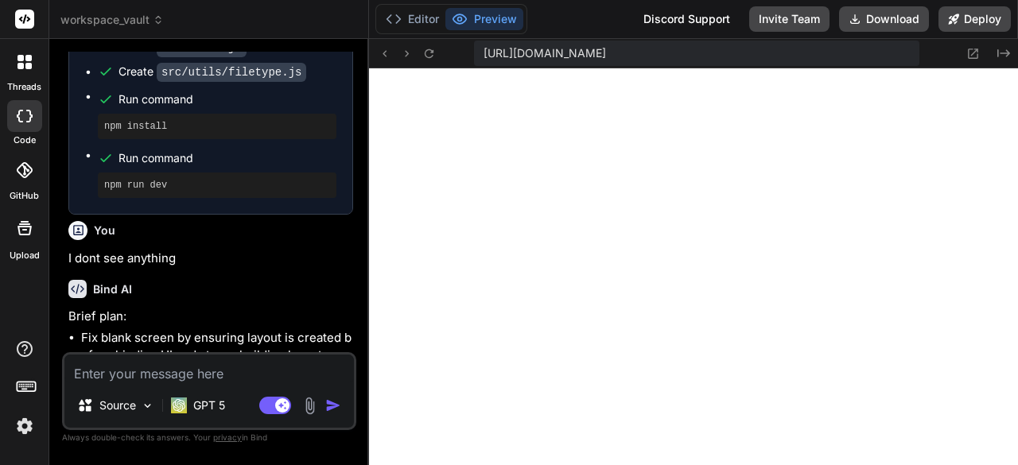
scroll to position [15549, 0]
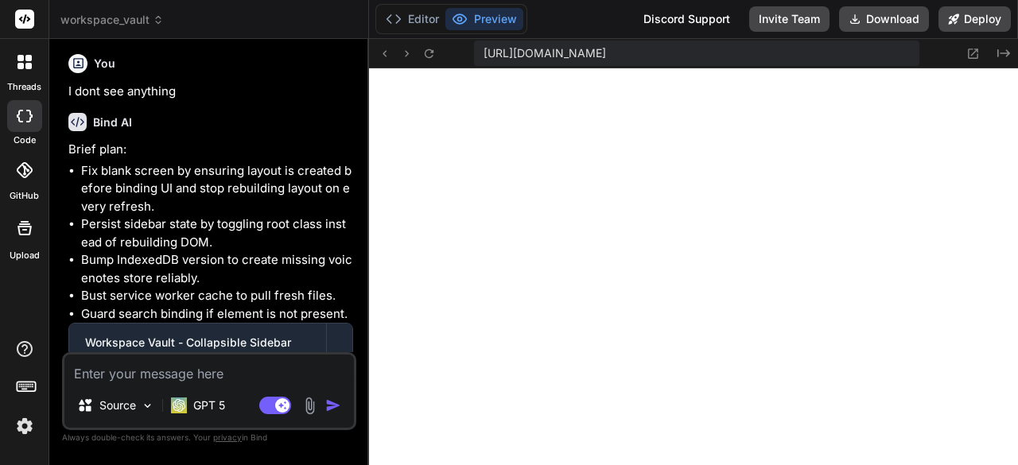
click at [240, 373] on textarea at bounding box center [209, 369] width 290 height 29
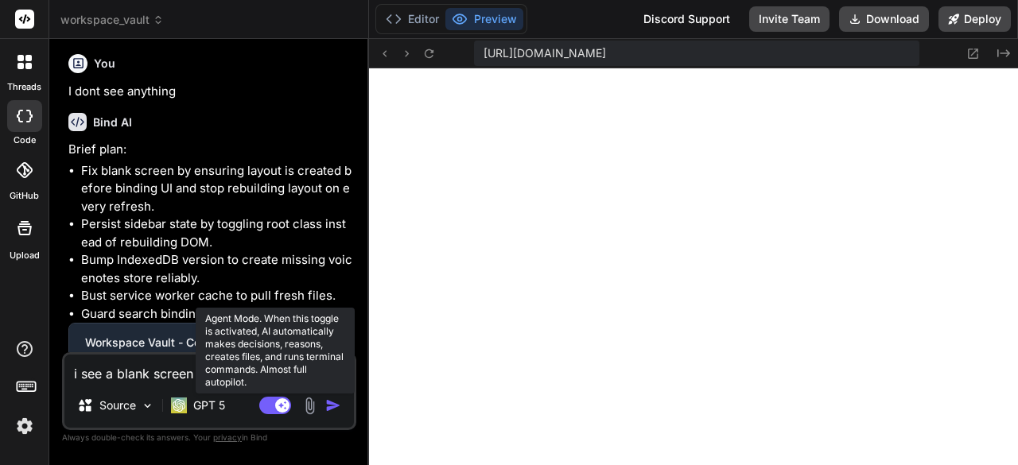
click at [272, 406] on rect at bounding box center [275, 405] width 32 height 17
click at [256, 396] on button "Agent Mode. When this toggle is activated, AI automatically makes decisions, re…" at bounding box center [275, 405] width 38 height 19
click at [270, 413] on rect at bounding box center [275, 405] width 32 height 17
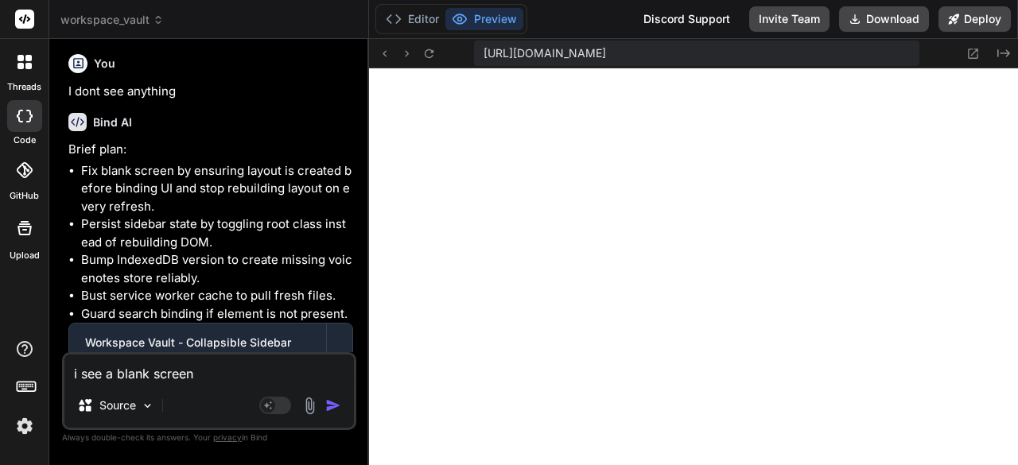
click at [226, 367] on textarea "i see a blank screen" at bounding box center [209, 369] width 290 height 29
click at [290, 371] on textarea "i see a blank screen" at bounding box center [209, 369] width 290 height 29
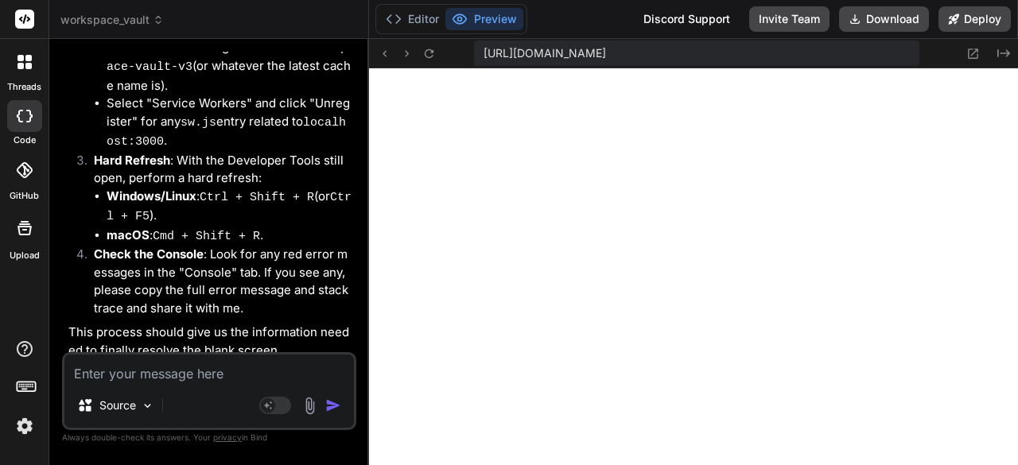
scroll to position [14847, 0]
click at [958, 50] on div "Created with Pixso." at bounding box center [982, 53] width 57 height 19
click at [960, 51] on div "Created with Pixso." at bounding box center [982, 53] width 57 height 19
click at [966, 49] on button at bounding box center [973, 53] width 19 height 19
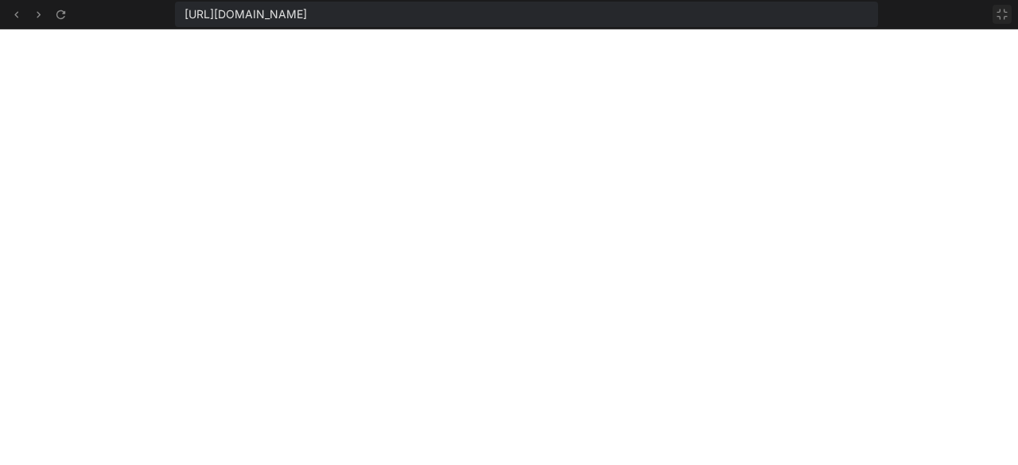
click at [1002, 18] on icon at bounding box center [1002, 14] width 13 height 13
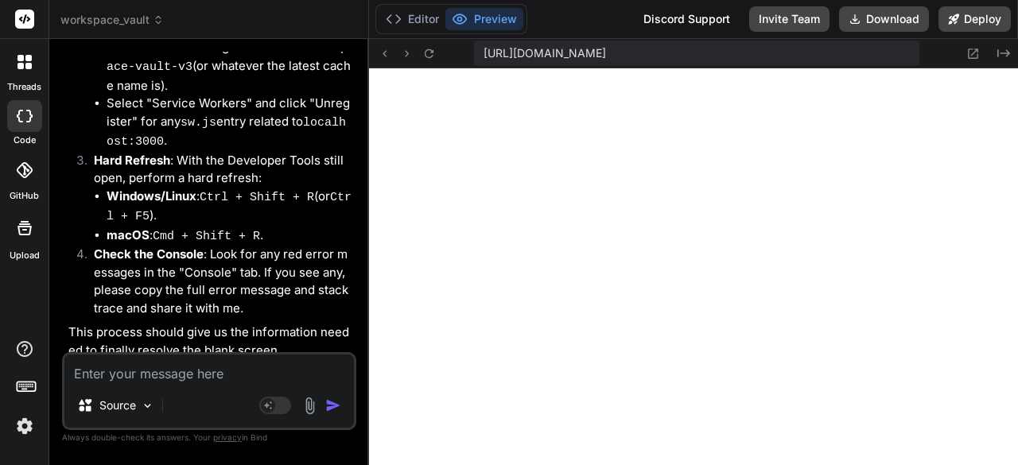
click at [224, 372] on textarea at bounding box center [209, 369] width 290 height 29
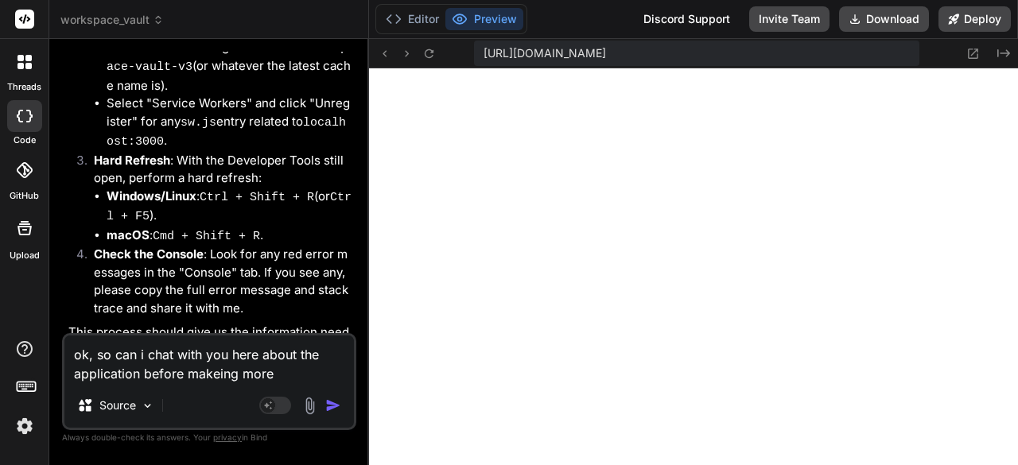
drag, startPoint x: 176, startPoint y: 357, endPoint x: 150, endPoint y: 357, distance: 26.2
click at [150, 357] on textarea "ok, so can i chat with you here about the application before makeing more chamn…" at bounding box center [209, 360] width 290 height 48
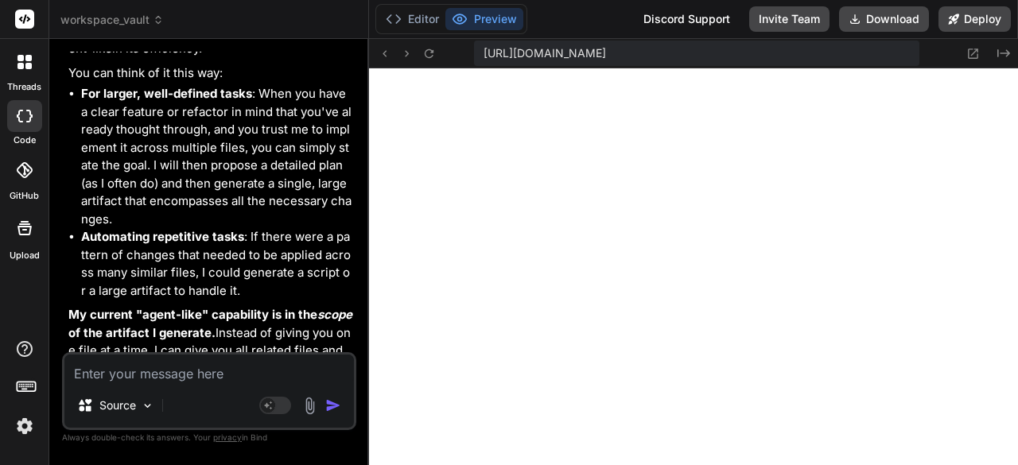
scroll to position [19357, 0]
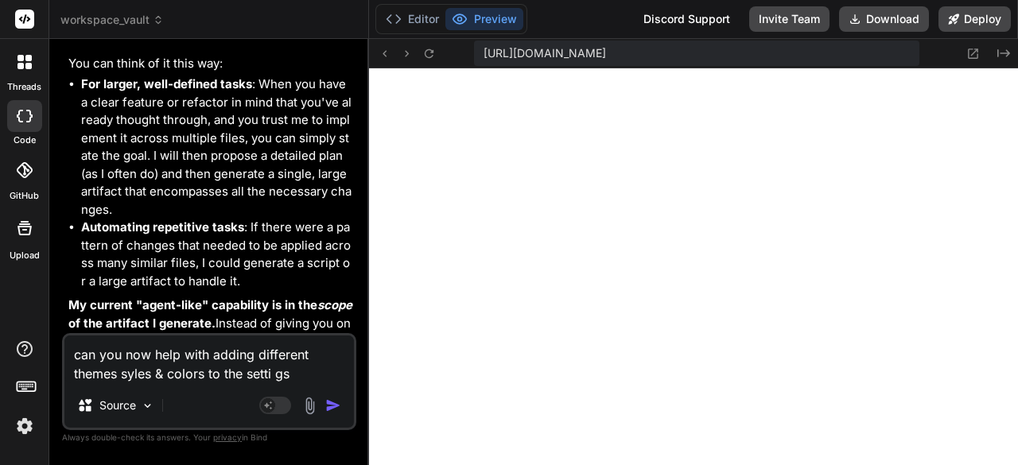
click at [154, 375] on textarea "can you now help with adding different themes syles & colors to the setti gs" at bounding box center [209, 360] width 290 height 48
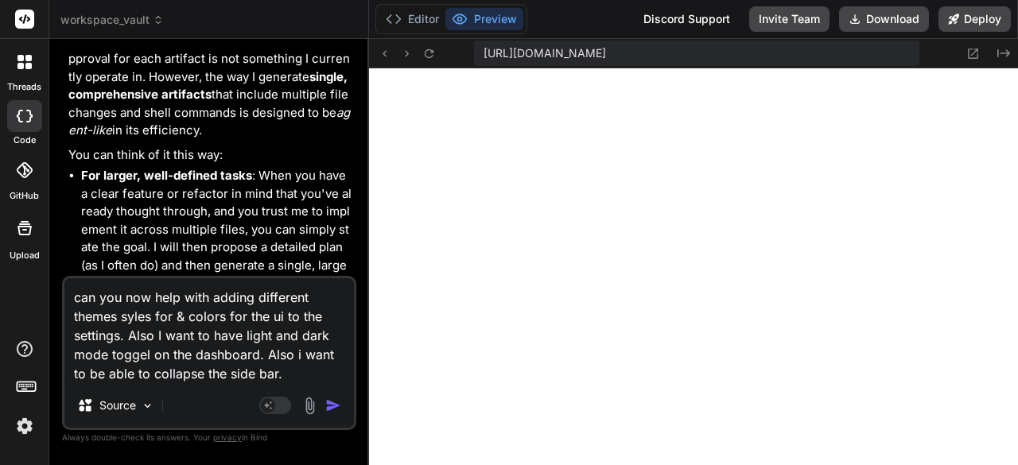
scroll to position [19328, 0]
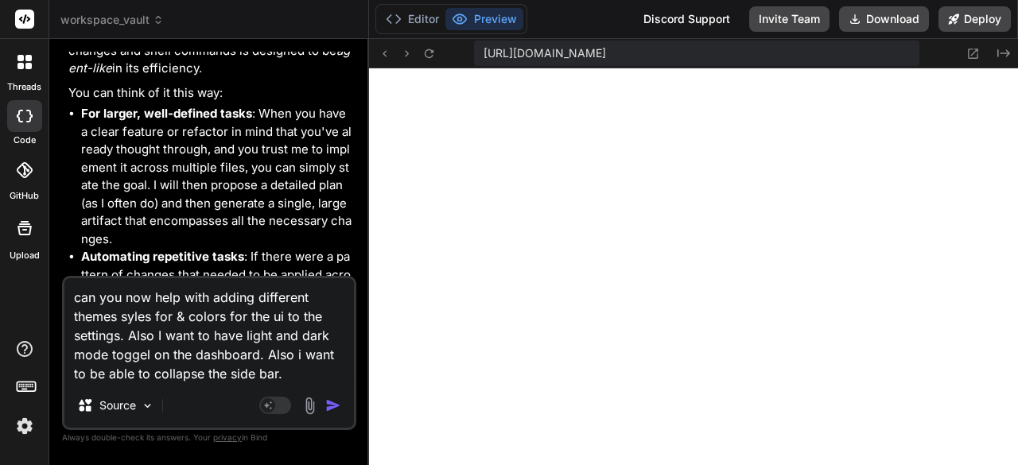
click at [329, 405] on img "button" at bounding box center [333, 406] width 16 height 16
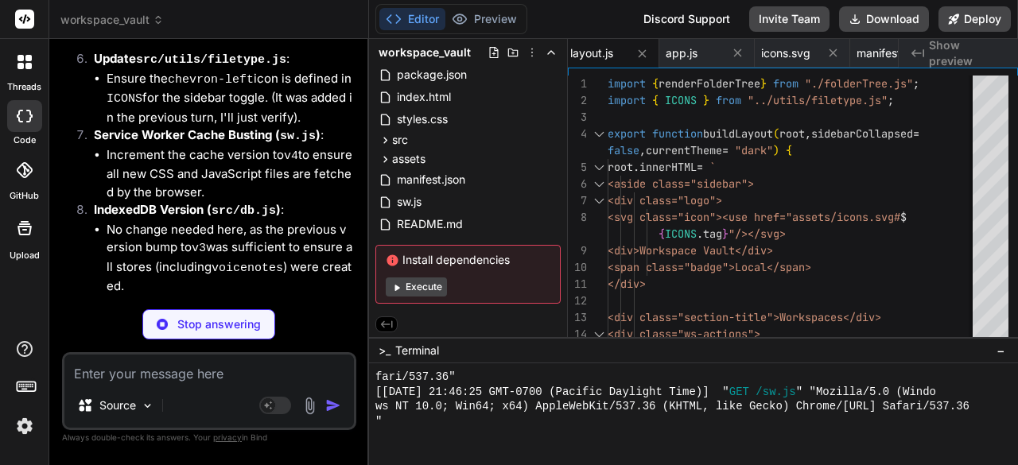
scroll to position [0, 1767]
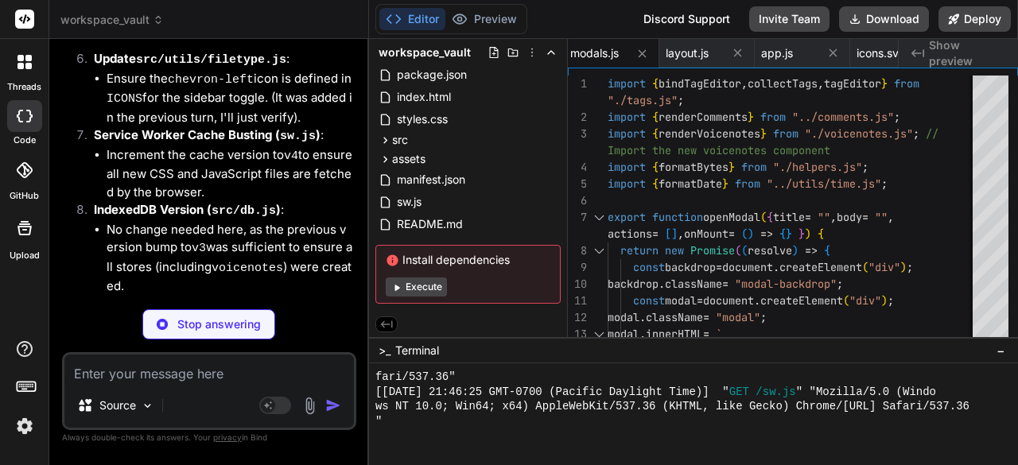
click at [410, 293] on button "Execute" at bounding box center [416, 287] width 61 height 19
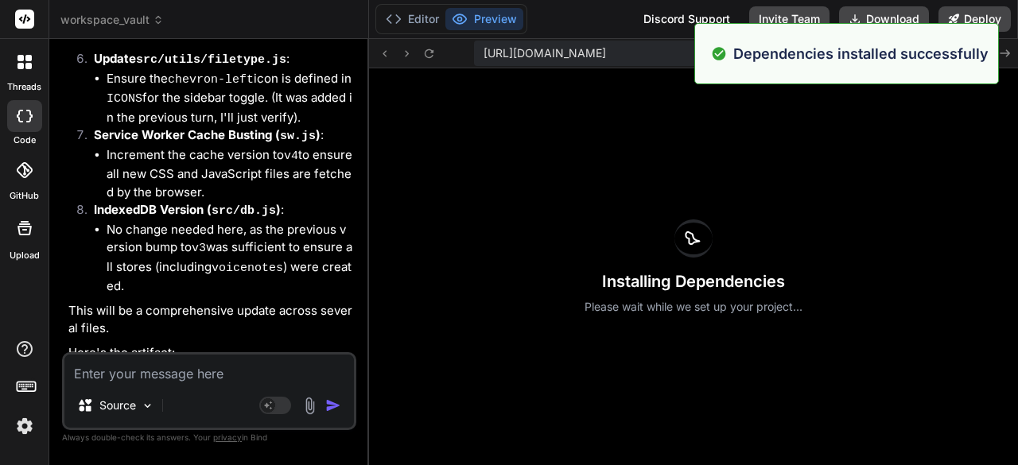
scroll to position [21196, 0]
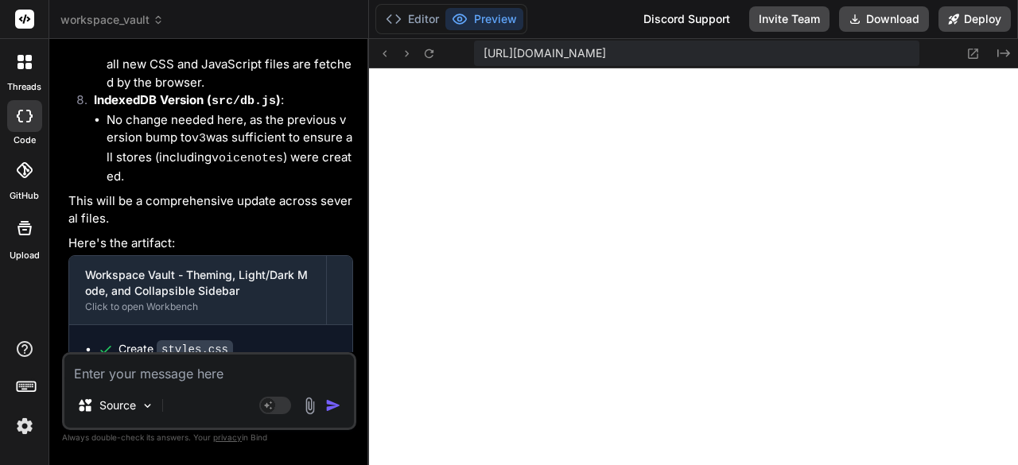
click at [212, 386] on div "Source Agent Mode. When this toggle is activated, AI automatically makes decisi…" at bounding box center [209, 391] width 294 height 78
click at [231, 363] on textarea at bounding box center [209, 369] width 290 height 29
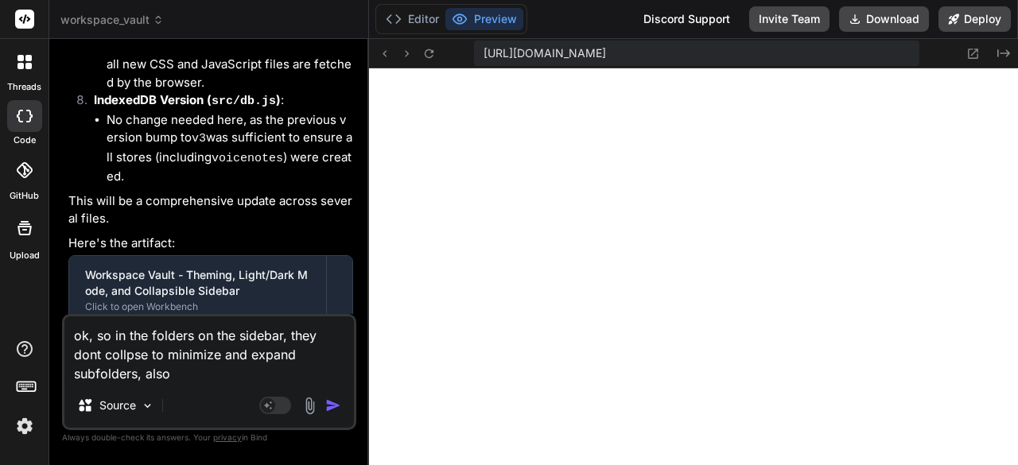
click at [138, 373] on textarea "ok, so in the folders on the sidebar, they dont collpse to minimize and expand …" at bounding box center [209, 350] width 290 height 67
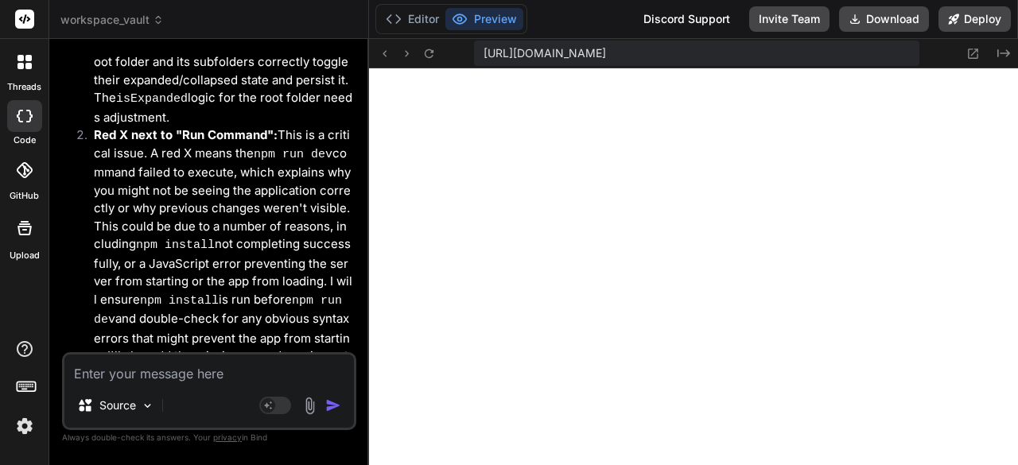
scroll to position [22232, 0]
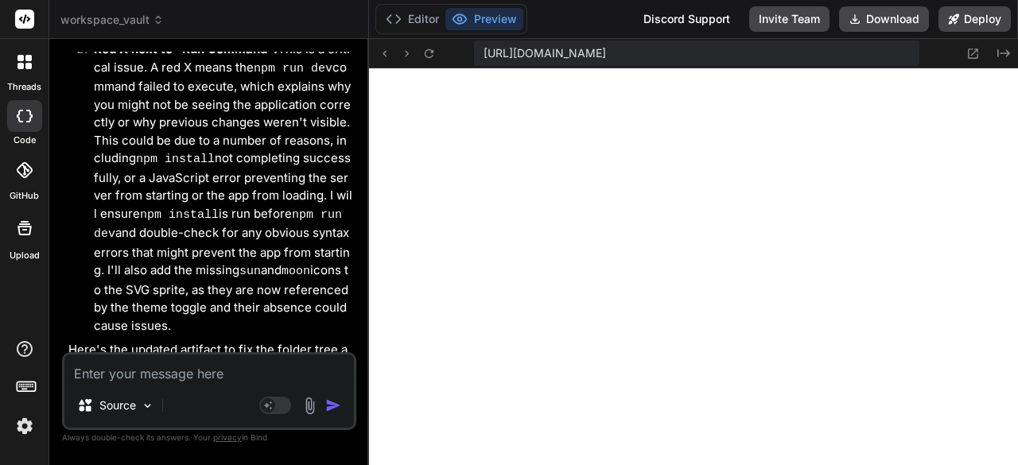
click at [297, 368] on textarea at bounding box center [209, 369] width 290 height 29
click at [192, 380] on textarea "ok thanks, now the" at bounding box center [209, 369] width 290 height 29
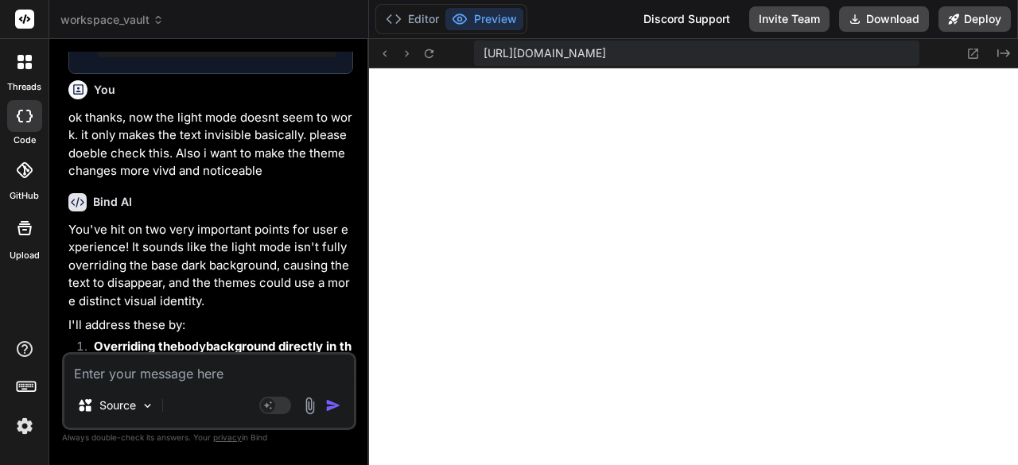
scroll to position [22835, 0]
click at [975, 51] on icon at bounding box center [974, 54] width 10 height 10
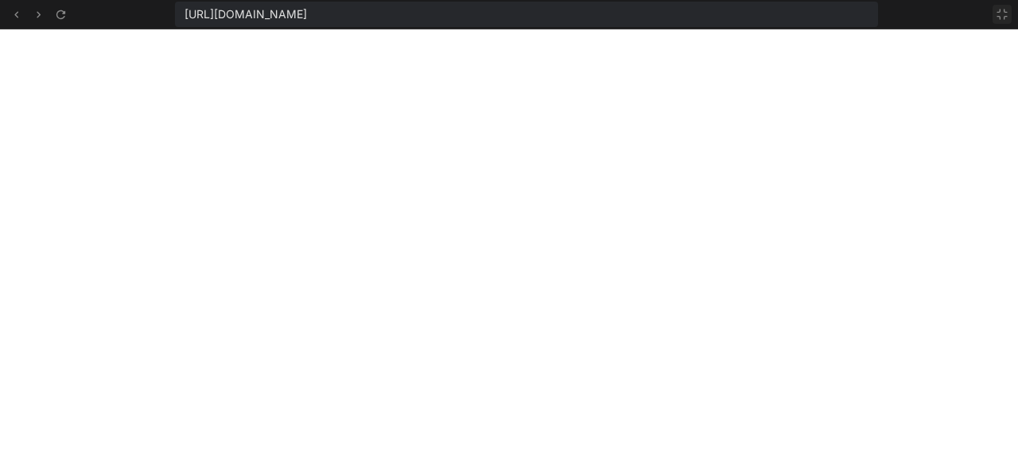
click at [1001, 18] on icon at bounding box center [1002, 14] width 13 height 13
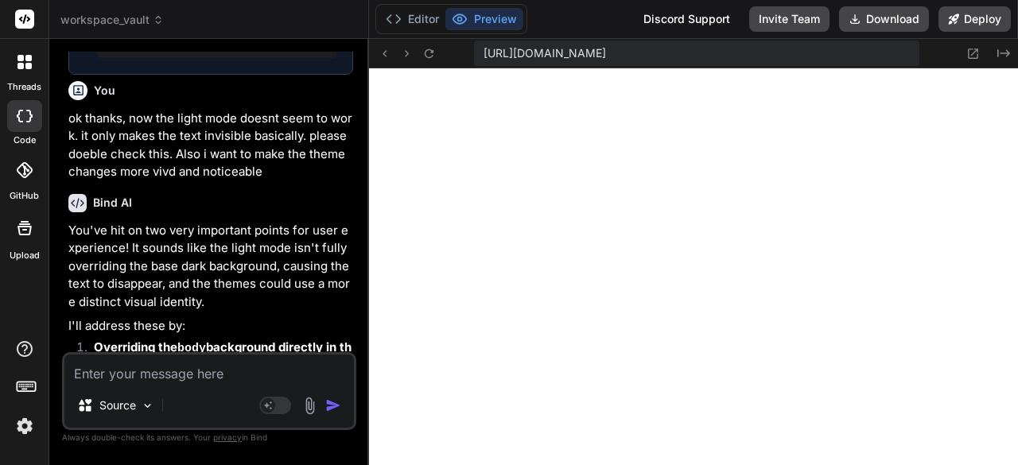
click at [220, 365] on textarea at bounding box center [209, 369] width 290 height 29
click at [196, 376] on textarea at bounding box center [209, 369] width 290 height 29
click at [313, 408] on img at bounding box center [310, 406] width 18 height 18
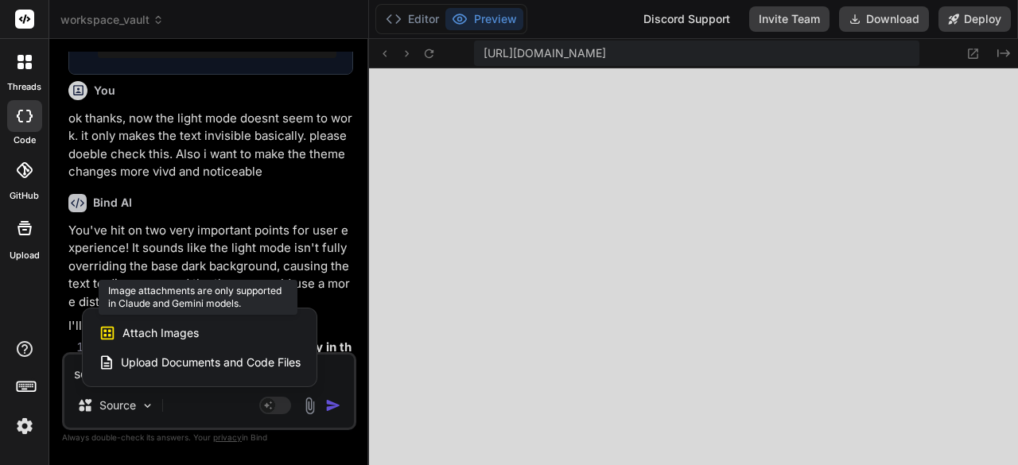
click at [239, 330] on div "Attach Images Image attachments are only supported in Claude and Gemini models." at bounding box center [200, 333] width 202 height 30
click at [134, 328] on span "Attach Images" at bounding box center [160, 333] width 76 height 16
click at [202, 399] on div at bounding box center [509, 232] width 1018 height 465
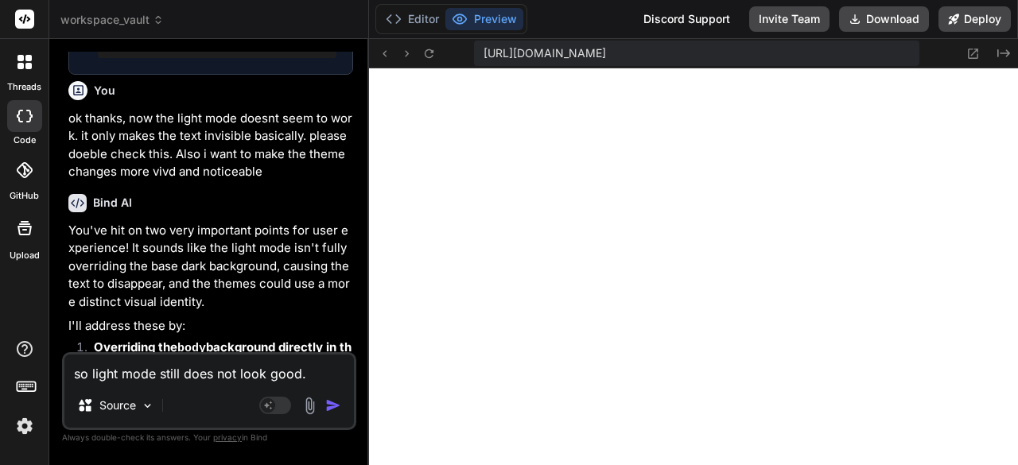
click at [304, 367] on textarea "so light mode still does not look good." at bounding box center [209, 369] width 290 height 29
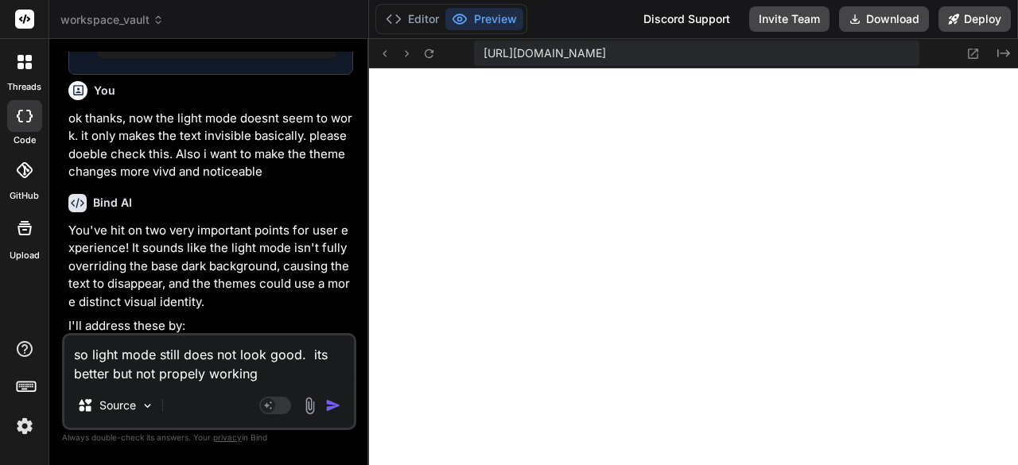
click at [337, 409] on img "button" at bounding box center [333, 406] width 16 height 16
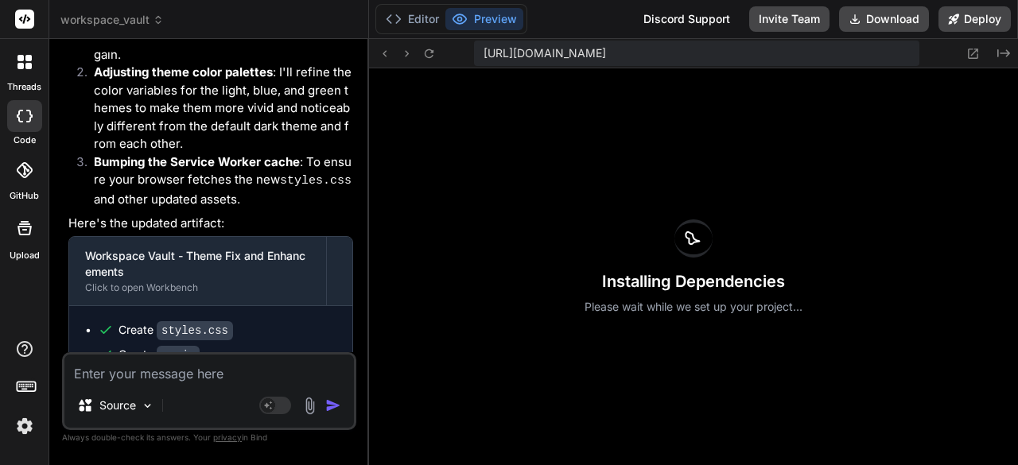
scroll to position [0, 2124]
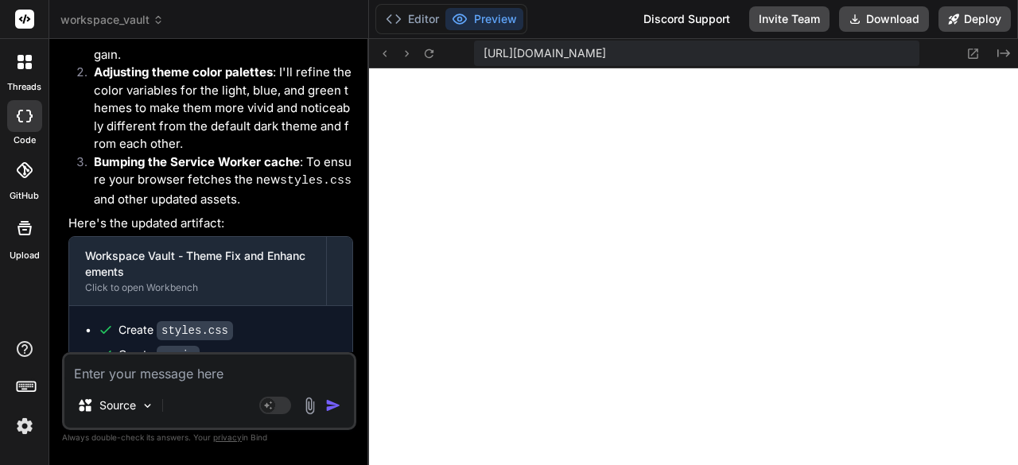
click at [221, 398] on div "Source" at bounding box center [209, 409] width 290 height 38
click at [237, 374] on textarea at bounding box center [209, 369] width 290 height 29
click at [231, 378] on textarea "ok thats better." at bounding box center [209, 369] width 290 height 29
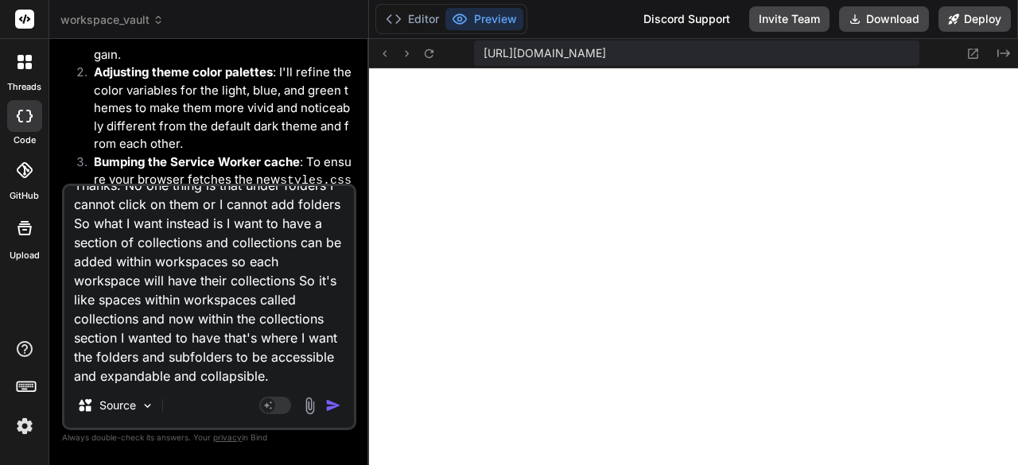
scroll to position [0, 0]
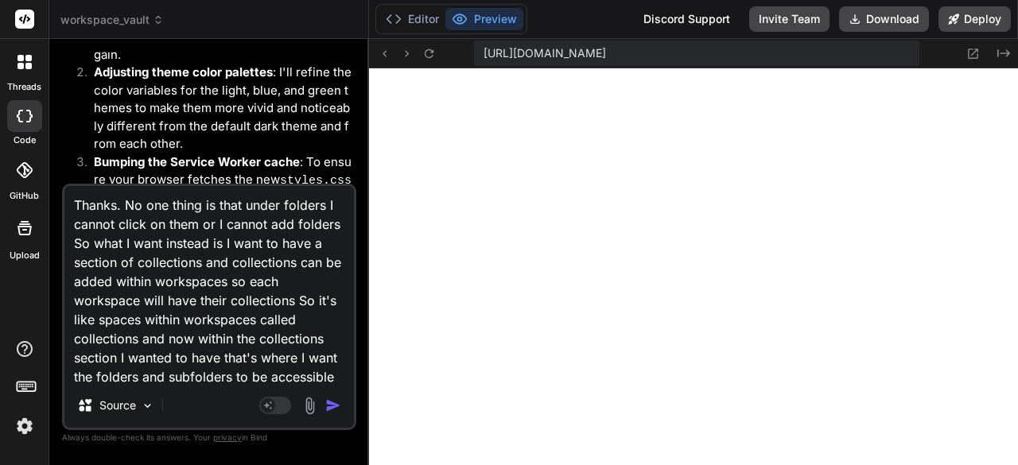
click at [340, 407] on img "button" at bounding box center [333, 406] width 16 height 16
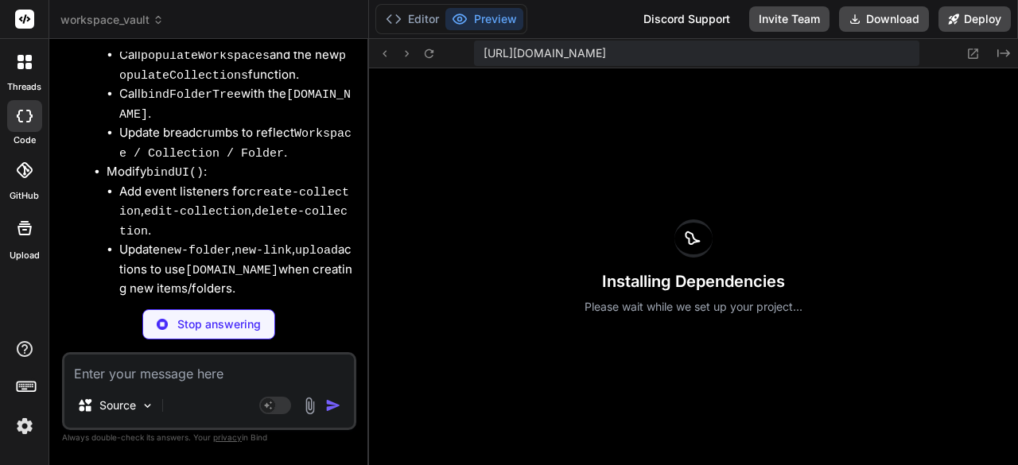
scroll to position [0, 2124]
